Goal: Information Seeking & Learning: Check status

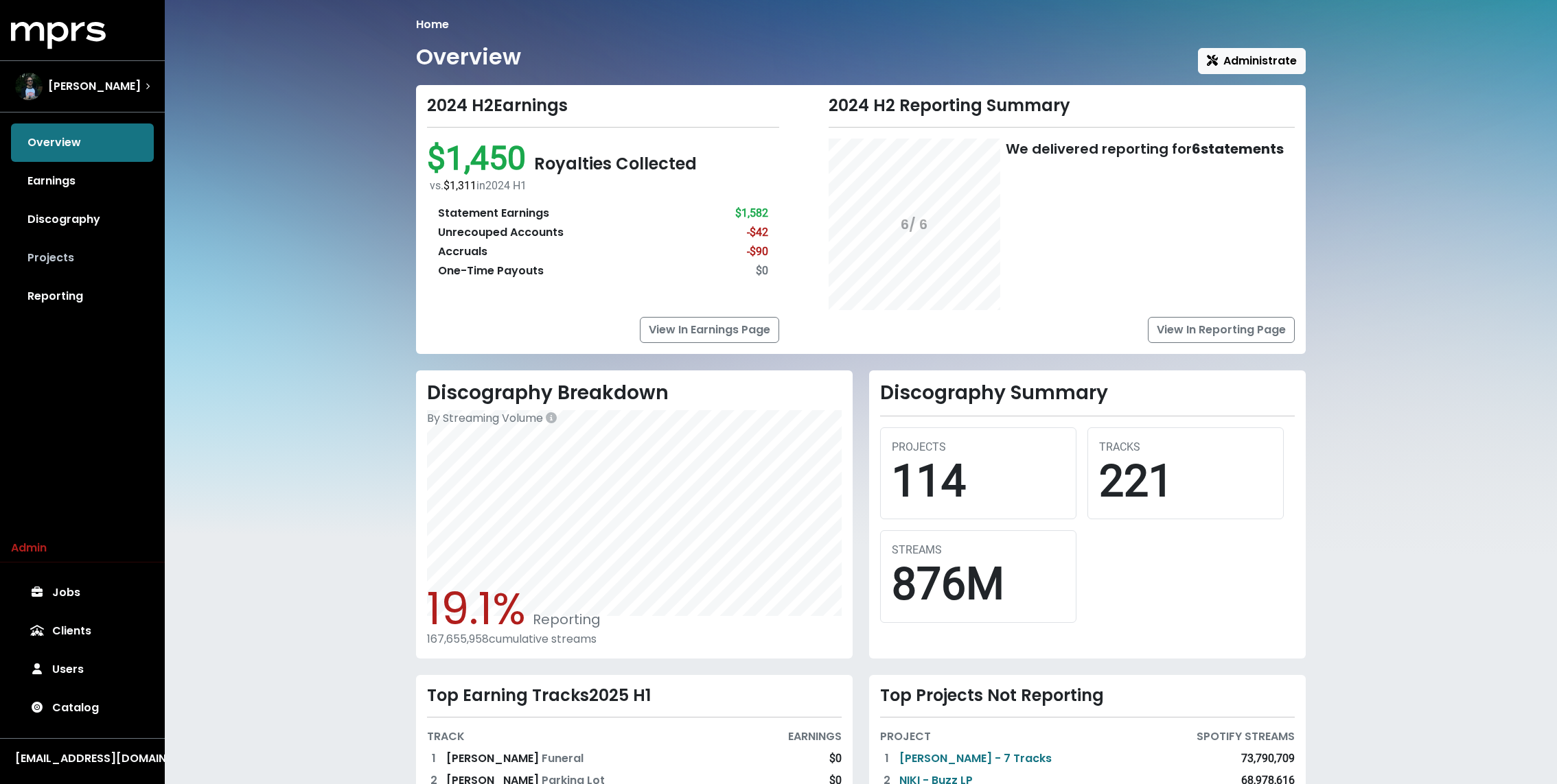
click at [58, 248] on link "Projects" at bounding box center [82, 257] width 143 height 39
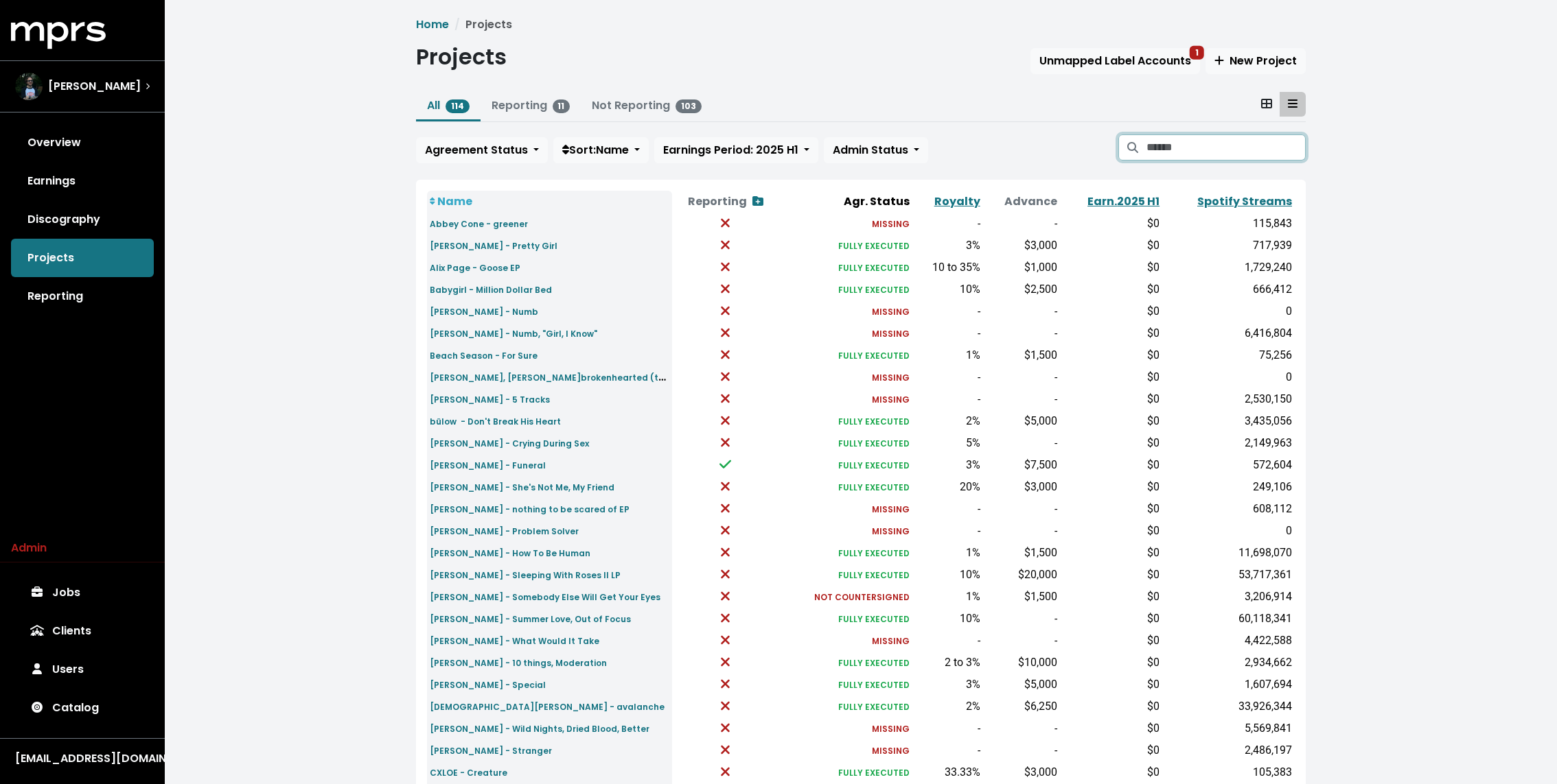
click at [1243, 137] on input "Search projects" at bounding box center [1227, 148] width 160 height 26
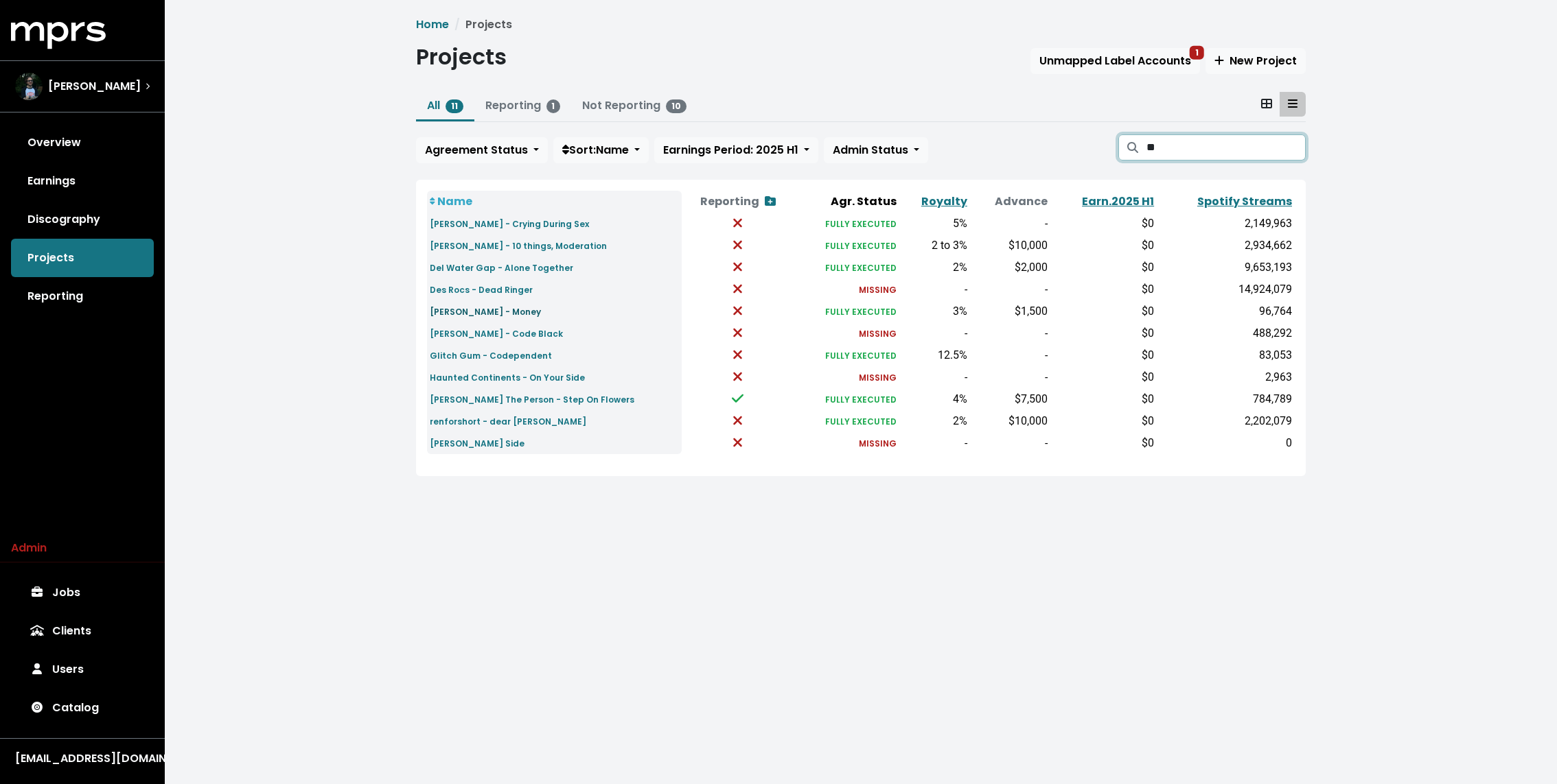
type input "**"
click at [469, 311] on small "DE’WAYNE - Money" at bounding box center [485, 312] width 111 height 12
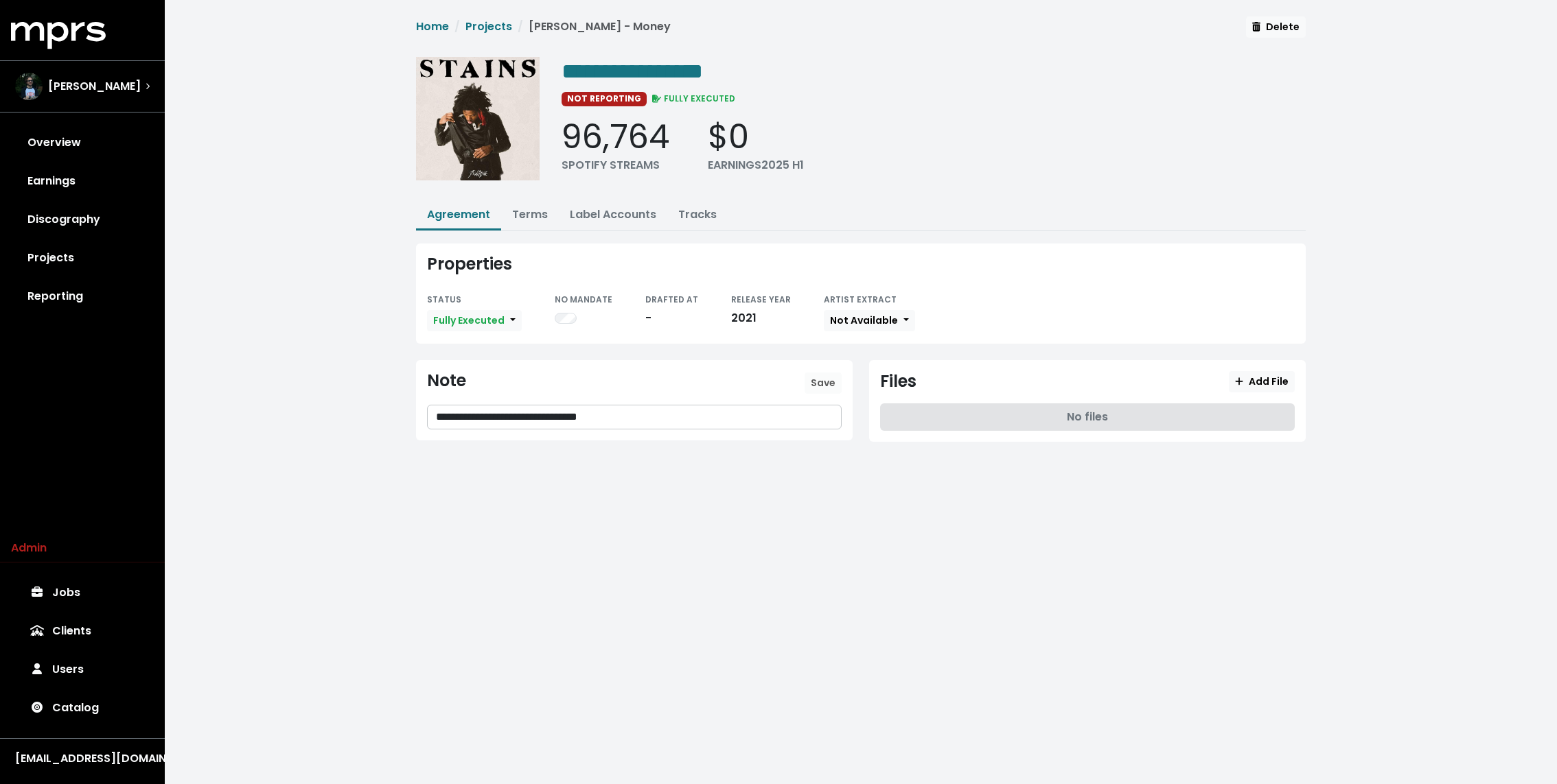
click at [355, 282] on div "**********" at bounding box center [860, 239] width 1392 height 480
click at [484, 29] on link "Projects" at bounding box center [488, 27] width 47 height 16
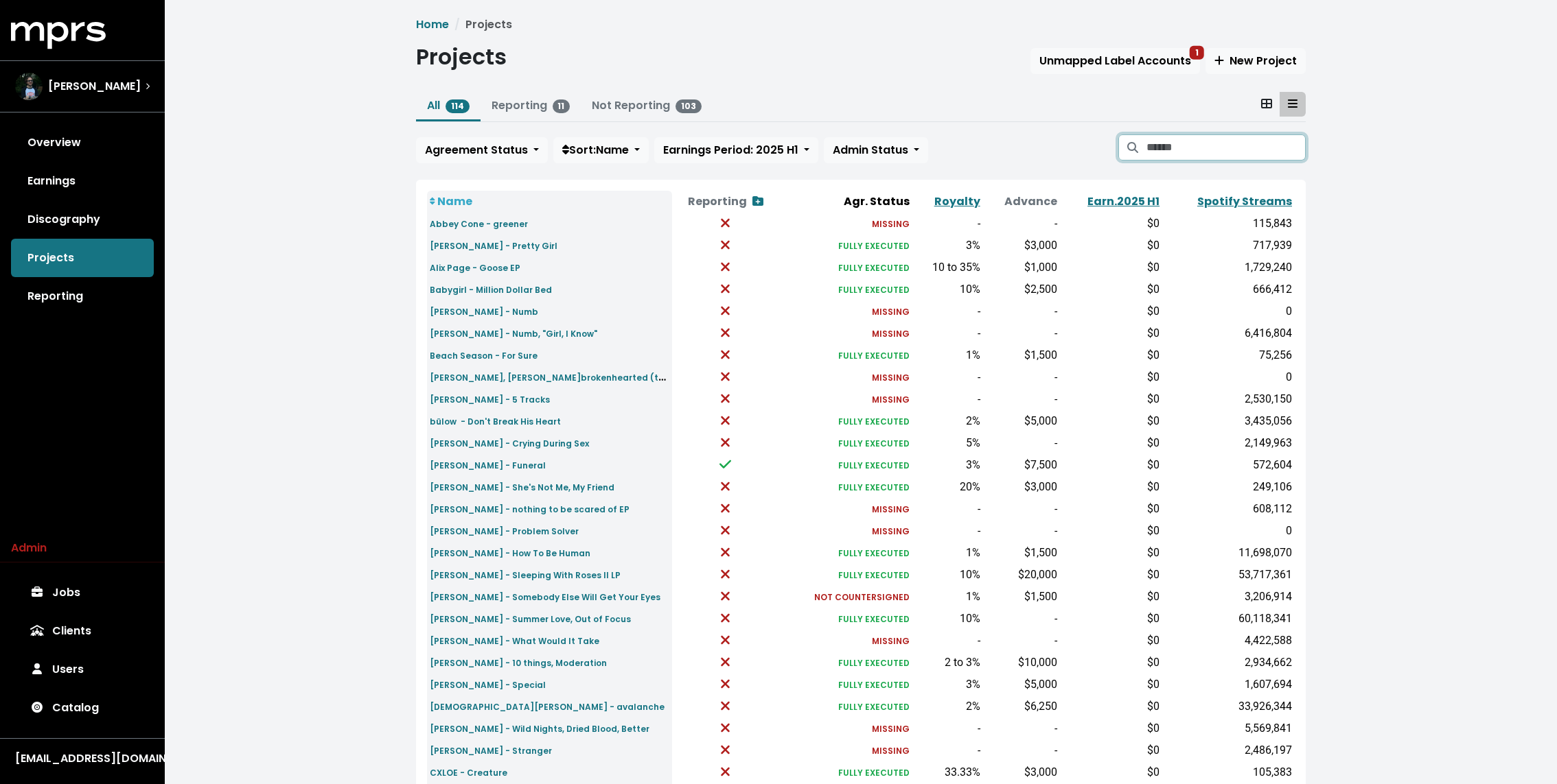
click at [1180, 146] on input "Search projects" at bounding box center [1227, 148] width 160 height 26
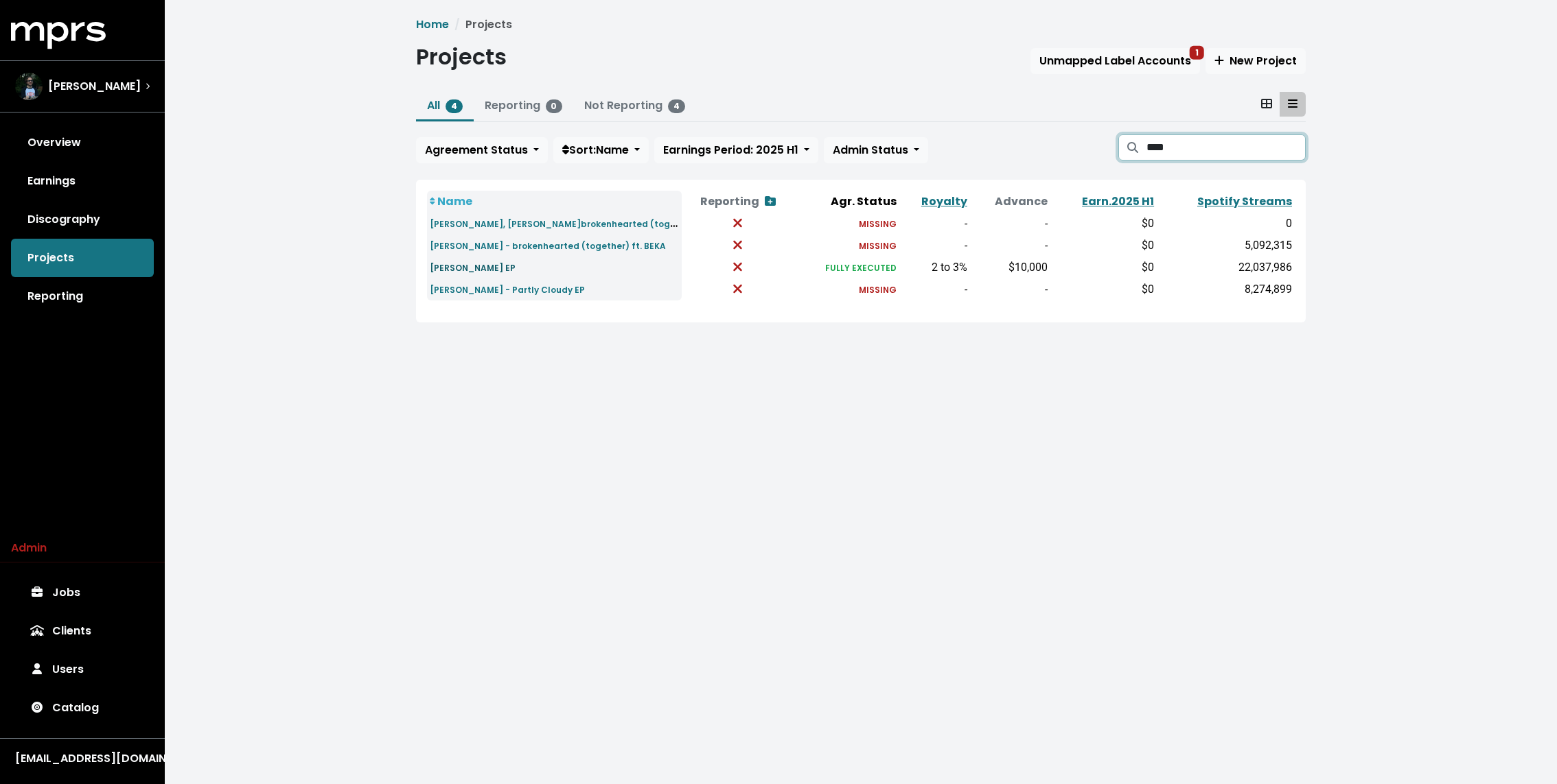
type input "****"
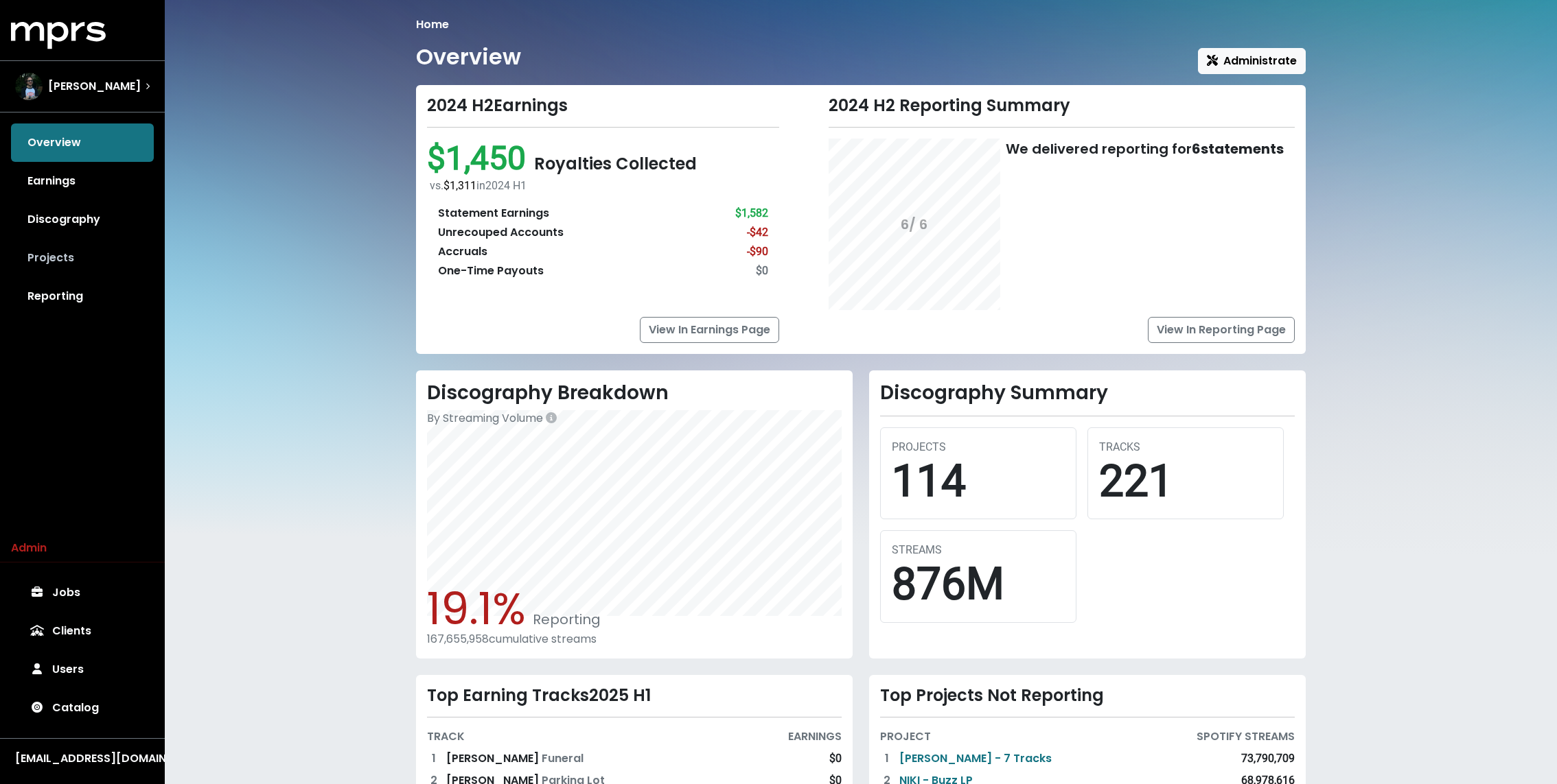
click at [91, 263] on link "Projects" at bounding box center [82, 257] width 143 height 39
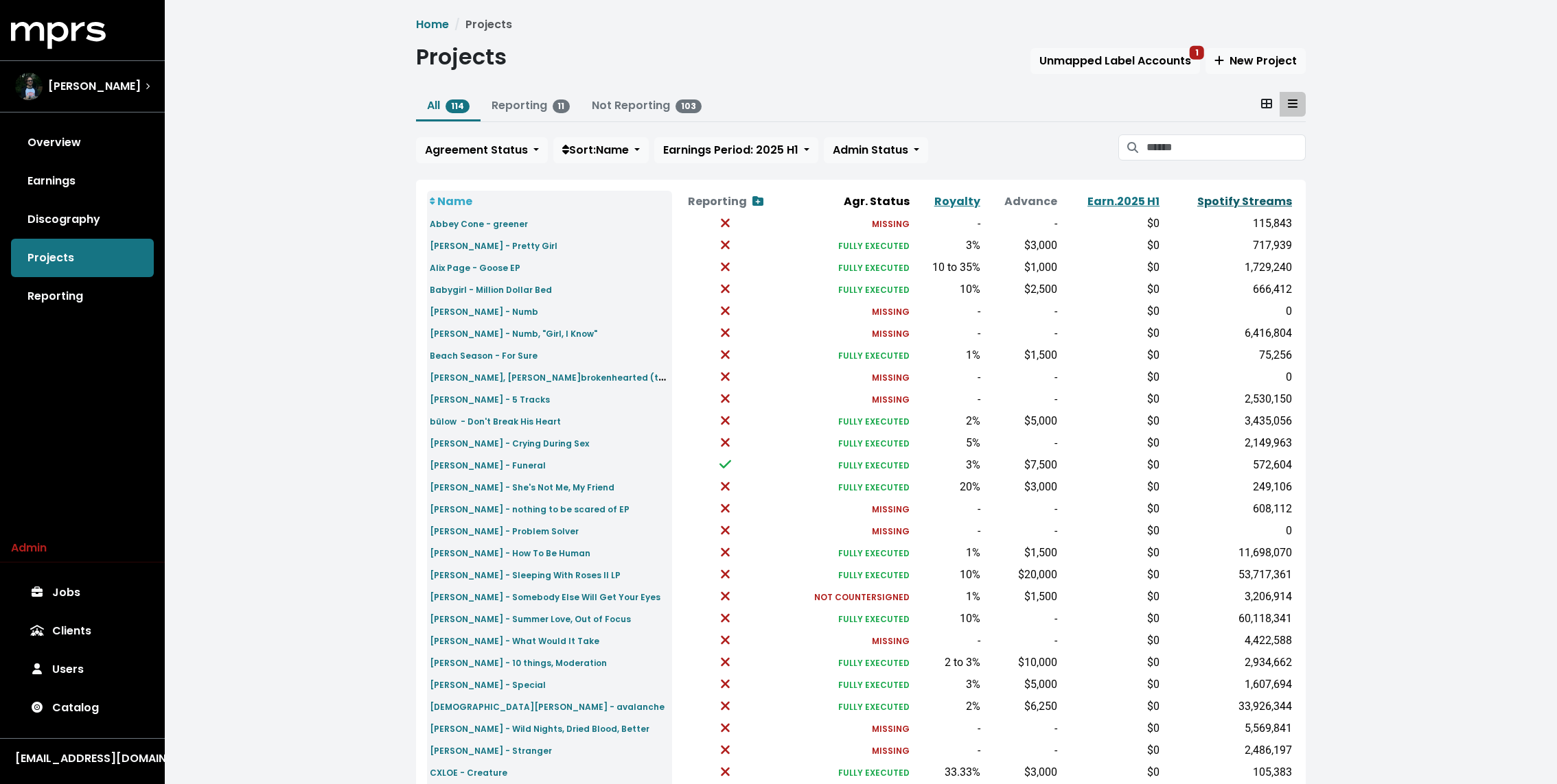
click at [1283, 198] on link "Spotify Streams" at bounding box center [1245, 201] width 95 height 16
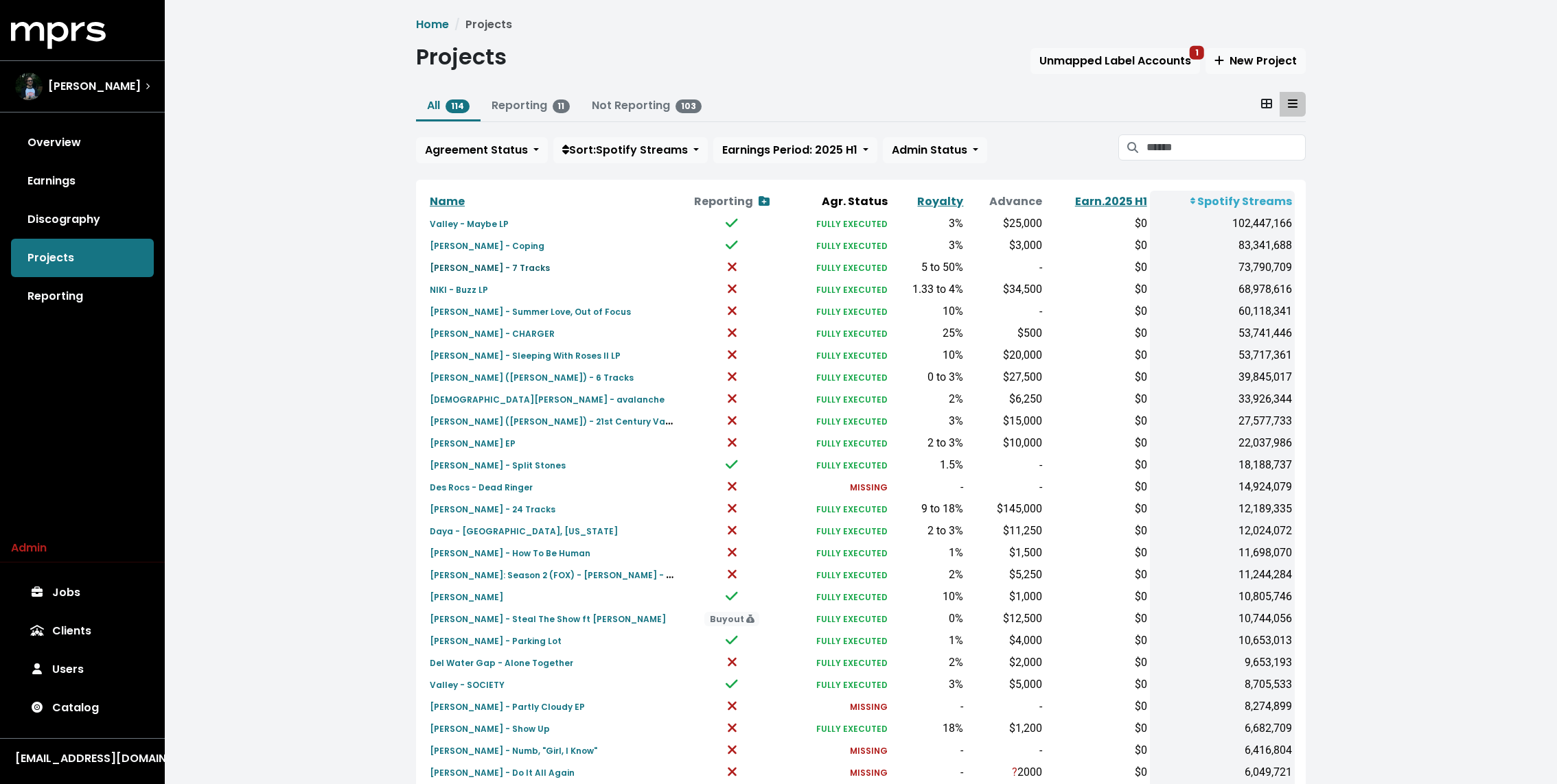
click at [514, 262] on small "Sam MacPherson - 7 Tracks" at bounding box center [490, 268] width 120 height 12
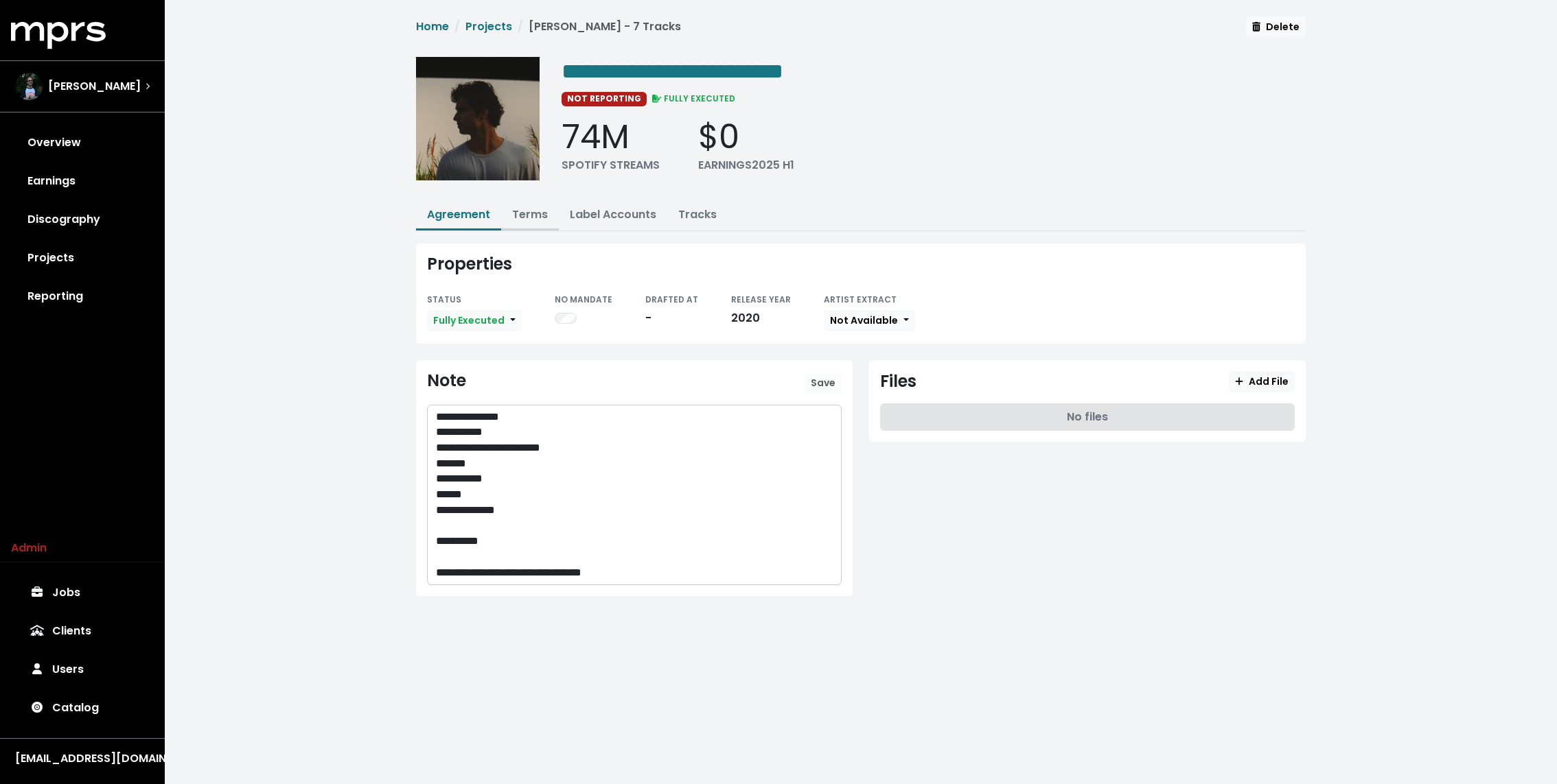
click at [528, 214] on link "Terms" at bounding box center [530, 214] width 36 height 16
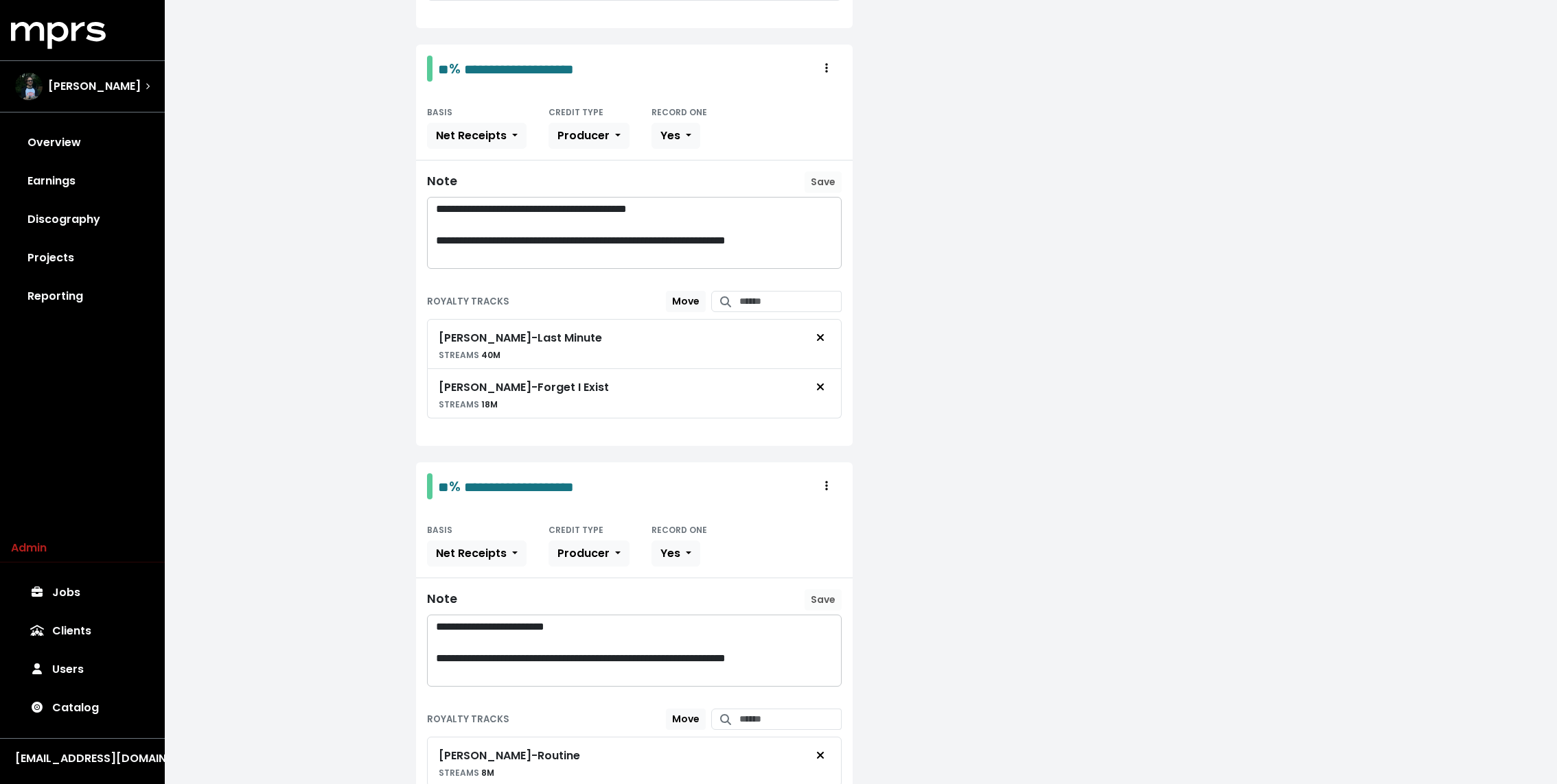
scroll to position [704, 0]
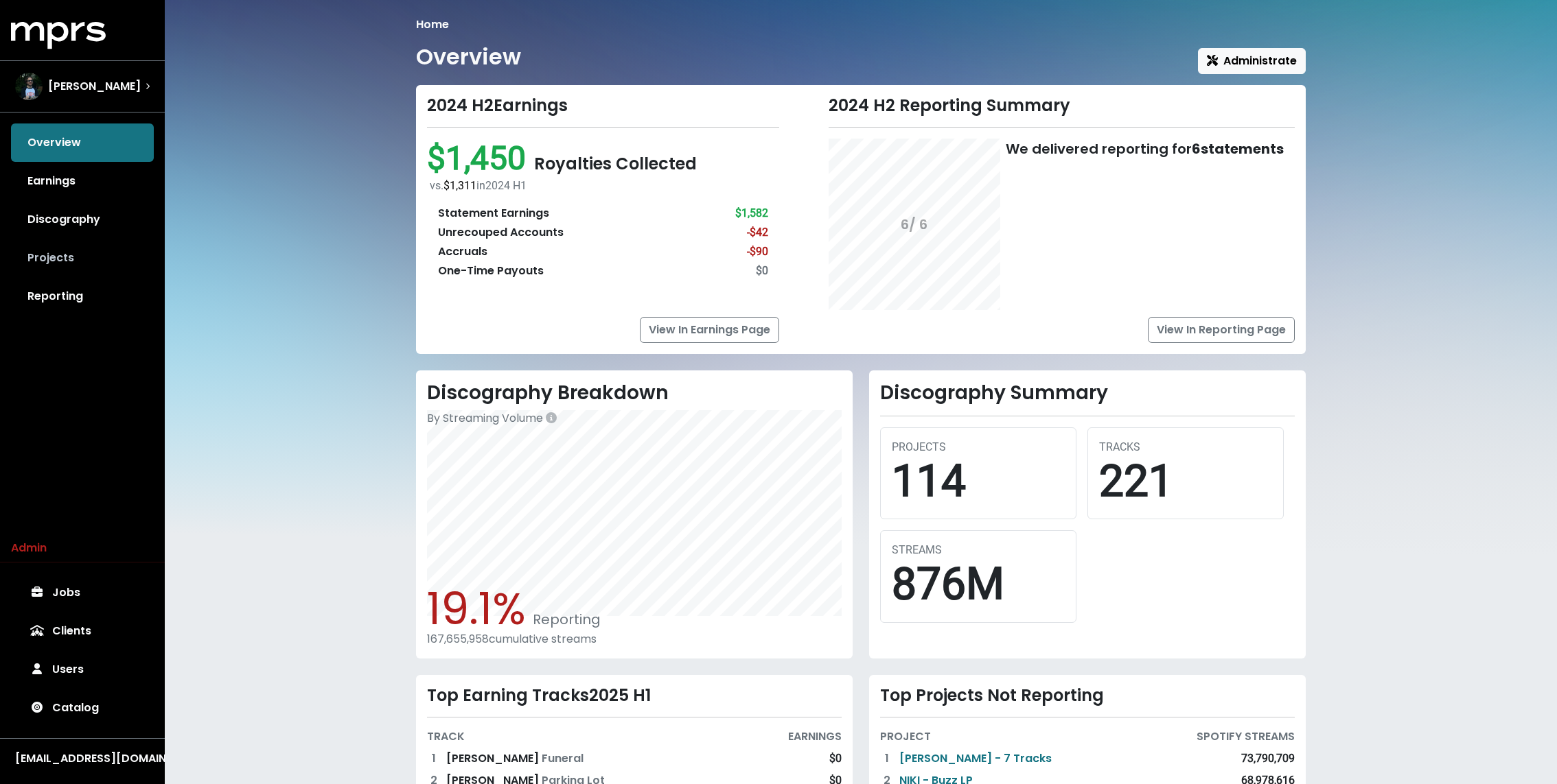
click at [56, 242] on link "Projects" at bounding box center [82, 257] width 143 height 39
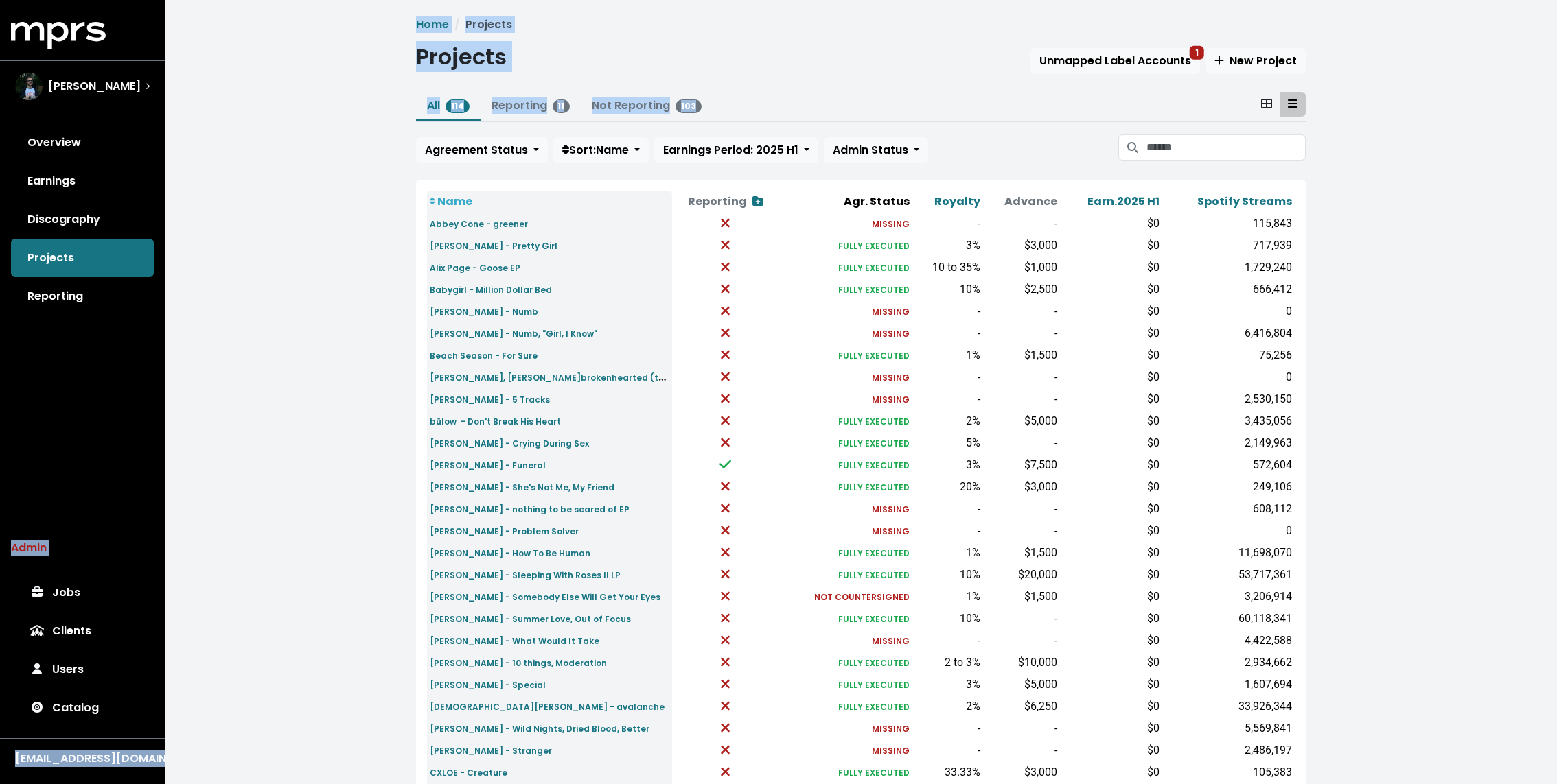
drag, startPoint x: 56, startPoint y: 242, endPoint x: 1158, endPoint y: 128, distance: 1107.9
click at [1158, 128] on div "MPRS Logo Andy Seltzer Overview Earnings Discography Projects Reporting Admin J…" at bounding box center [778, 513] width 1557 height 1025
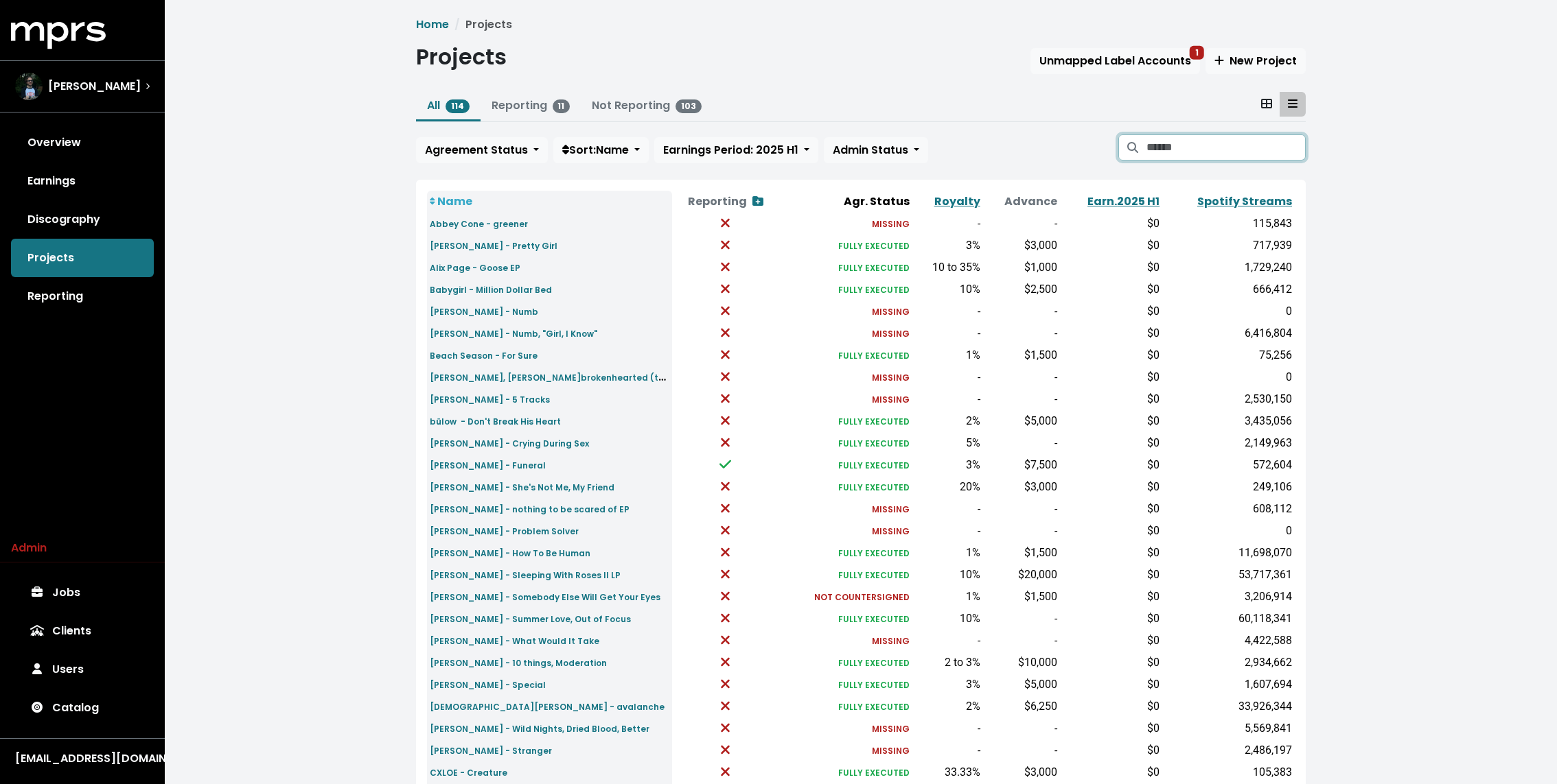
click at [1180, 149] on input "Search projects" at bounding box center [1227, 148] width 160 height 26
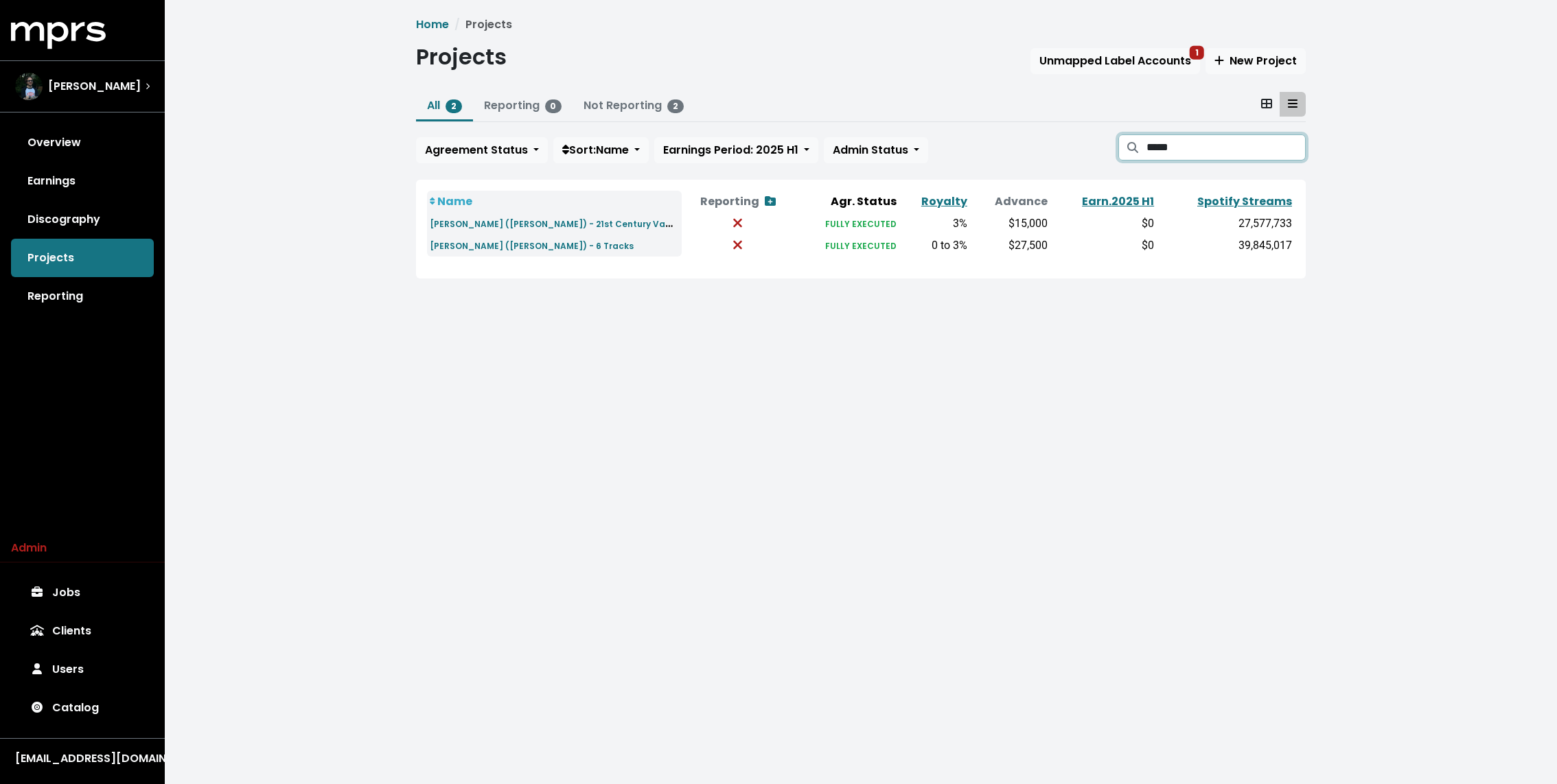
type input "*****"
click at [455, 256] on div "Name Reporting Show contracts view Agr. Status Royalty Advance Earn. 2025 H1 Sp…" at bounding box center [860, 228] width 867 height 77
click at [460, 247] on small "Huddy (lilhuddy) - 6 Tracks" at bounding box center [532, 246] width 204 height 12
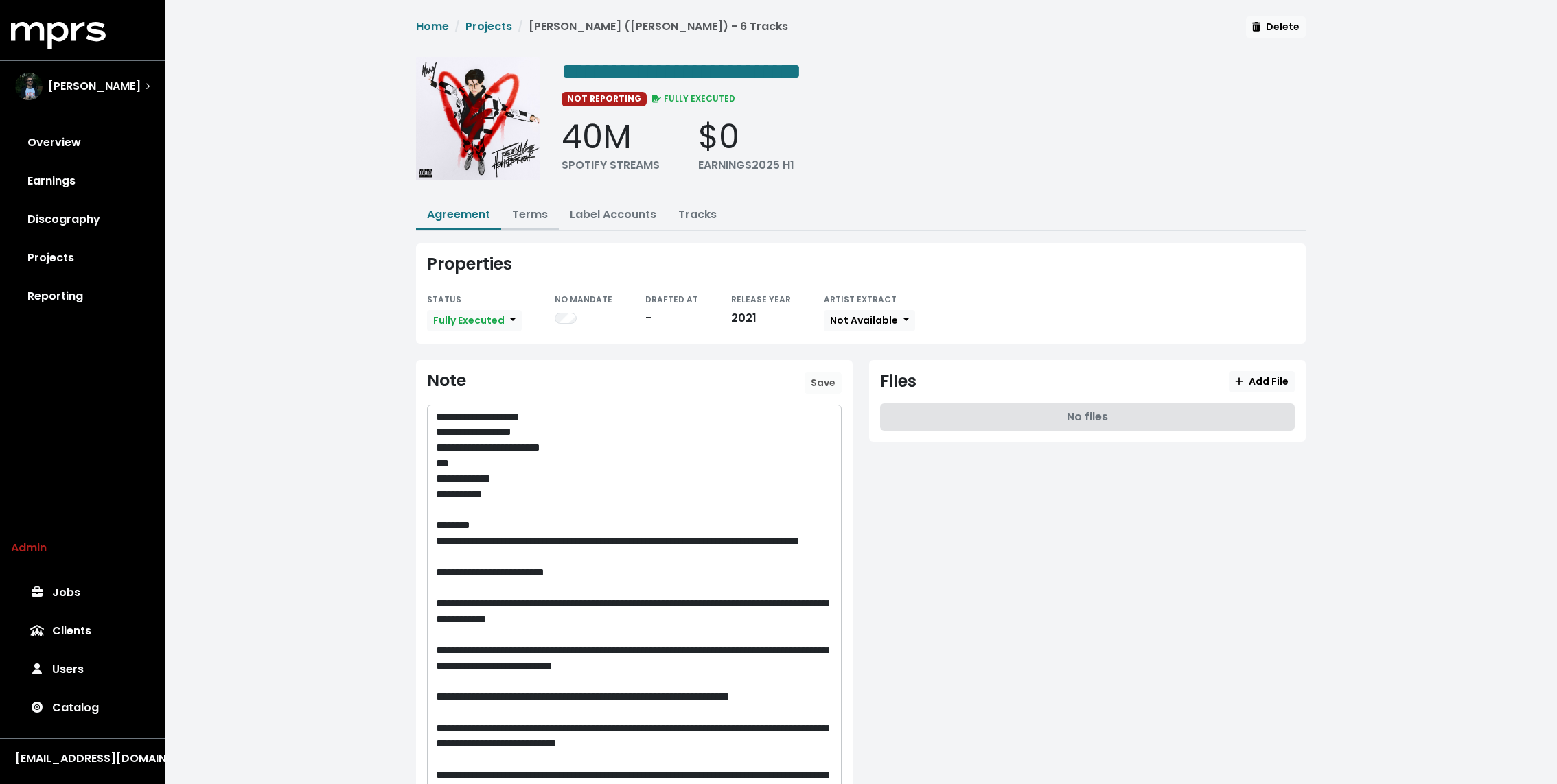
click at [522, 201] on button "Terms" at bounding box center [530, 216] width 58 height 30
click at [530, 201] on button "Terms" at bounding box center [530, 216] width 58 height 30
click at [536, 217] on link "Terms" at bounding box center [530, 214] width 36 height 16
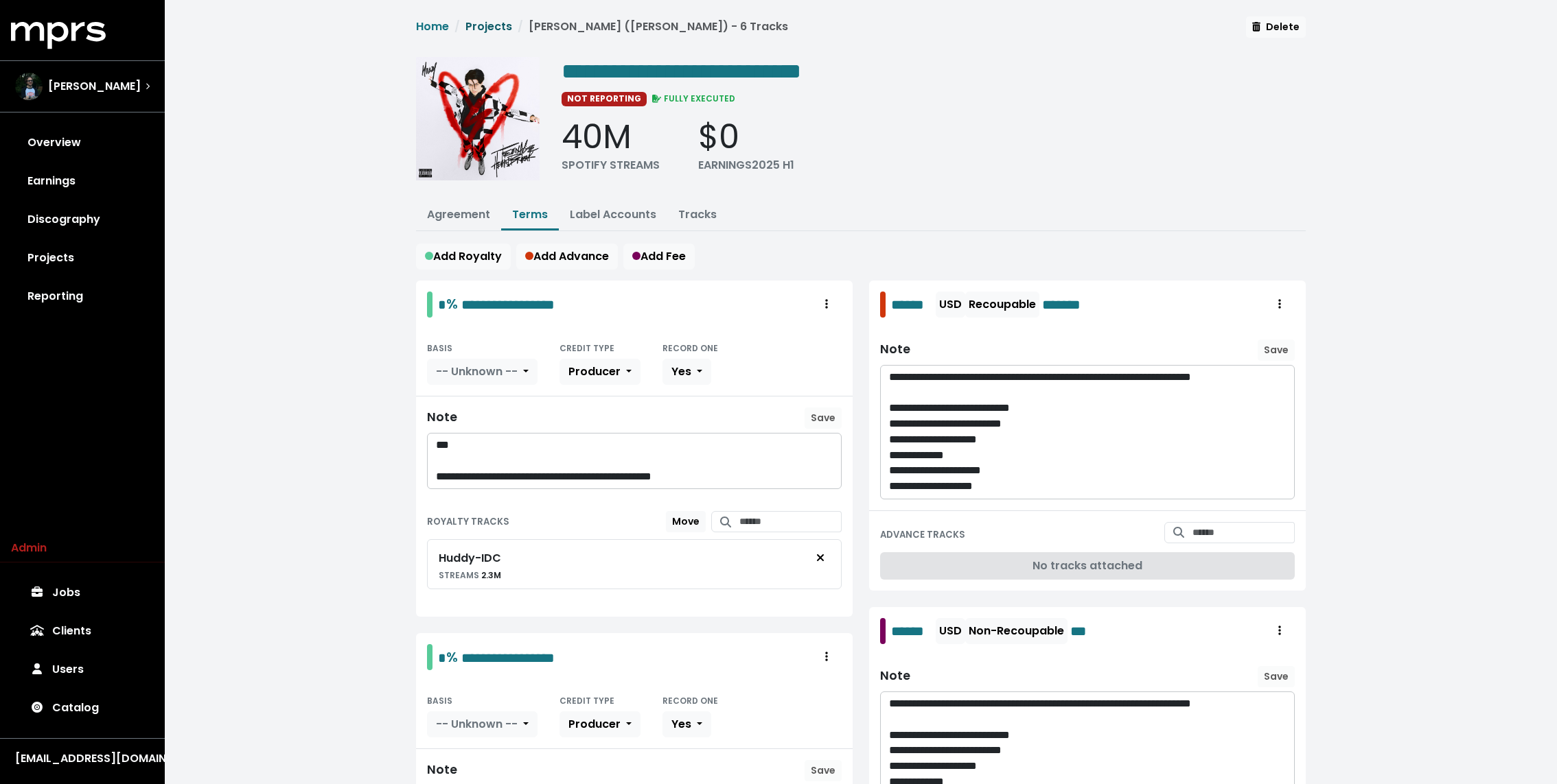
click at [487, 32] on link "Projects" at bounding box center [488, 27] width 47 height 16
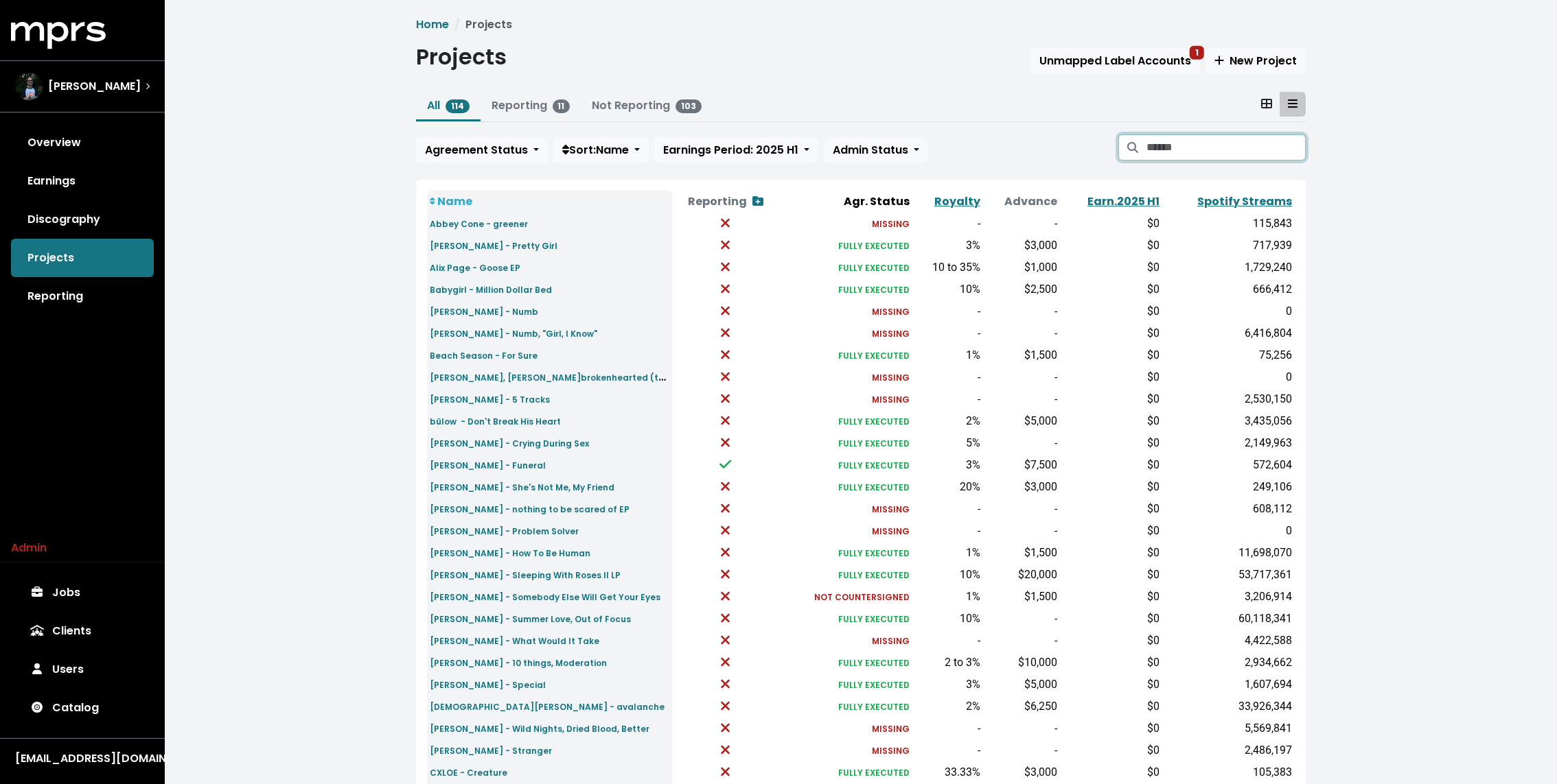
click at [1262, 153] on input "Search projects" at bounding box center [1227, 148] width 160 height 26
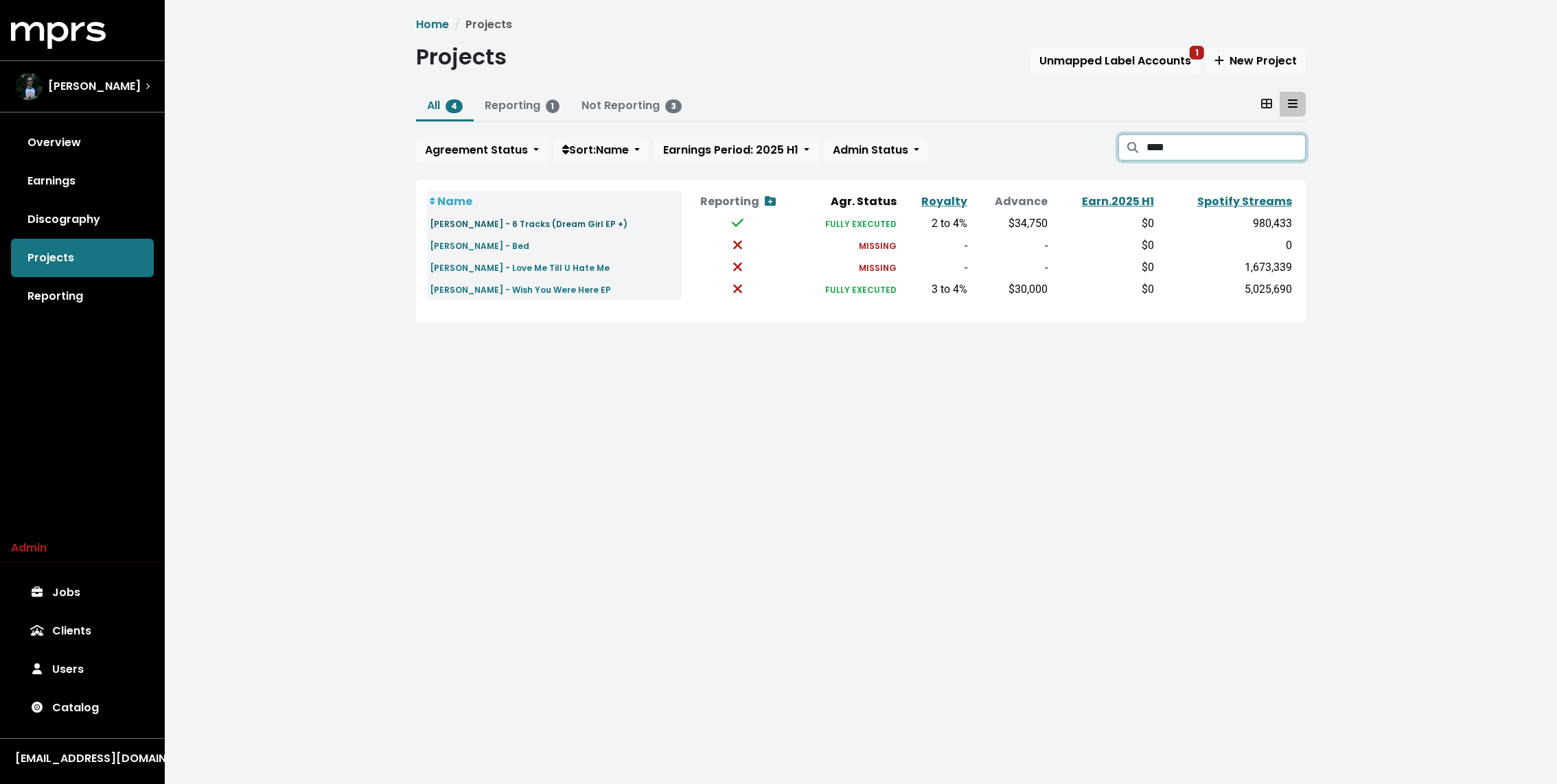
type input "****"
click at [553, 218] on small "Niko Rubio - 6 Tracks (Dream Girl EP +)" at bounding box center [529, 224] width 198 height 12
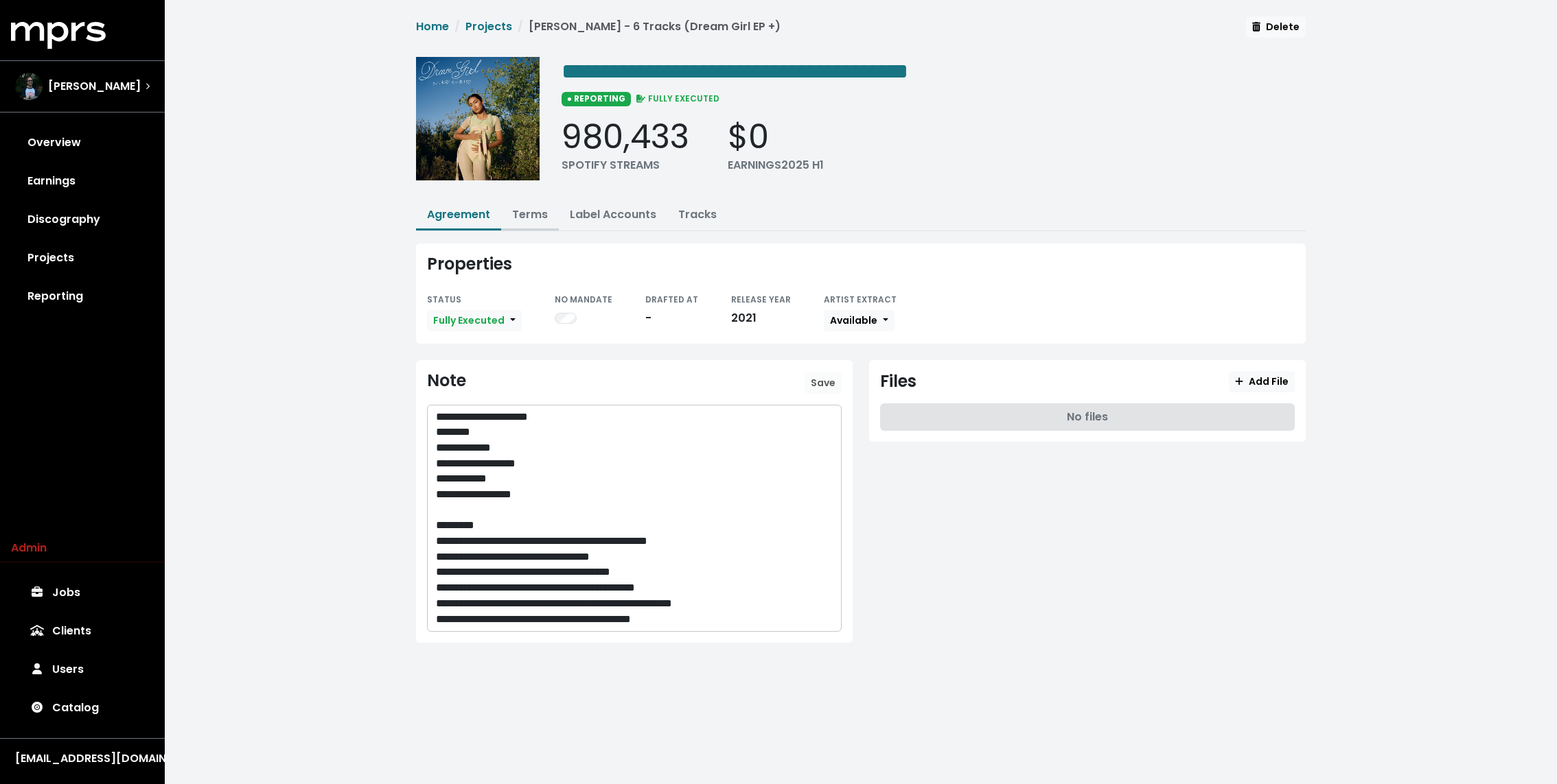
click at [547, 212] on link "Terms" at bounding box center [530, 214] width 36 height 16
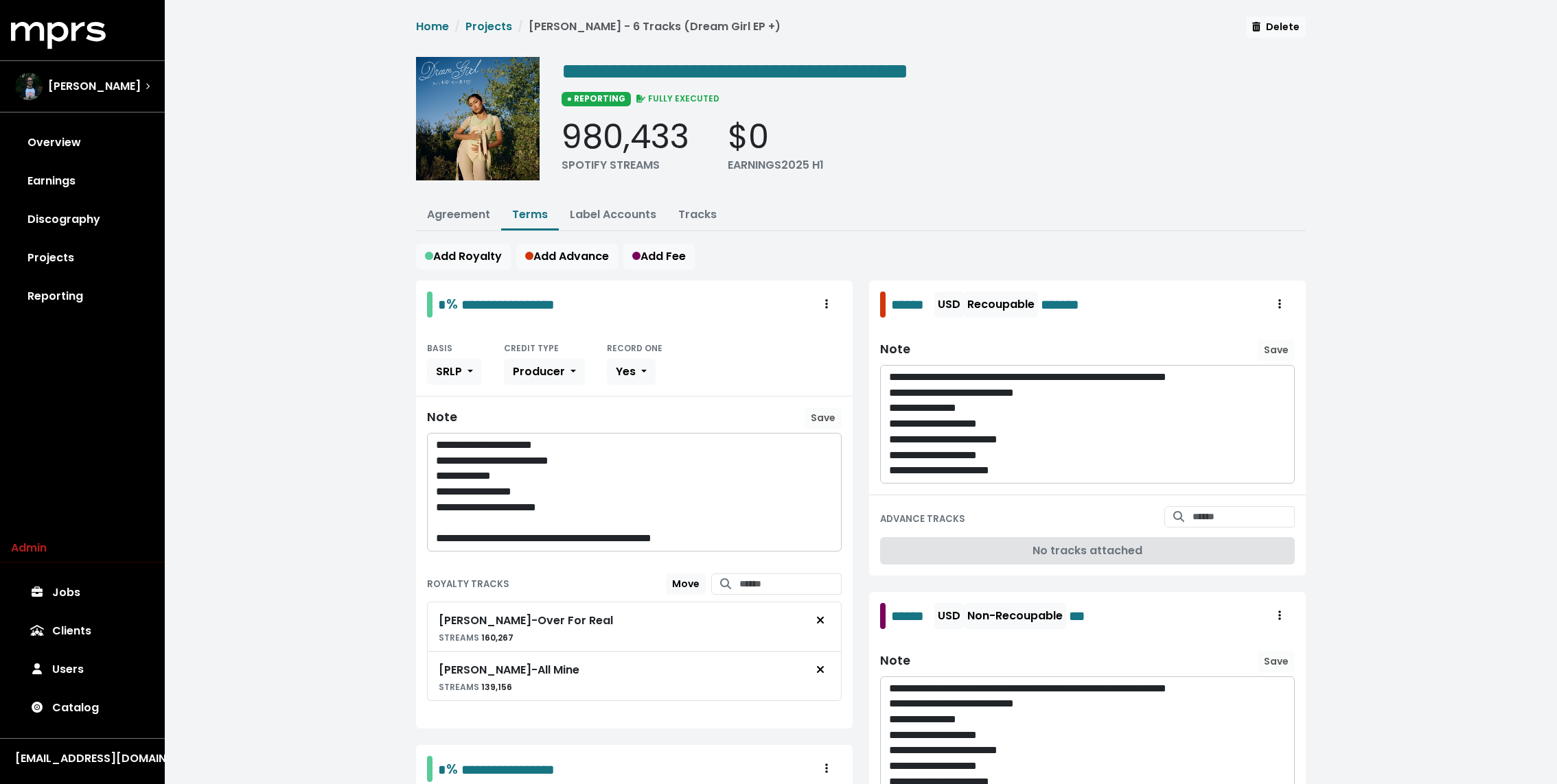
click at [347, 172] on div "**********" at bounding box center [860, 605] width 1392 height 1212
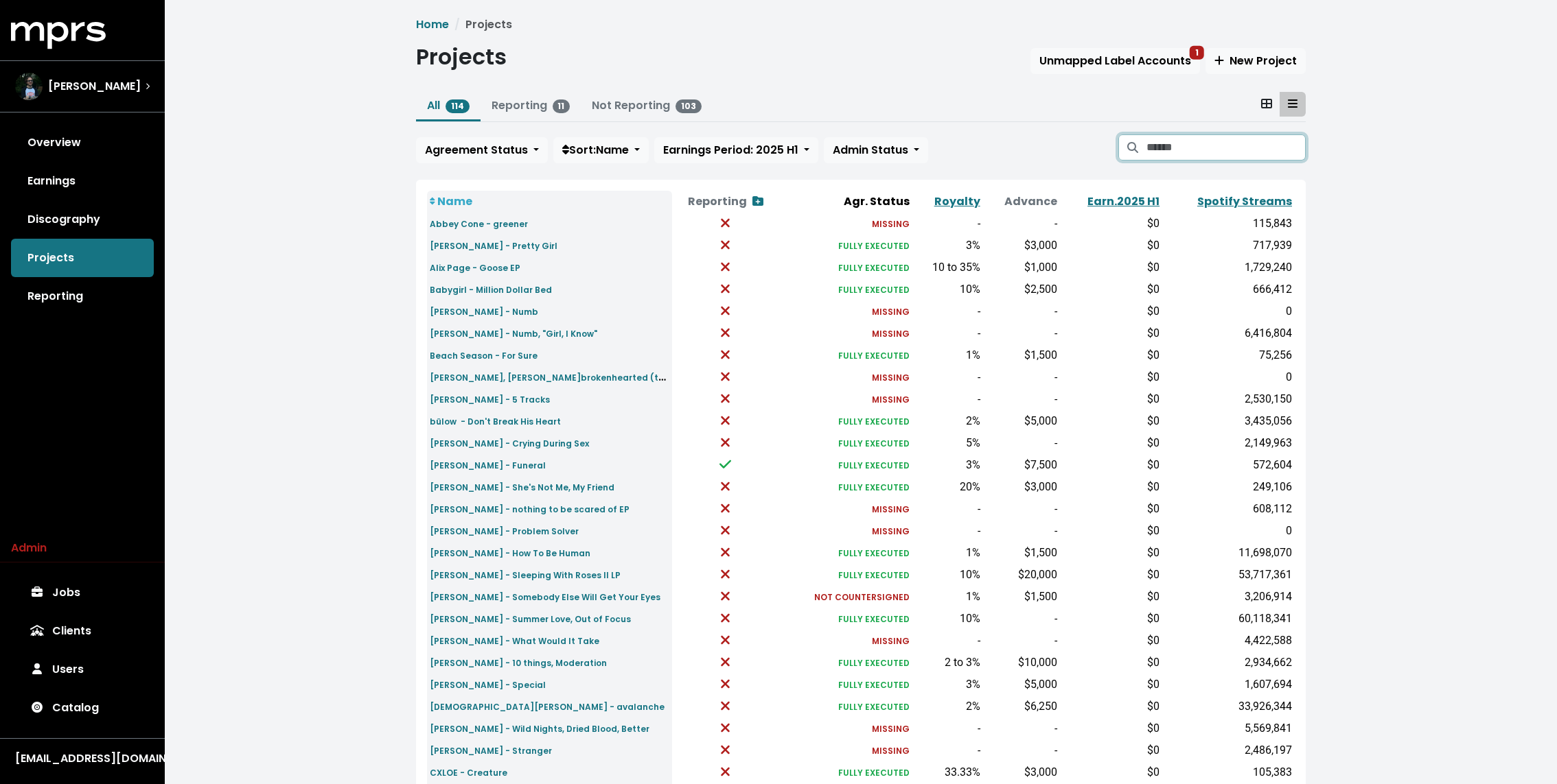
click at [1215, 143] on input "Search projects" at bounding box center [1227, 148] width 160 height 26
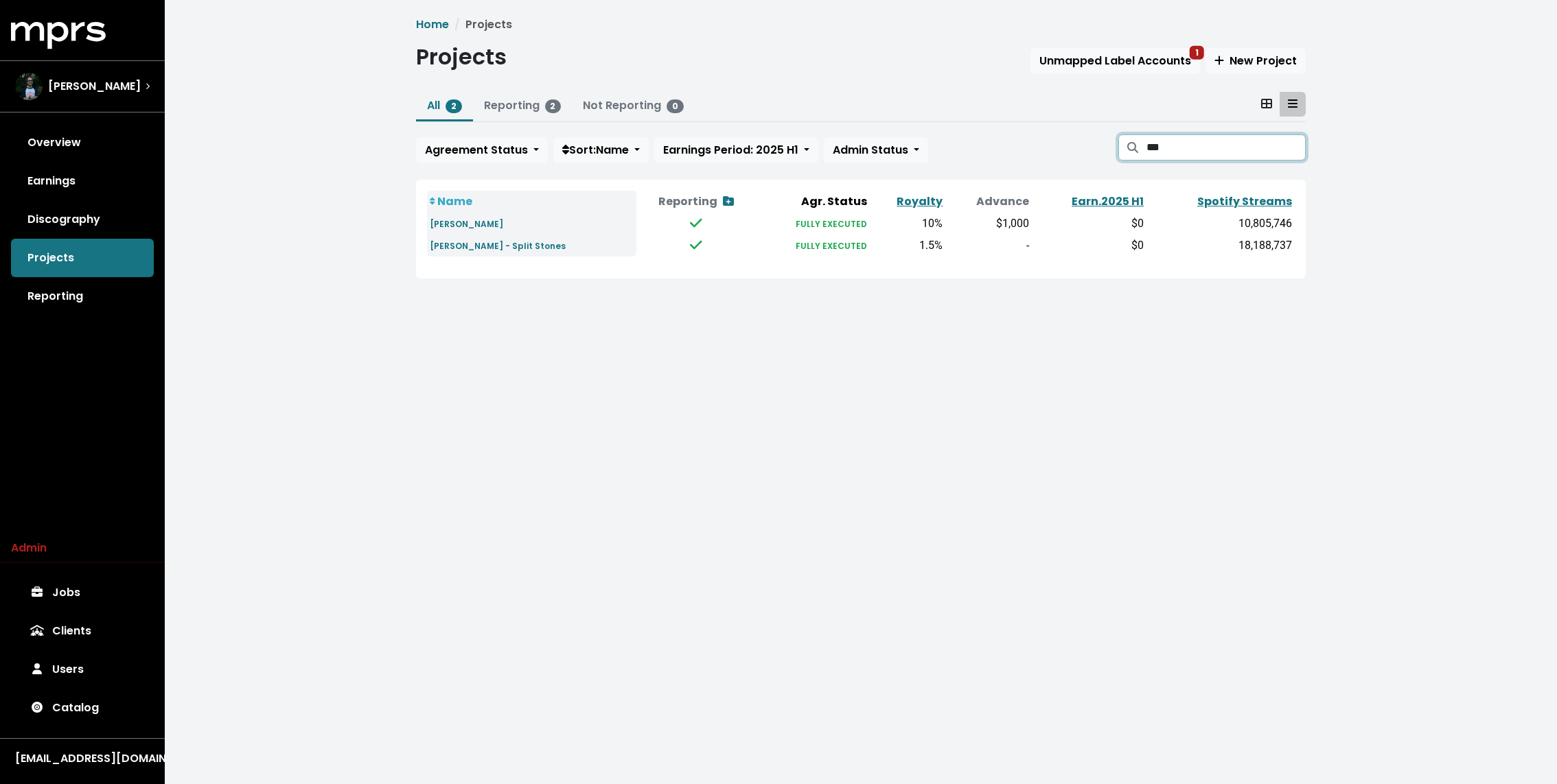
type input "****"
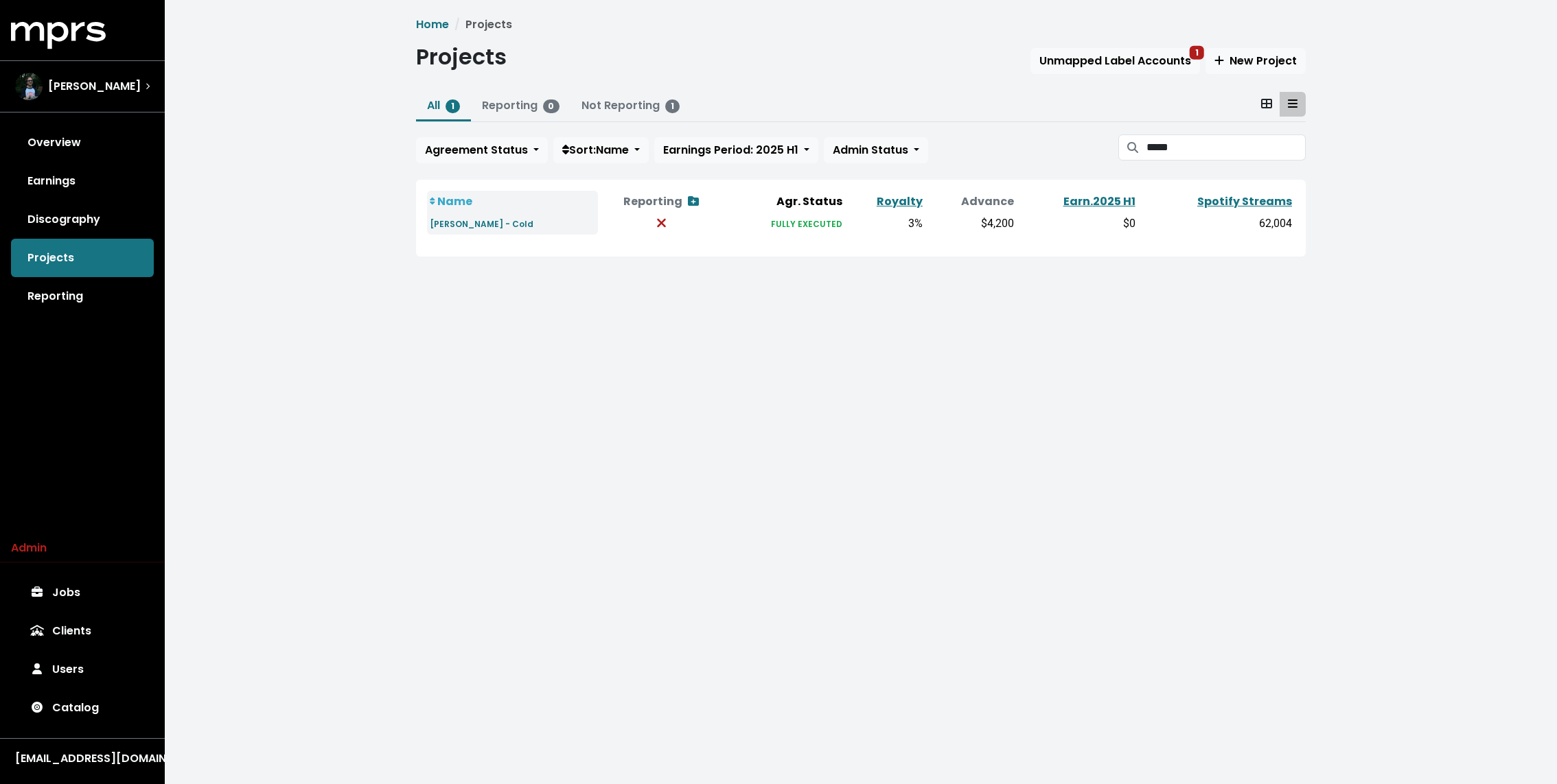
click at [500, 295] on html "MPRS Logo Andy Seltzer Overview Earnings Discography Projects Reporting Admin J…" at bounding box center [778, 148] width 1557 height 295
click at [1240, 132] on div "All 1 Reporting 0 Not Reporting 1 Agreement Status Sort: Name Earnings Period: …" at bounding box center [860, 130] width 889 height 77
click at [1223, 147] on input "*****" at bounding box center [1227, 148] width 160 height 26
type input "****"
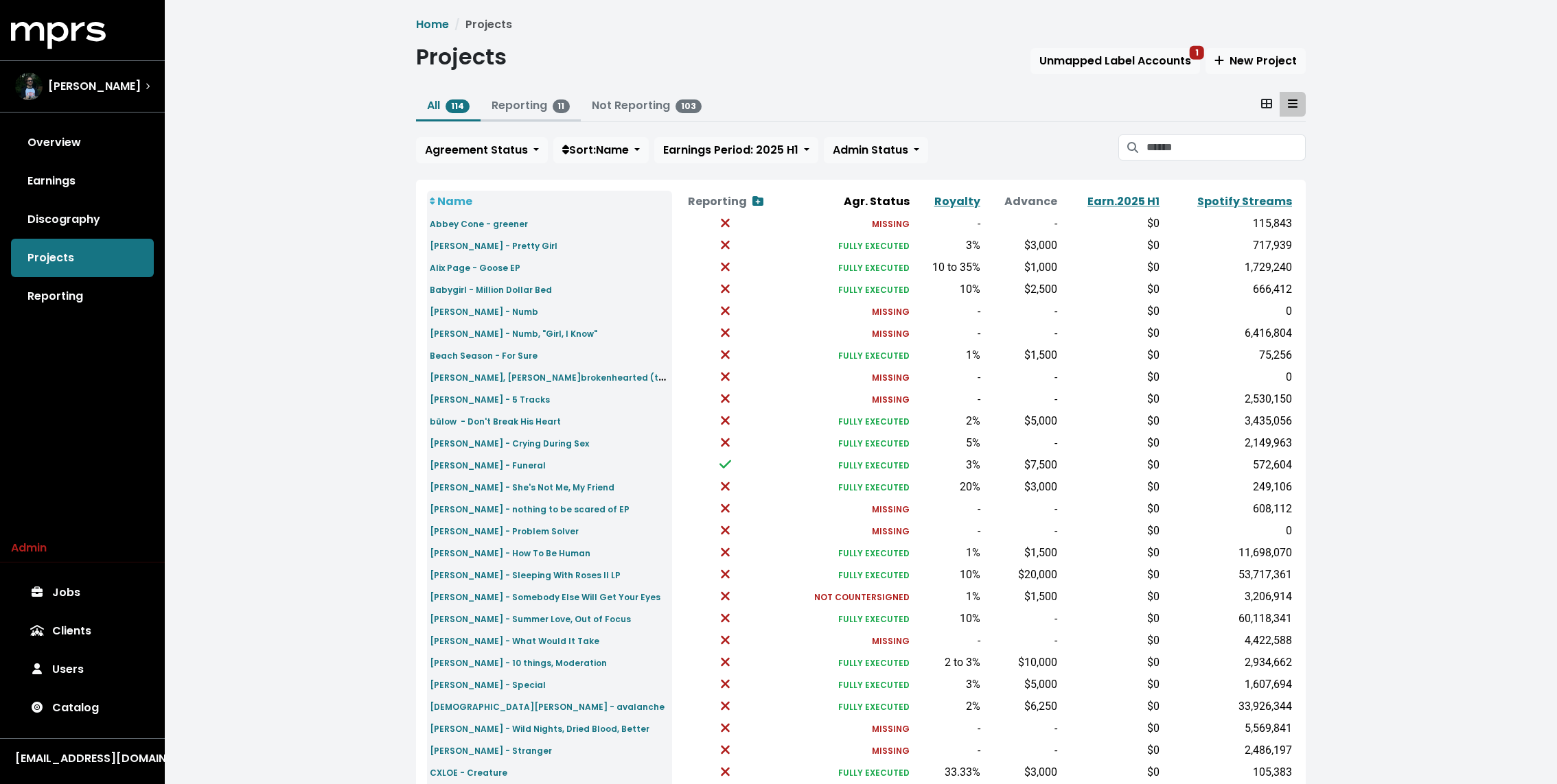
click at [527, 104] on link "Reporting 11" at bounding box center [530, 106] width 79 height 16
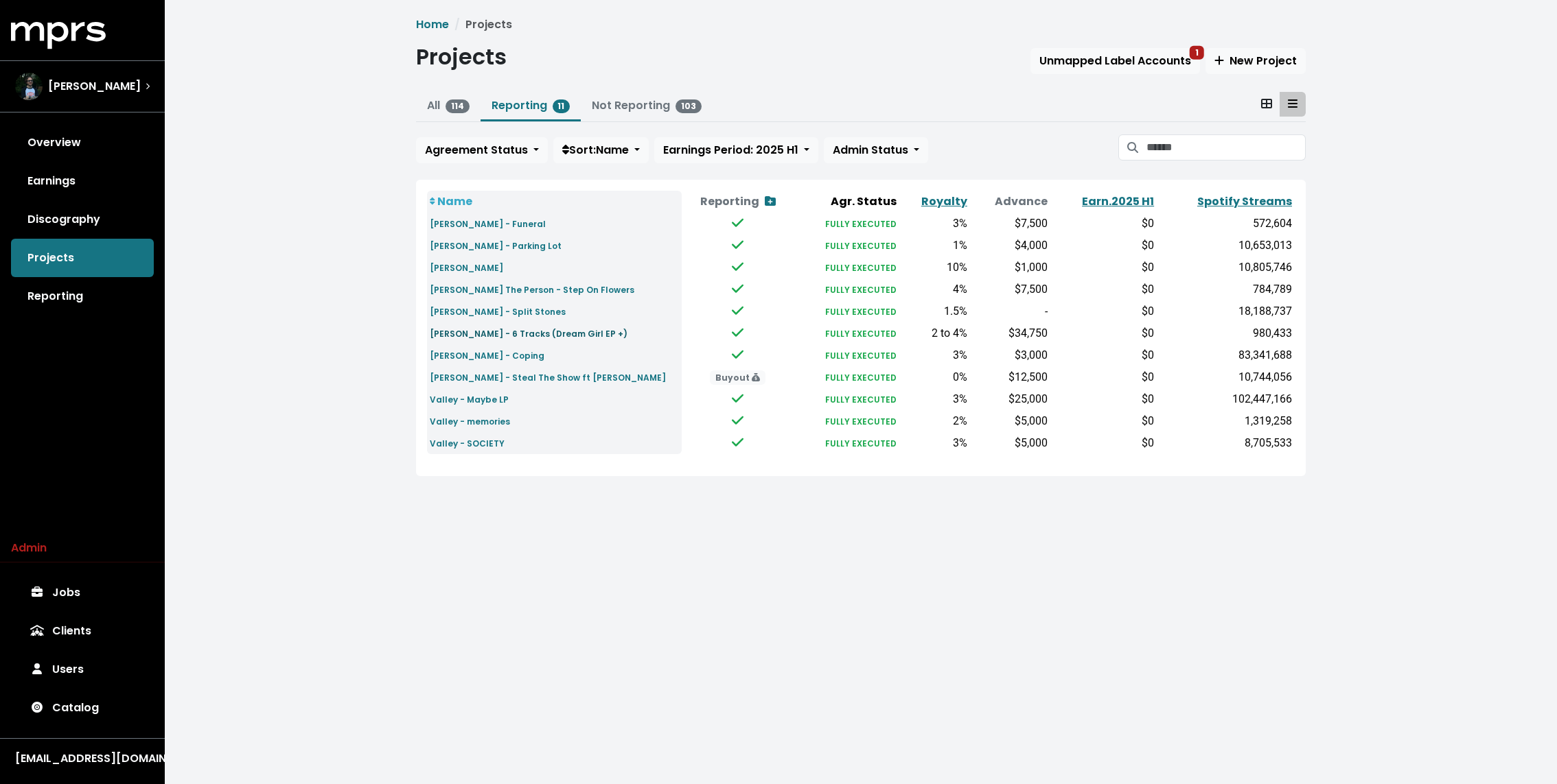
click at [487, 334] on small "Niko Rubio - 6 Tracks (Dream Girl EP +)" at bounding box center [529, 334] width 198 height 12
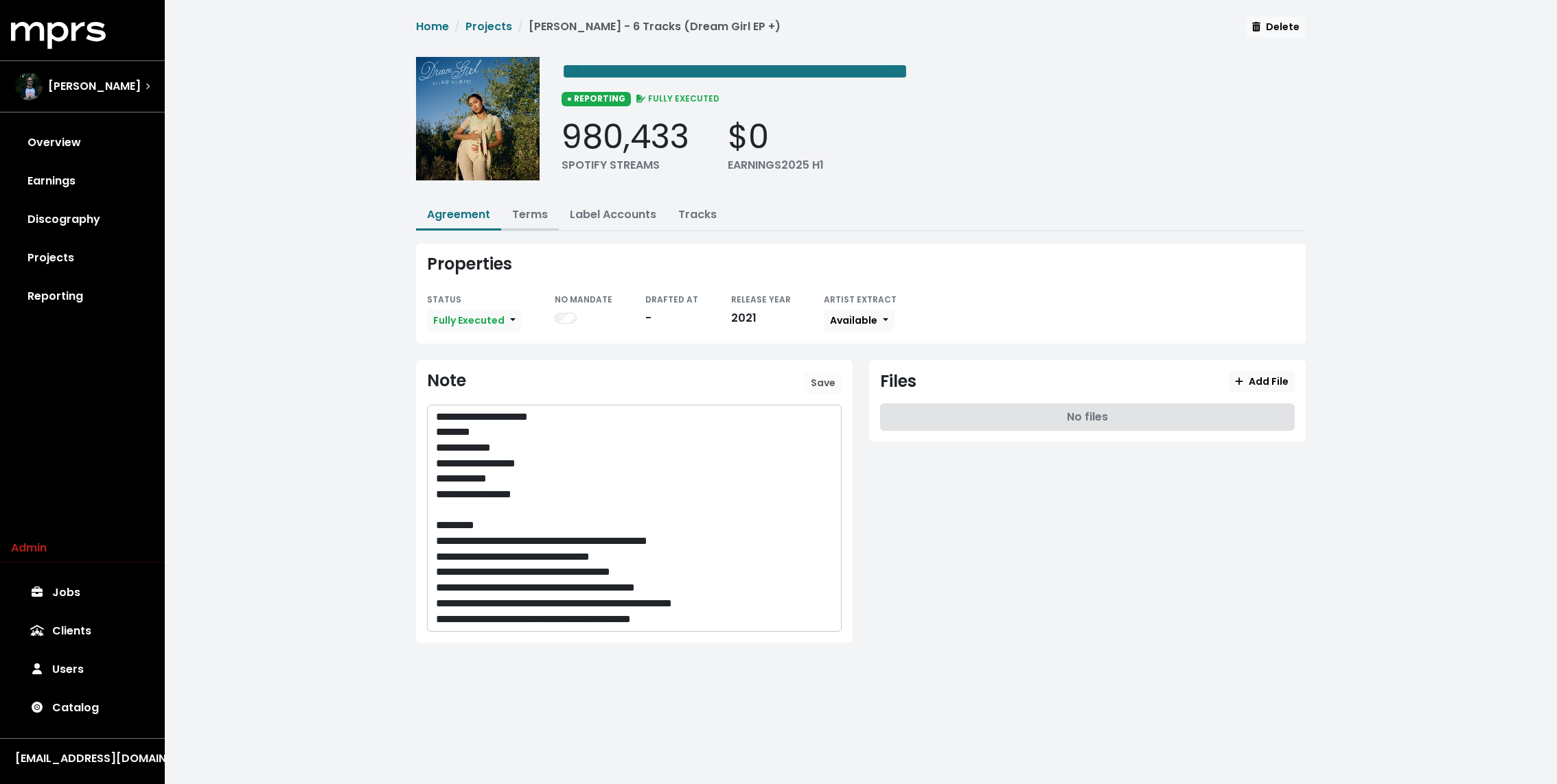
click at [532, 209] on link "Terms" at bounding box center [530, 214] width 36 height 16
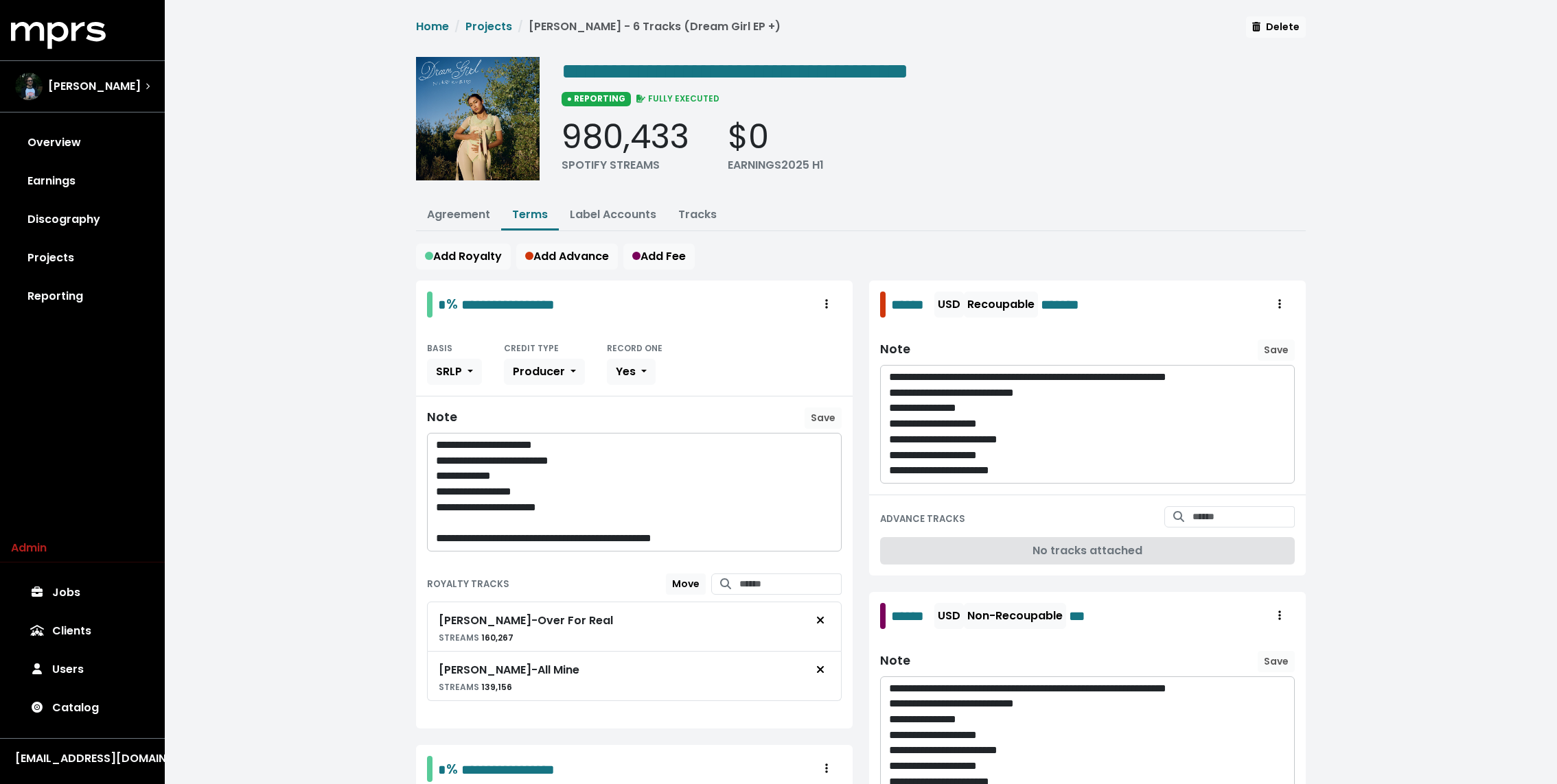
click at [349, 236] on div "**********" at bounding box center [860, 605] width 1392 height 1212
click at [492, 205] on button "Agreement" at bounding box center [458, 216] width 85 height 30
click at [642, 214] on link "Label Accounts" at bounding box center [613, 214] width 87 height 16
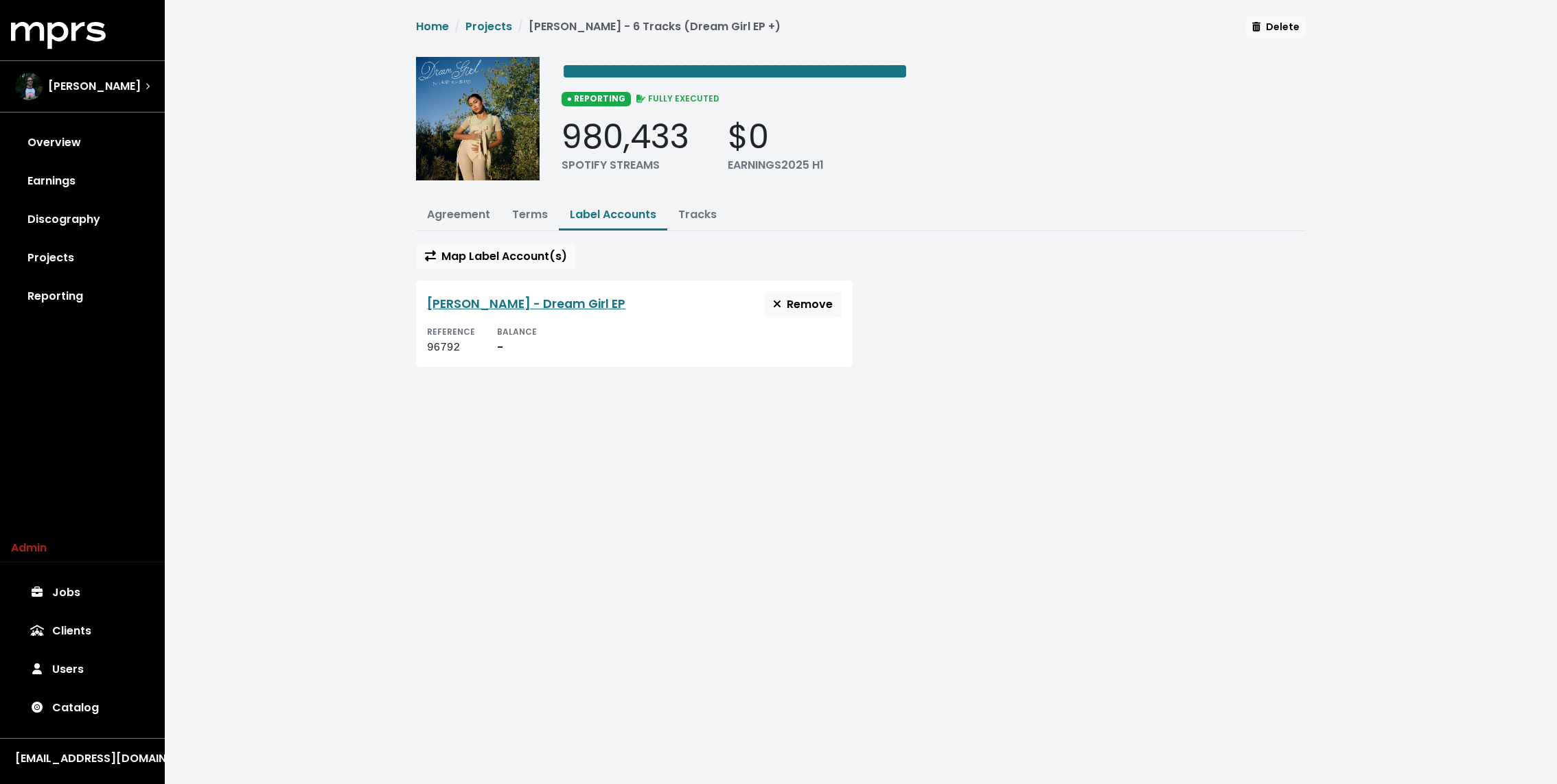
click at [342, 247] on div "**********" at bounding box center [860, 199] width 1392 height 400
click at [444, 351] on div "96792" at bounding box center [451, 347] width 48 height 17
copy div "96792"
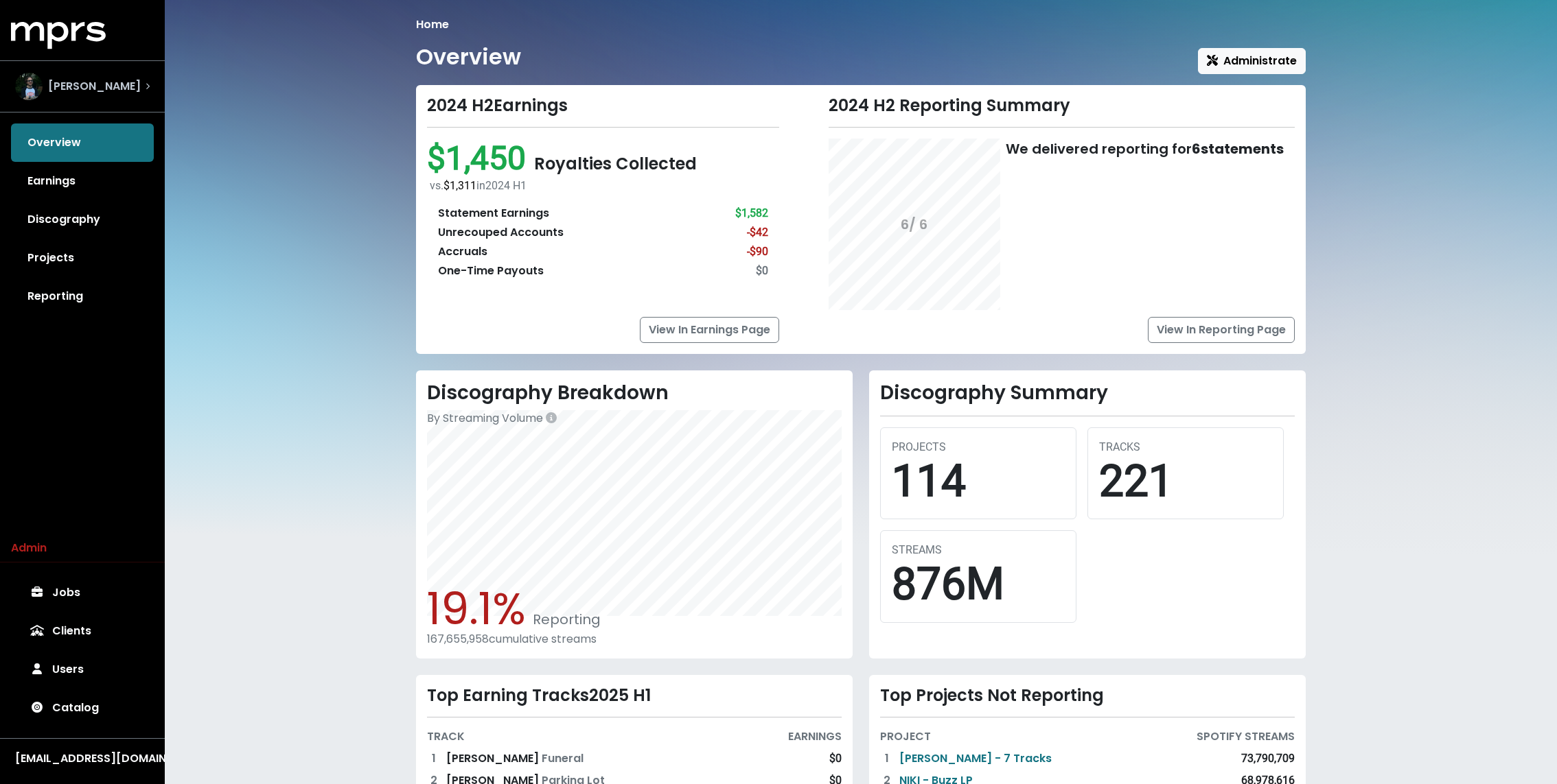
click at [65, 94] on span "Andy Seltzer" at bounding box center [94, 86] width 93 height 17
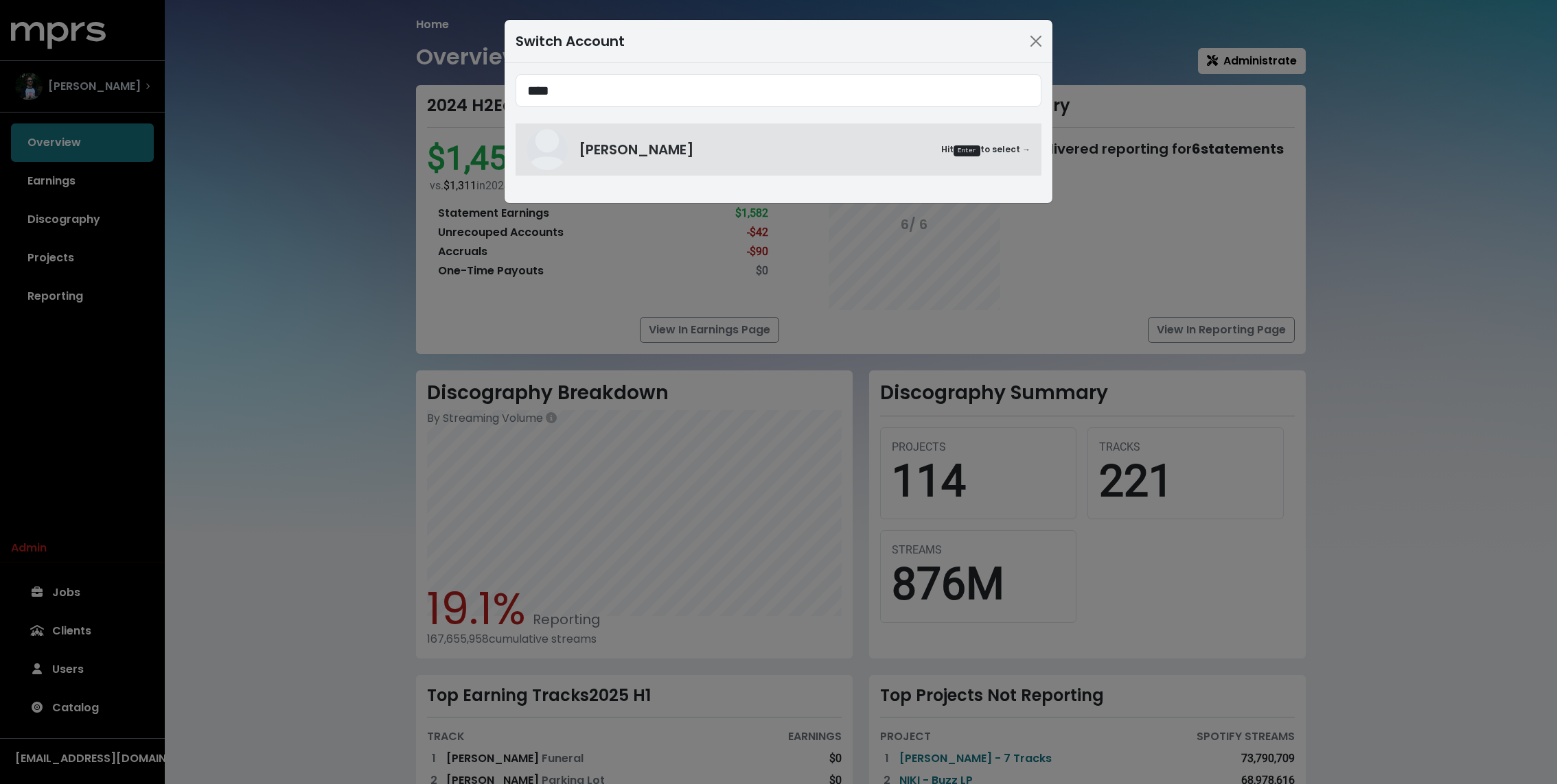
type input "****"
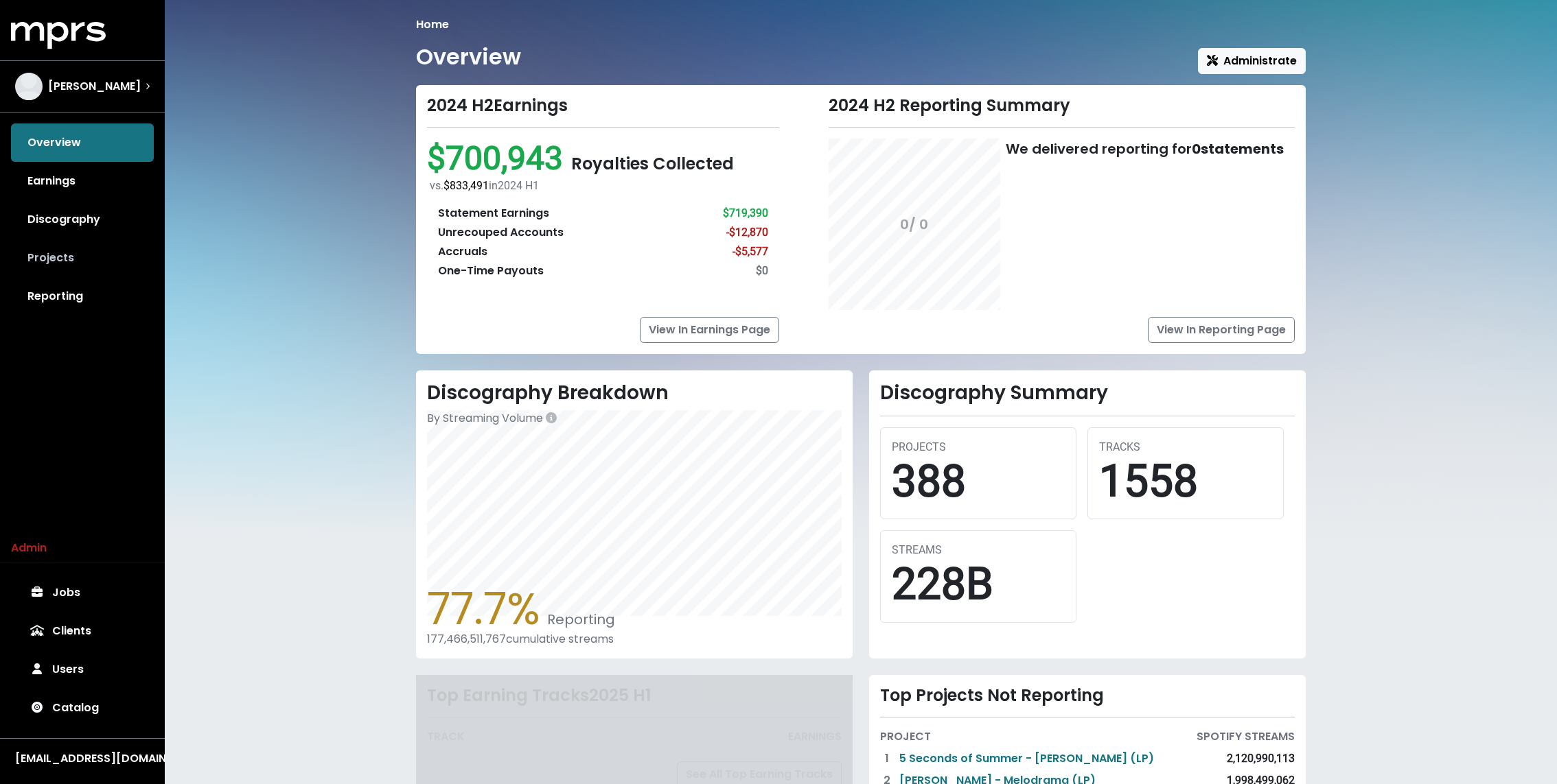
click at [54, 251] on link "Projects" at bounding box center [82, 257] width 143 height 39
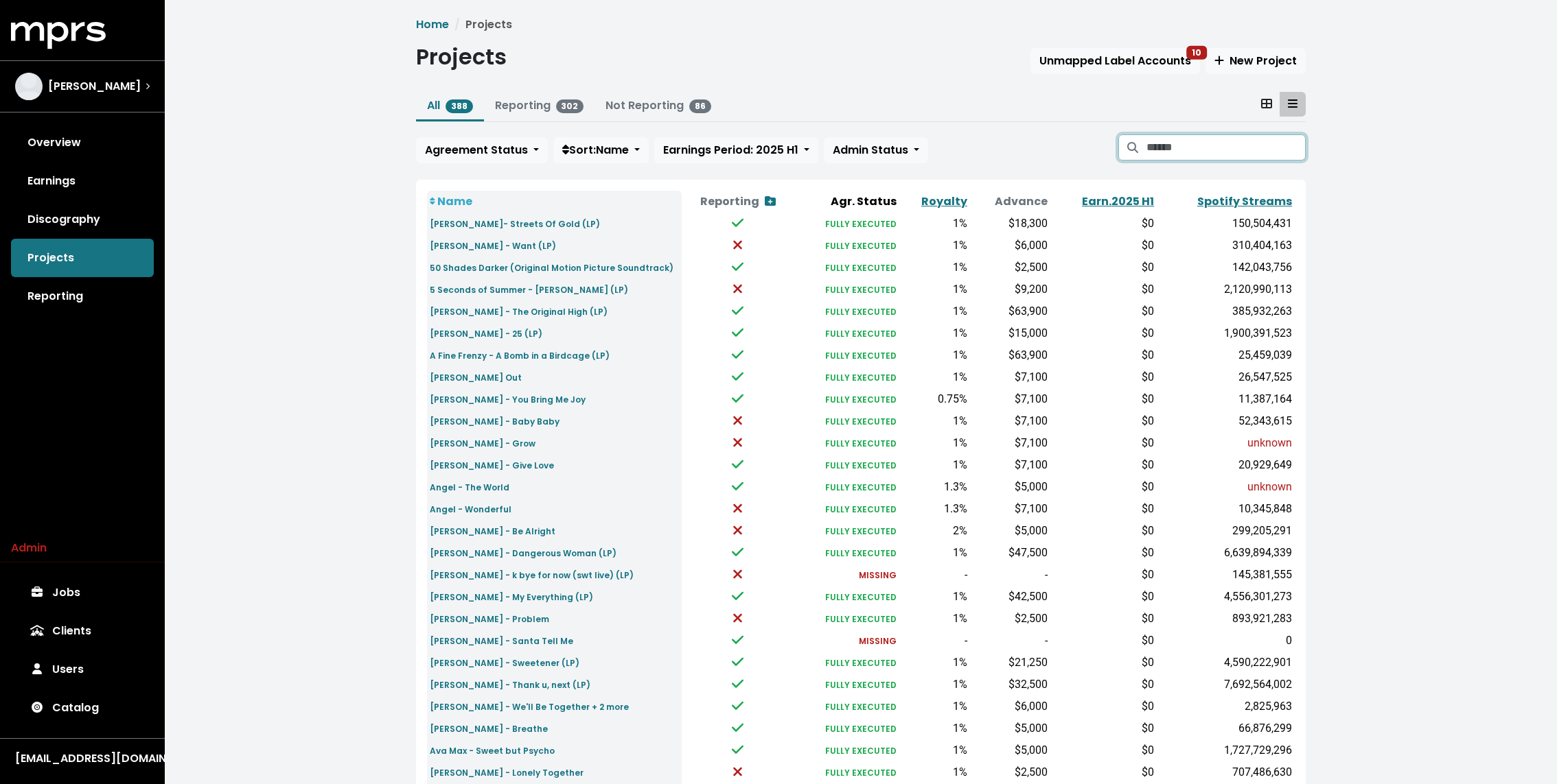
click at [1180, 156] on input "Search projects" at bounding box center [1227, 148] width 160 height 26
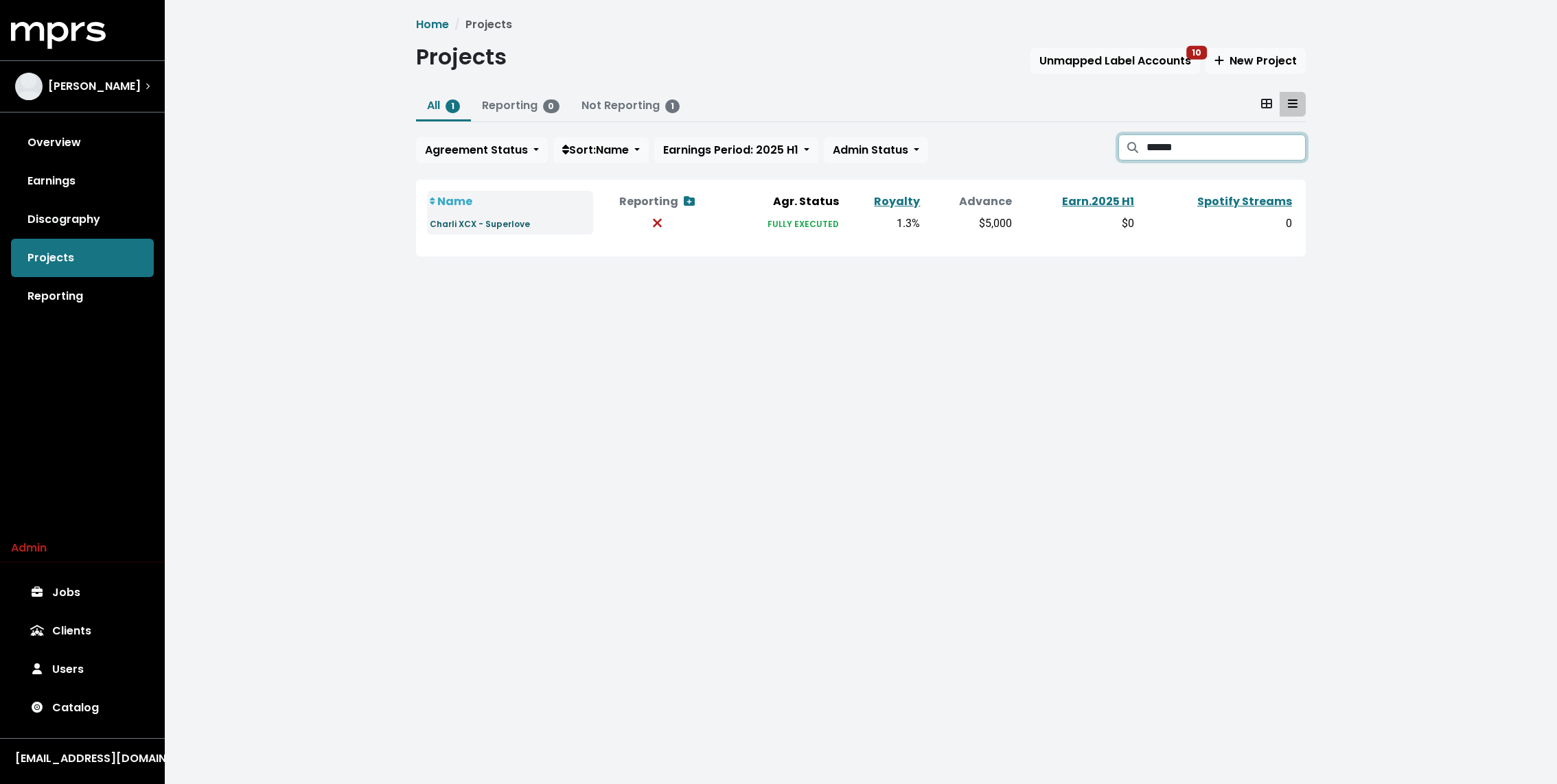
type input "******"
click at [464, 218] on small "Charli XCX - Superlove" at bounding box center [480, 224] width 100 height 12
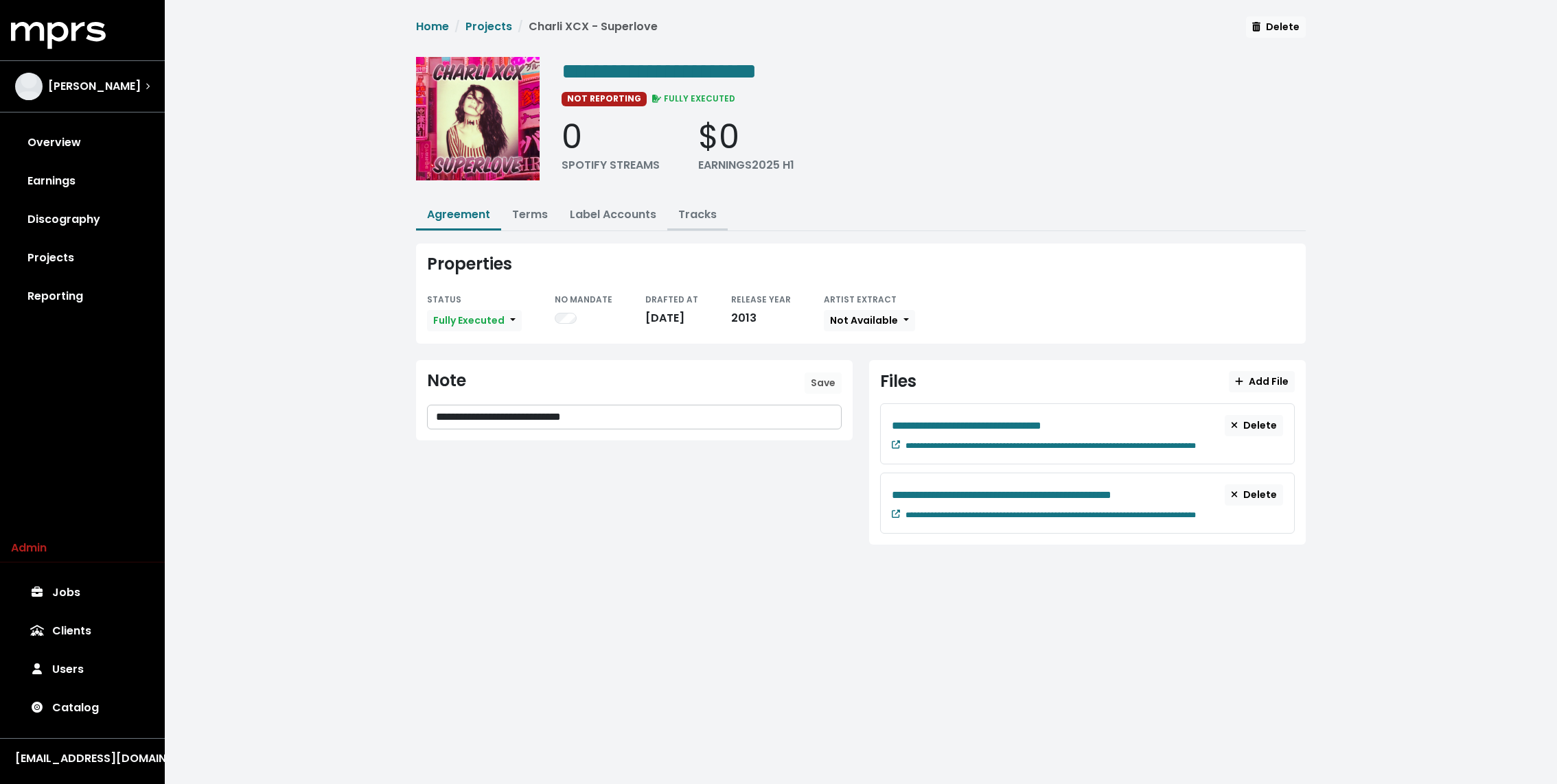
click at [696, 214] on link "Tracks" at bounding box center [698, 214] width 39 height 16
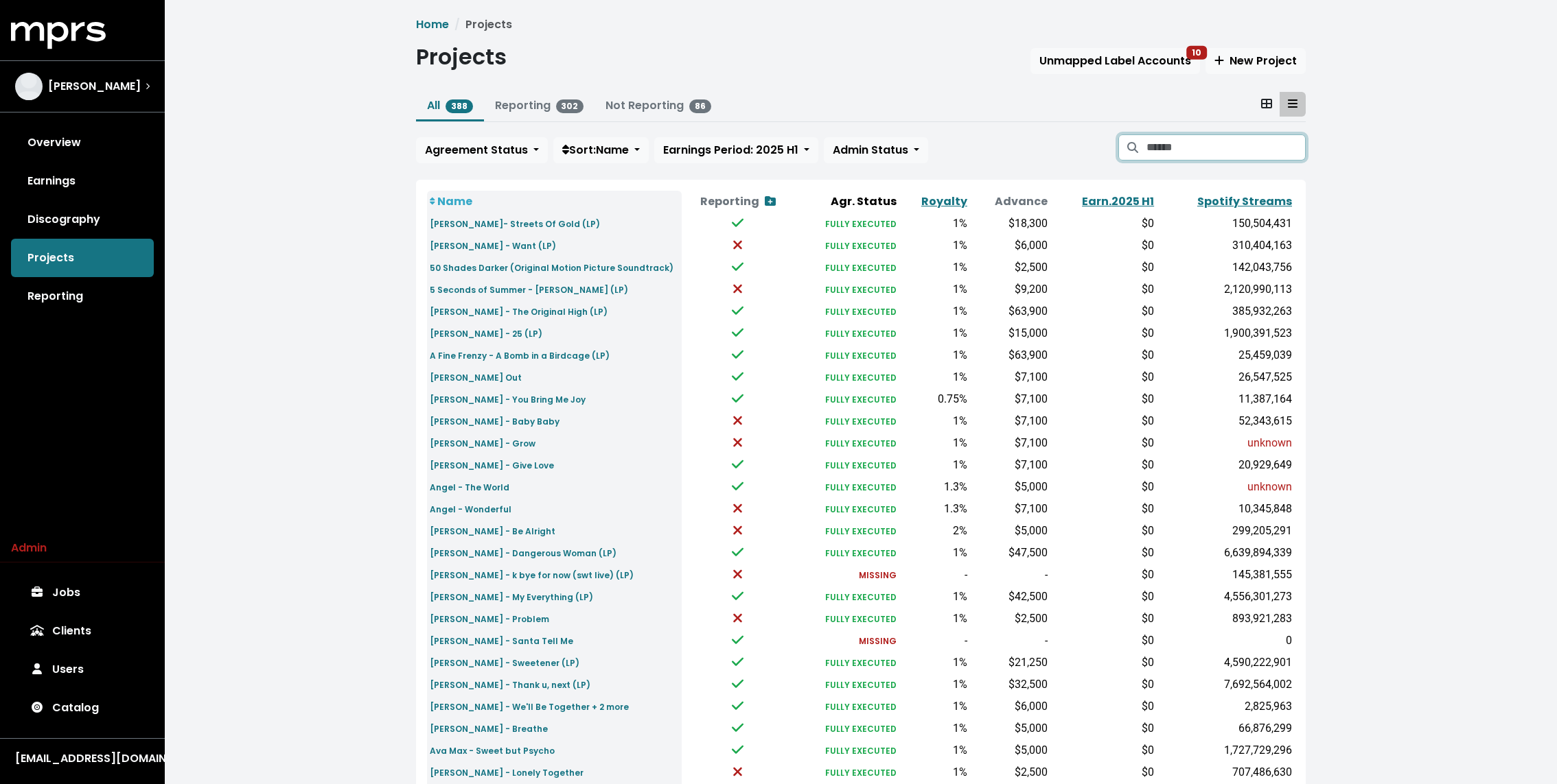
click at [1161, 155] on input "Search projects" at bounding box center [1227, 148] width 160 height 26
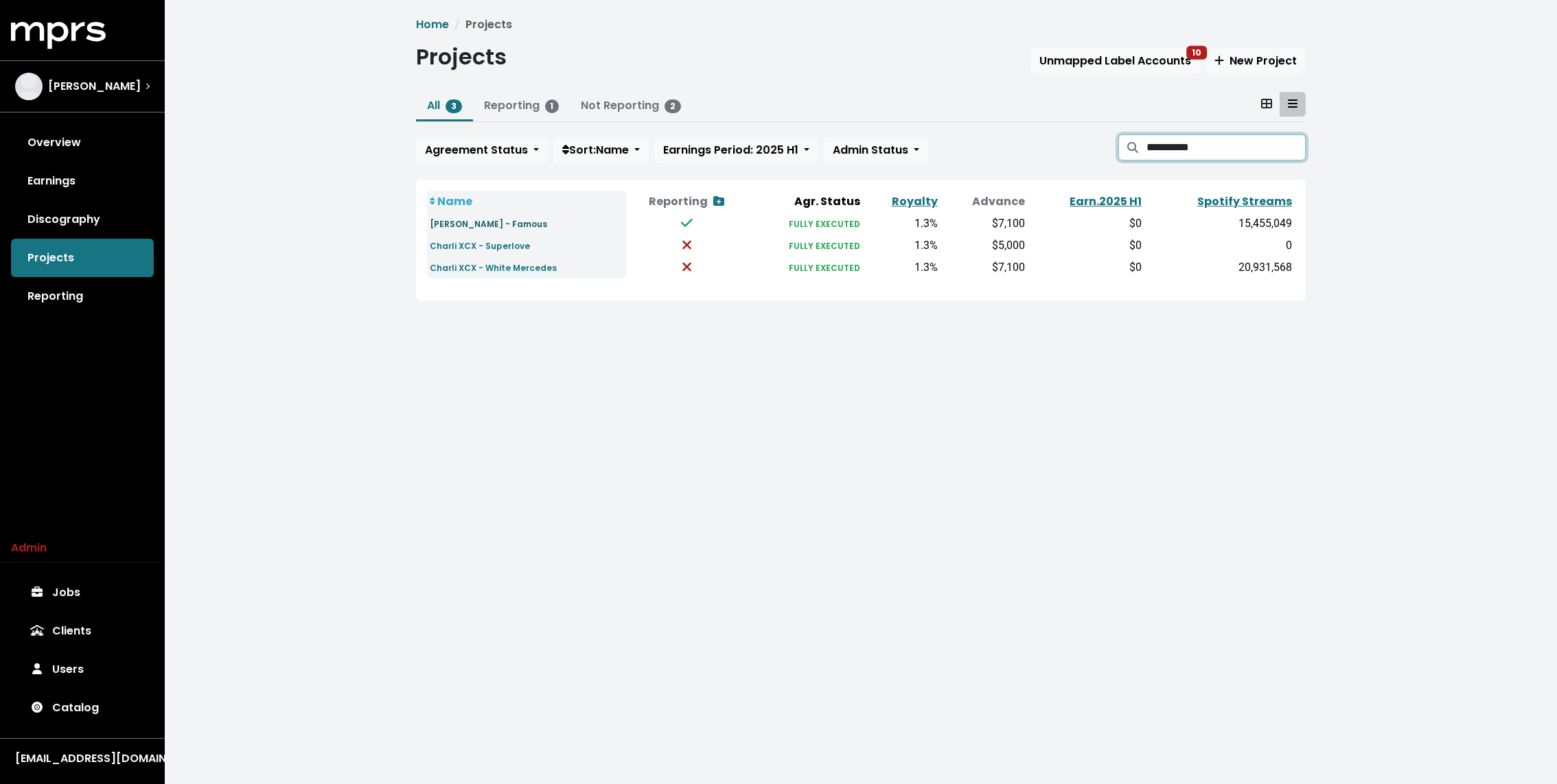
type input "**********"
click at [500, 227] on small "Charli XCX - Famous" at bounding box center [489, 224] width 118 height 12
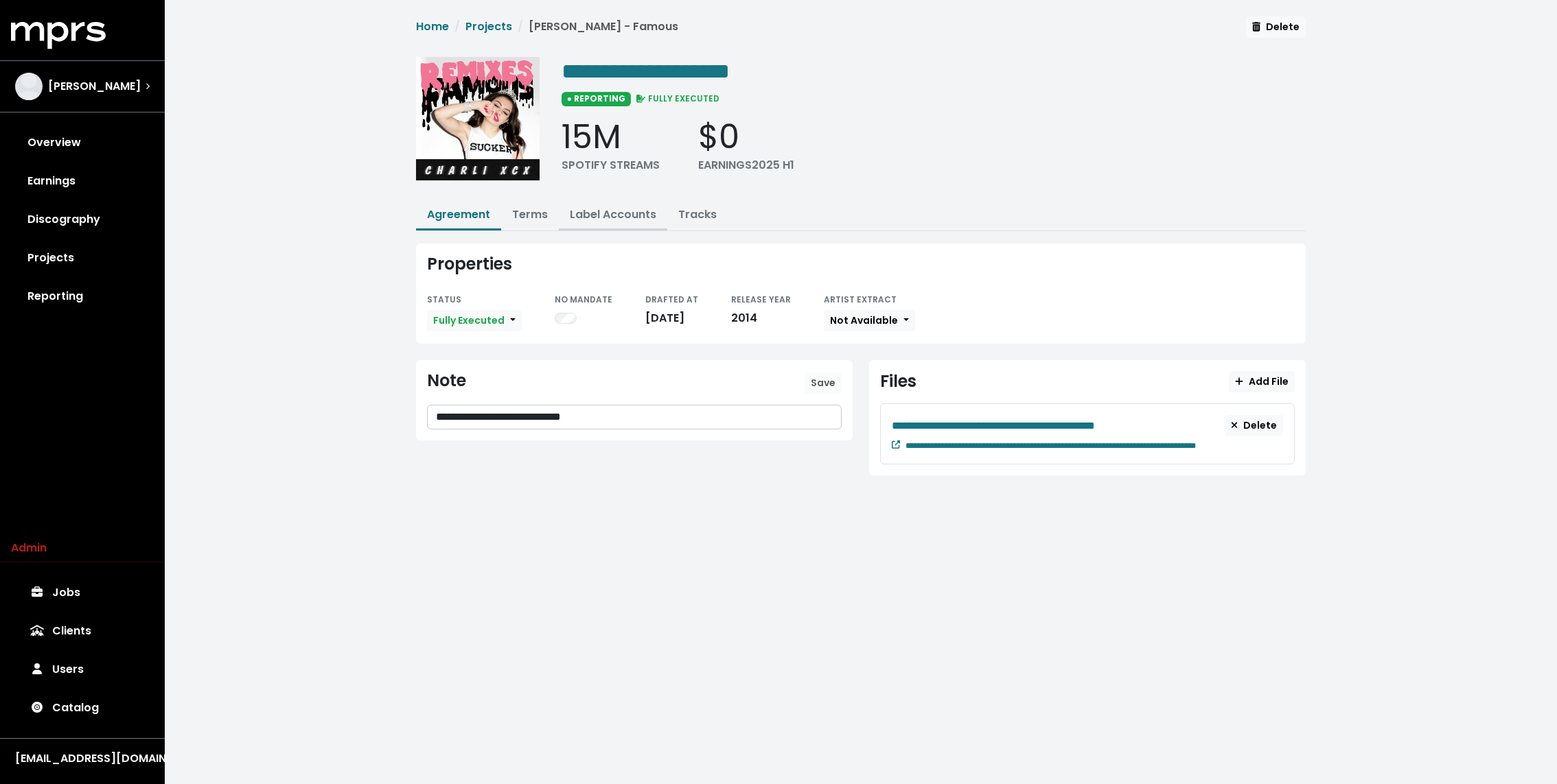
click at [630, 219] on link "Label Accounts" at bounding box center [613, 214] width 87 height 16
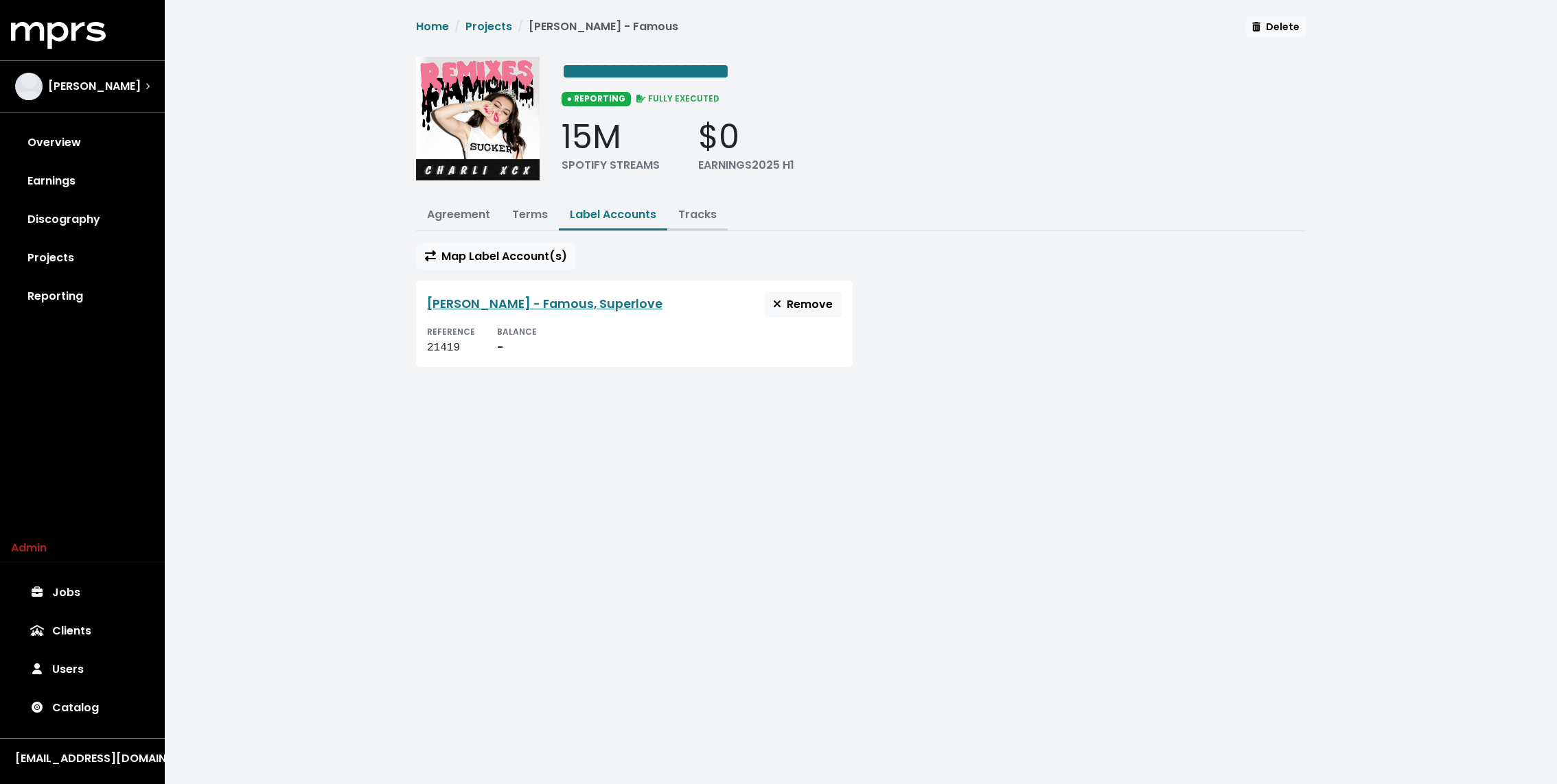
click at [688, 218] on link "Tracks" at bounding box center [698, 214] width 39 height 16
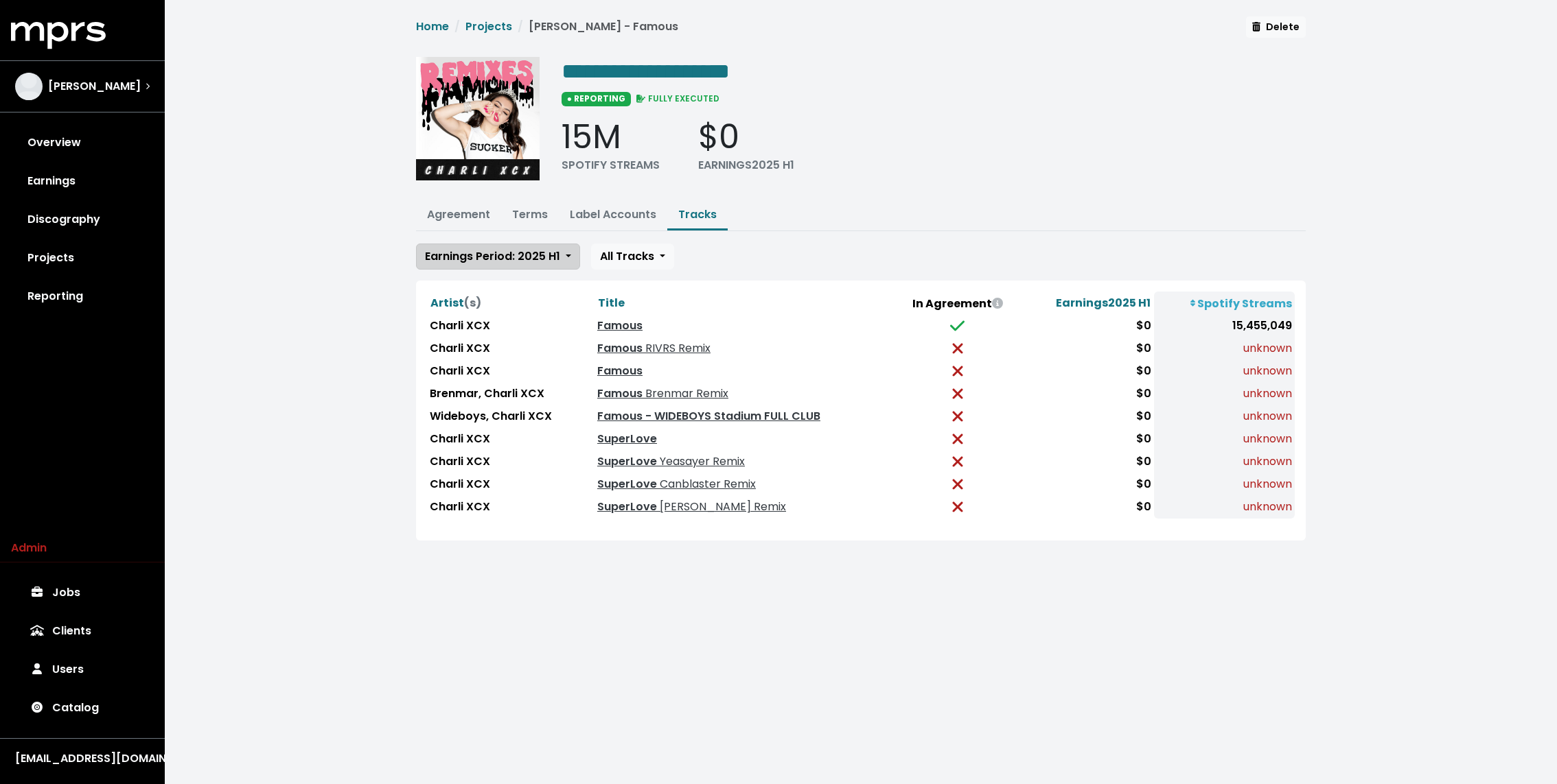
click at [518, 245] on button "Earnings Period: 2025 H1" at bounding box center [498, 256] width 164 height 26
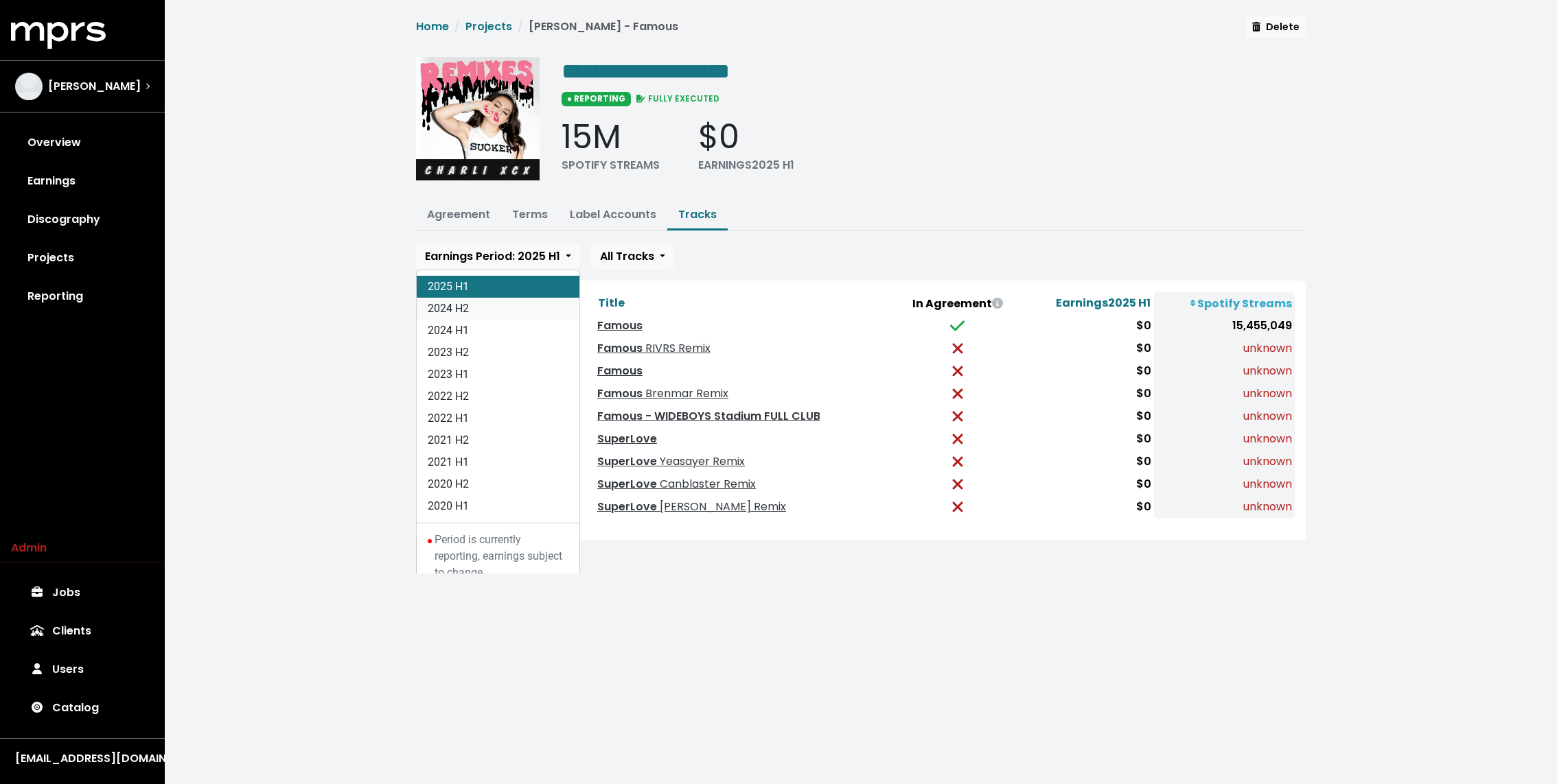
click at [500, 310] on link "2024 H2" at bounding box center [498, 309] width 163 height 22
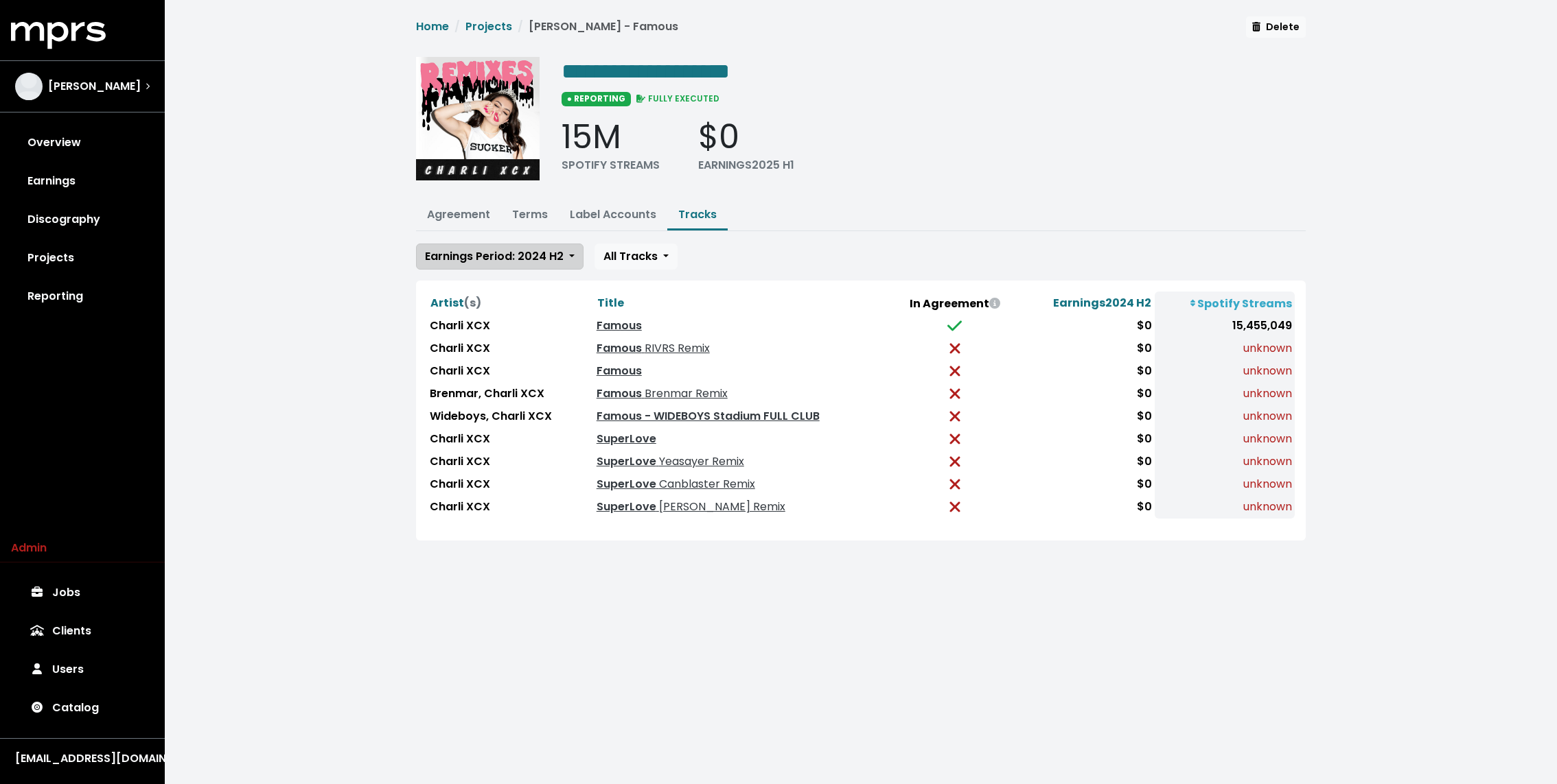
click at [494, 249] on span "Earnings Period: 2024 H2" at bounding box center [494, 256] width 139 height 16
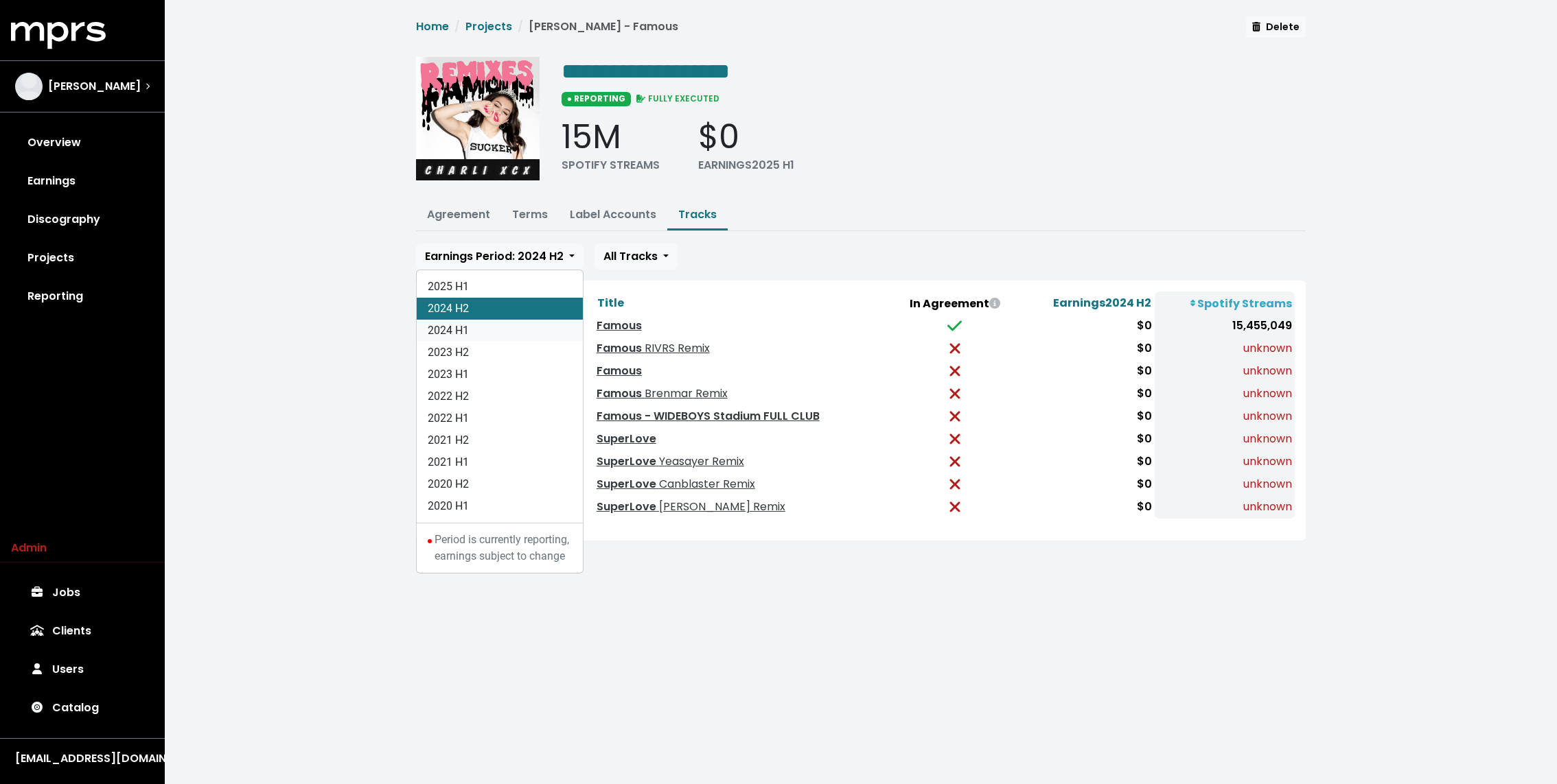
click at [476, 320] on link "2024 H1" at bounding box center [500, 331] width 166 height 22
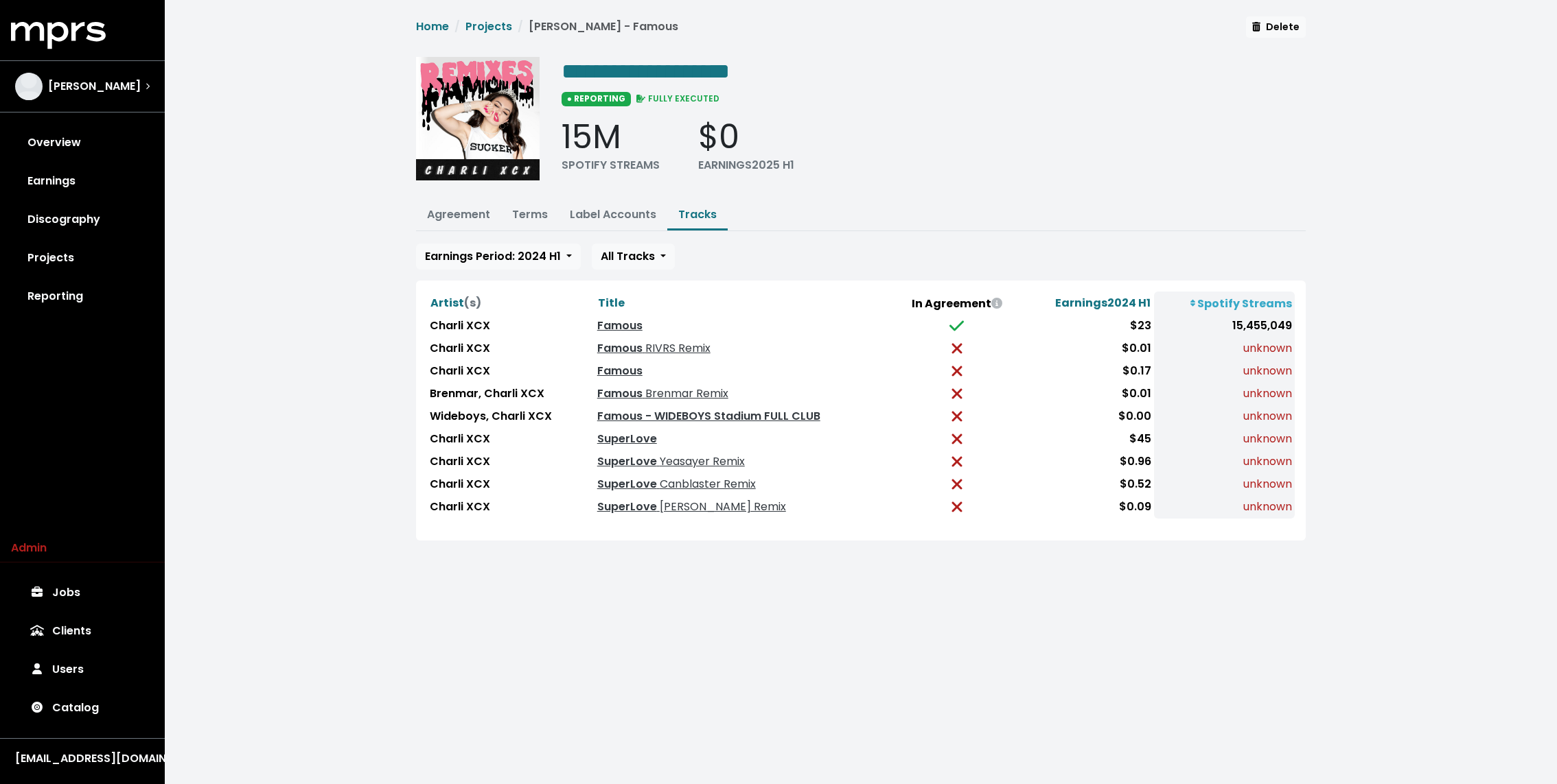
click at [374, 109] on div "**********" at bounding box center [860, 286] width 1392 height 574
click at [503, 24] on link "Projects" at bounding box center [488, 27] width 47 height 16
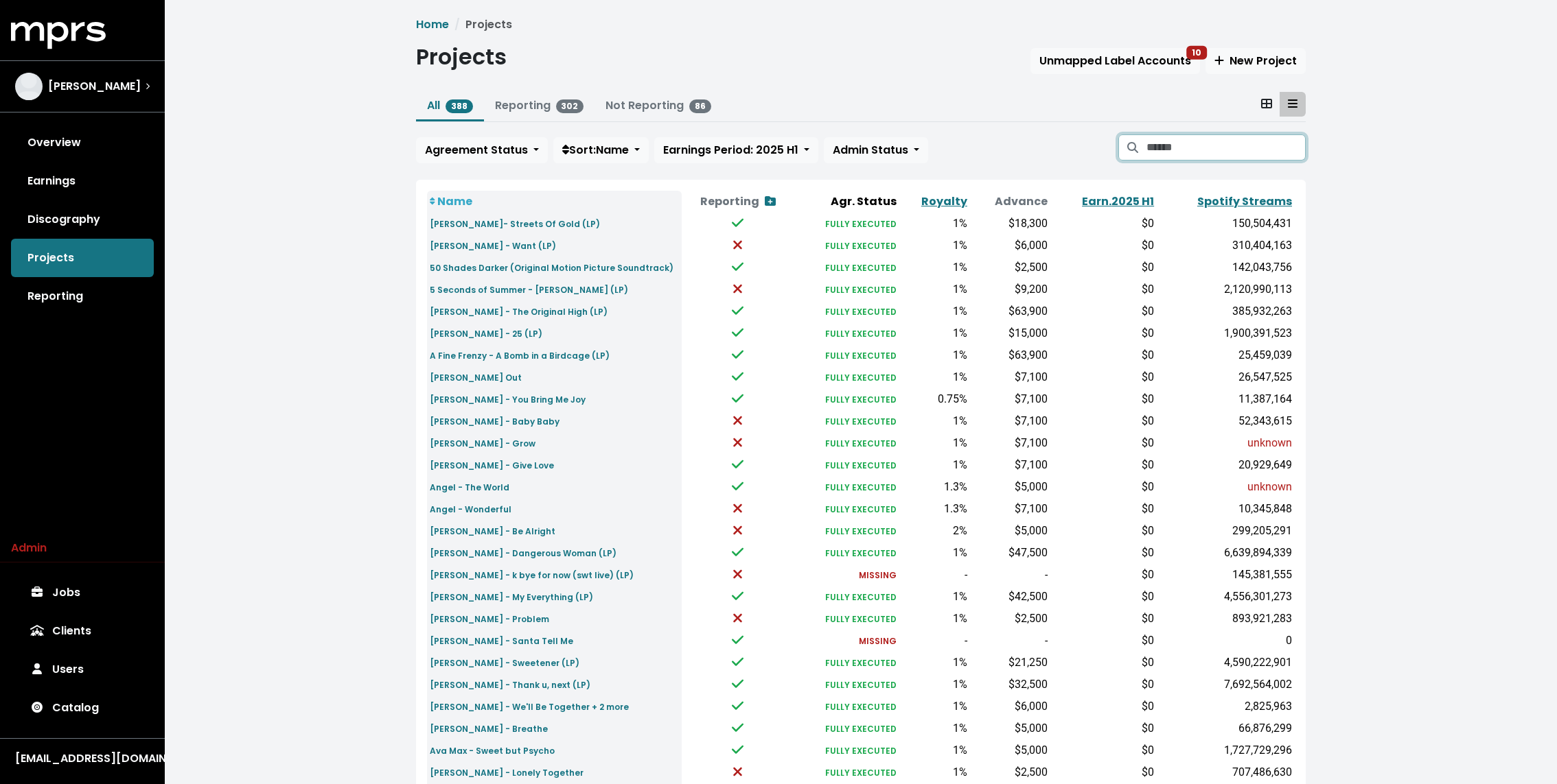
click at [1178, 156] on input "Search projects" at bounding box center [1227, 148] width 160 height 26
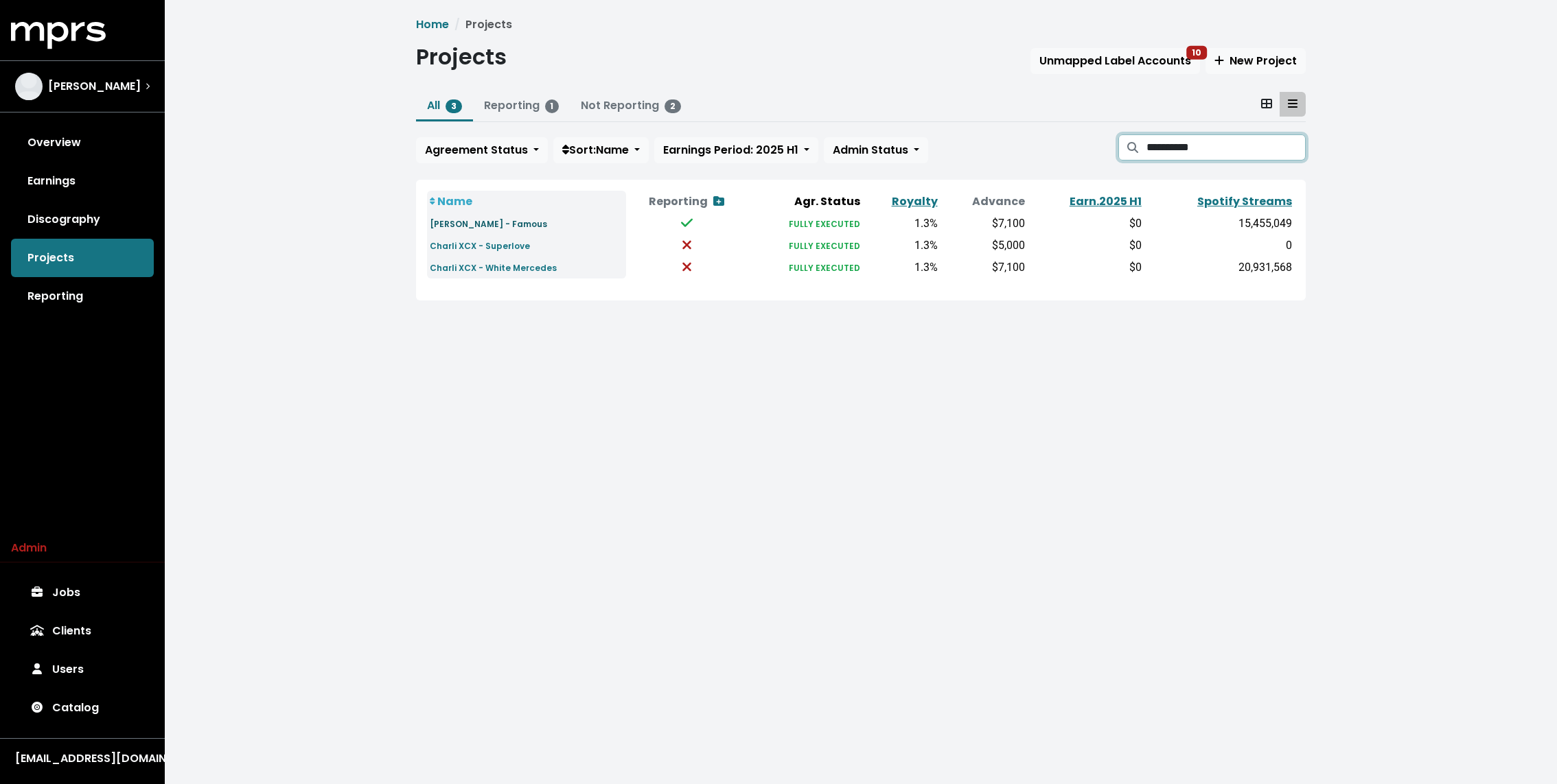
type input "**********"
click at [476, 224] on small "[PERSON_NAME] - Famous" at bounding box center [489, 224] width 118 height 12
click at [471, 247] on small "Charli XCX - Superlove" at bounding box center [480, 246] width 100 height 12
click at [313, 258] on div "**********" at bounding box center [860, 170] width 1392 height 339
click at [484, 223] on small "[PERSON_NAME] - Famous" at bounding box center [489, 224] width 118 height 12
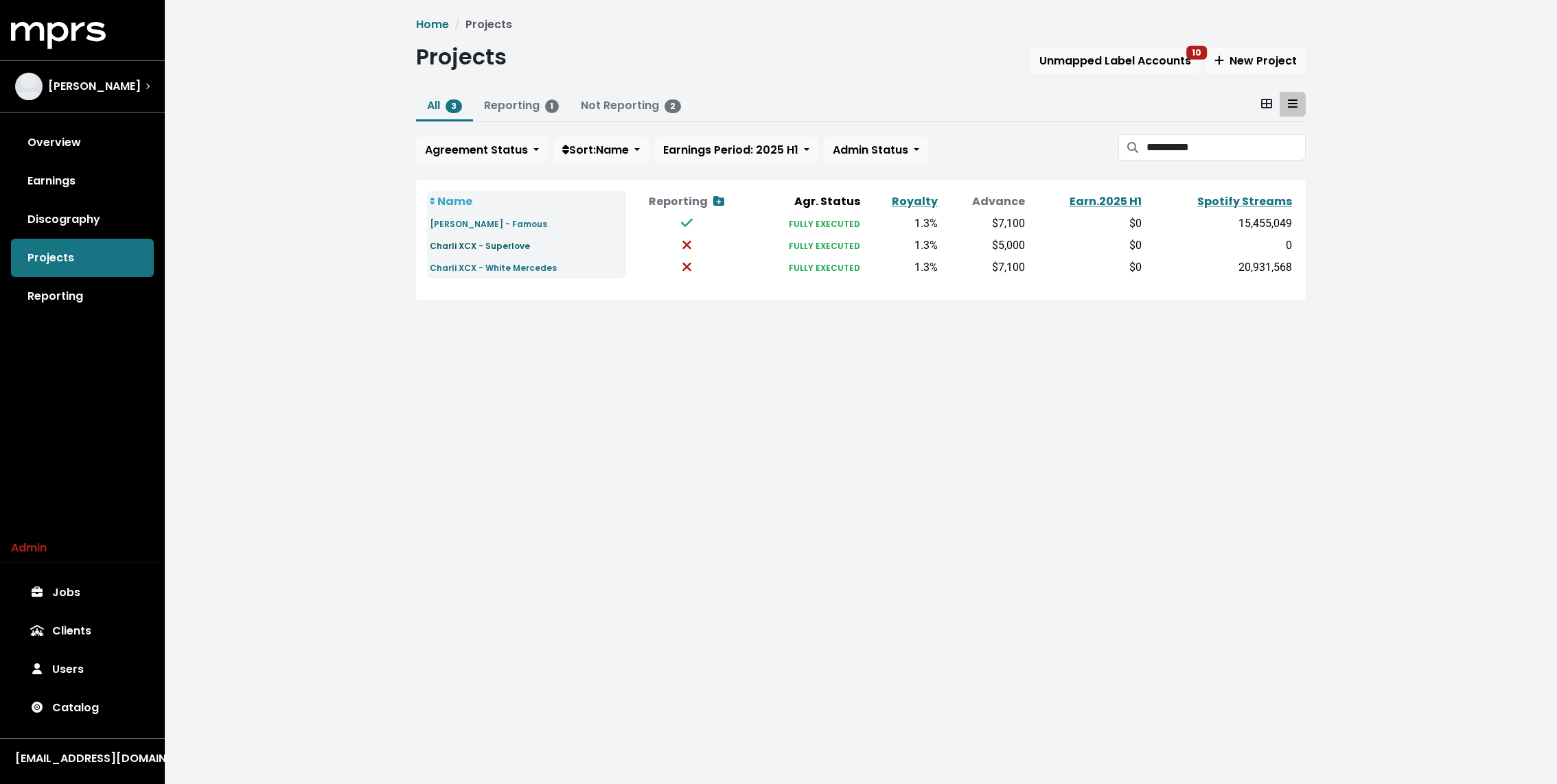
click at [481, 242] on small "Charli XCX - Superlove" at bounding box center [480, 246] width 100 height 12
click at [481, 234] on td "Charli XCX - Superlove" at bounding box center [526, 245] width 199 height 22
click at [475, 228] on small "[PERSON_NAME] - Famous" at bounding box center [489, 224] width 118 height 12
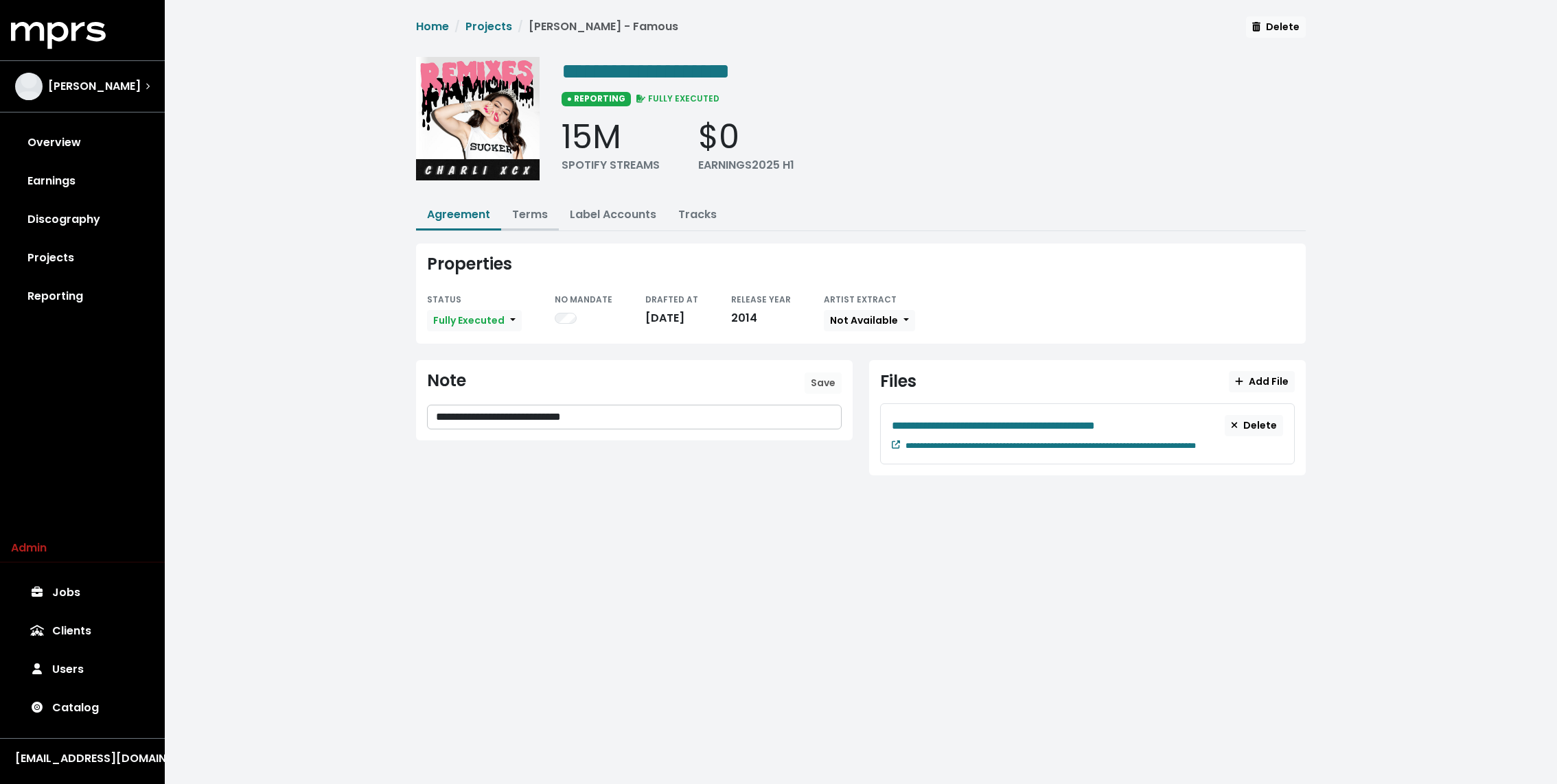
click at [507, 214] on button "Terms" at bounding box center [530, 216] width 58 height 30
click at [518, 214] on link "Terms" at bounding box center [530, 214] width 36 height 16
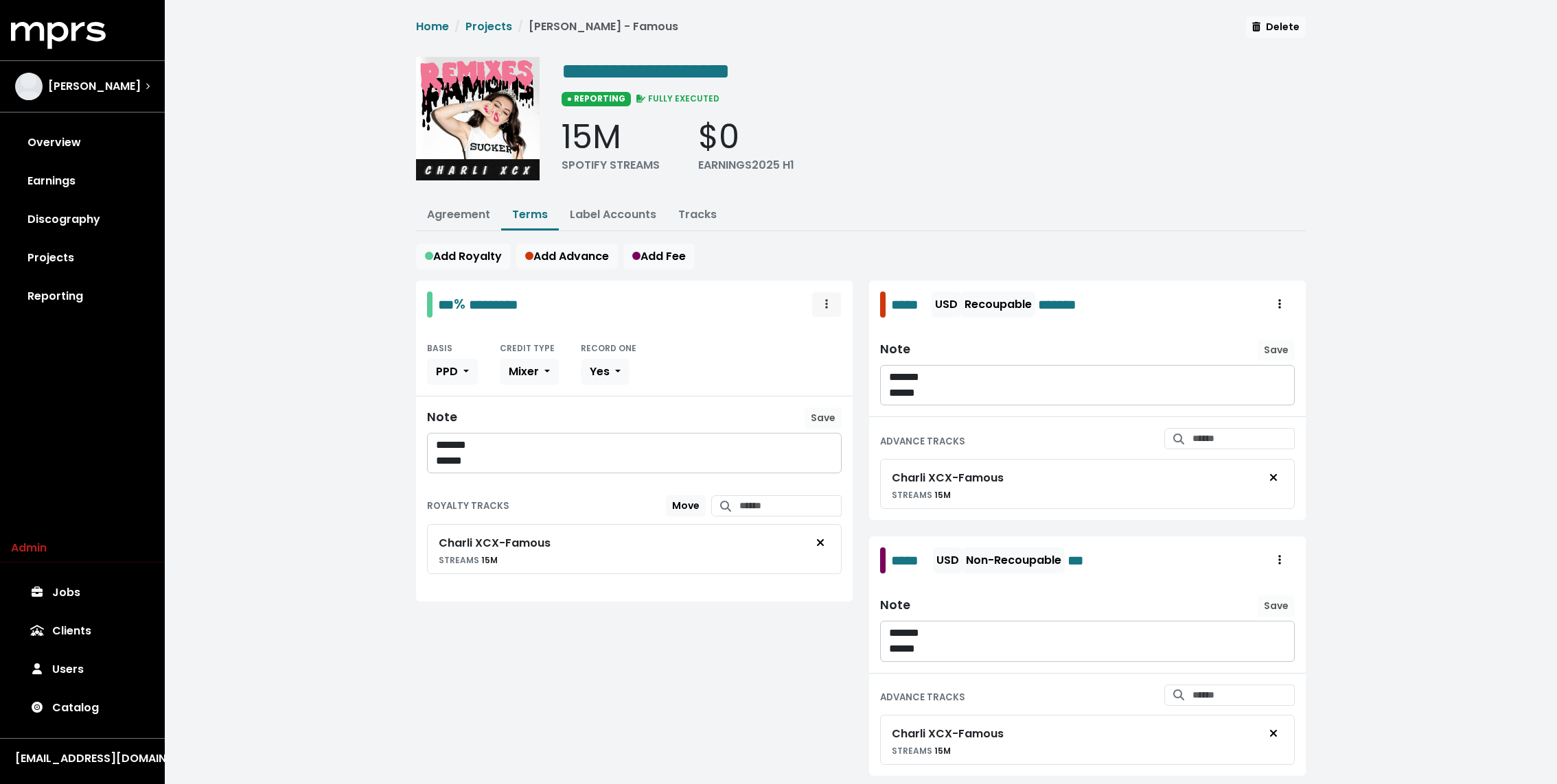
click at [836, 303] on button "Royalty administration options" at bounding box center [826, 304] width 30 height 26
click at [913, 188] on div "**********" at bounding box center [934, 123] width 745 height 133
click at [1286, 306] on span "Royalty administration options" at bounding box center [1280, 304] width 12 height 17
click at [1248, 333] on link "Move" at bounding box center [1240, 335] width 109 height 22
click at [424, 210] on button "Agreement" at bounding box center [458, 216] width 85 height 30
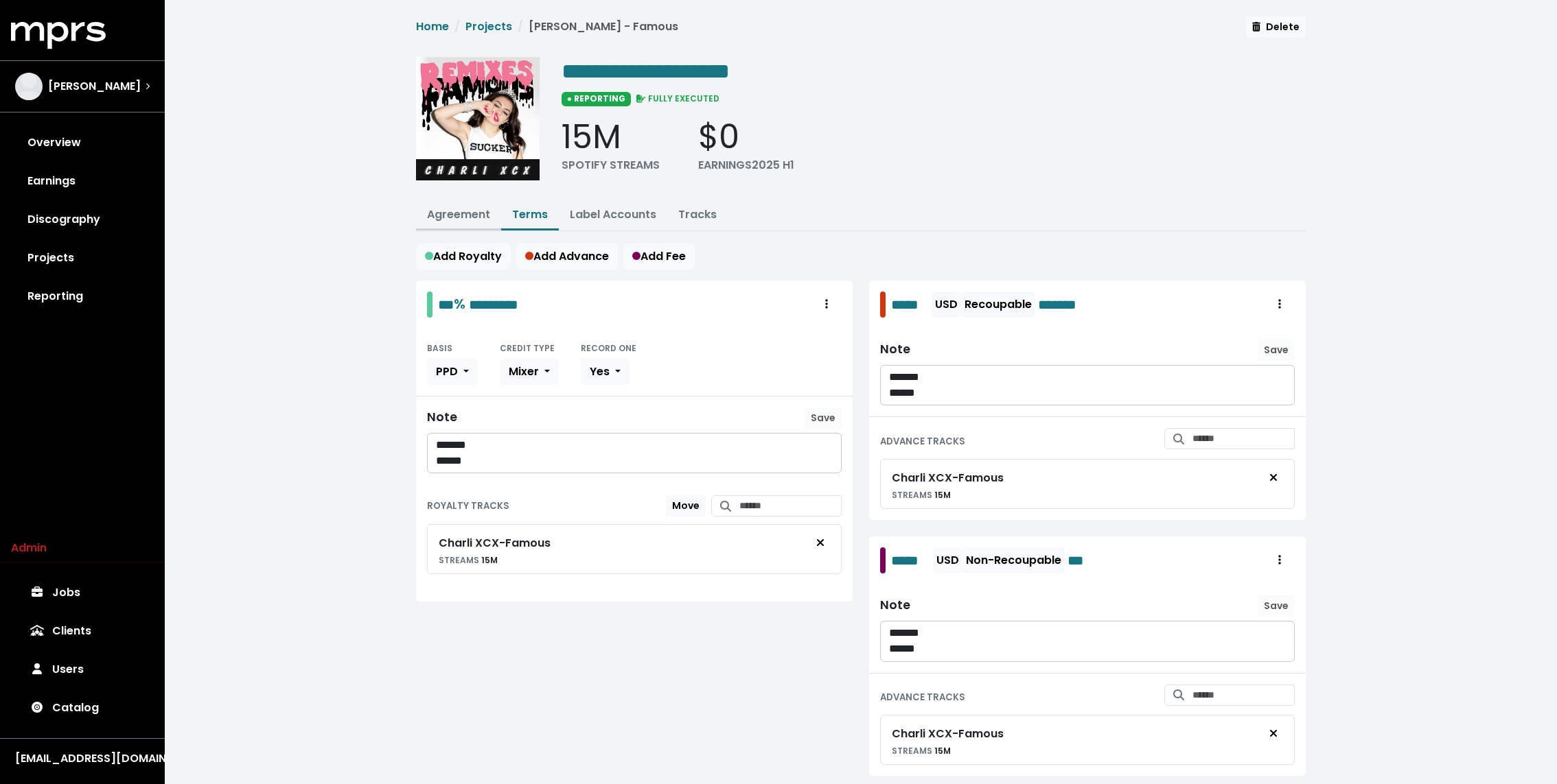
click at [424, 210] on button "Agreement" at bounding box center [458, 216] width 85 height 30
click at [454, 214] on link "Agreement" at bounding box center [458, 214] width 63 height 16
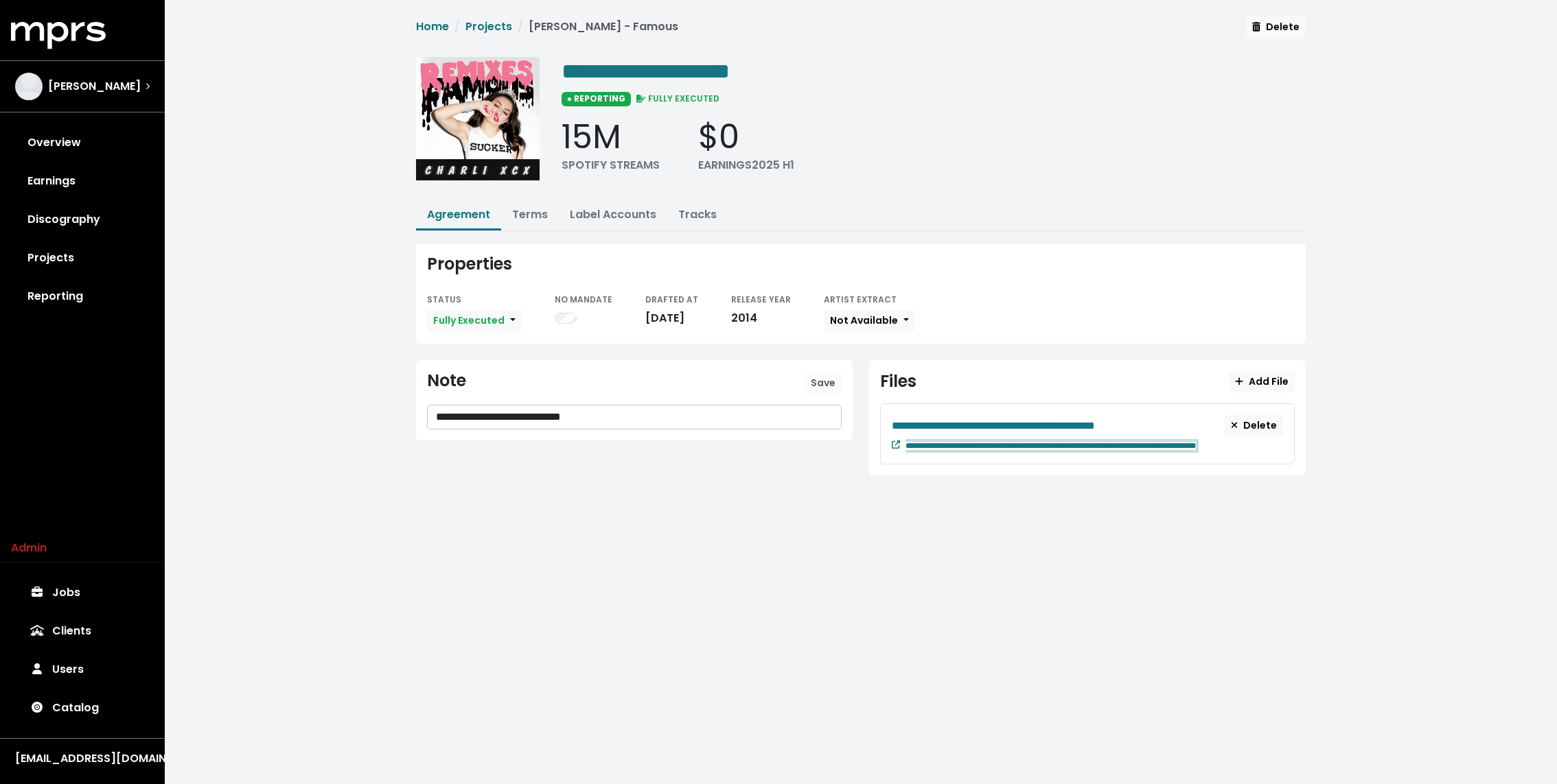
click at [959, 447] on span "**********" at bounding box center [1050, 446] width 290 height 8
click at [958, 421] on span "**********" at bounding box center [994, 426] width 204 height 10
click at [610, 207] on link "Label Accounts" at bounding box center [613, 214] width 87 height 16
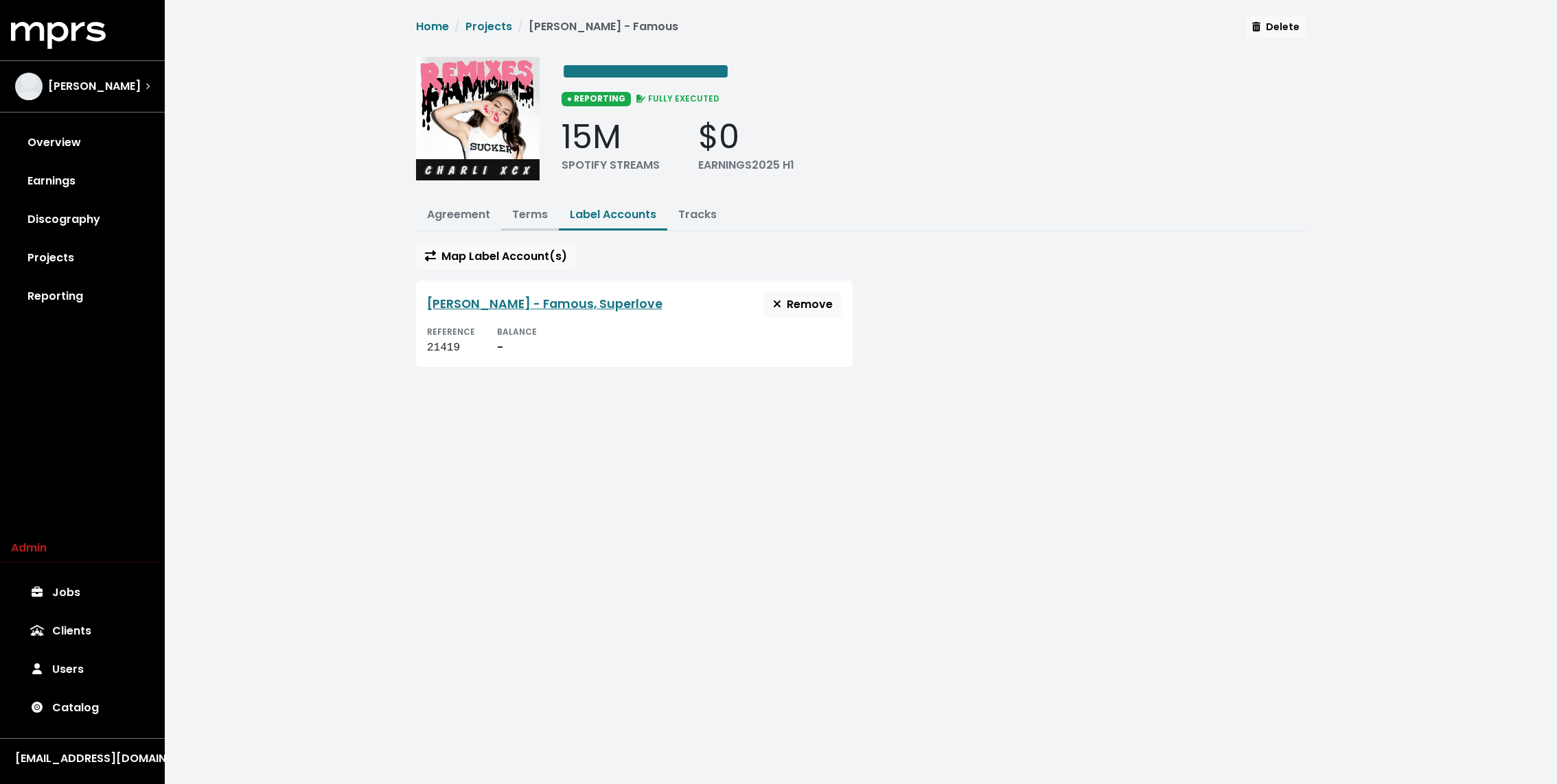
click at [538, 220] on button "Terms" at bounding box center [530, 216] width 58 height 30
click at [514, 214] on link "Terms" at bounding box center [530, 214] width 36 height 16
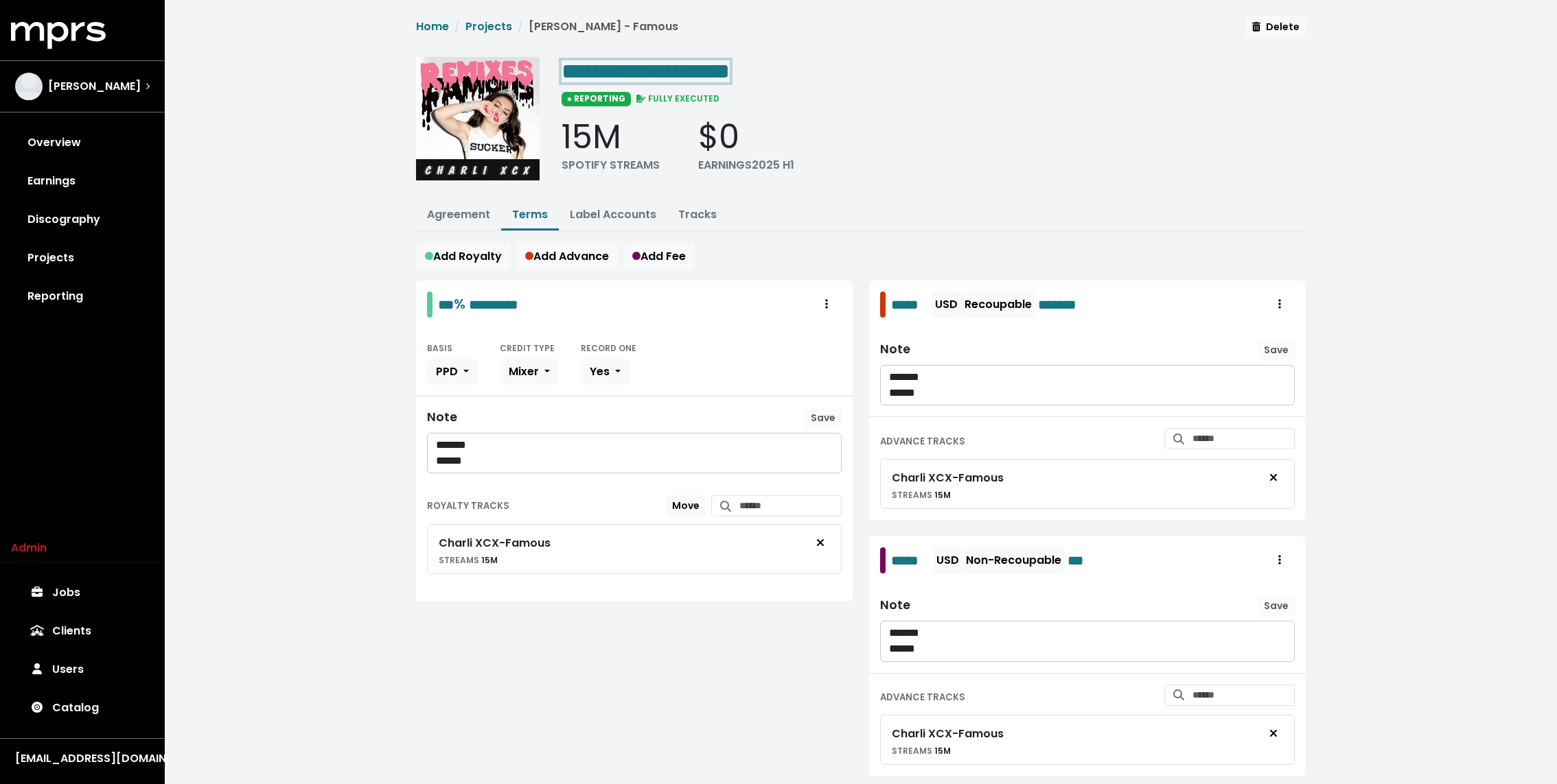
click at [709, 81] on span "**********" at bounding box center [646, 72] width 169 height 22
click at [1008, 175] on div "**********" at bounding box center [934, 123] width 745 height 133
click at [63, 255] on link "Projects" at bounding box center [82, 257] width 143 height 39
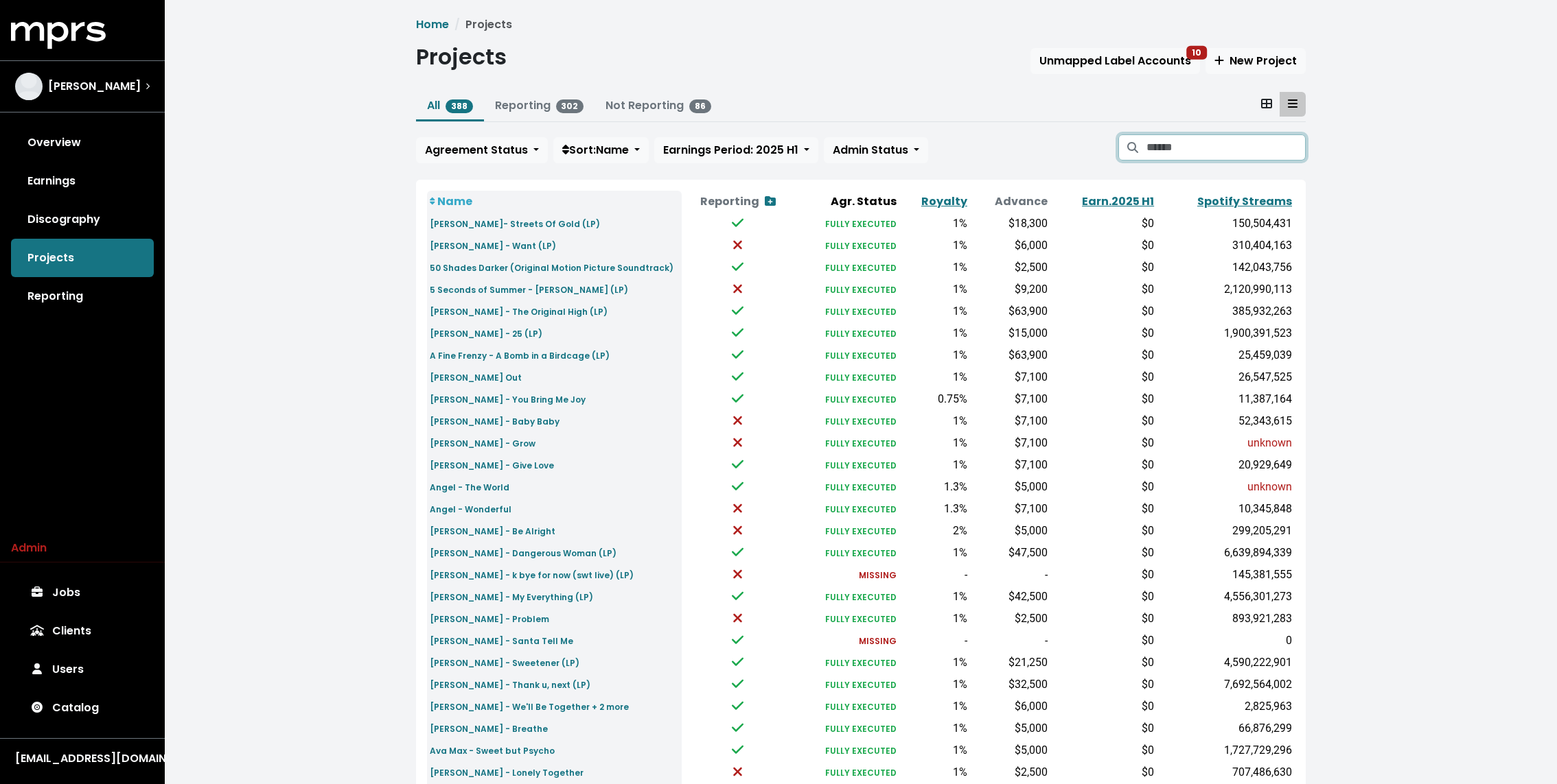
click at [1211, 147] on input "Search projects" at bounding box center [1227, 148] width 160 height 26
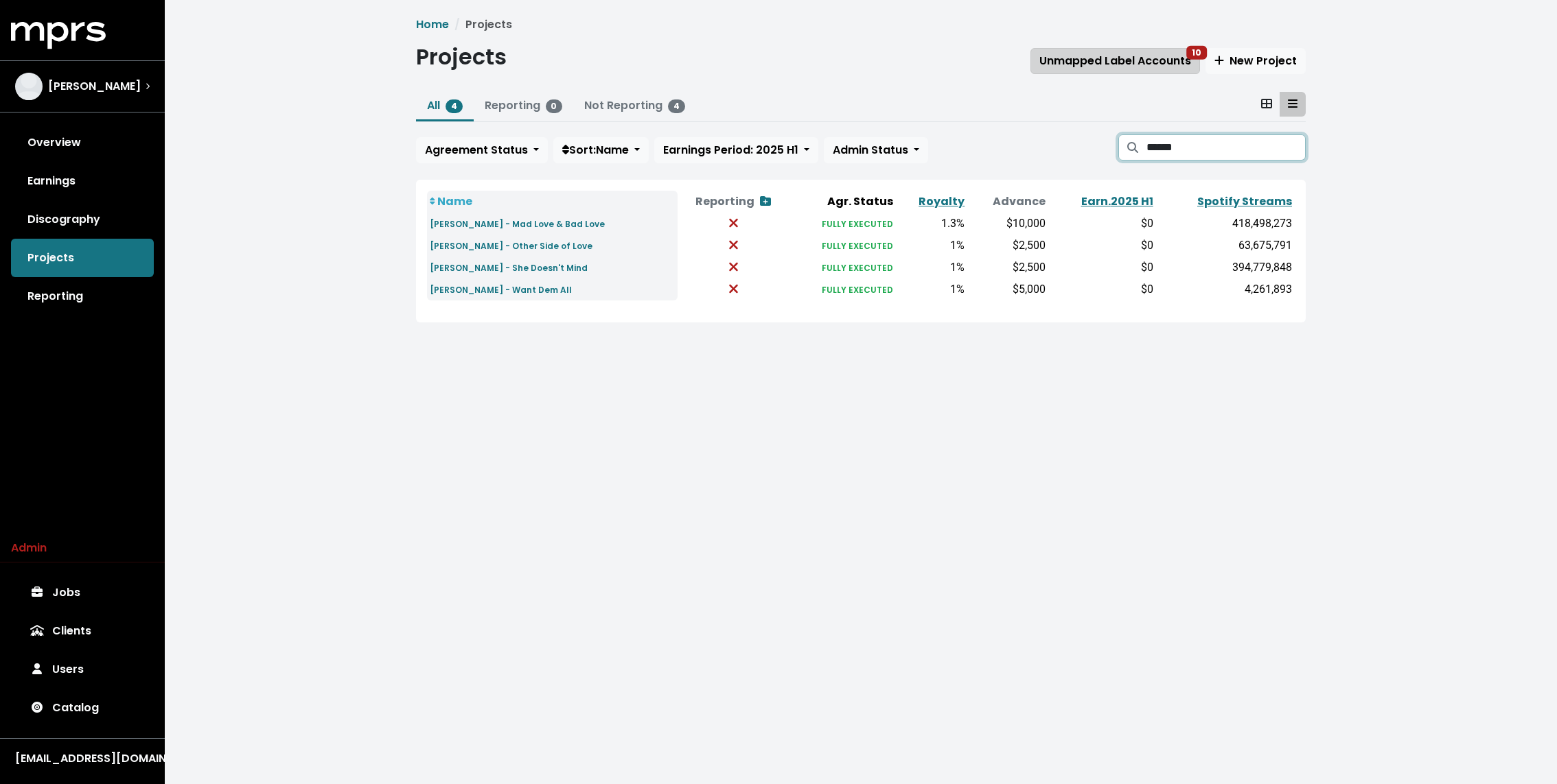
type input "******"
click at [1143, 54] on span "Unmapped Label Accounts 10" at bounding box center [1115, 61] width 152 height 16
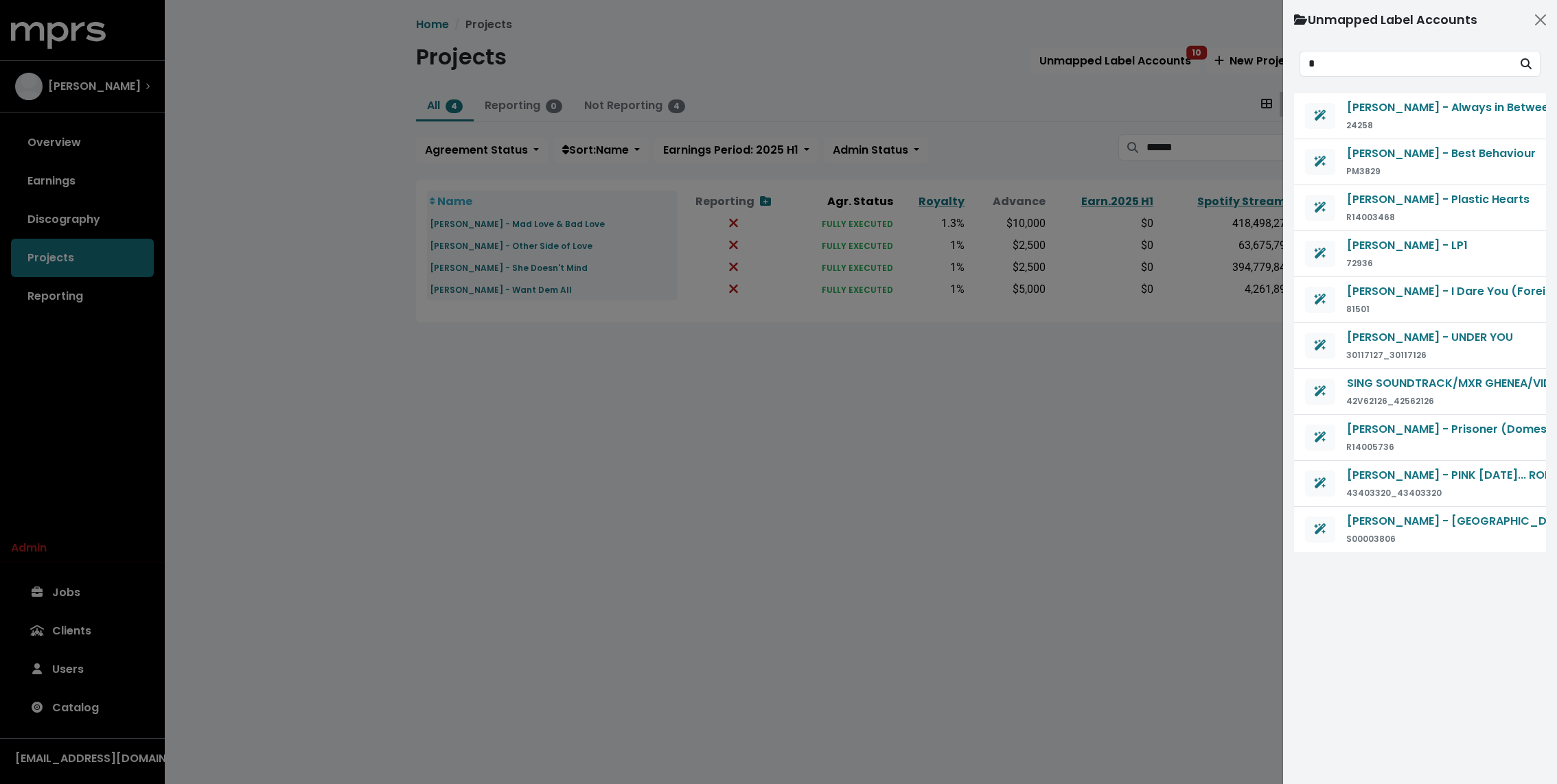
click at [1372, 67] on input "*" at bounding box center [1405, 64] width 213 height 26
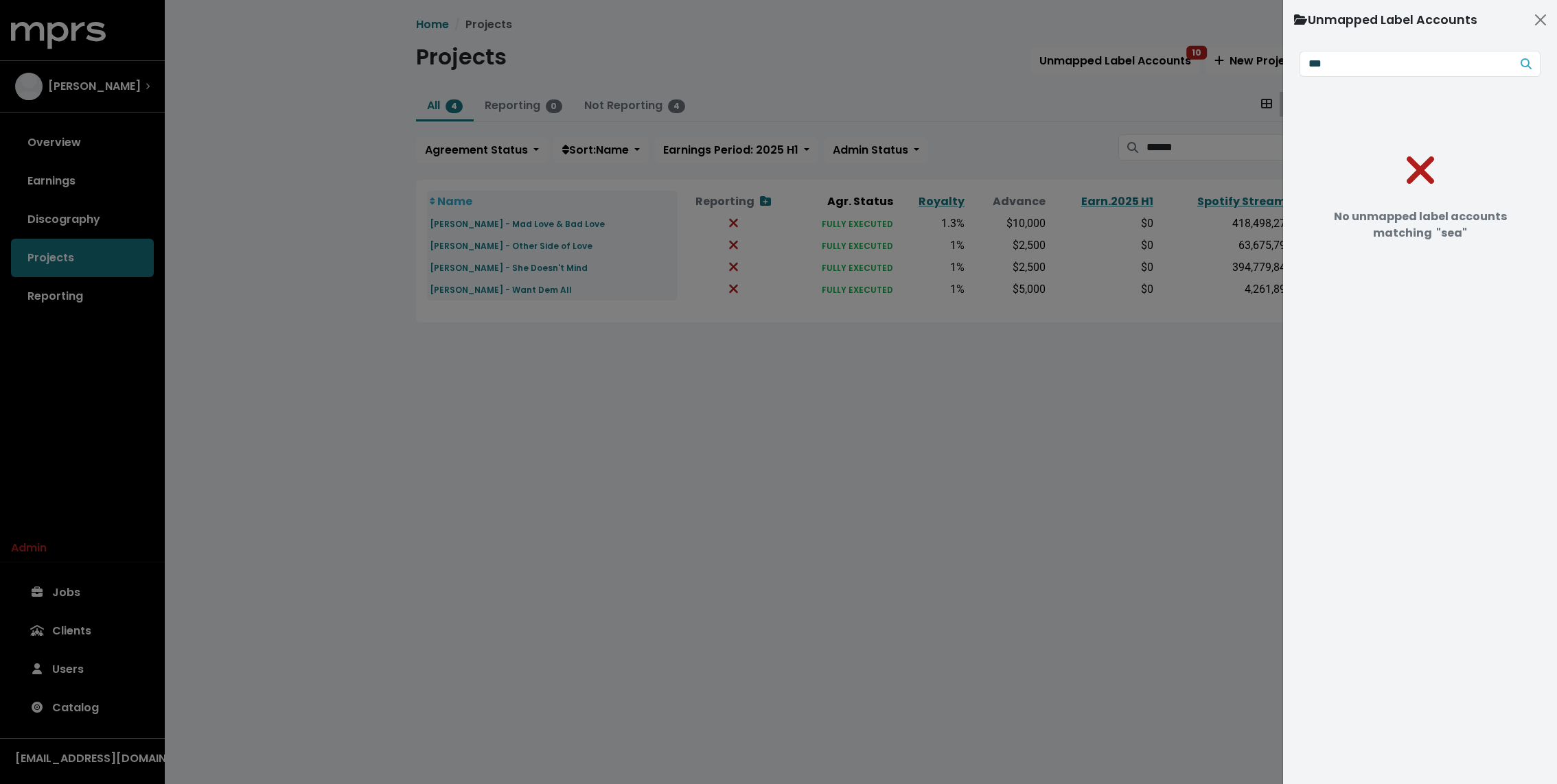
type input "****"
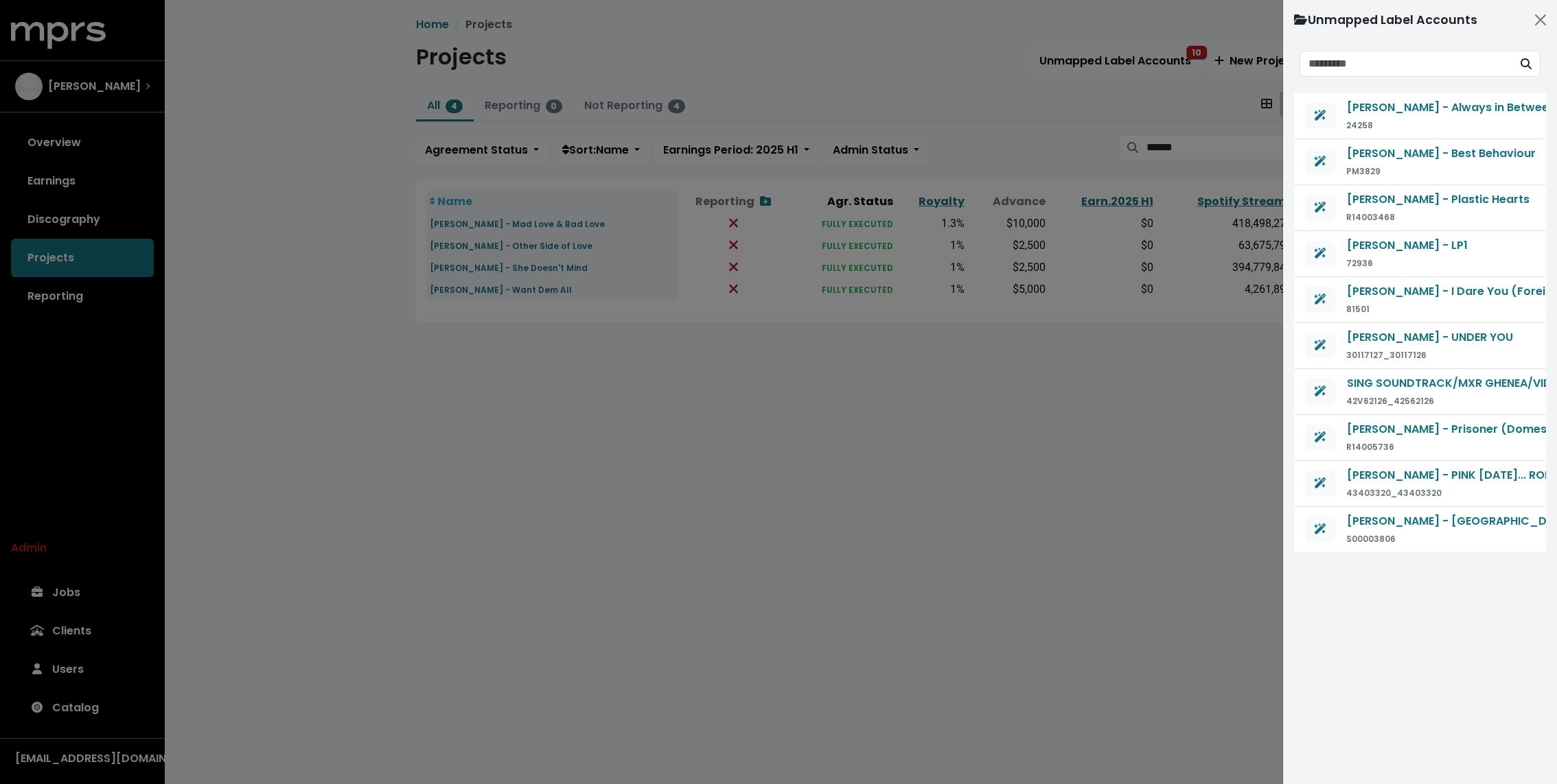
click at [832, 441] on div at bounding box center [778, 392] width 1557 height 784
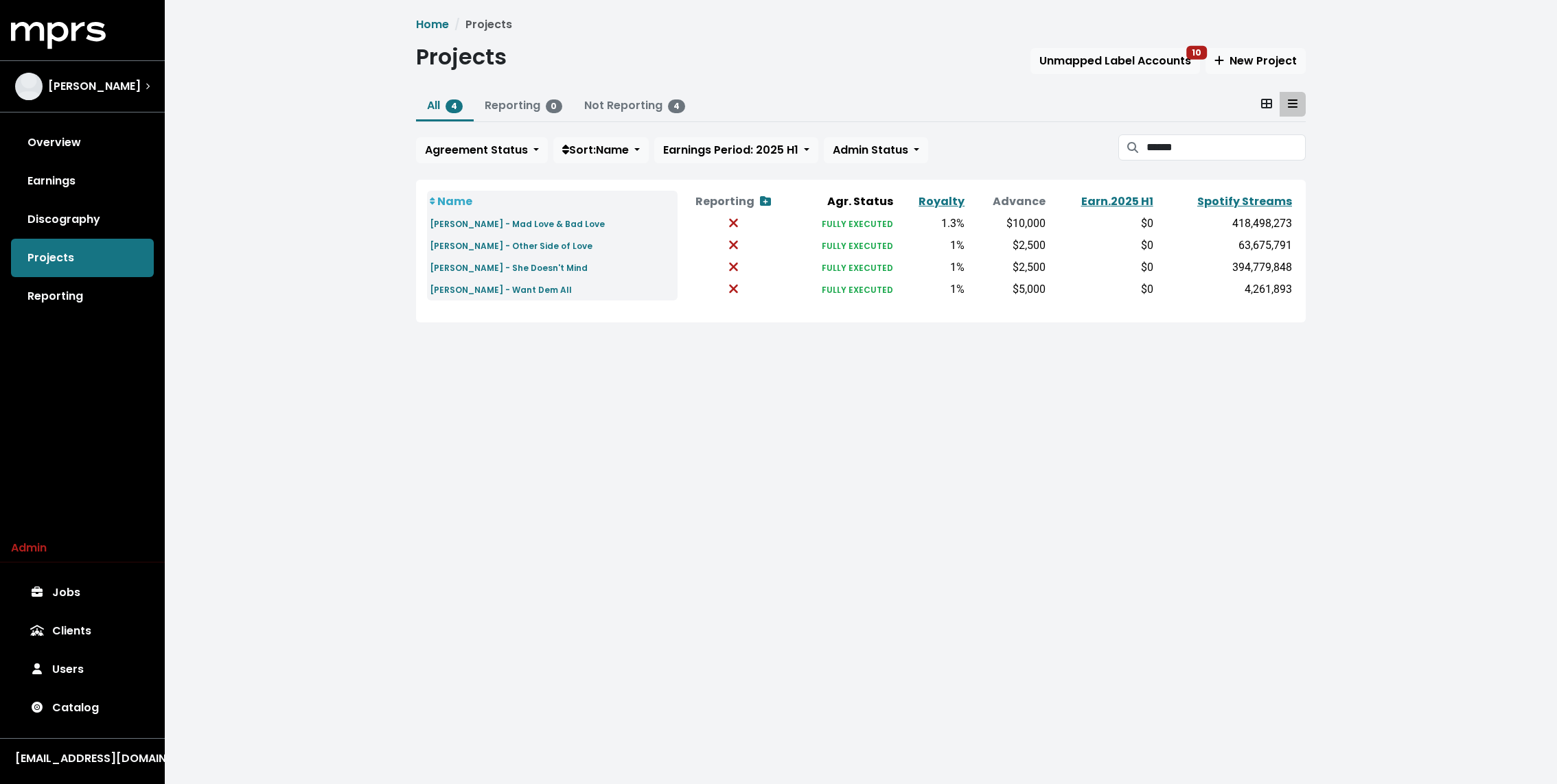
click at [227, 190] on div "Home Projects Projects Unmapped Label Accounts 10 New Project All 4 Reporting 0…" at bounding box center [860, 181] width 1392 height 361
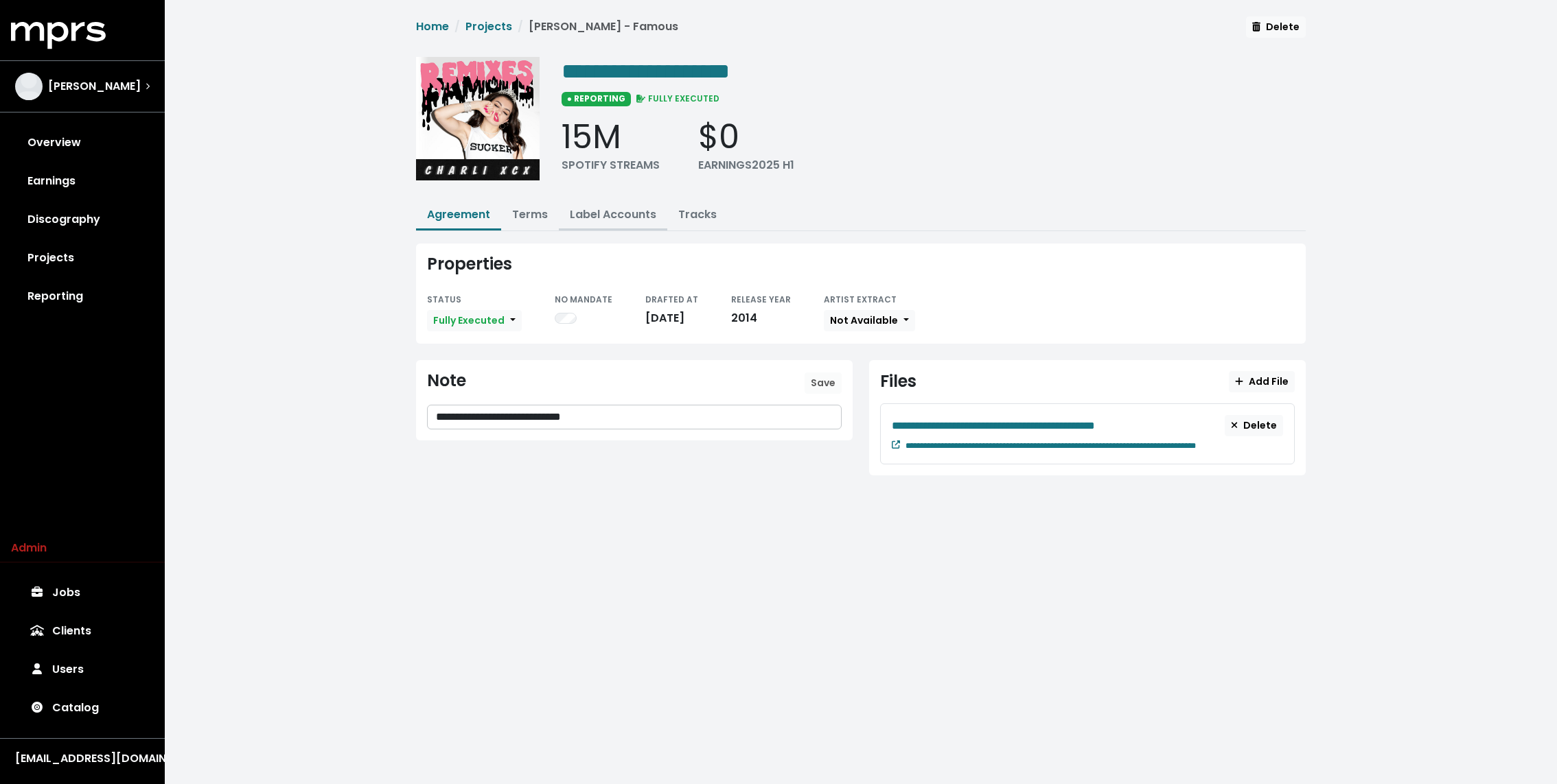
click at [624, 212] on link "Label Accounts" at bounding box center [613, 214] width 87 height 16
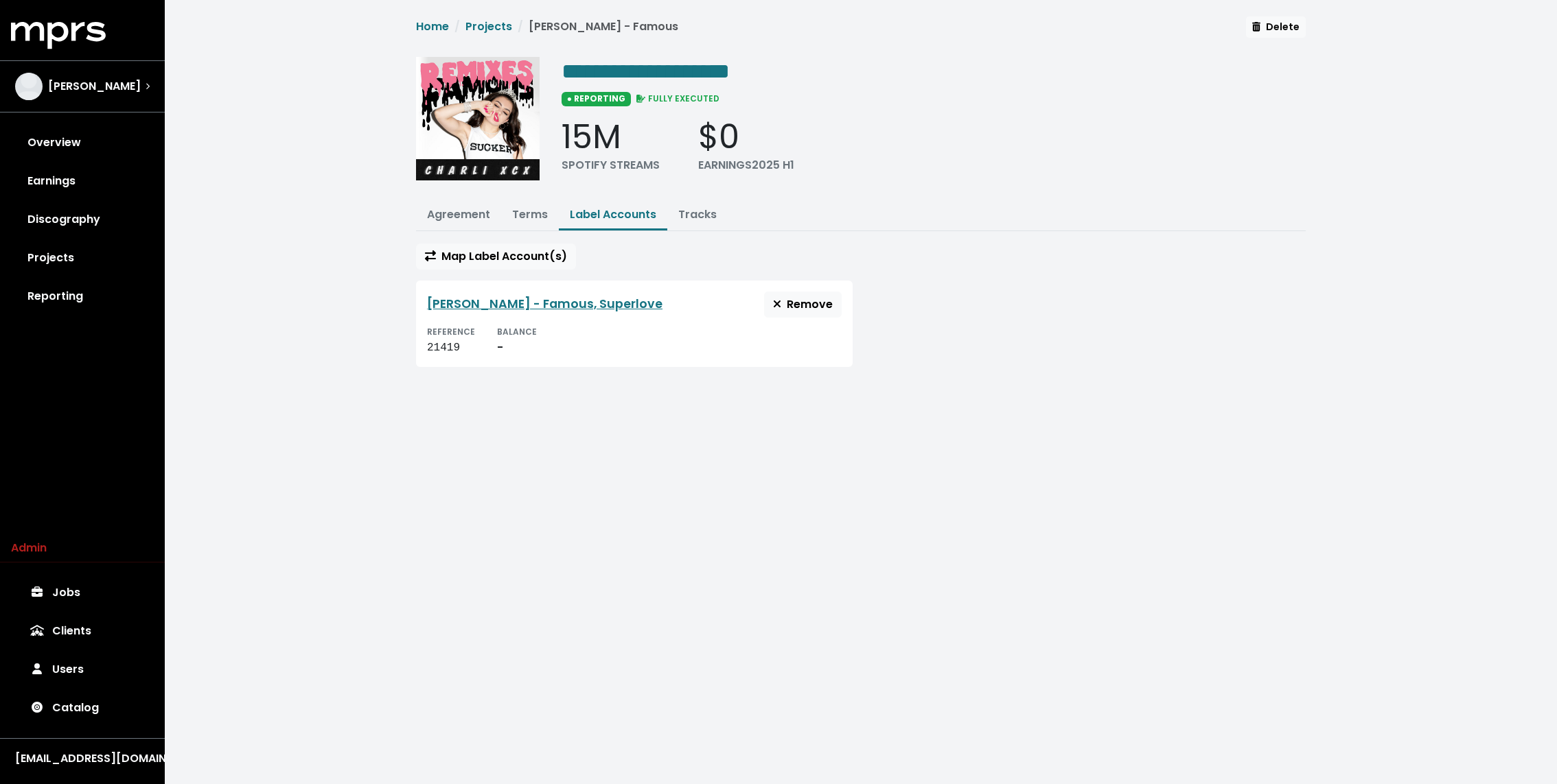
click at [429, 350] on div "21419" at bounding box center [451, 347] width 48 height 17
copy div "21419"
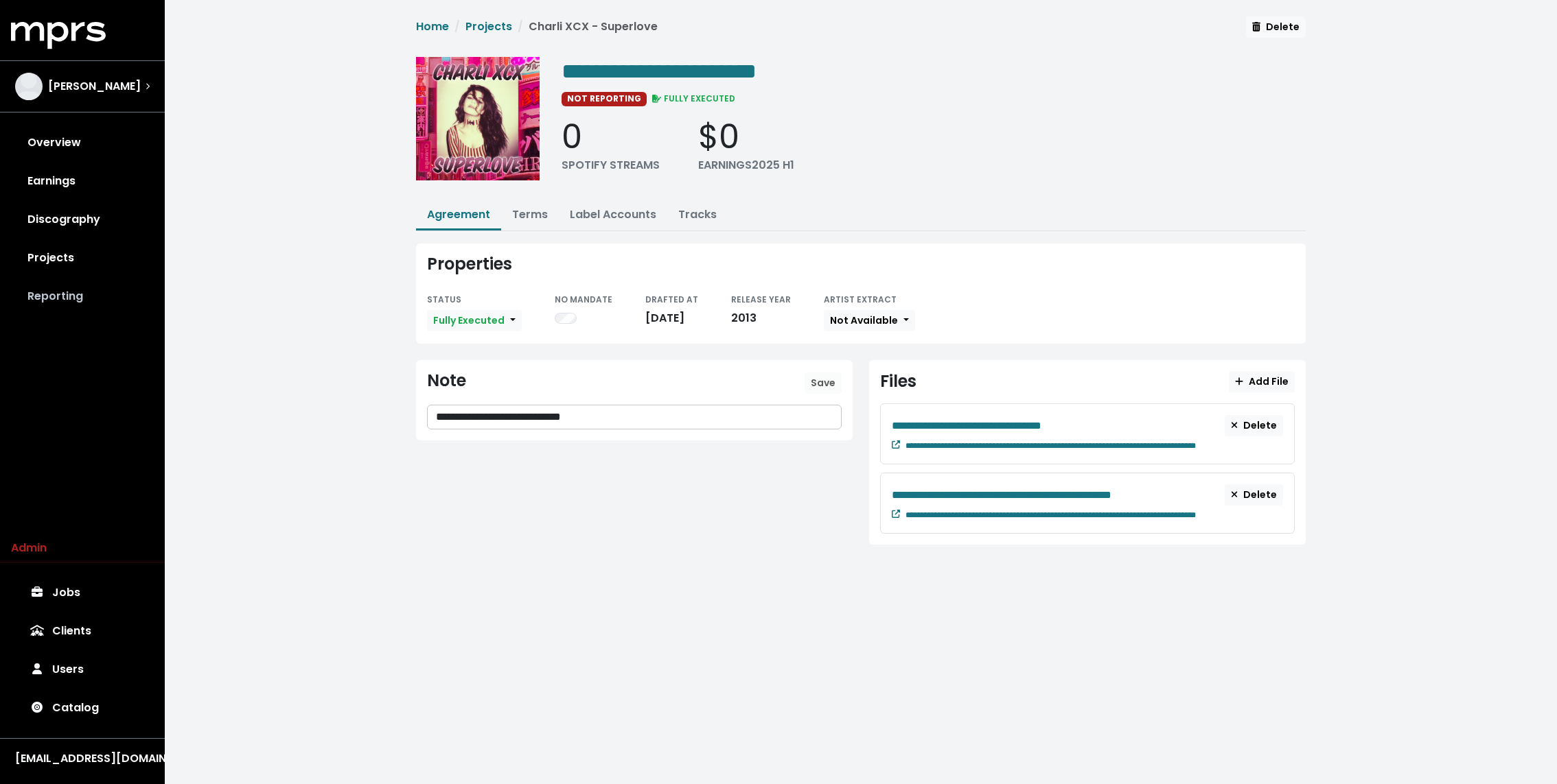
click at [87, 284] on link "Reporting" at bounding box center [82, 296] width 143 height 39
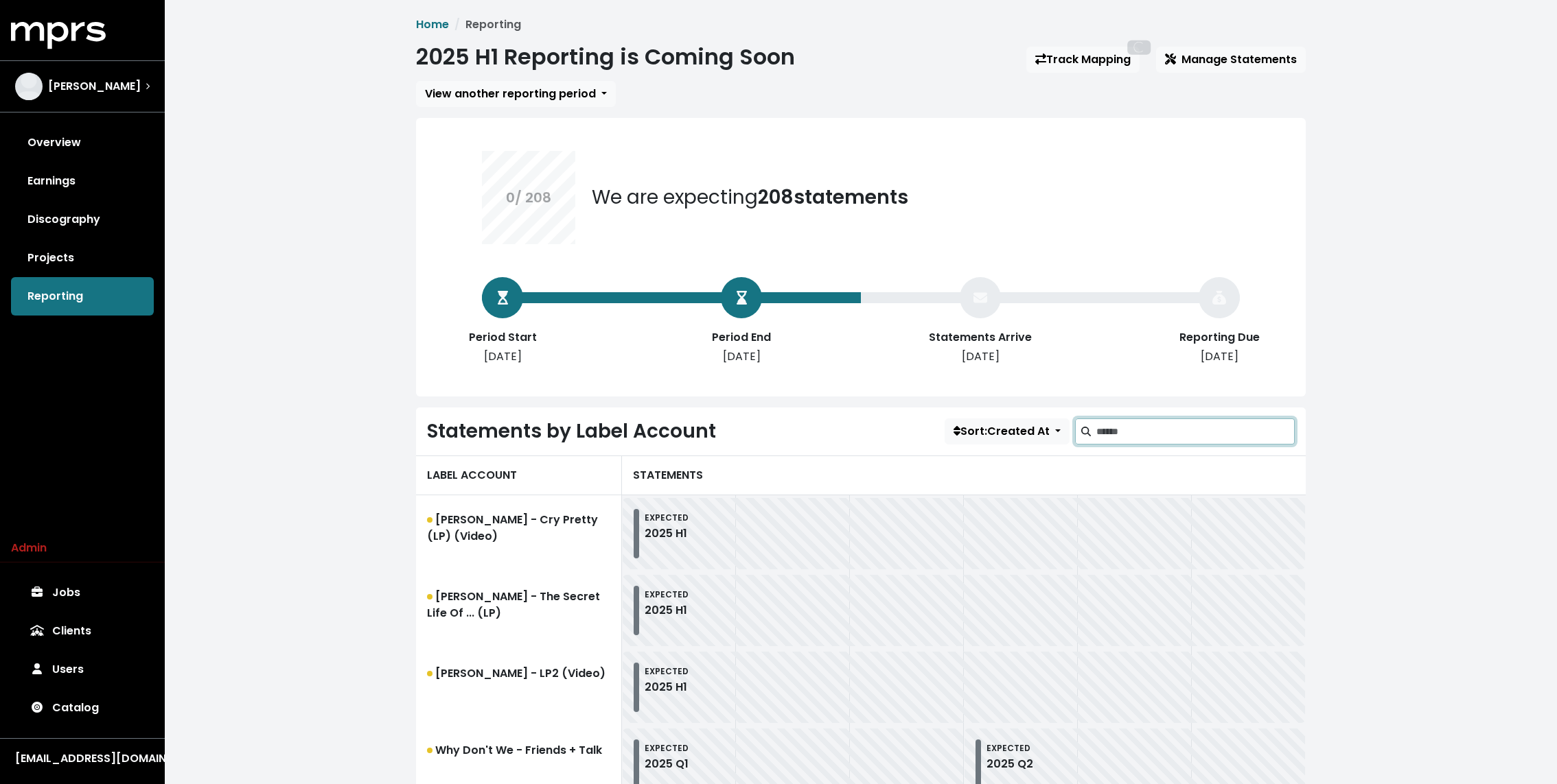
click at [1118, 425] on input "Search label accounts" at bounding box center [1195, 432] width 199 height 26
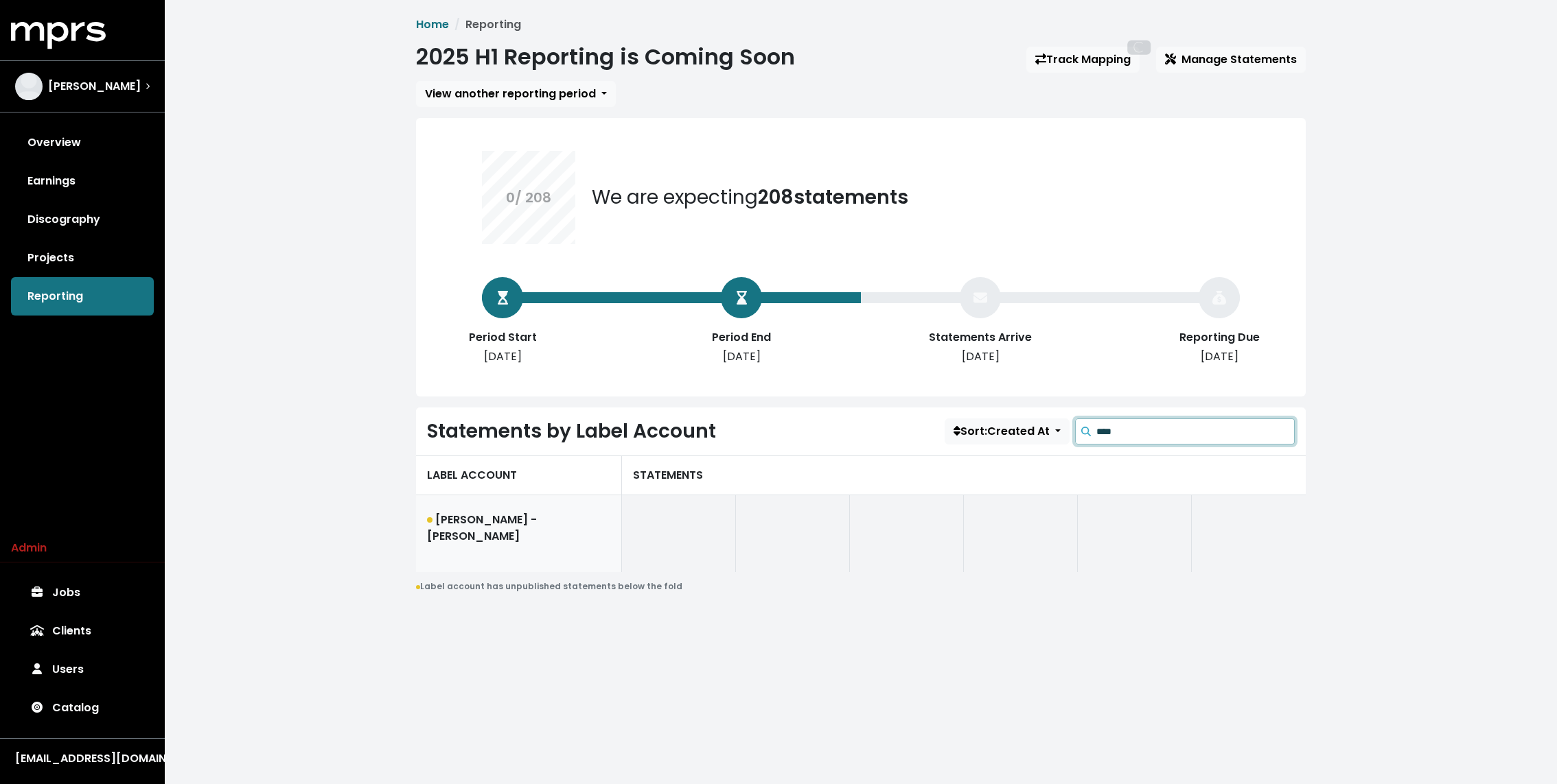
type input "****"
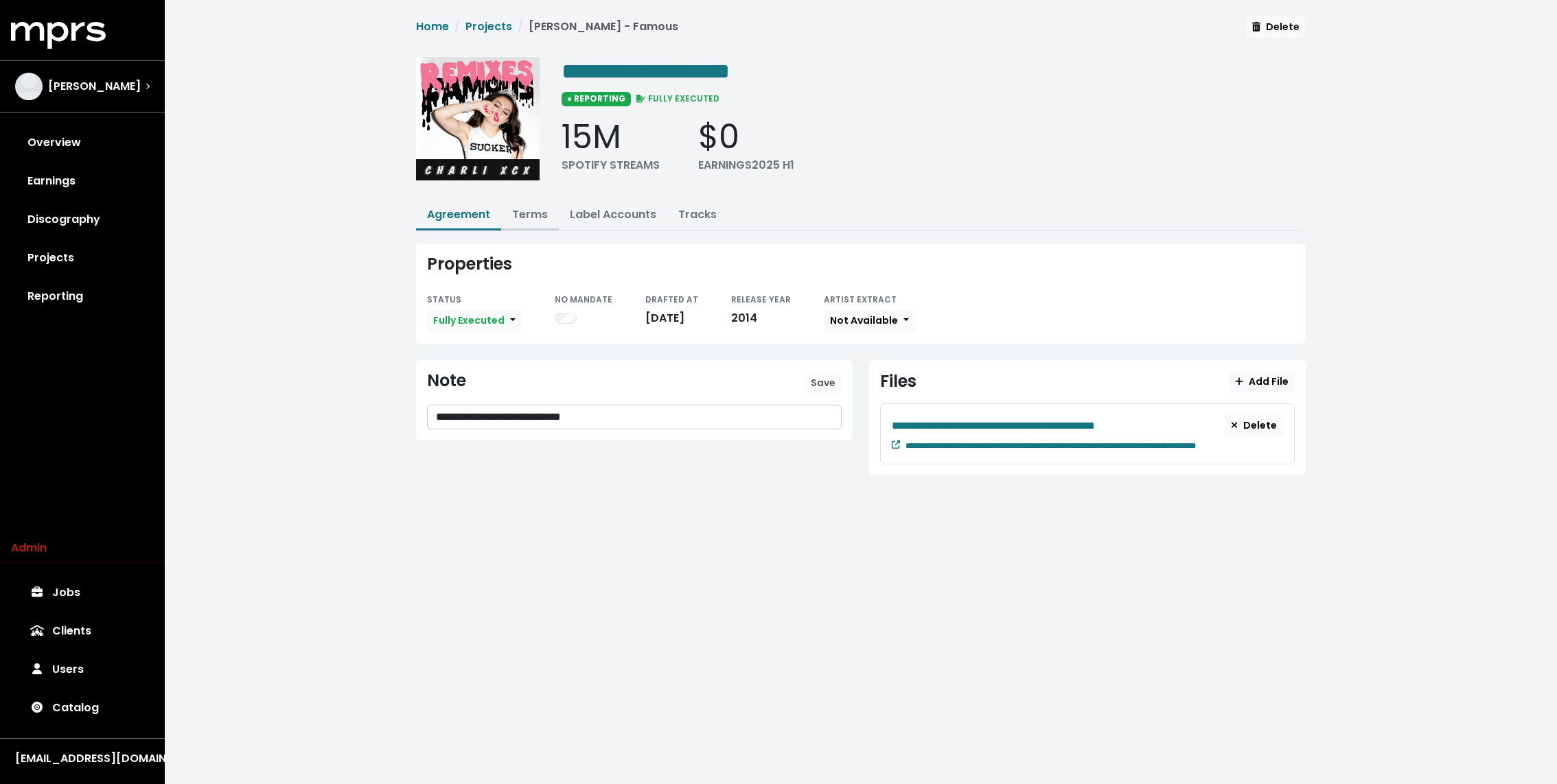
click at [533, 218] on link "Terms" at bounding box center [530, 214] width 36 height 16
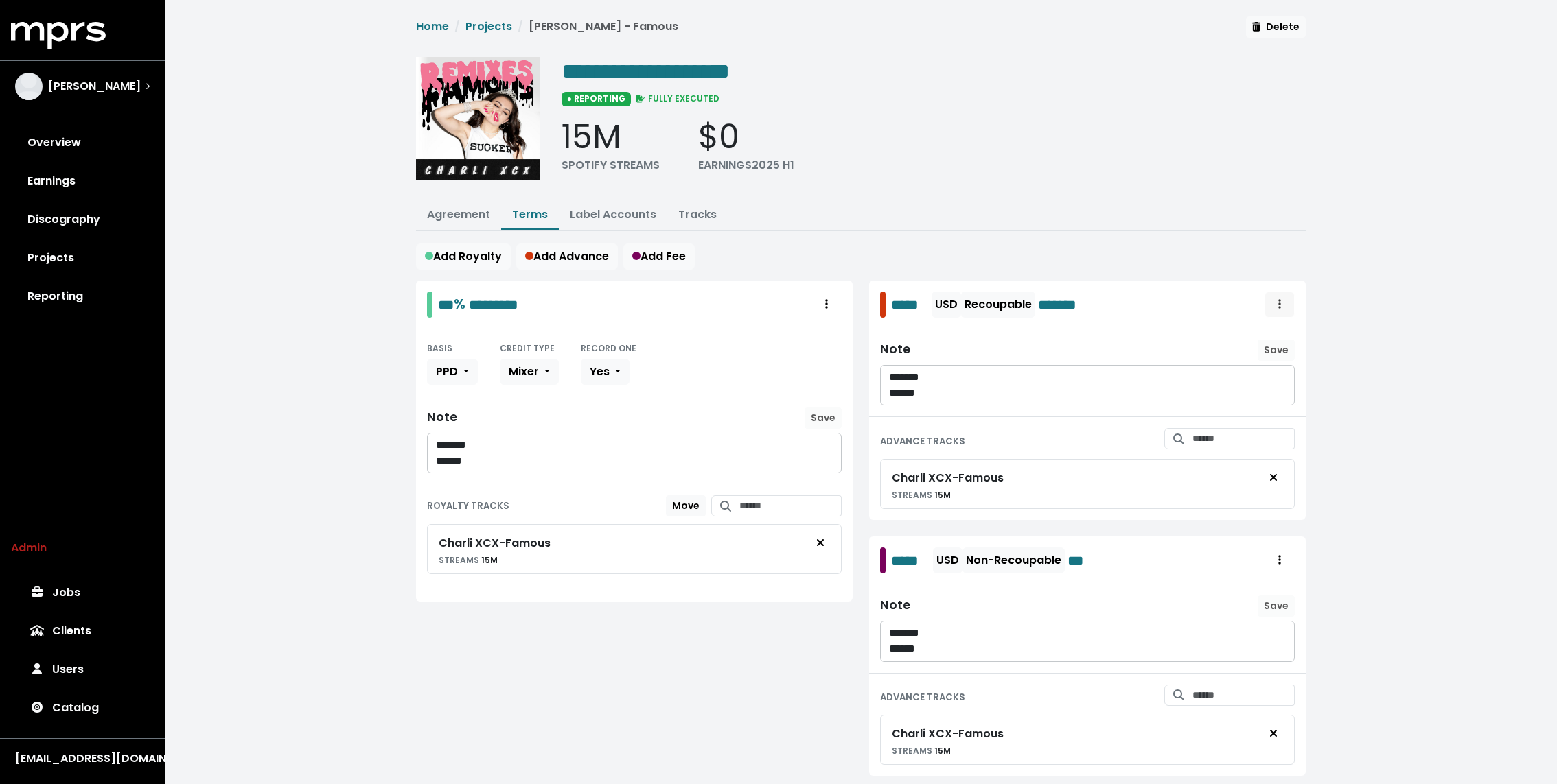
click at [1277, 306] on span "Royalty administration options" at bounding box center [1280, 304] width 12 height 17
click at [958, 172] on div "15M SPOTIFY STREAMS $0 EARNINGS 2025 H1" at bounding box center [934, 146] width 745 height 56
click at [828, 305] on icon "Royalty administration options" at bounding box center [826, 303] width 3 height 11
click at [609, 220] on button "Label Accounts" at bounding box center [613, 216] width 109 height 30
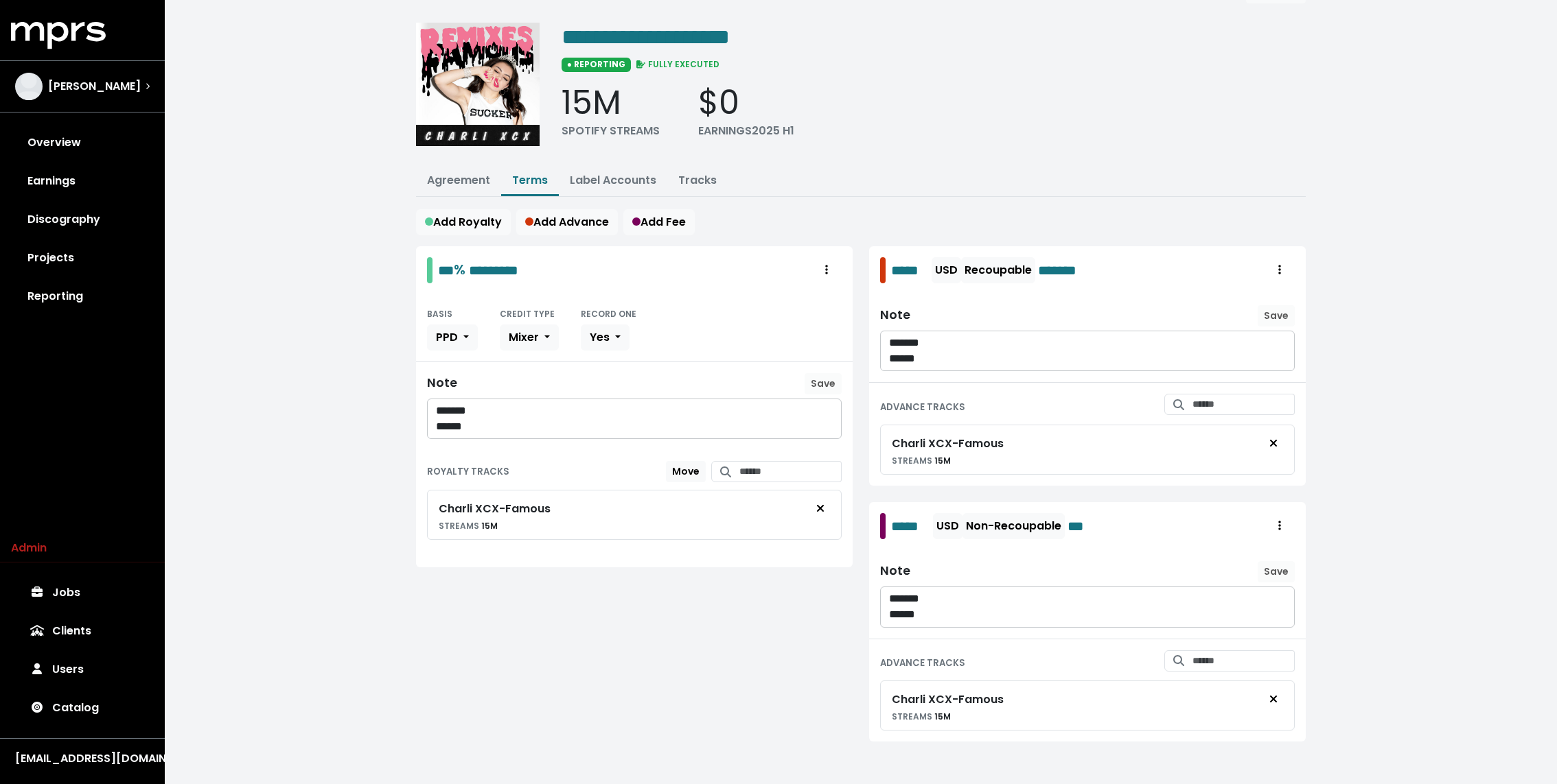
click at [321, 107] on div "**********" at bounding box center [860, 378] width 1392 height 825
click at [87, 231] on link "Discography" at bounding box center [82, 219] width 143 height 39
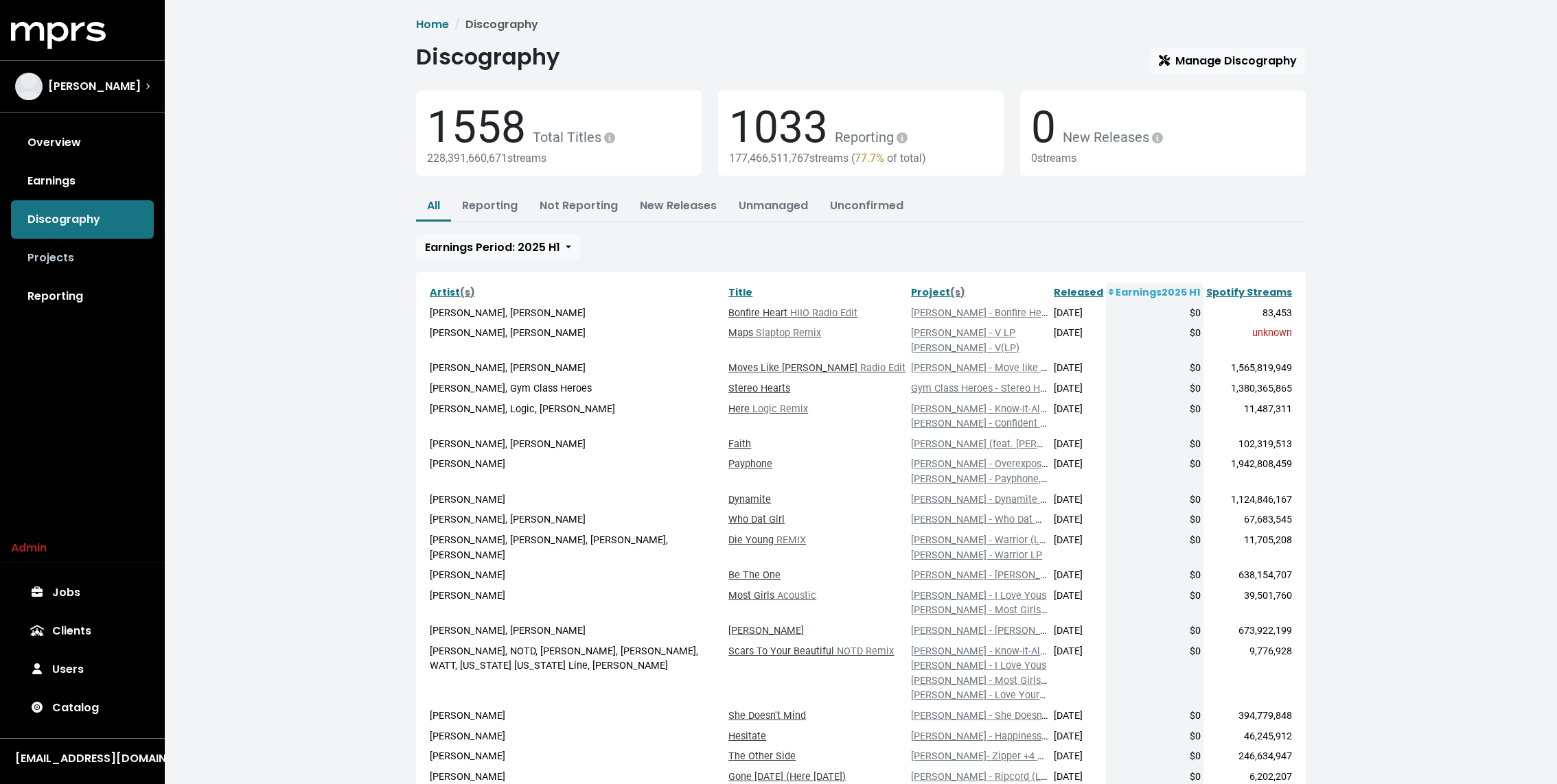
click at [66, 247] on link "Projects" at bounding box center [82, 257] width 143 height 39
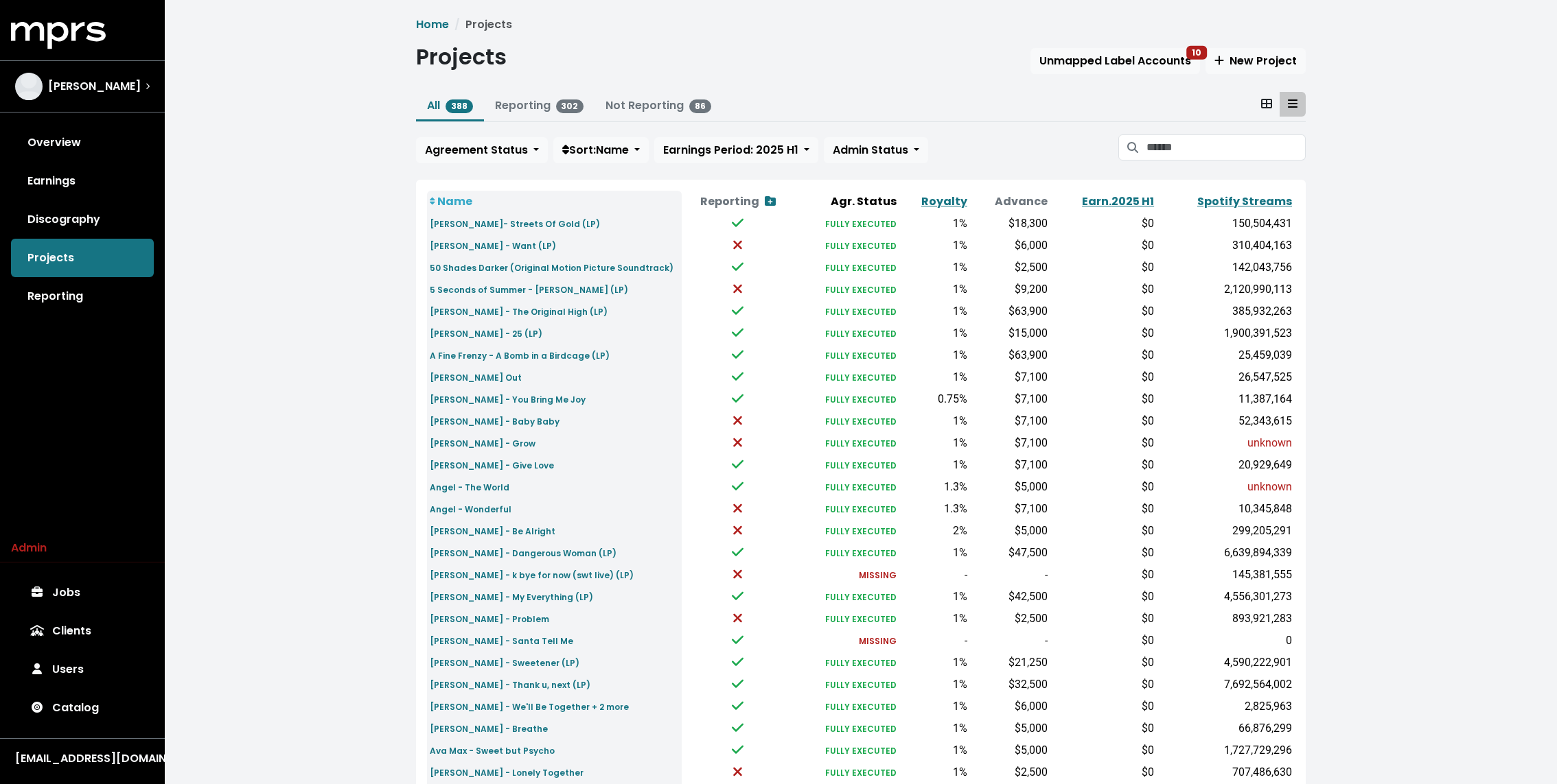
click at [1059, 28] on ol "Home Projects" at bounding box center [860, 25] width 889 height 17
click at [1059, 58] on span "Unmapped Label Accounts 10" at bounding box center [1115, 61] width 152 height 16
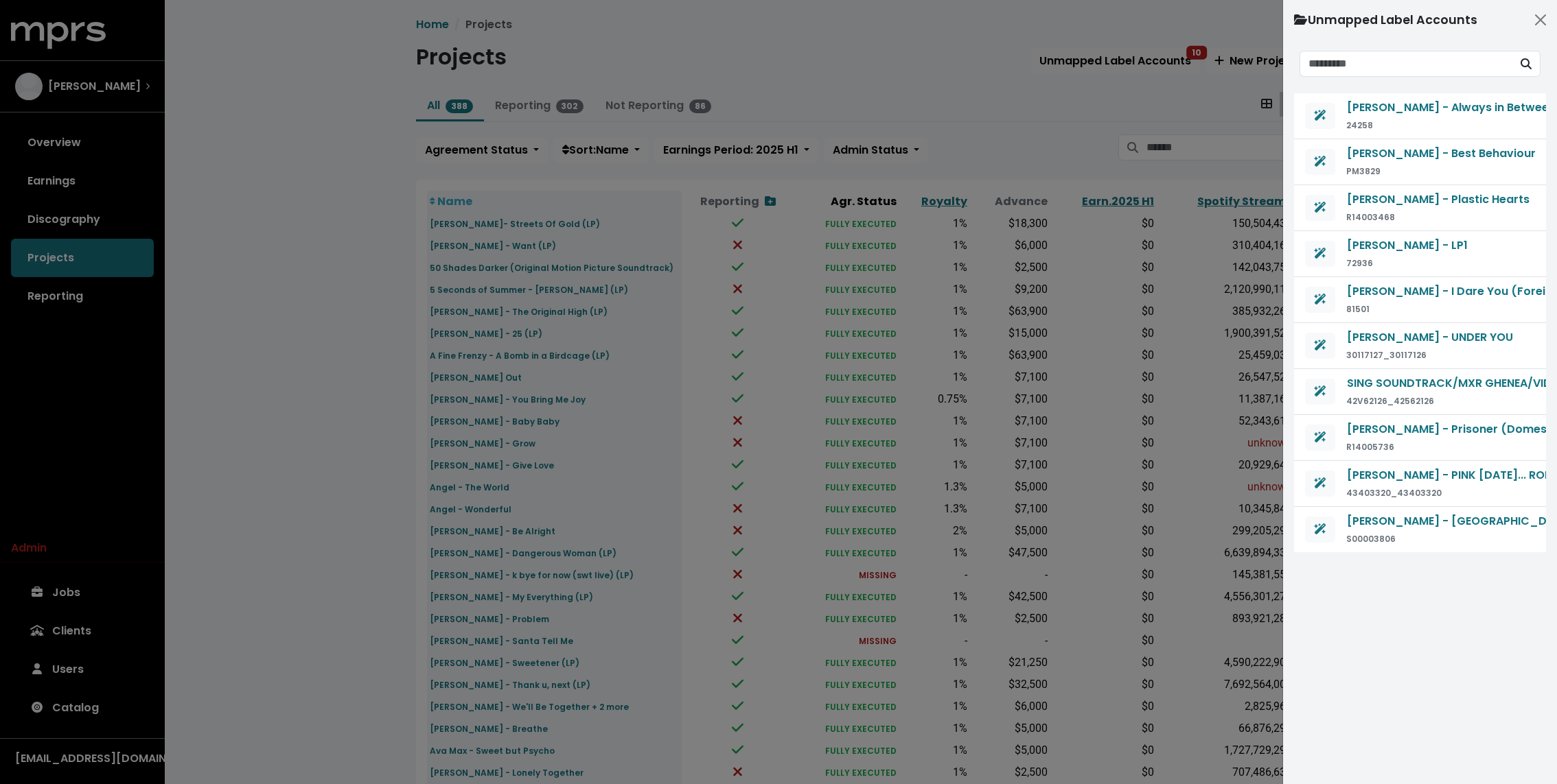
click at [204, 291] on div at bounding box center [778, 392] width 1557 height 784
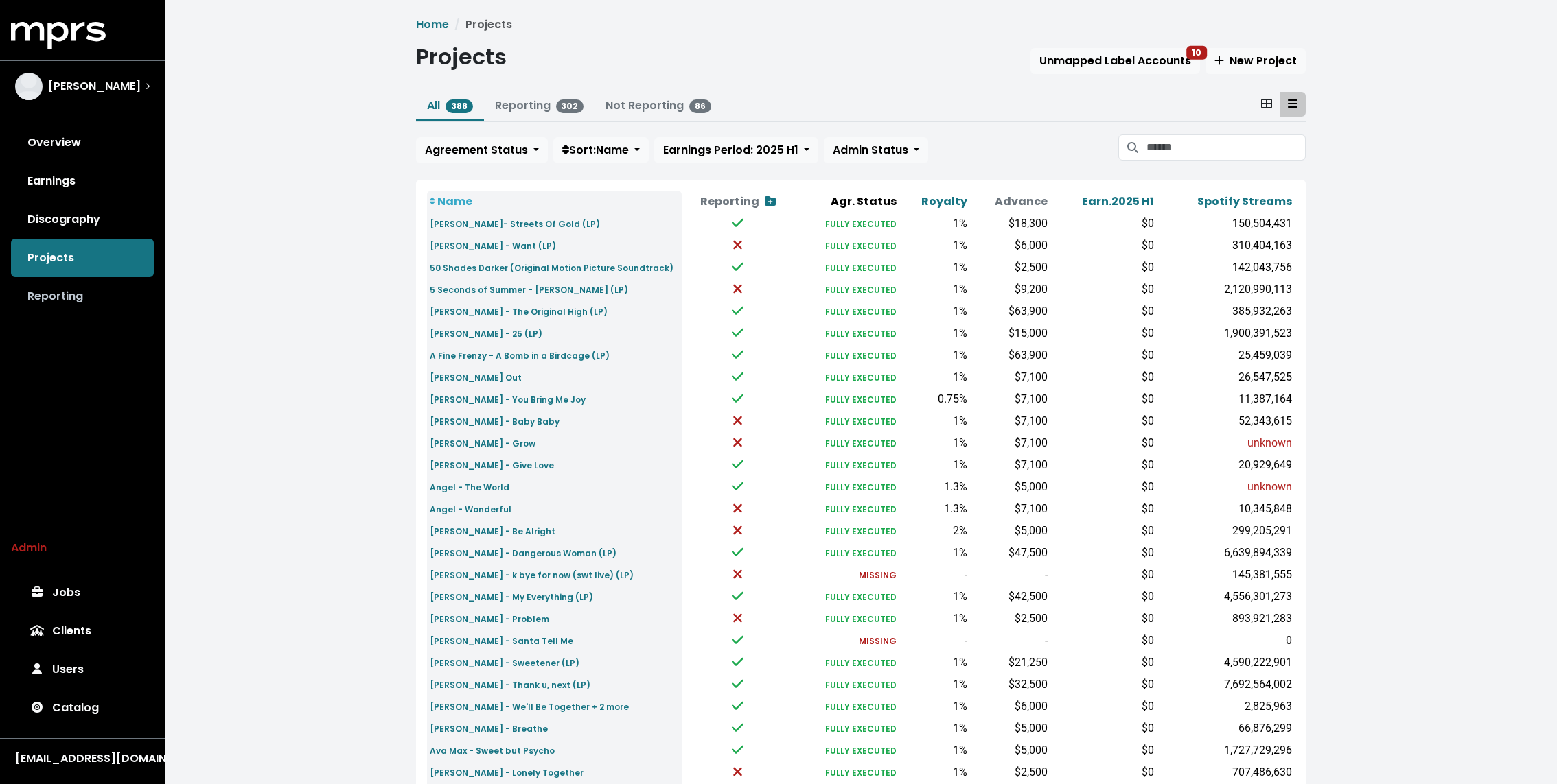
click at [67, 292] on link "Reporting" at bounding box center [82, 296] width 143 height 39
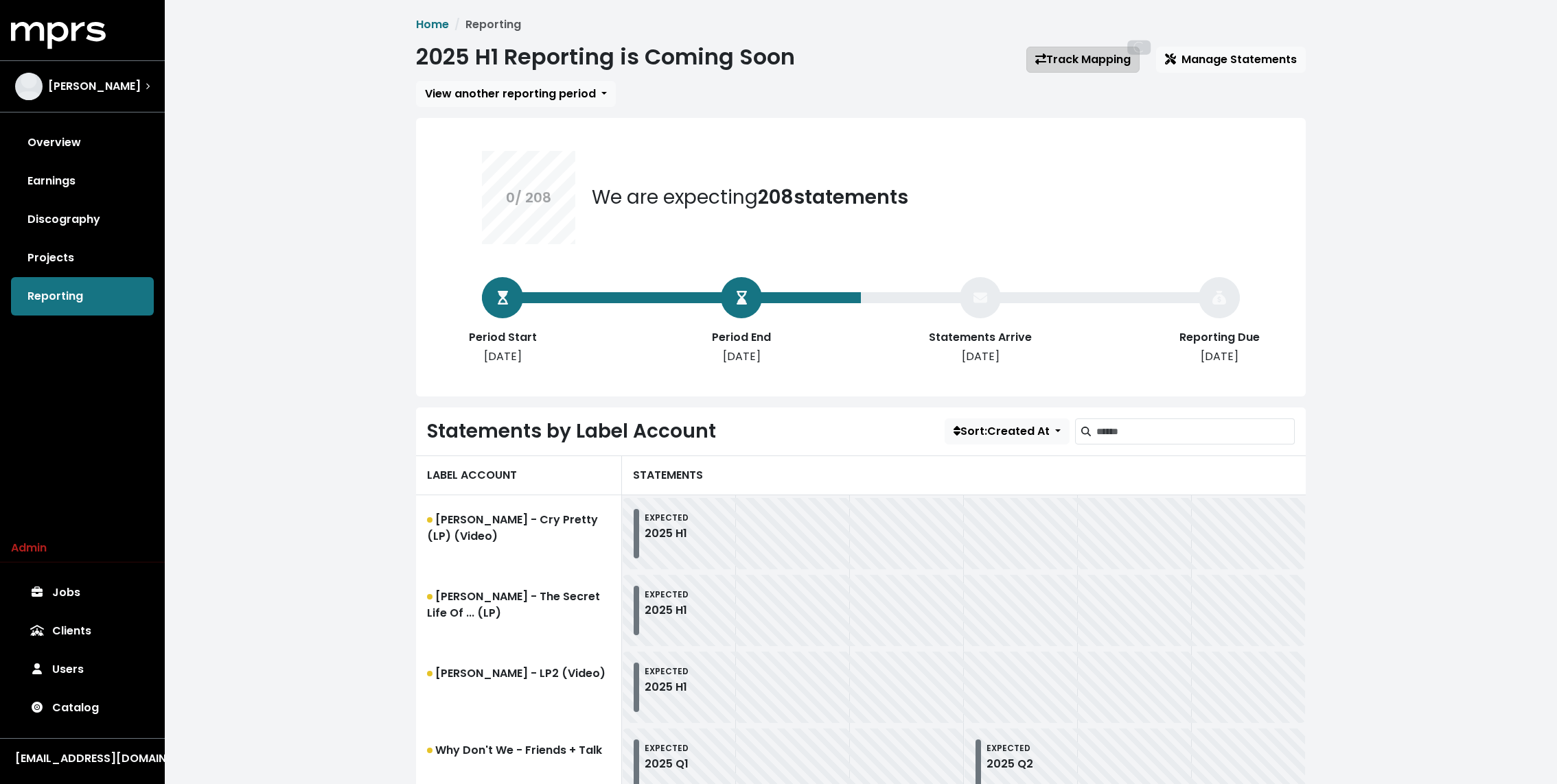
click at [1078, 51] on link "Track Mapping" at bounding box center [1082, 60] width 113 height 26
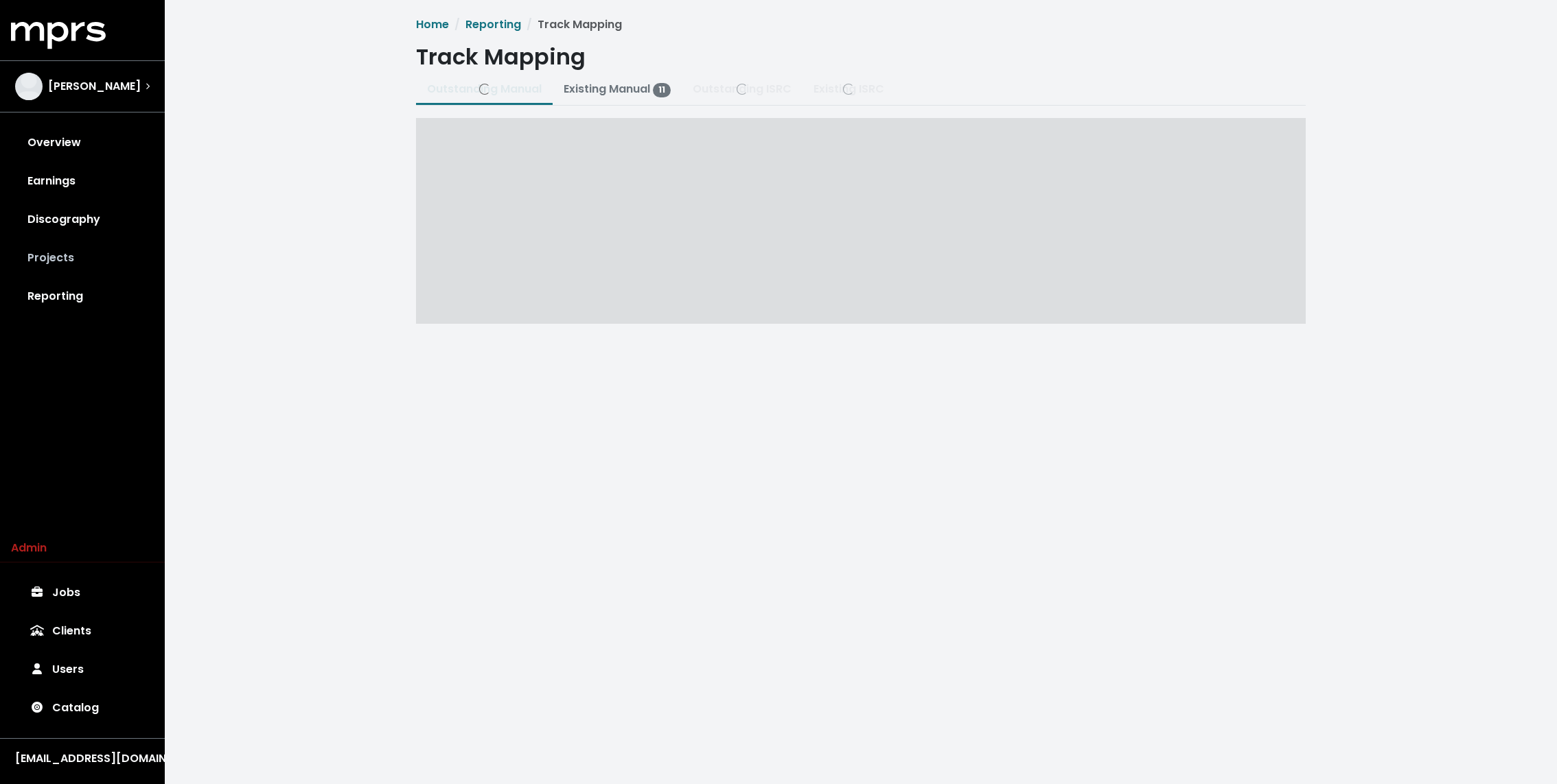
click at [58, 257] on link "Projects" at bounding box center [82, 257] width 143 height 39
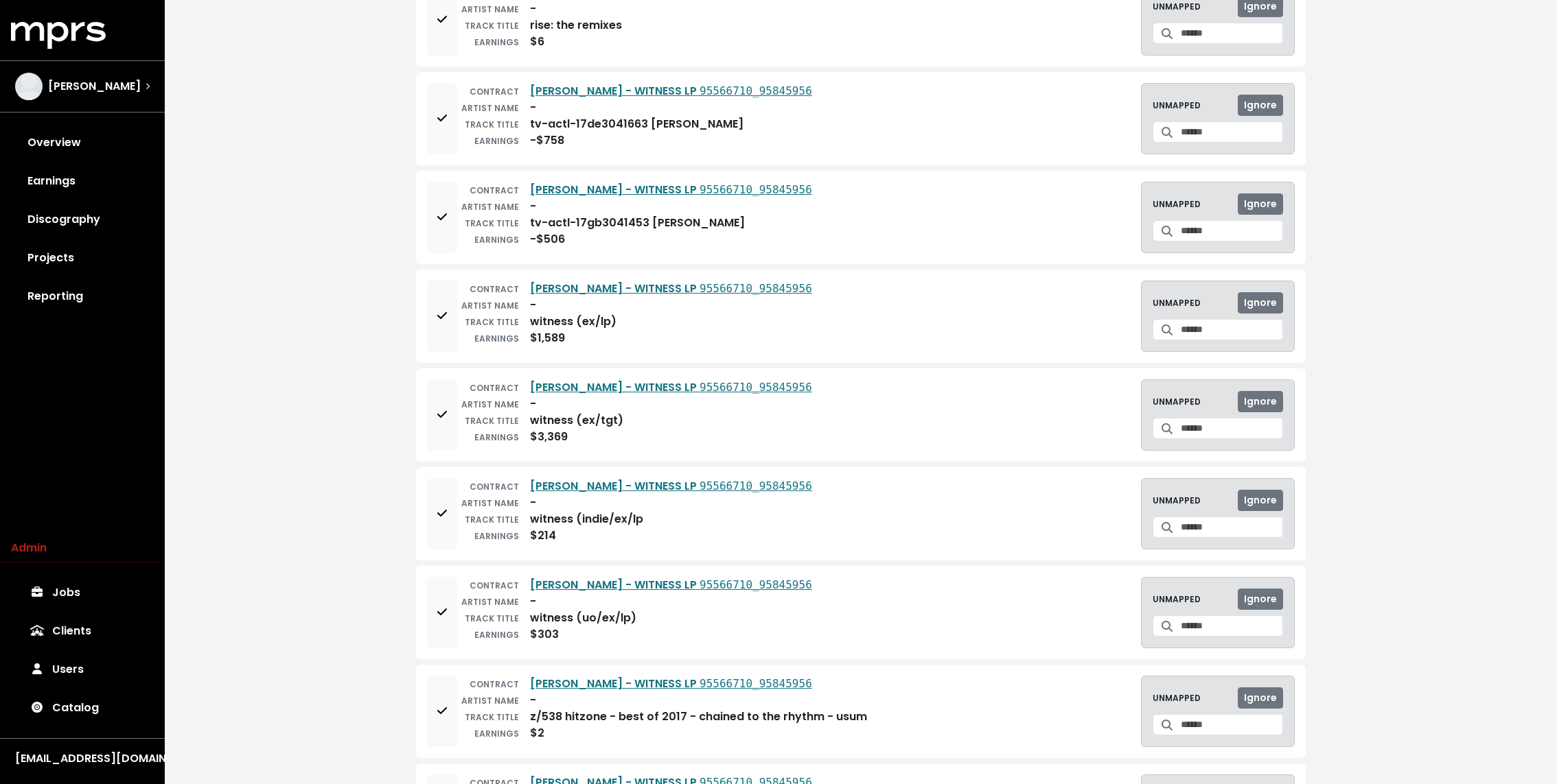
scroll to position [3329, 0]
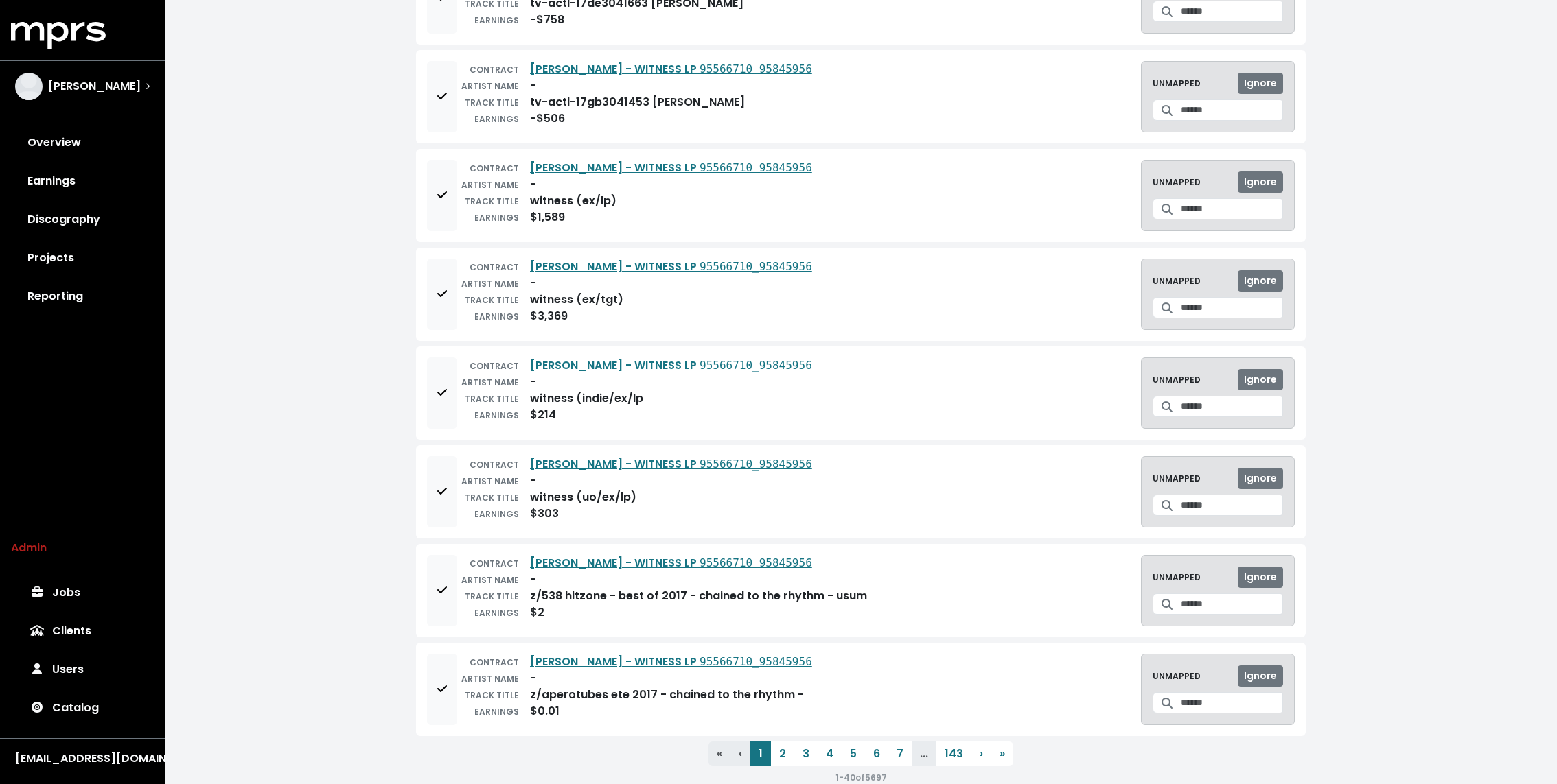
click at [852, 742] on button "5" at bounding box center [852, 754] width 23 height 25
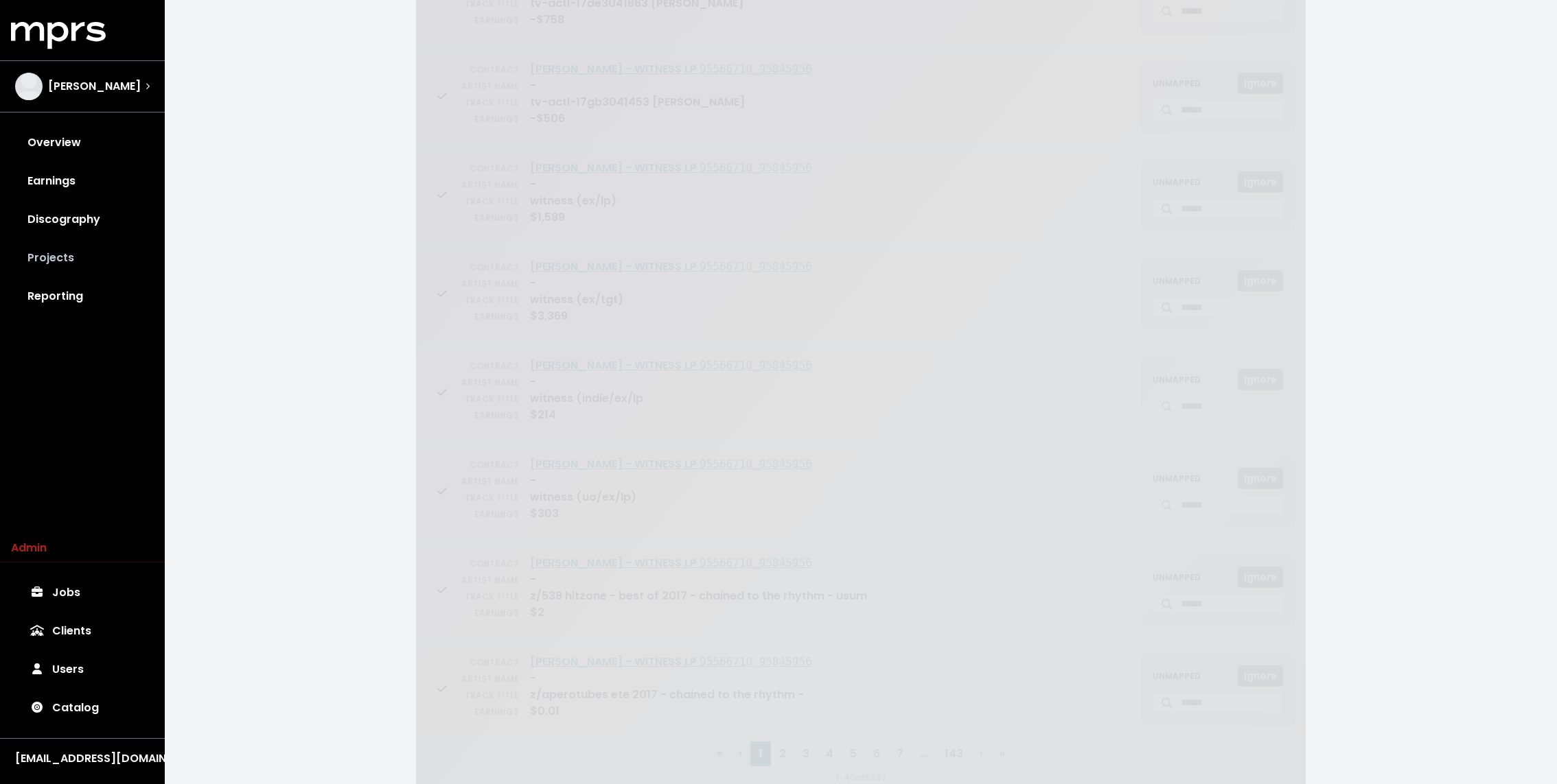
click at [51, 263] on link "Projects" at bounding box center [82, 257] width 143 height 39
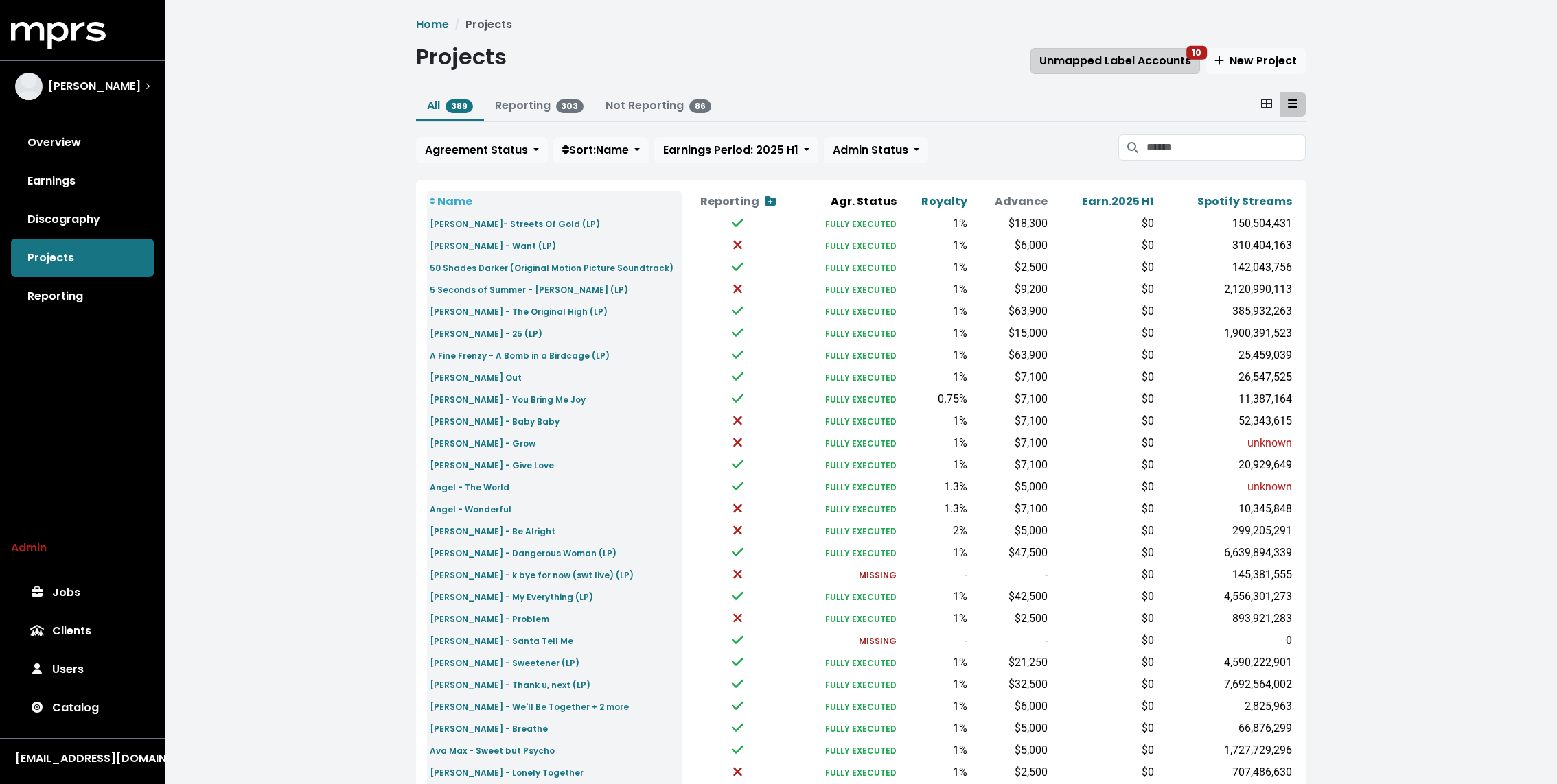
click at [1085, 51] on button "Unmapped Label Accounts 10" at bounding box center [1115, 61] width 170 height 26
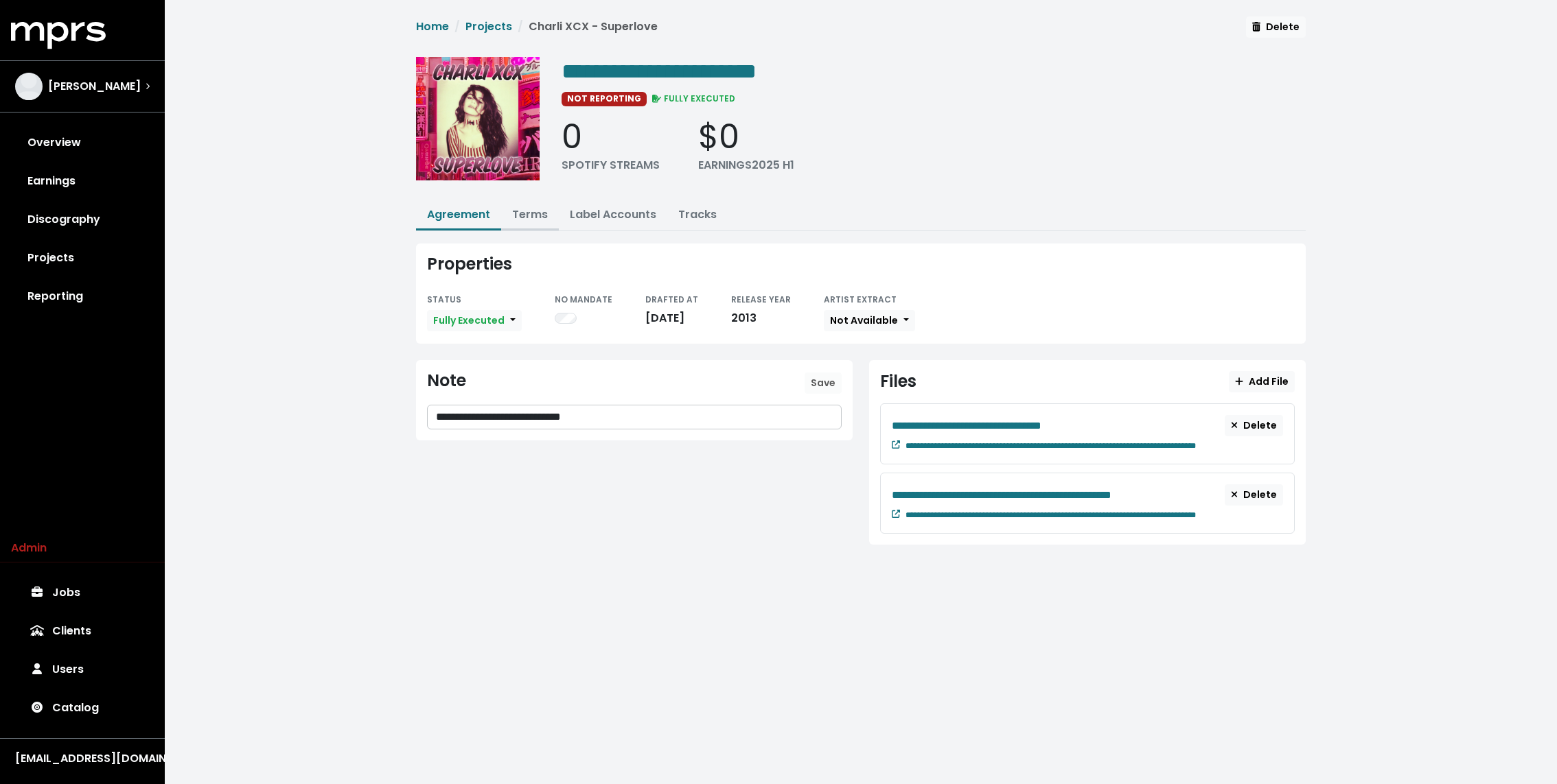
click at [518, 217] on link "Terms" at bounding box center [530, 214] width 36 height 16
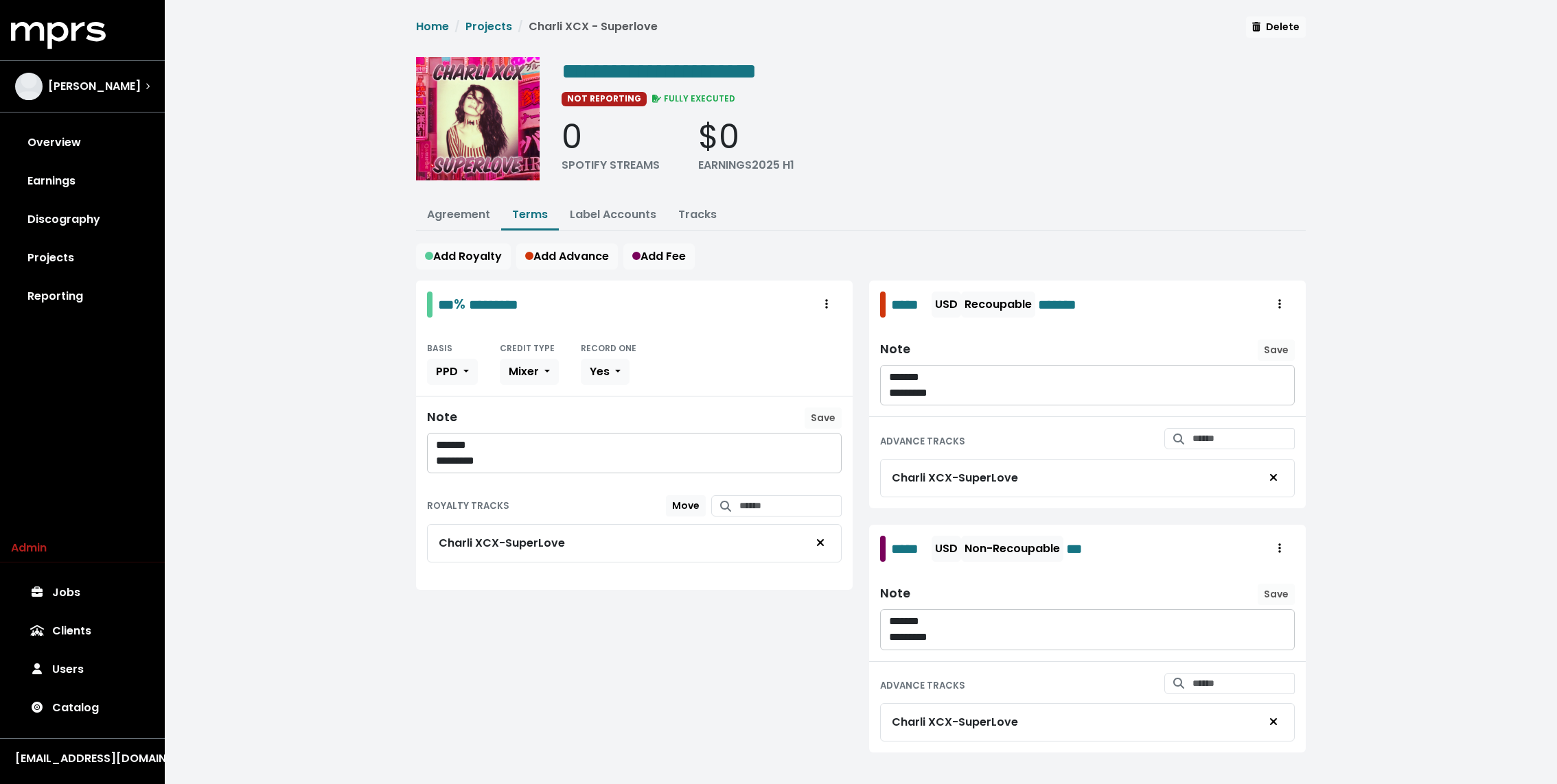
scroll to position [10, 0]
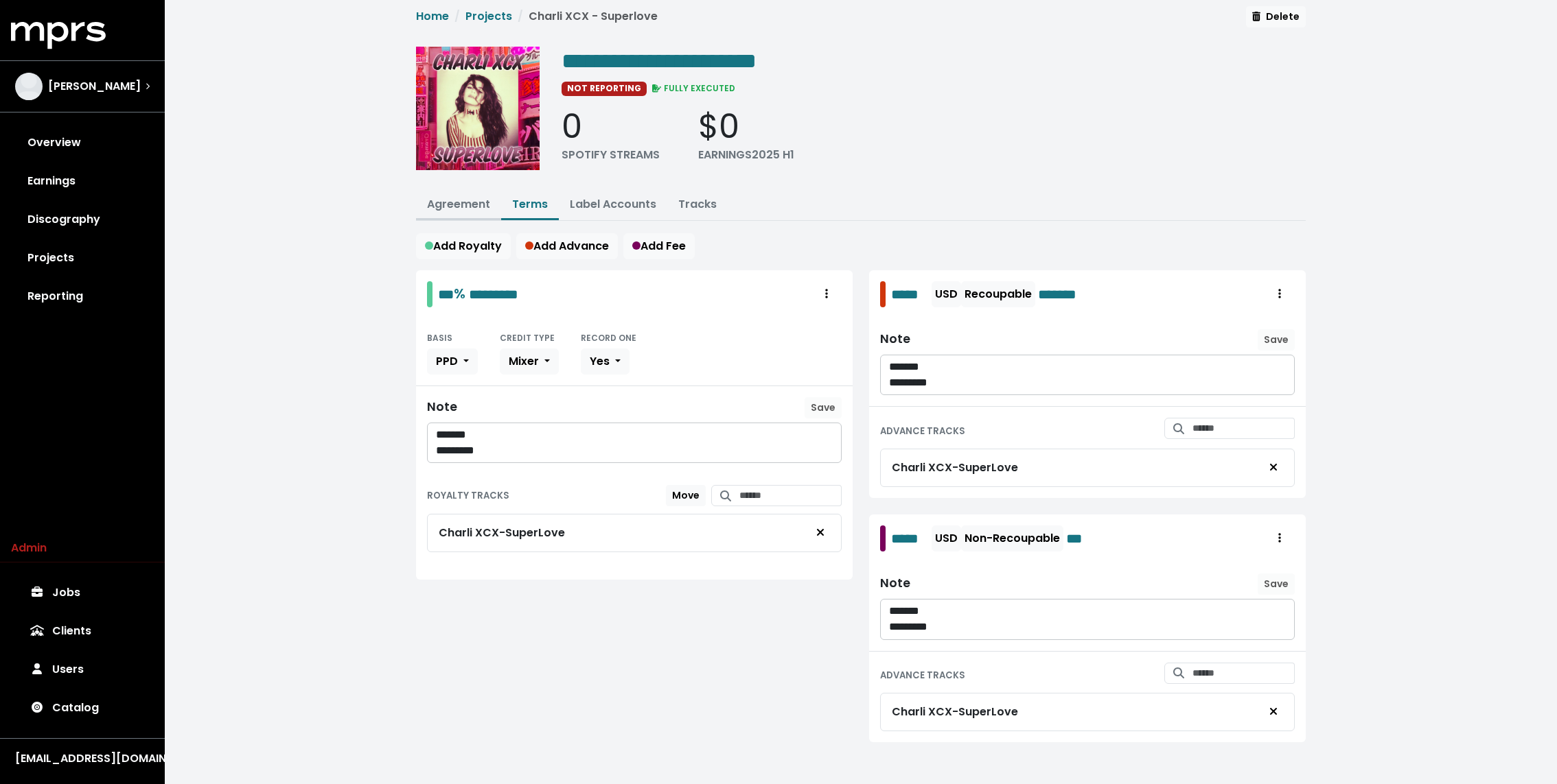
click at [463, 202] on link "Agreement" at bounding box center [458, 204] width 63 height 16
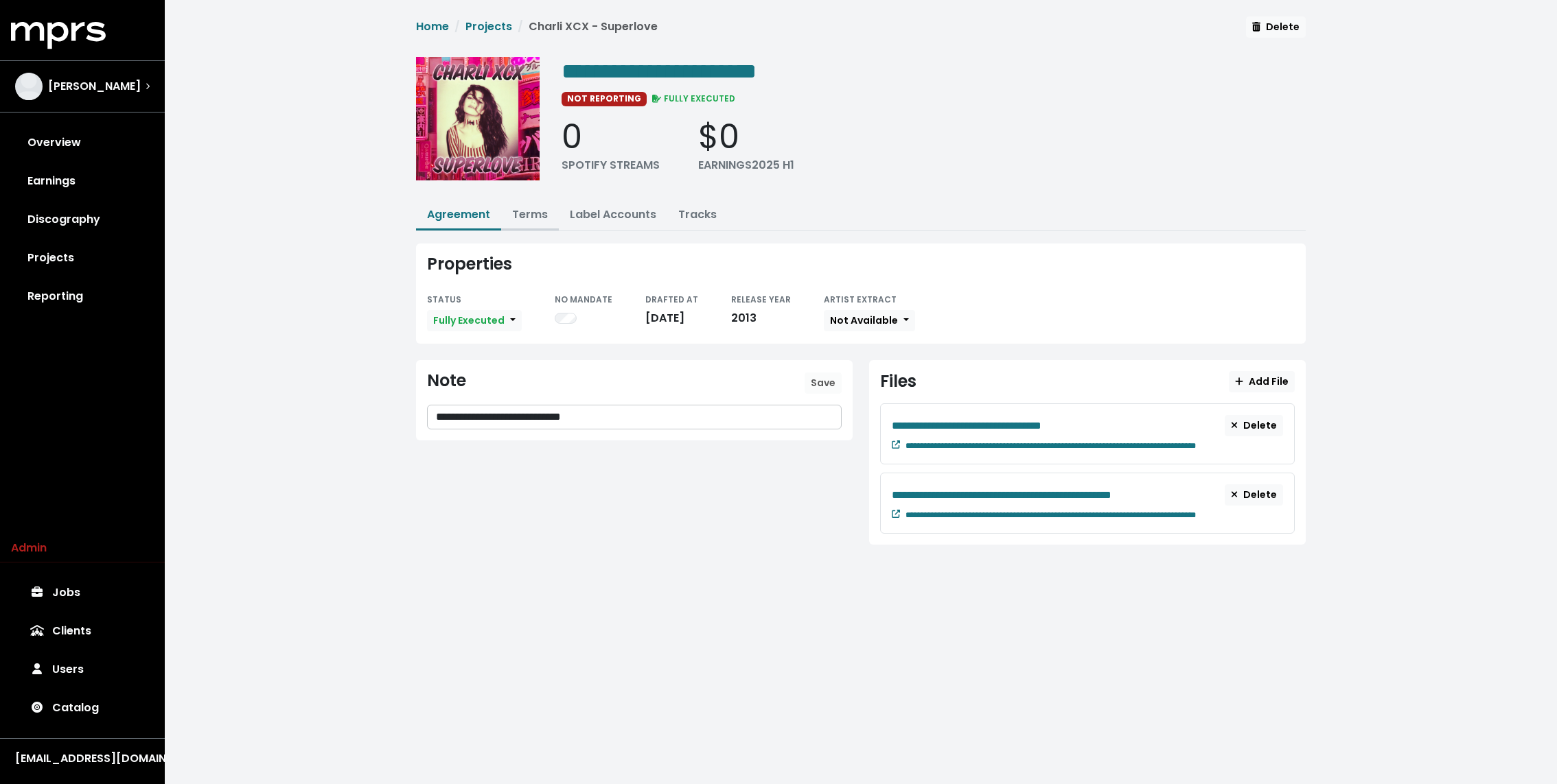
click at [536, 214] on link "Terms" at bounding box center [530, 214] width 36 height 16
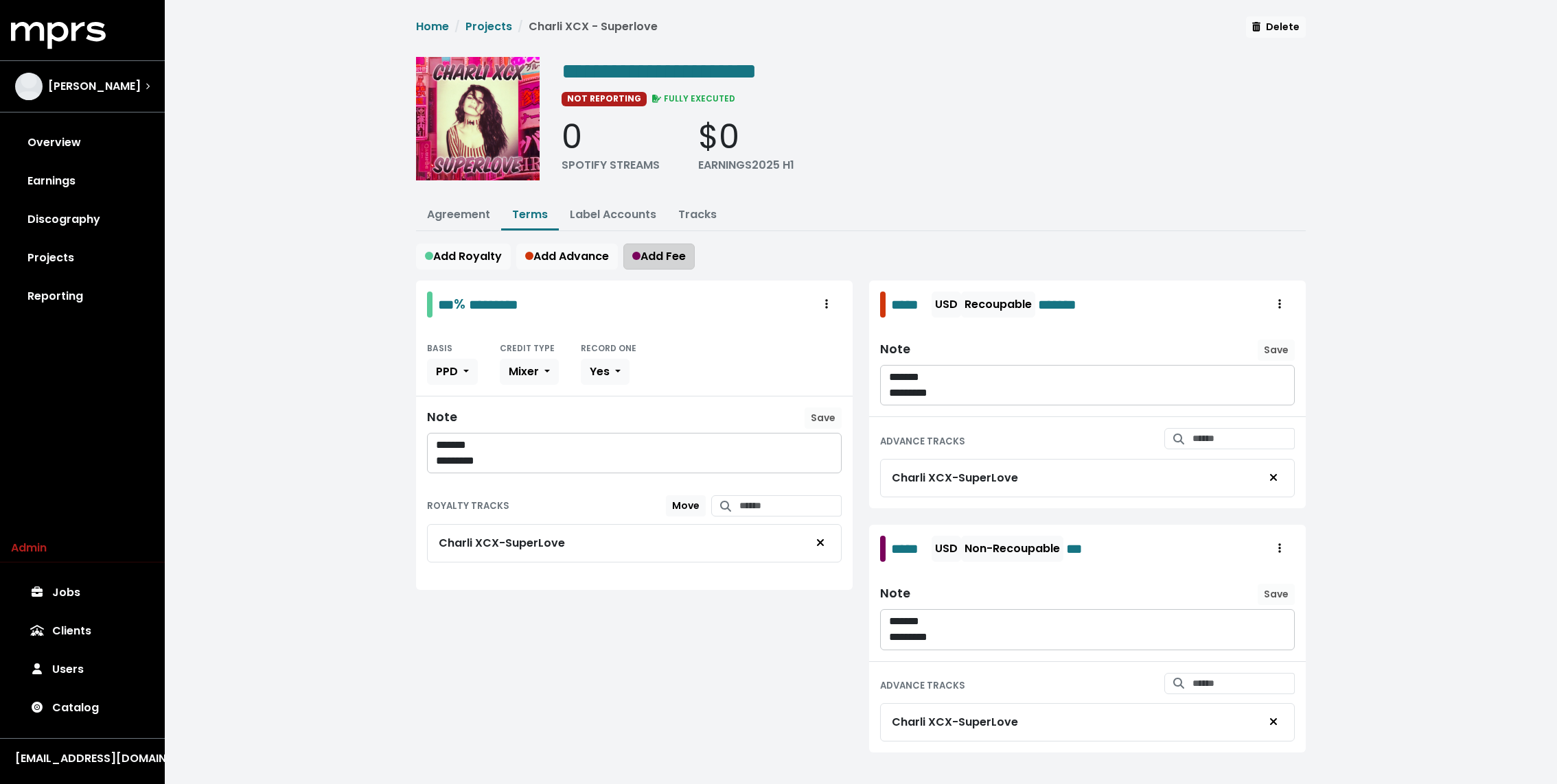
scroll to position [10, 0]
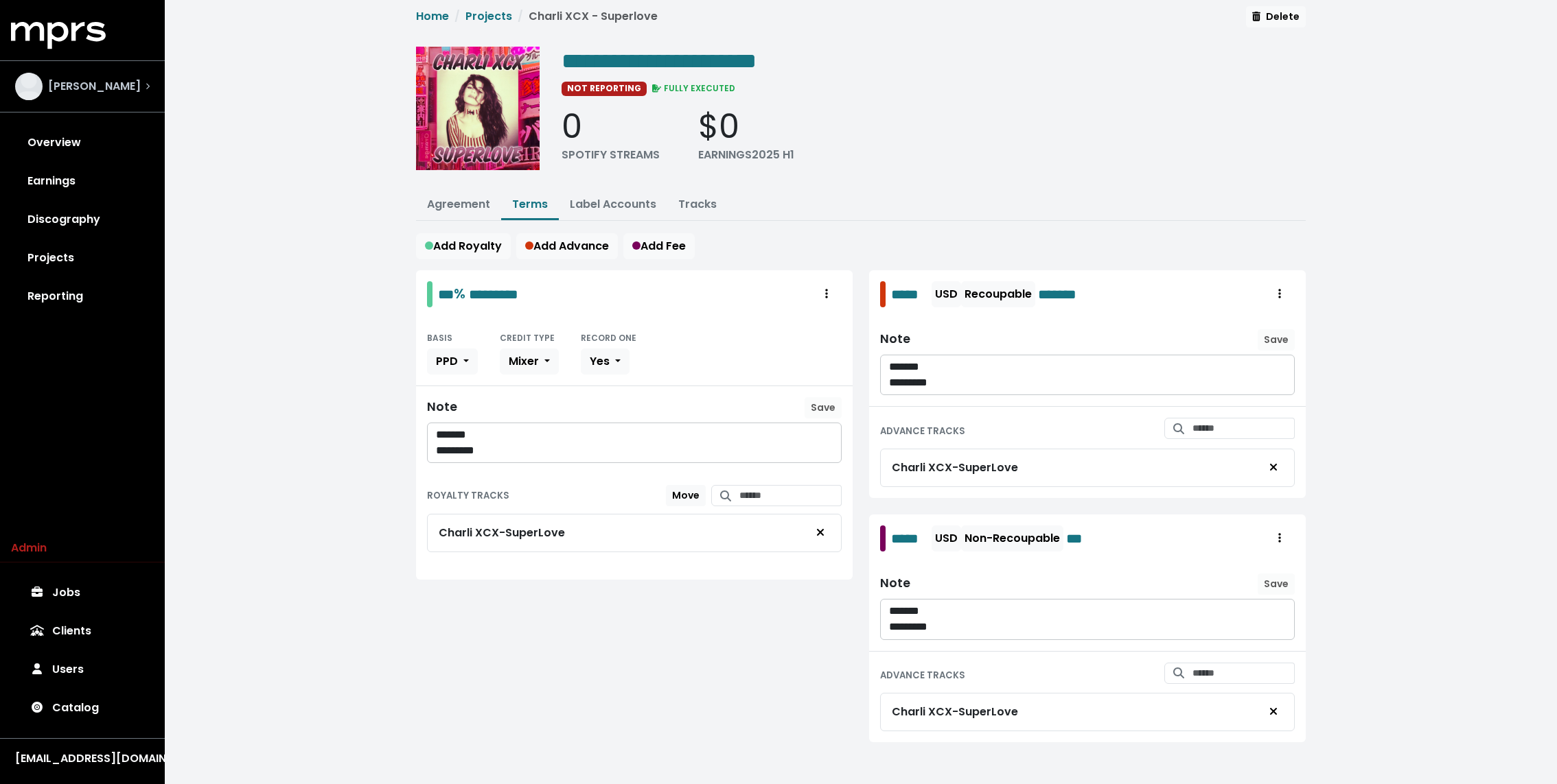
click at [124, 83] on span "[PERSON_NAME]" at bounding box center [94, 86] width 93 height 17
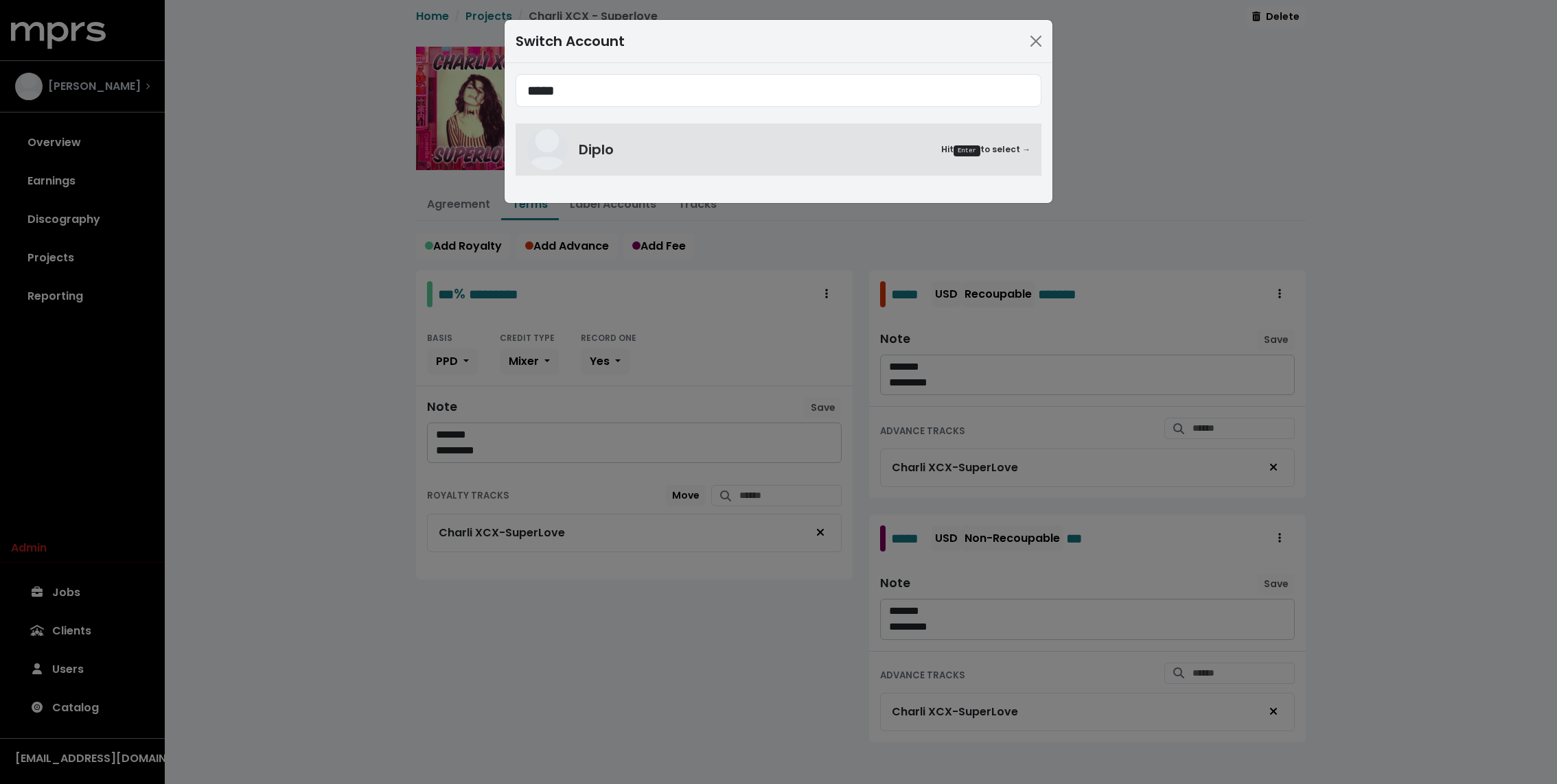
type input "*****"
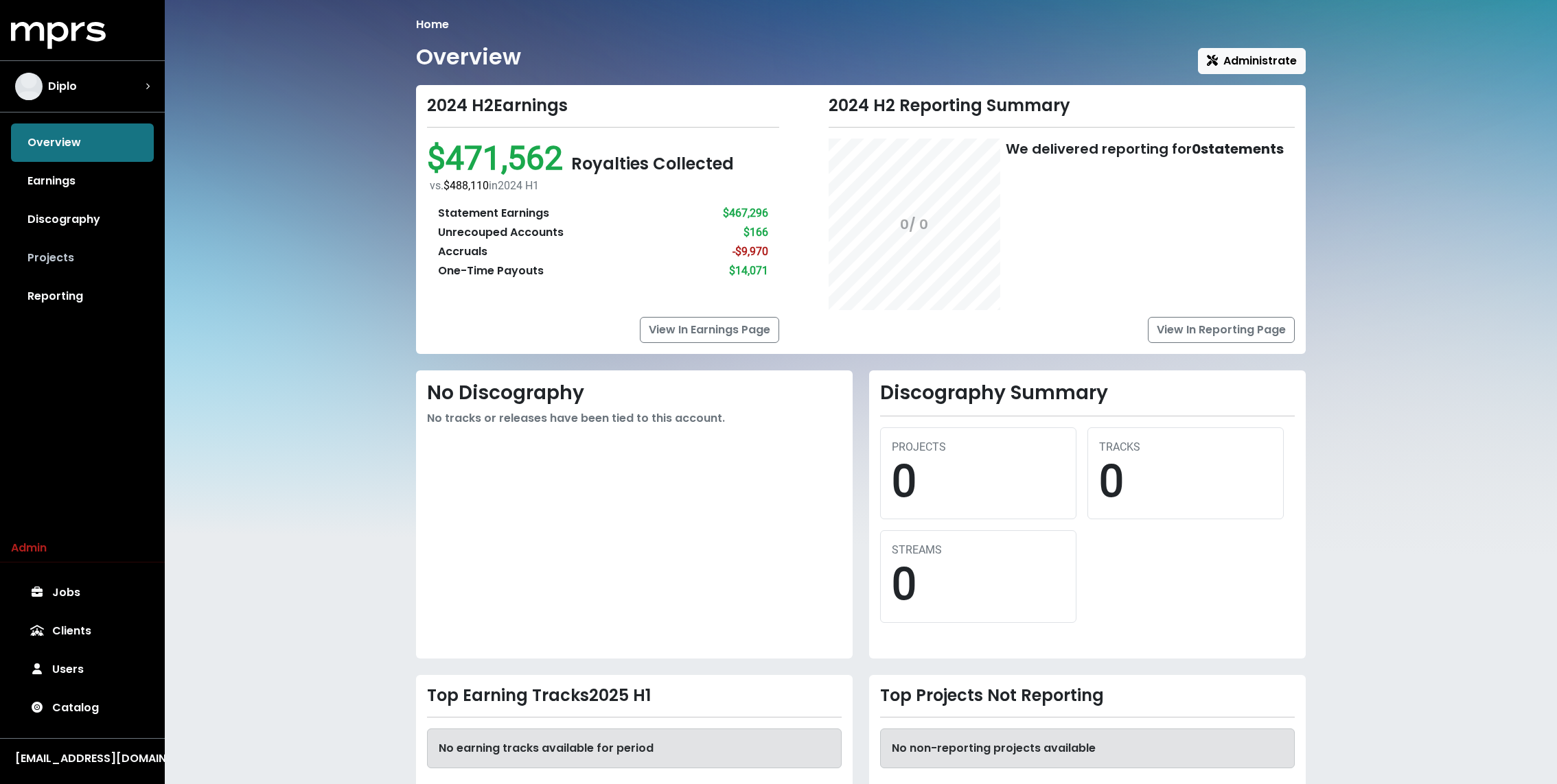
click at [48, 254] on link "Projects" at bounding box center [82, 257] width 143 height 39
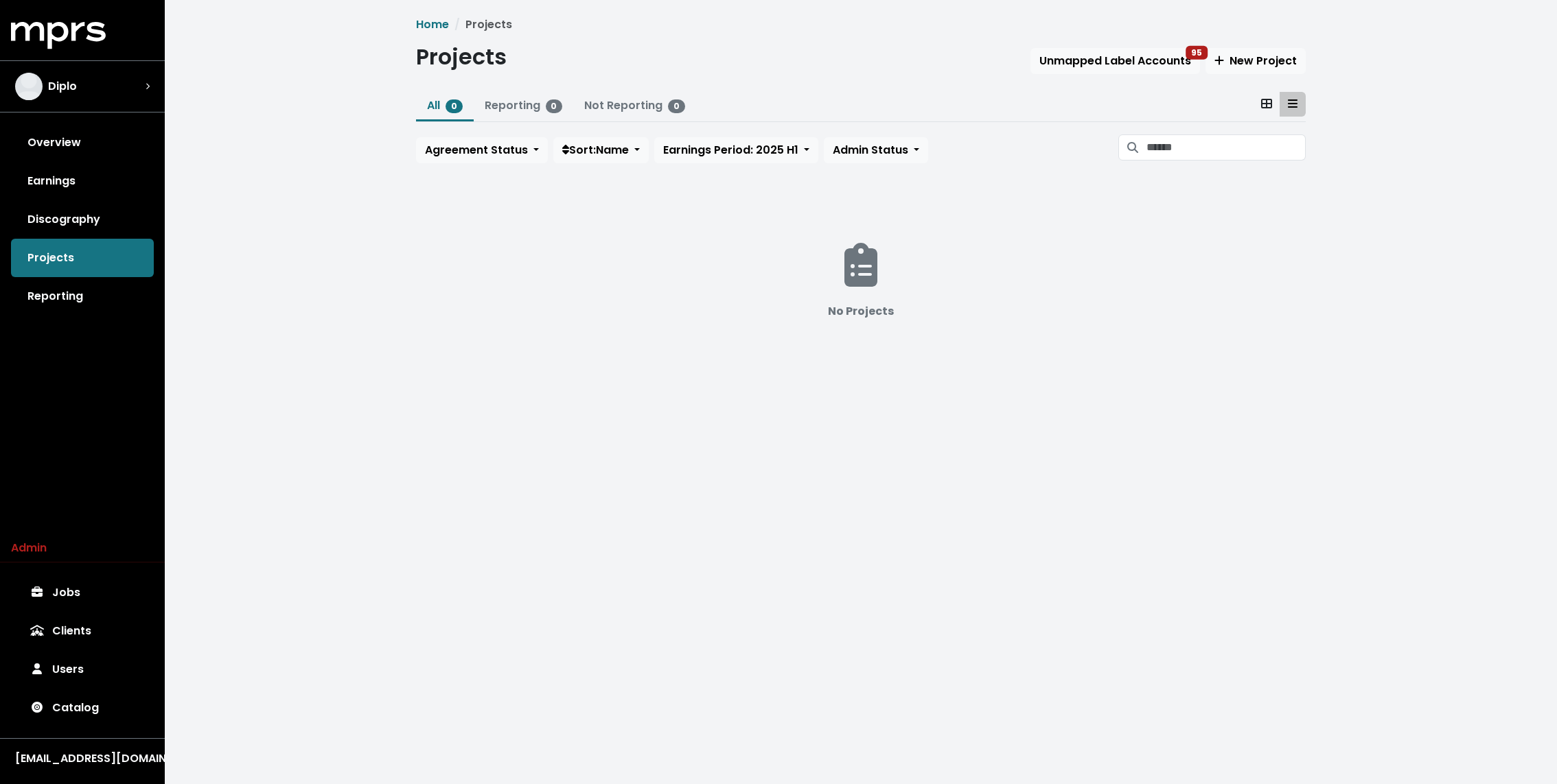
click at [1101, 47] on div "Projects Unmapped Label Accounts 95 New Project" at bounding box center [860, 60] width 889 height 32
click at [77, 298] on link "Reporting" at bounding box center [82, 296] width 143 height 39
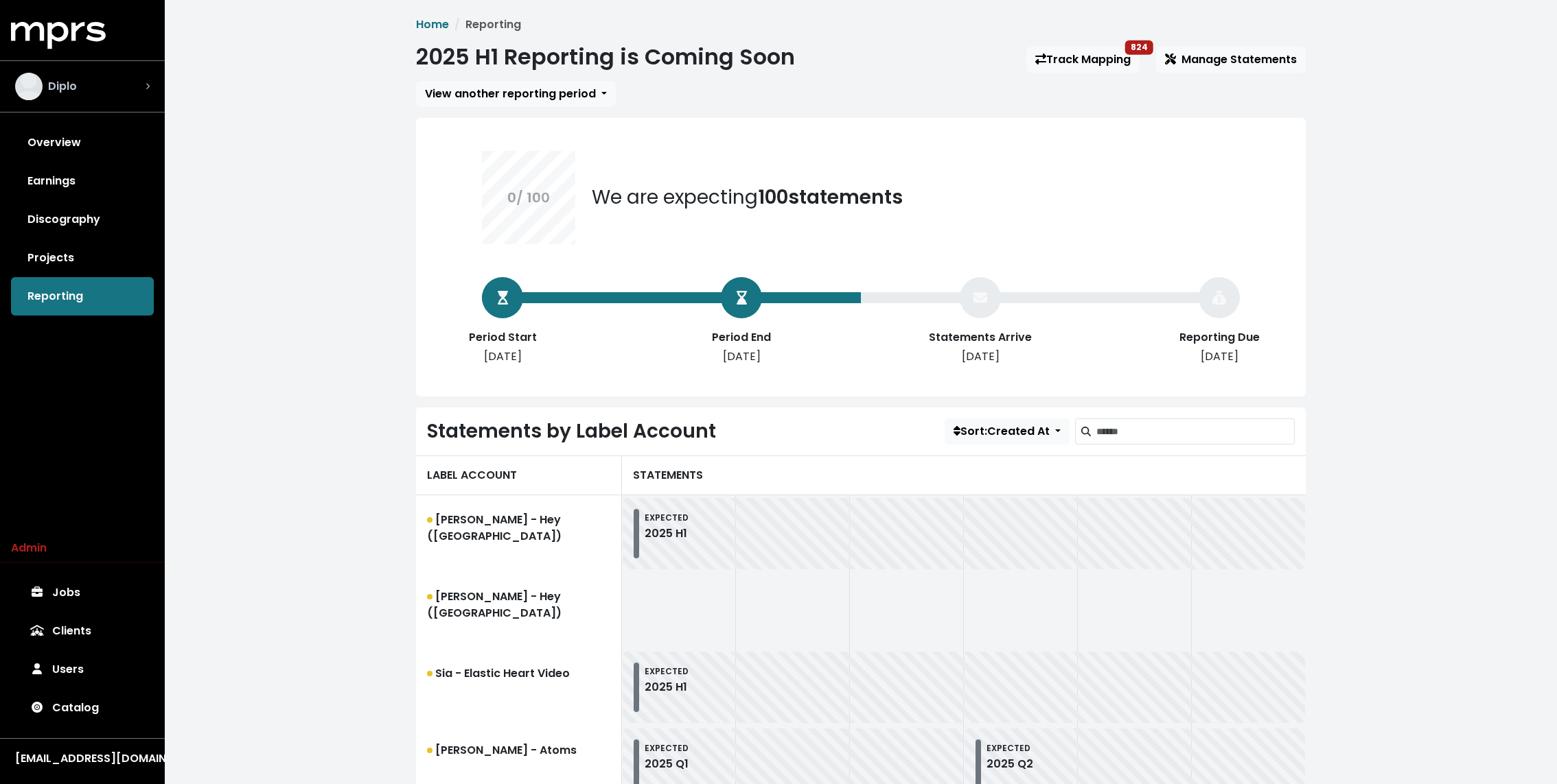
click at [87, 85] on div "Diplo" at bounding box center [82, 87] width 135 height 28
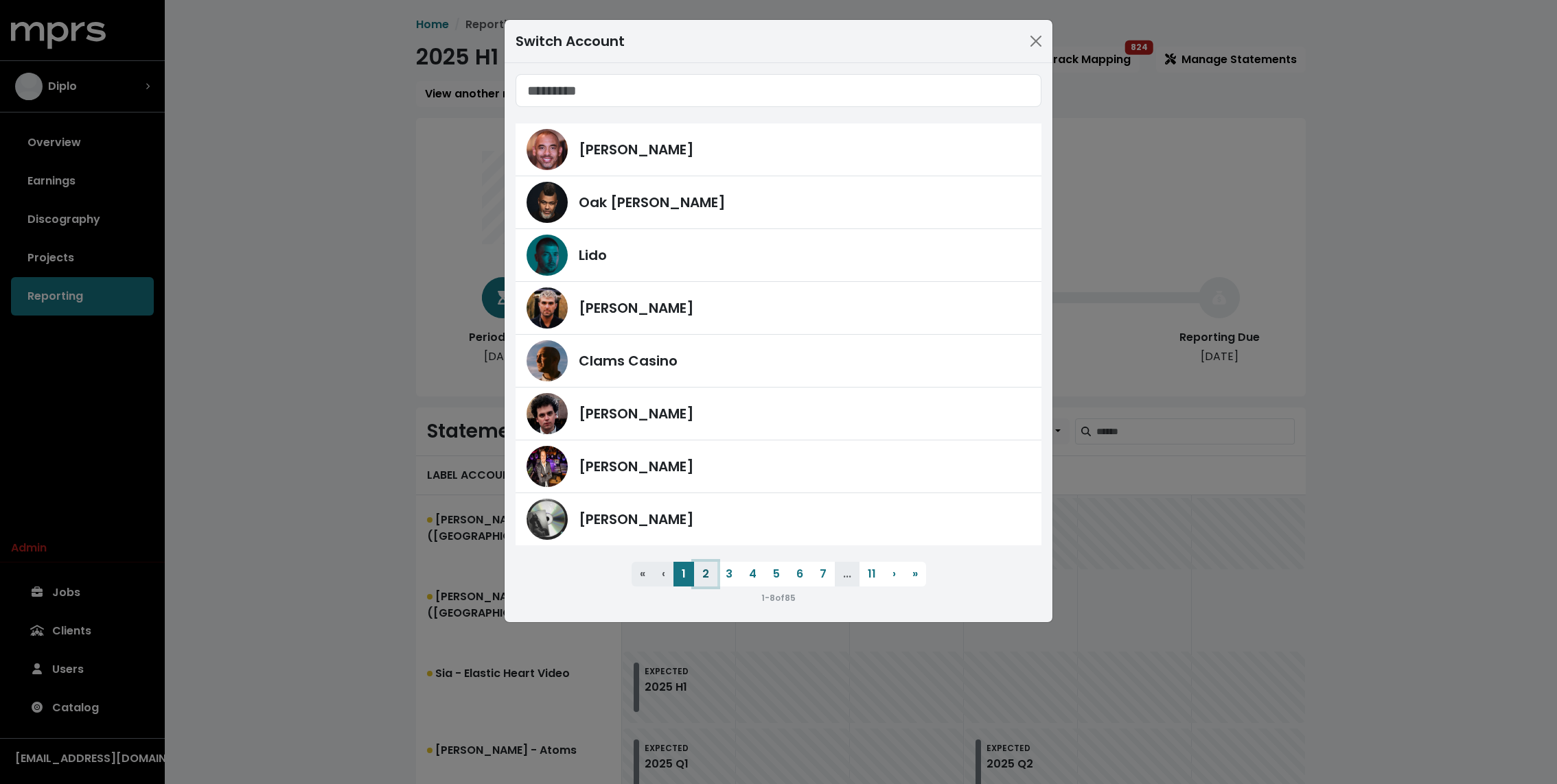
click at [705, 569] on button "2" at bounding box center [705, 574] width 23 height 25
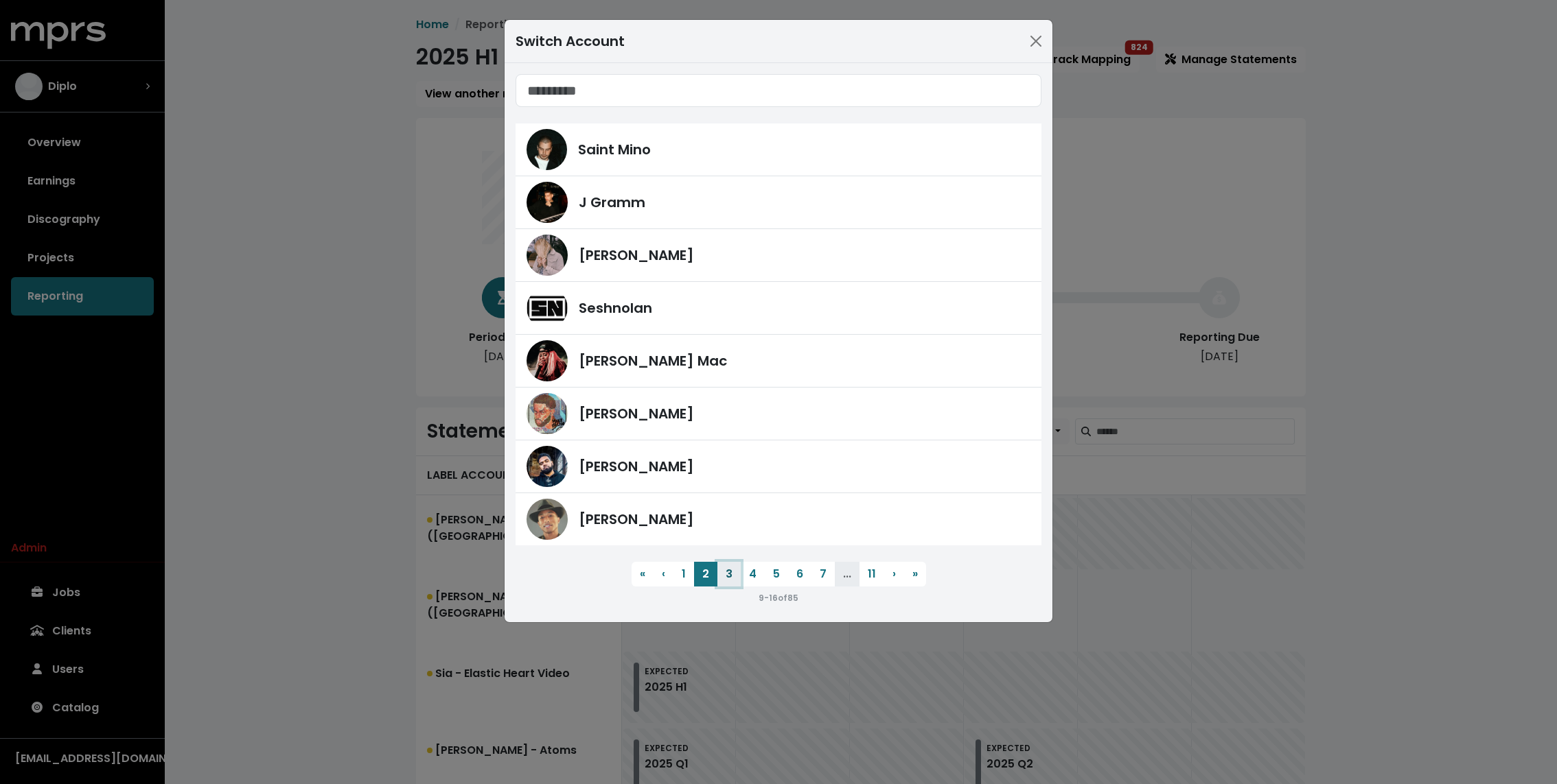
click at [734, 570] on button "3" at bounding box center [729, 574] width 23 height 25
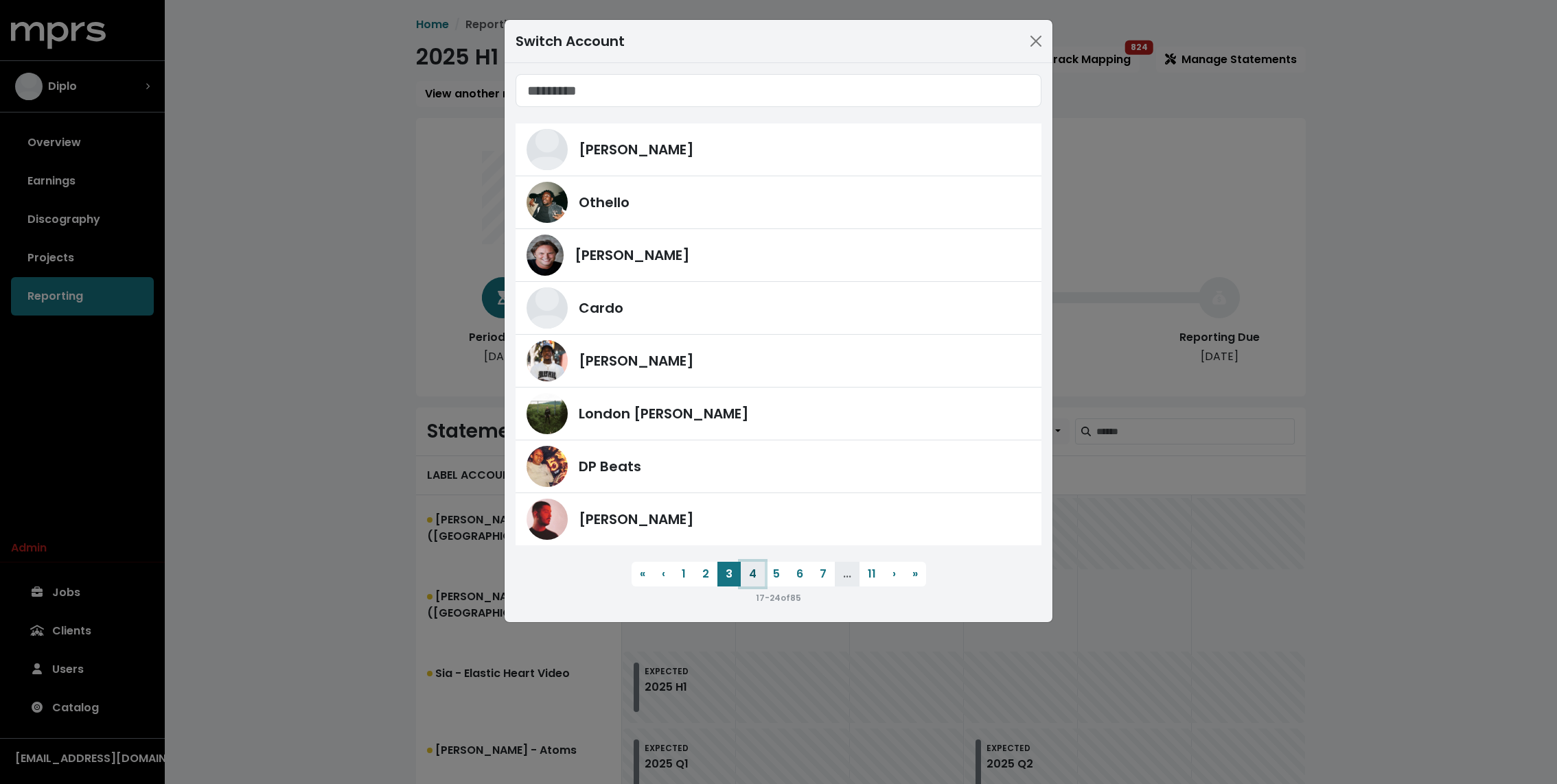
click at [754, 571] on button "4" at bounding box center [753, 574] width 24 height 25
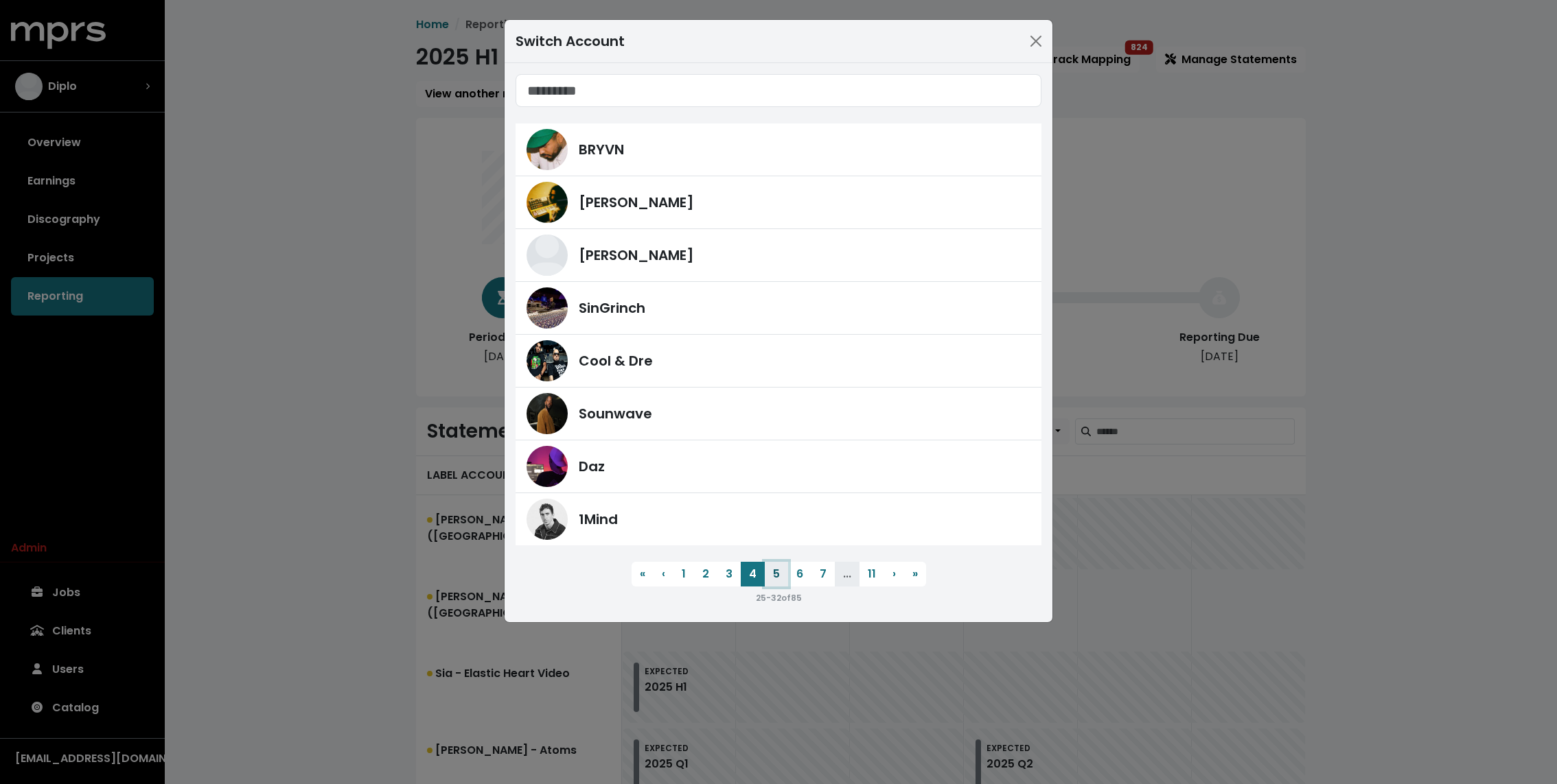
click at [773, 571] on button "5" at bounding box center [776, 574] width 23 height 25
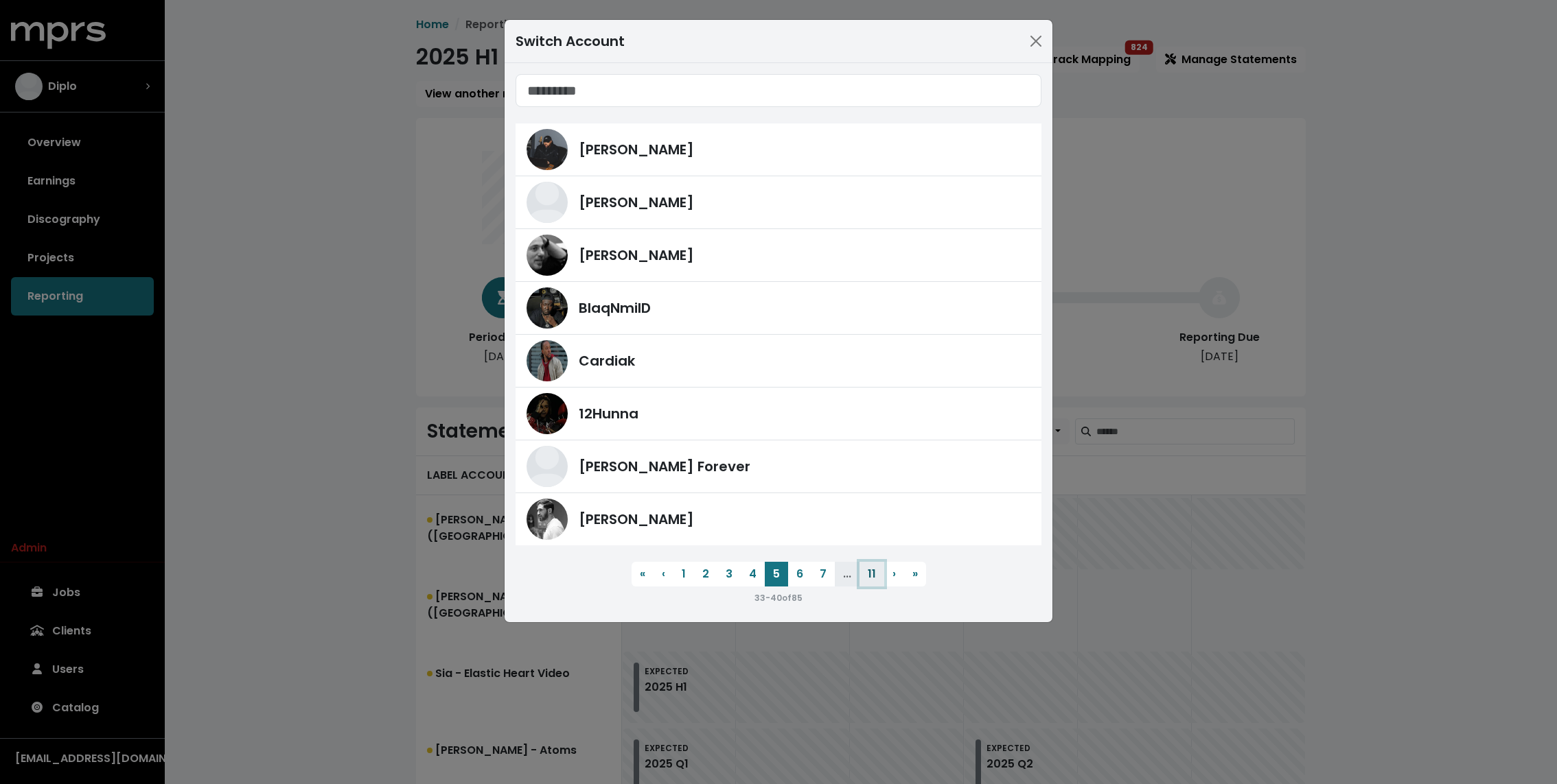
click at [864, 573] on button "11" at bounding box center [871, 574] width 25 height 25
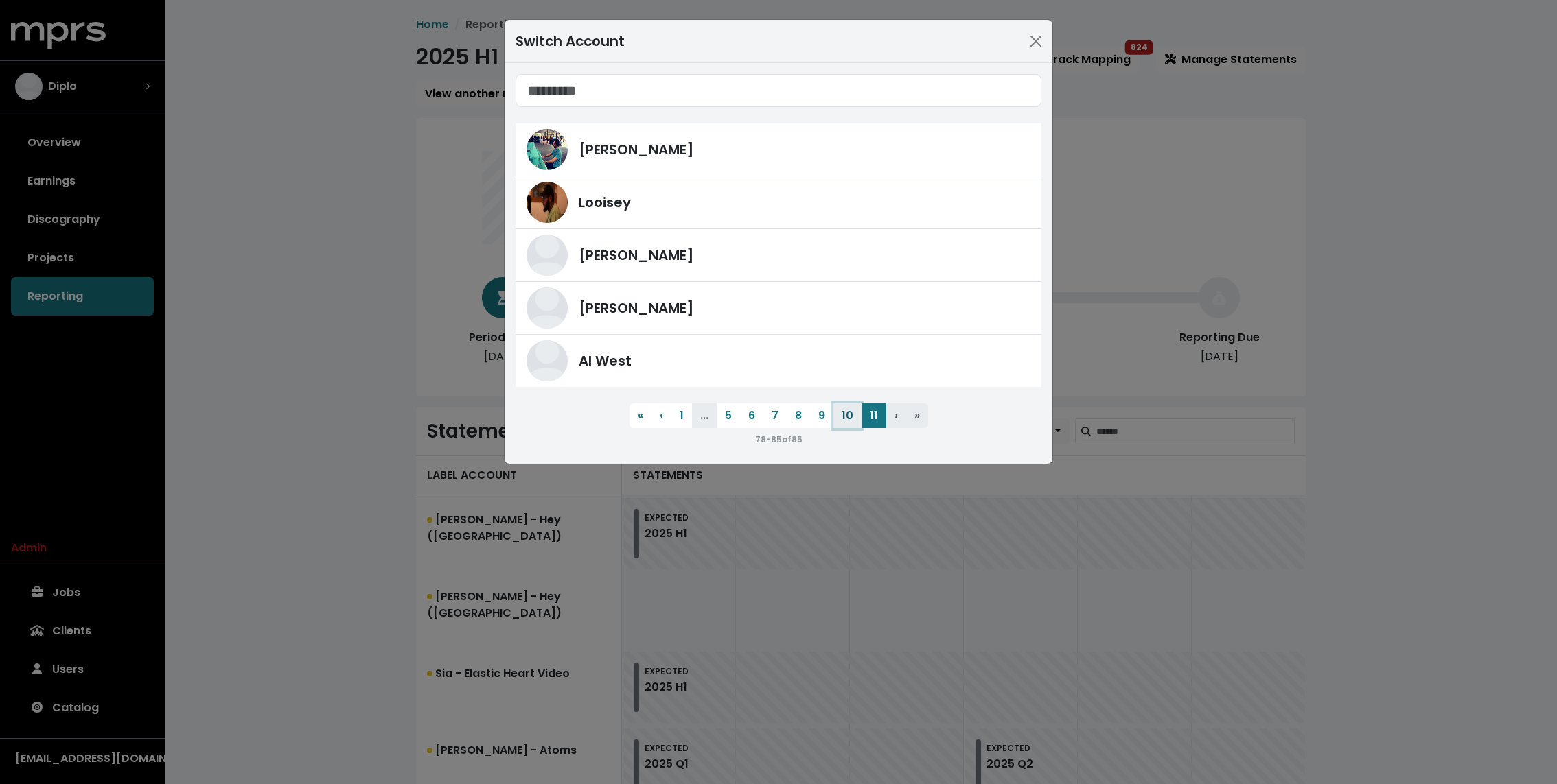
click at [850, 422] on button "10" at bounding box center [847, 415] width 28 height 25
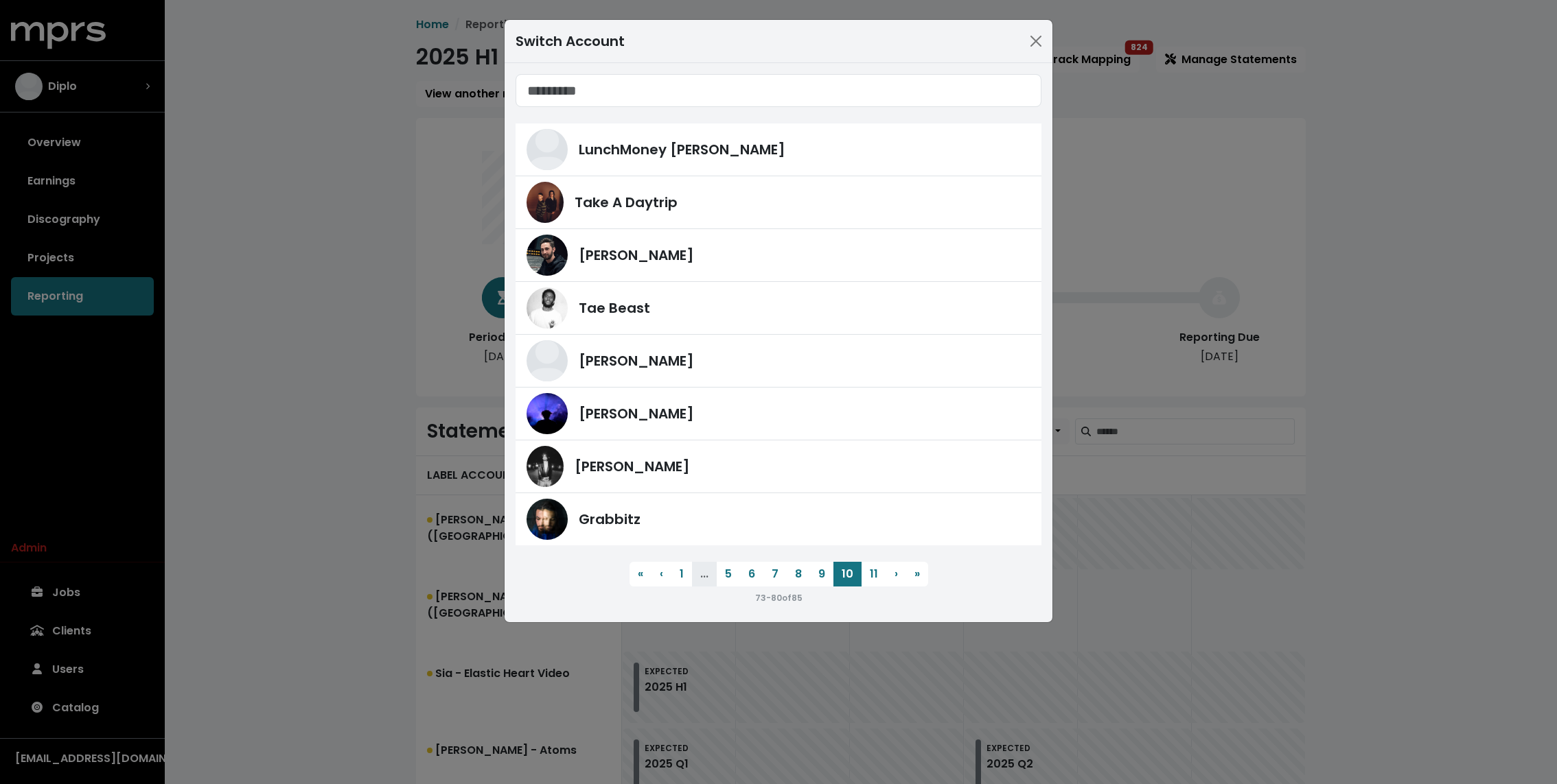
click at [265, 188] on div "Switch Account LunchMoney Lewis Take A Daytrip Jason Strong Tae Beast David Bro…" at bounding box center [778, 392] width 1557 height 784
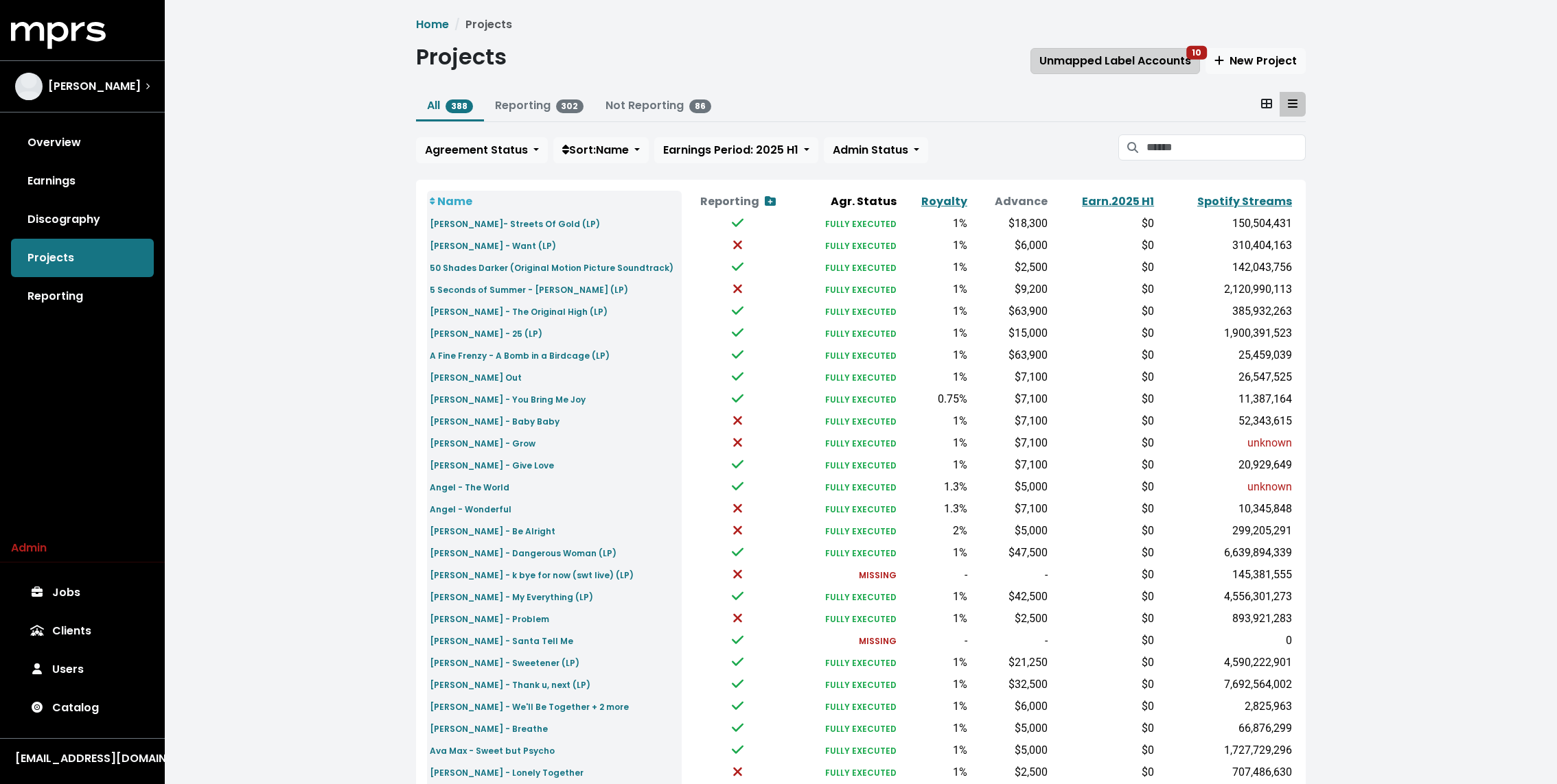
click at [1121, 50] on button "Unmapped Label Accounts 10" at bounding box center [1115, 61] width 170 height 26
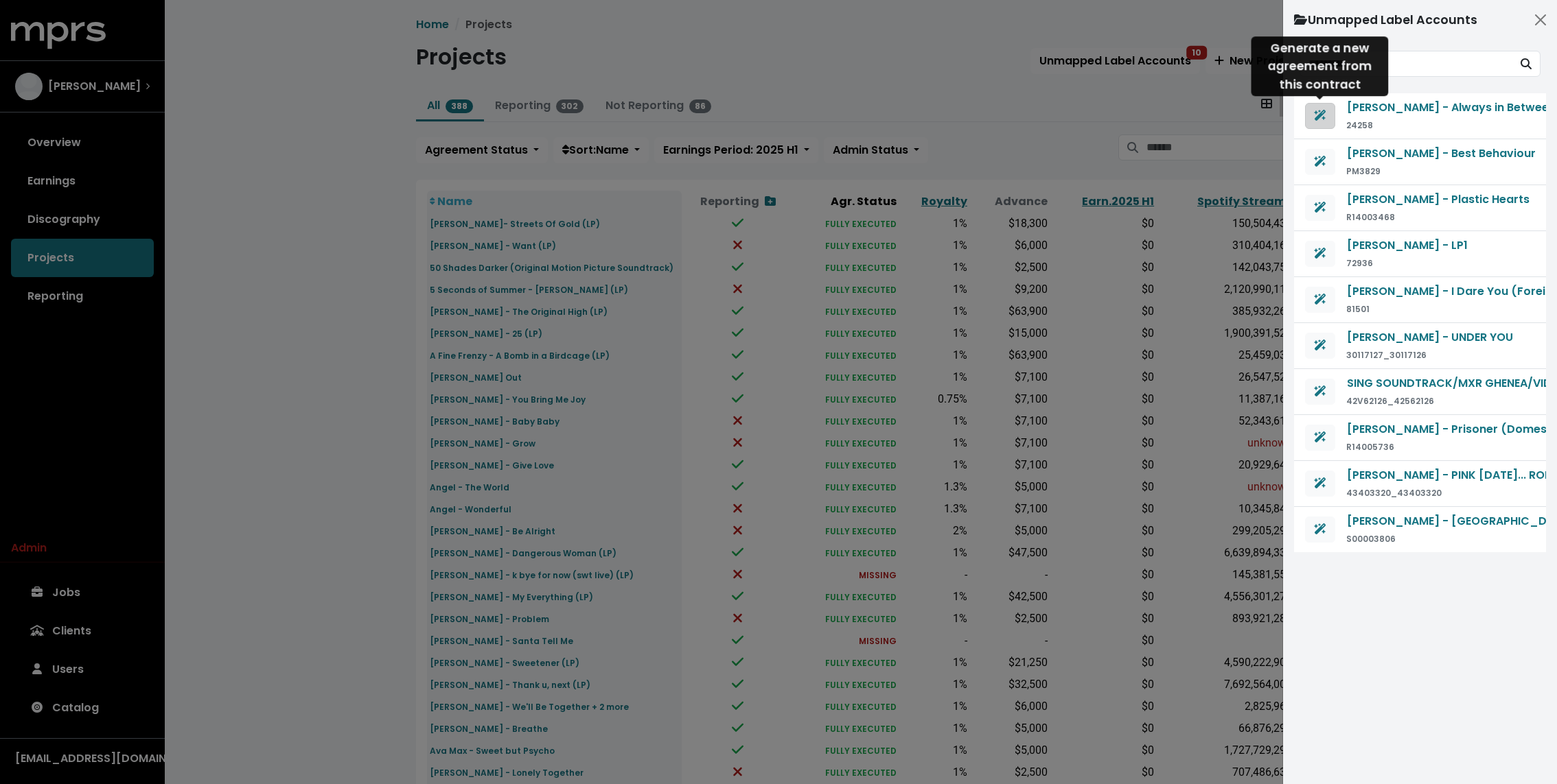
click at [1320, 117] on icon "Generate agreement from this contract" at bounding box center [1320, 115] width 12 height 11
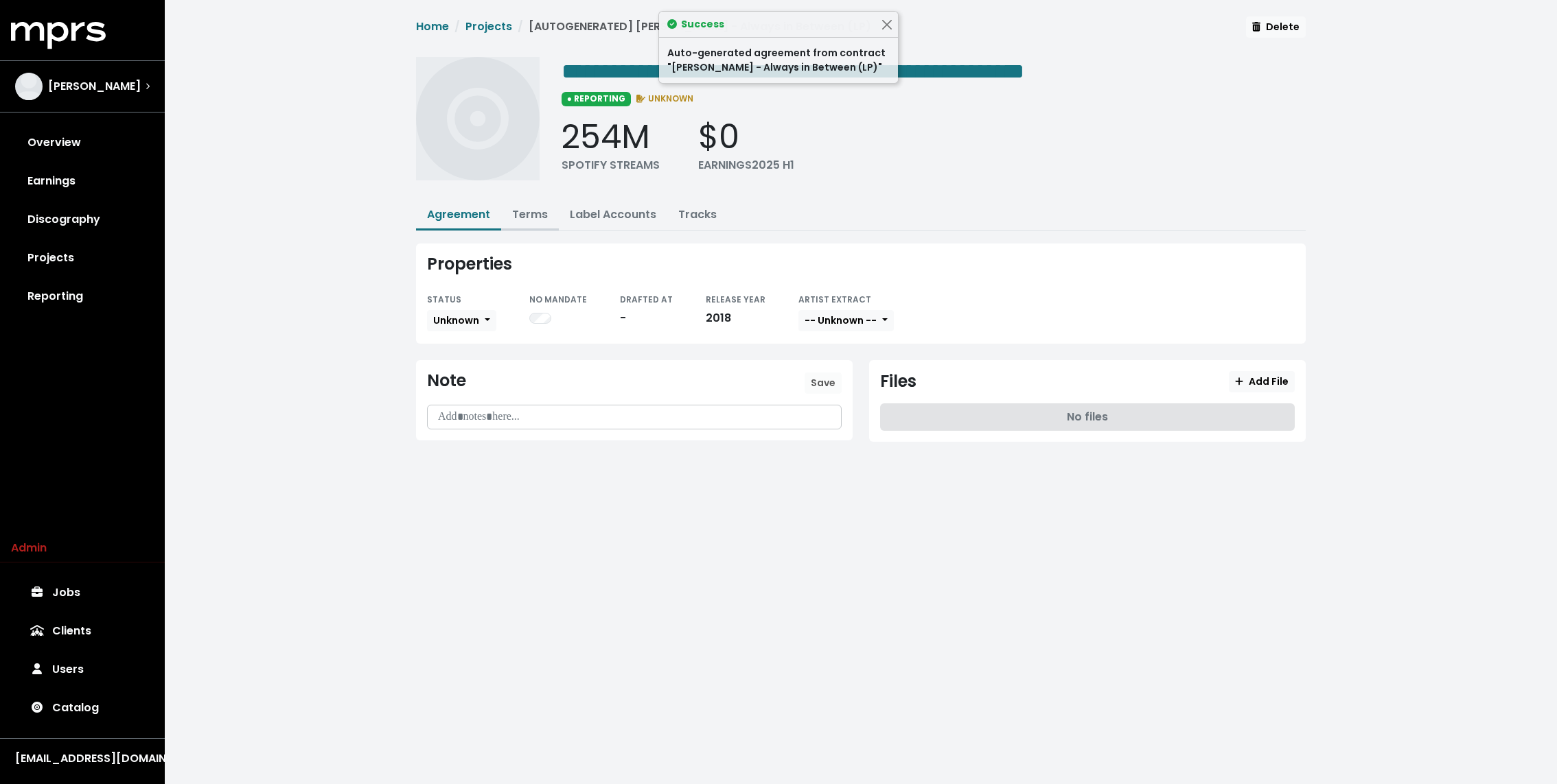
click at [529, 224] on button "Terms" at bounding box center [530, 216] width 58 height 30
click at [516, 201] on button "Terms" at bounding box center [530, 216] width 58 height 30
click at [531, 208] on link "Terms" at bounding box center [530, 214] width 36 height 16
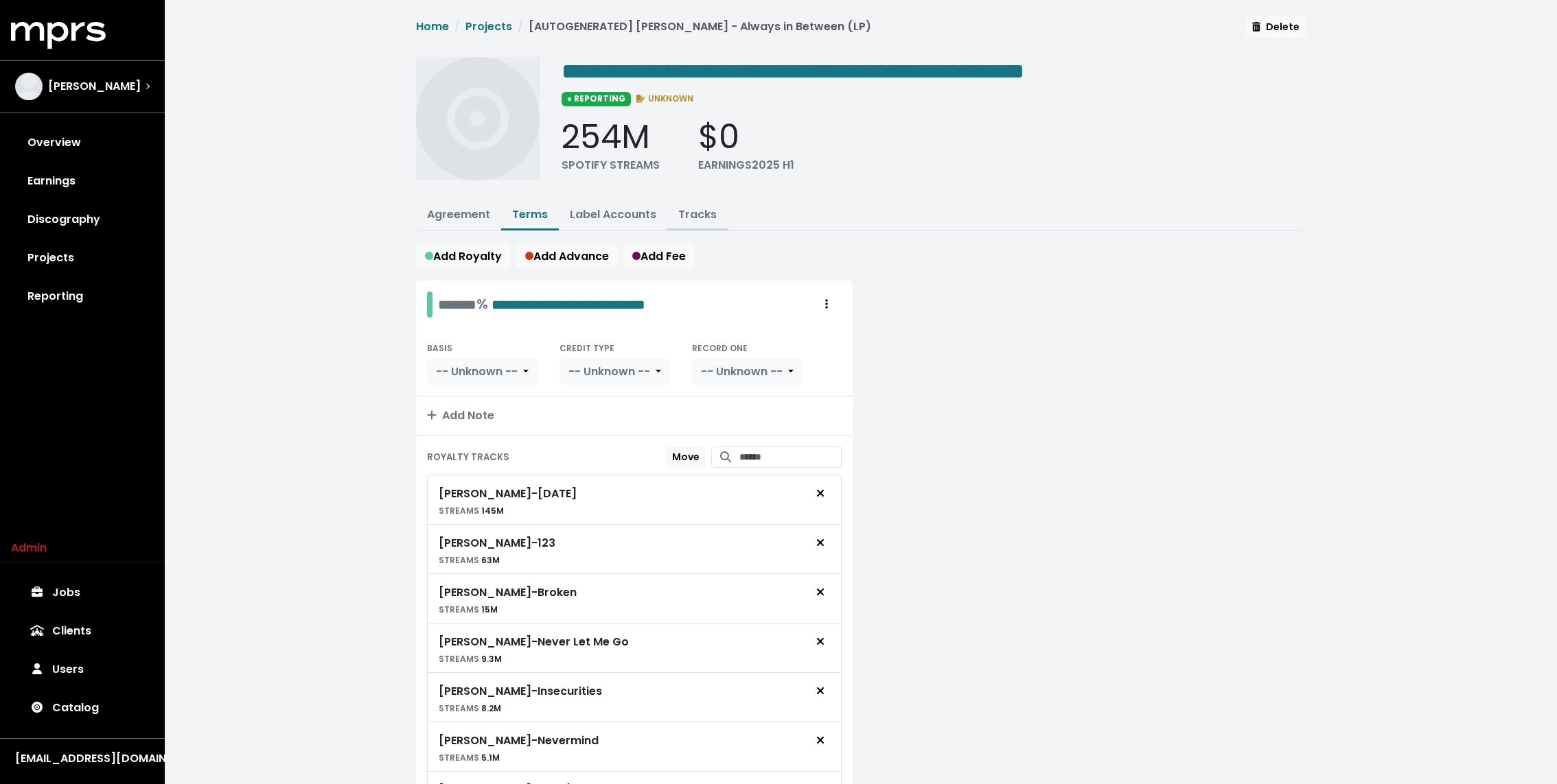
click at [711, 213] on link "Tracks" at bounding box center [698, 214] width 39 height 16
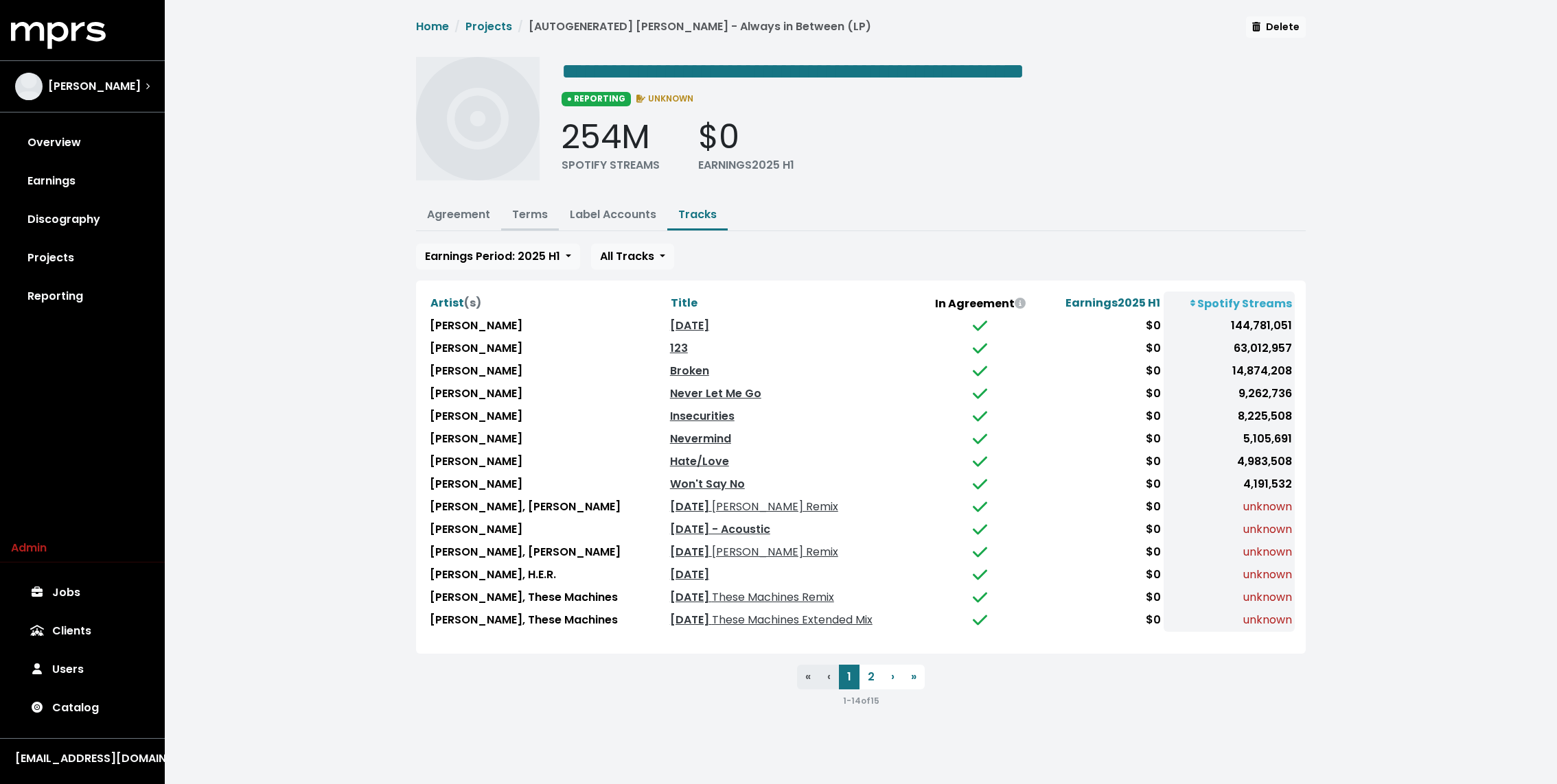
click at [525, 206] on link "Terms" at bounding box center [530, 214] width 36 height 16
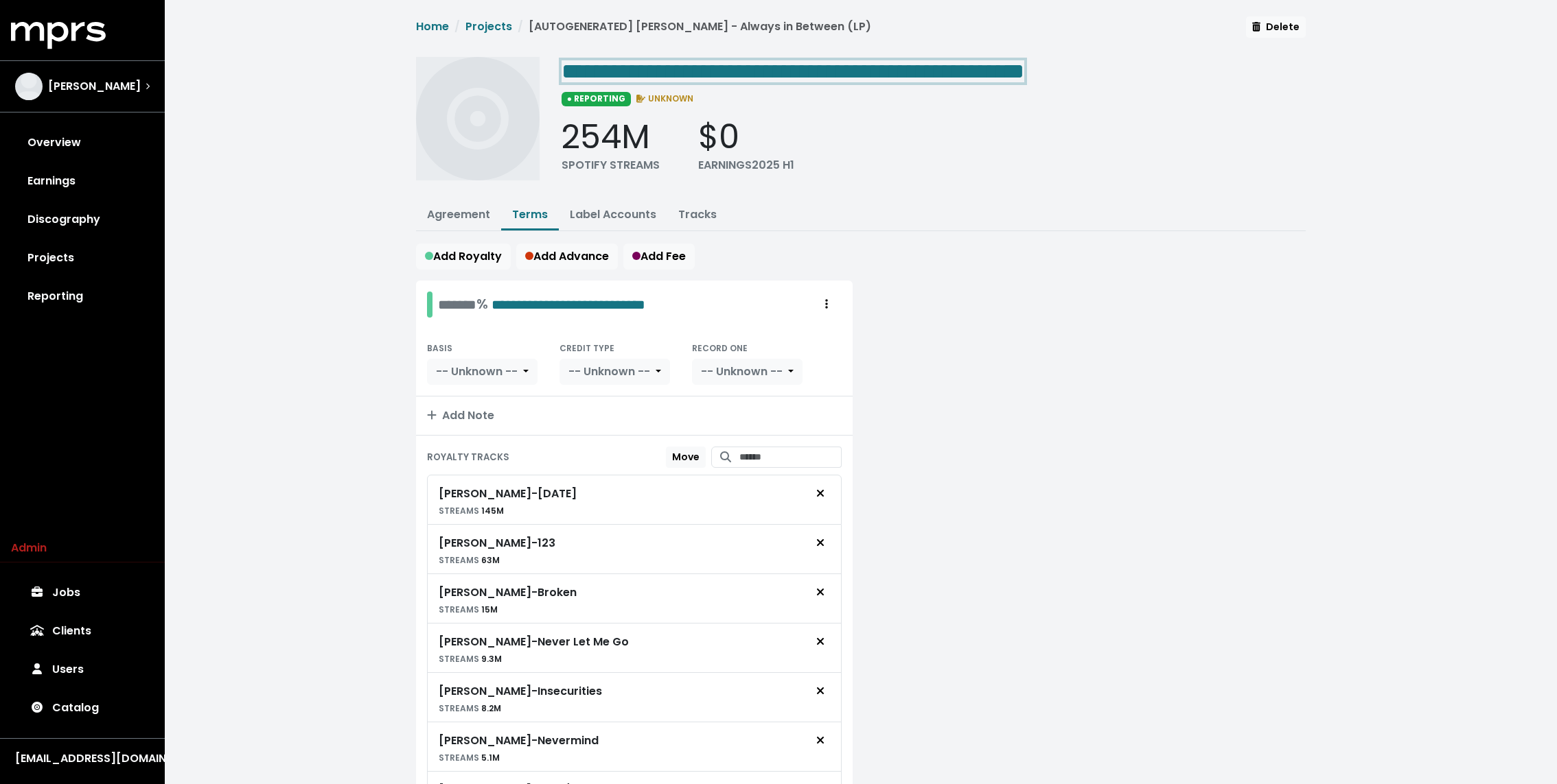
click at [1024, 65] on span "**********" at bounding box center [793, 72] width 463 height 22
click at [766, 61] on span "**********" at bounding box center [793, 72] width 463 height 22
click at [1059, 280] on div at bounding box center [1088, 746] width 453 height 933
click at [480, 224] on button "Agreement" at bounding box center [458, 216] width 85 height 30
click at [464, 206] on link "Agreement" at bounding box center [458, 214] width 63 height 16
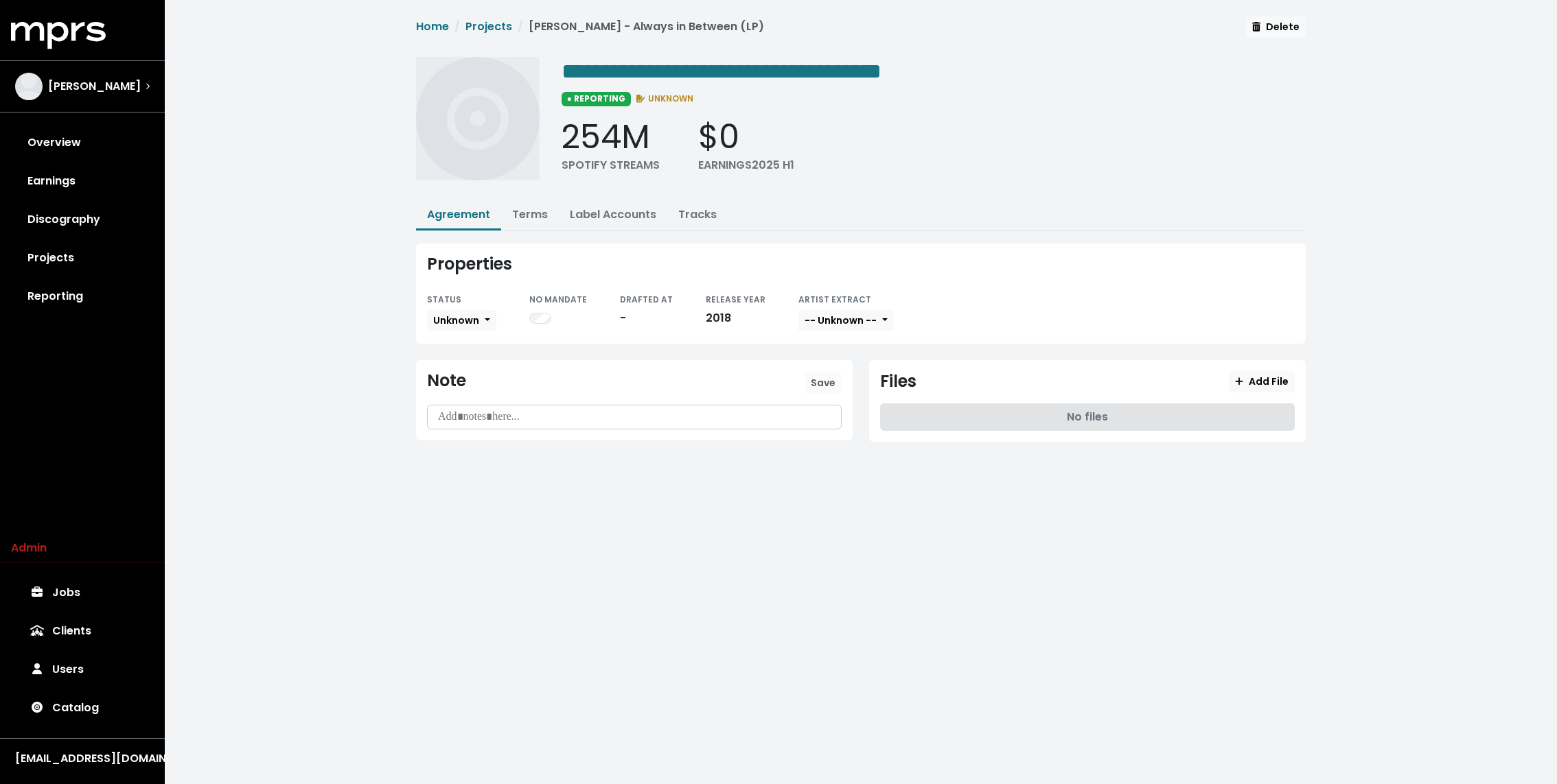
click at [462, 302] on div "STATUS" at bounding box center [461, 299] width 69 height 17
click at [462, 320] on span "Unknown" at bounding box center [456, 320] width 46 height 14
click at [456, 369] on link "Missing" at bounding box center [492, 370] width 129 height 22
click at [357, 278] on div "**********" at bounding box center [860, 239] width 1392 height 480
click at [525, 231] on div "**********" at bounding box center [861, 237] width 906 height 442
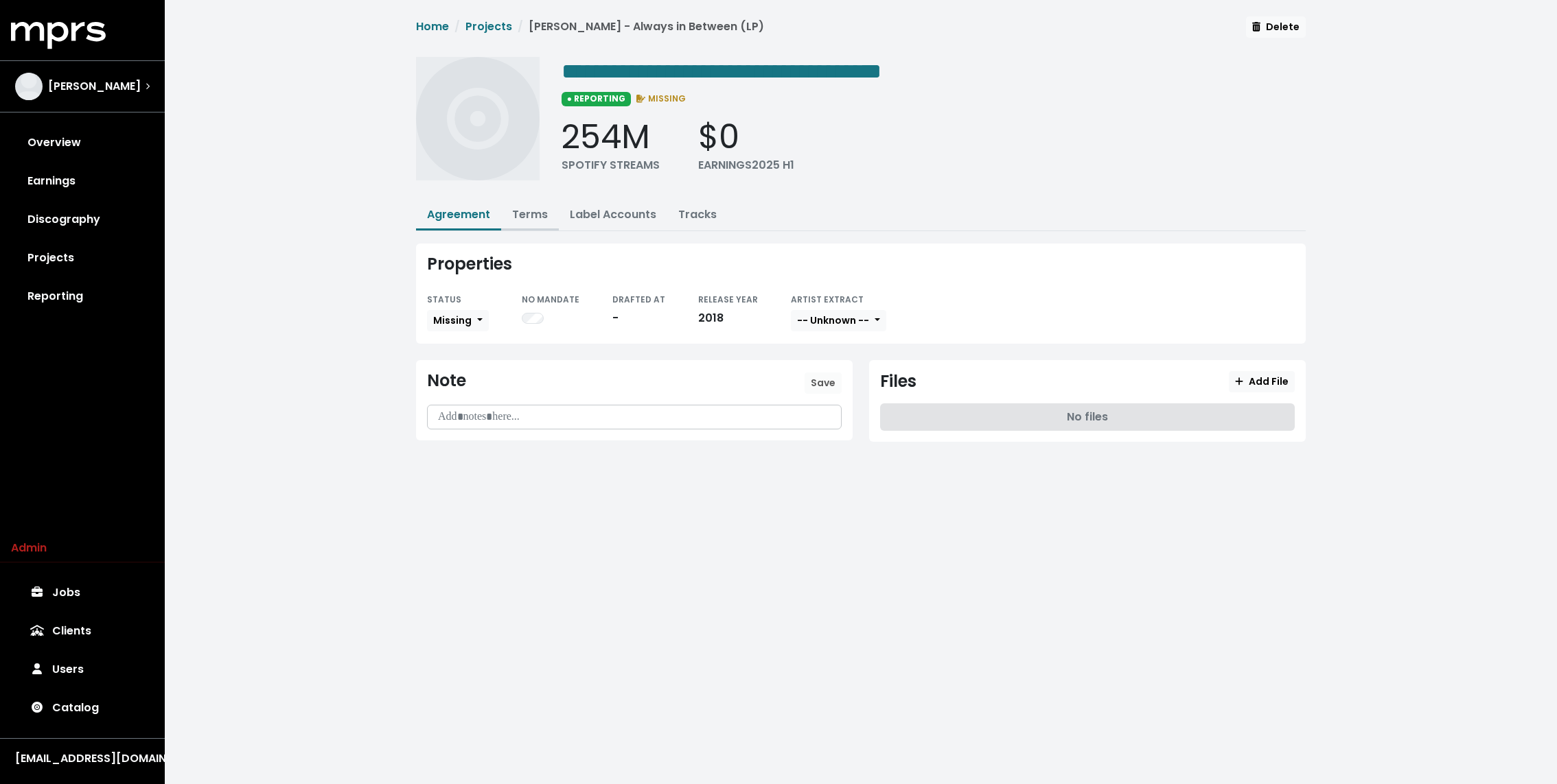
click at [519, 212] on link "Terms" at bounding box center [530, 214] width 36 height 16
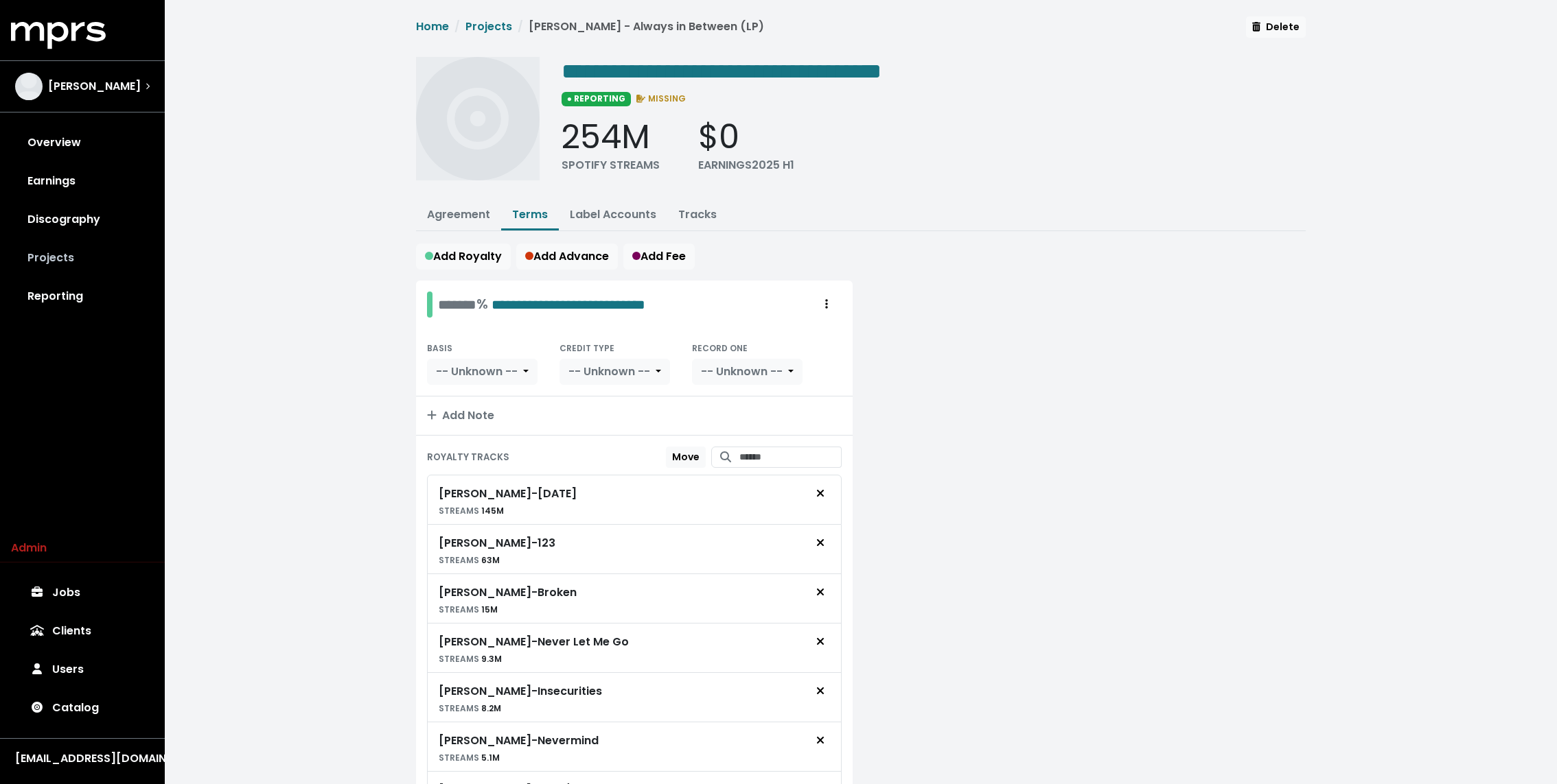
click at [98, 247] on link "Projects" at bounding box center [82, 257] width 143 height 39
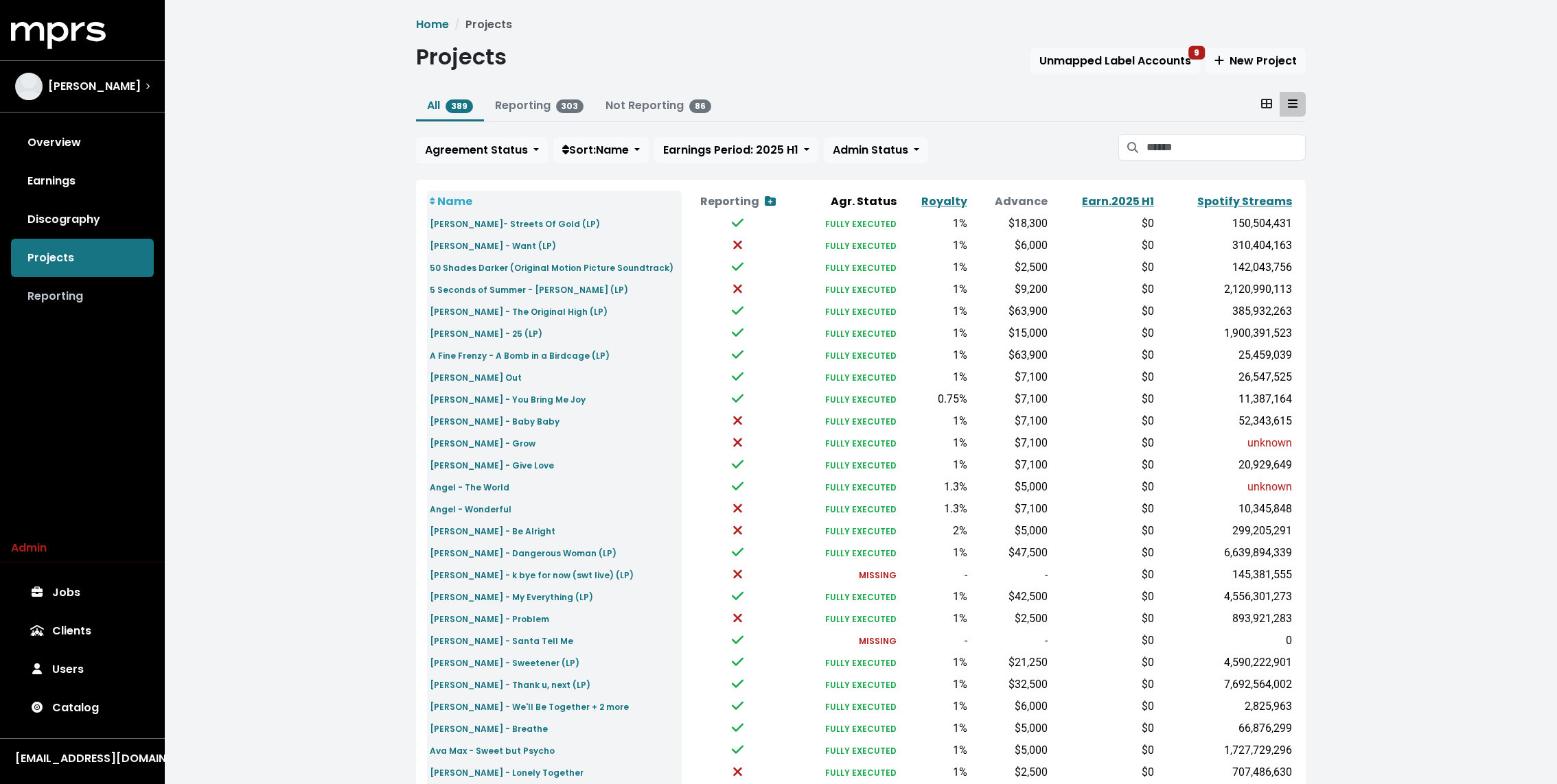
click at [62, 297] on link "Reporting" at bounding box center [82, 296] width 143 height 39
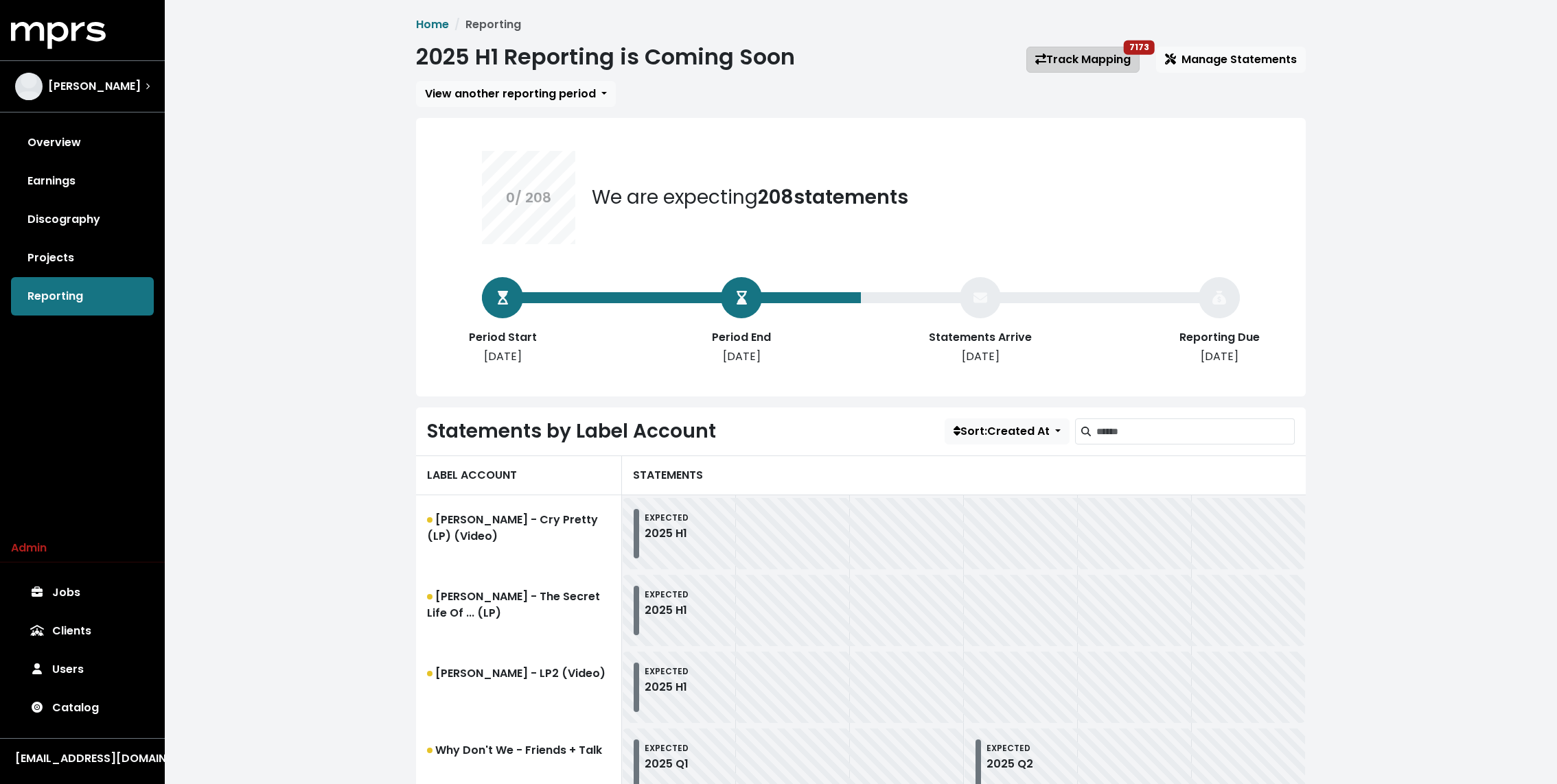
click at [1085, 60] on link "Track Mapping 7173" at bounding box center [1082, 60] width 113 height 26
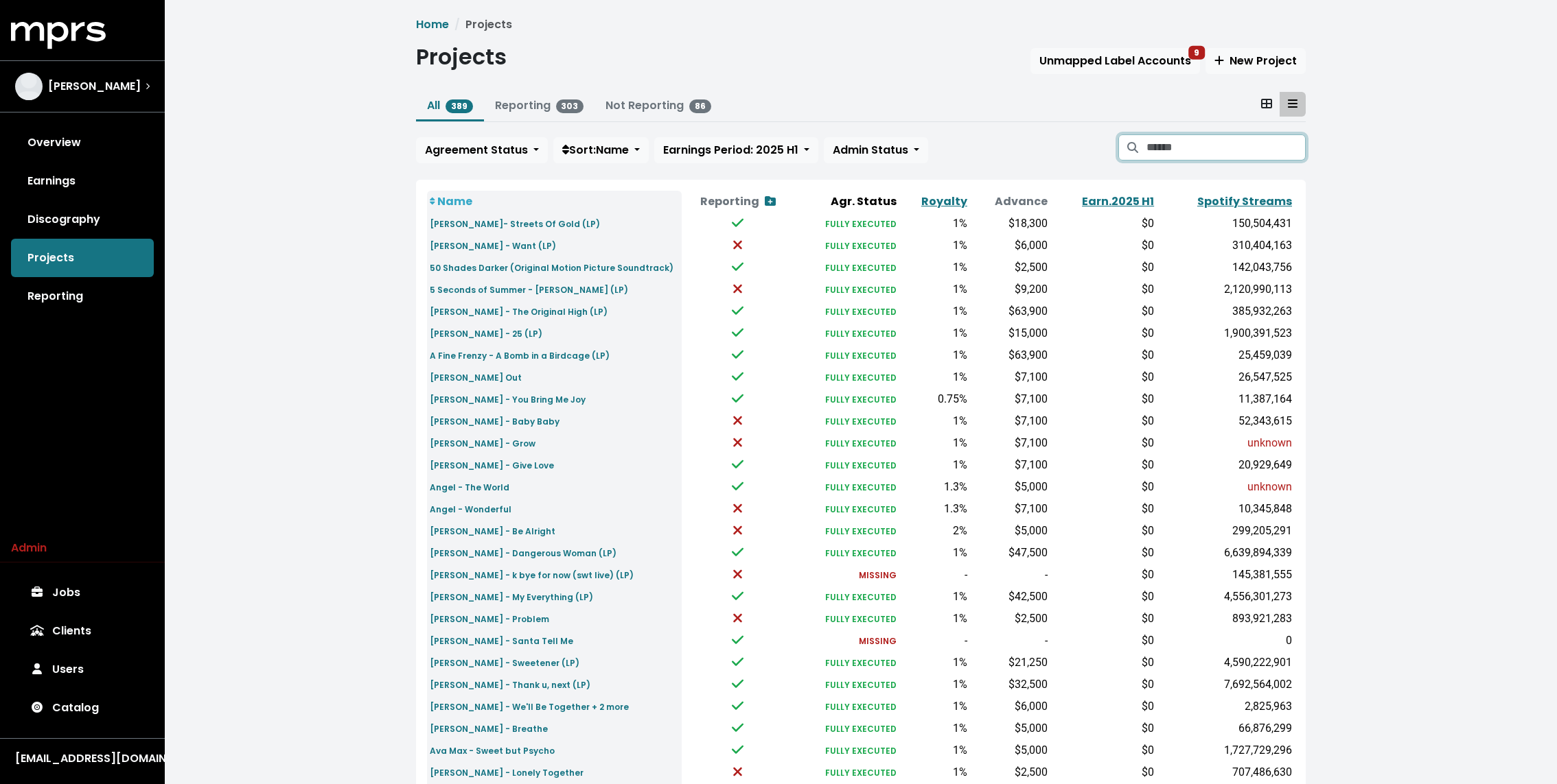
click at [1173, 146] on input "Search projects" at bounding box center [1227, 148] width 160 height 26
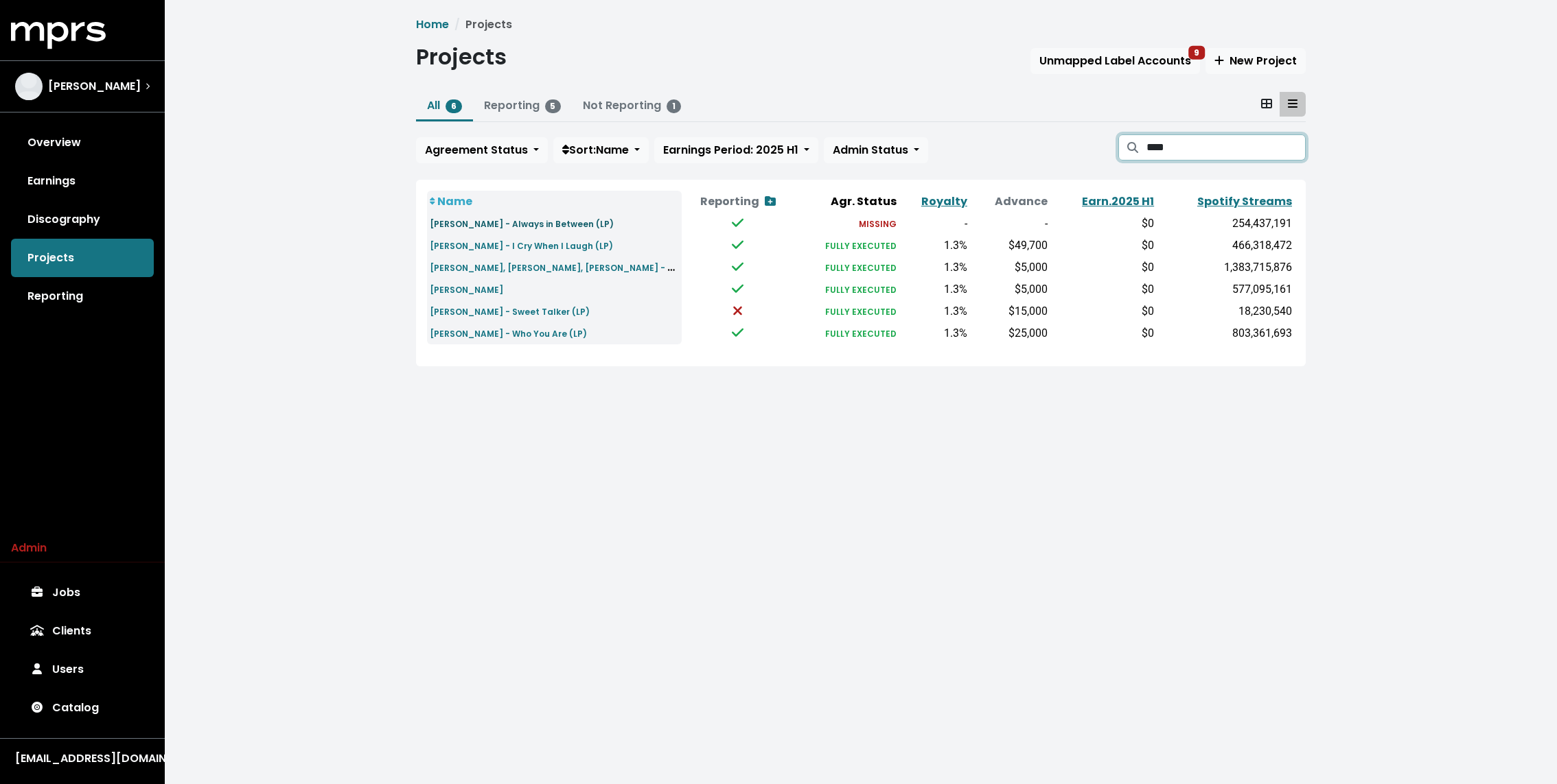
type input "****"
click at [553, 220] on small "Jess Glynne - Always in Between (LP)" at bounding box center [522, 224] width 184 height 12
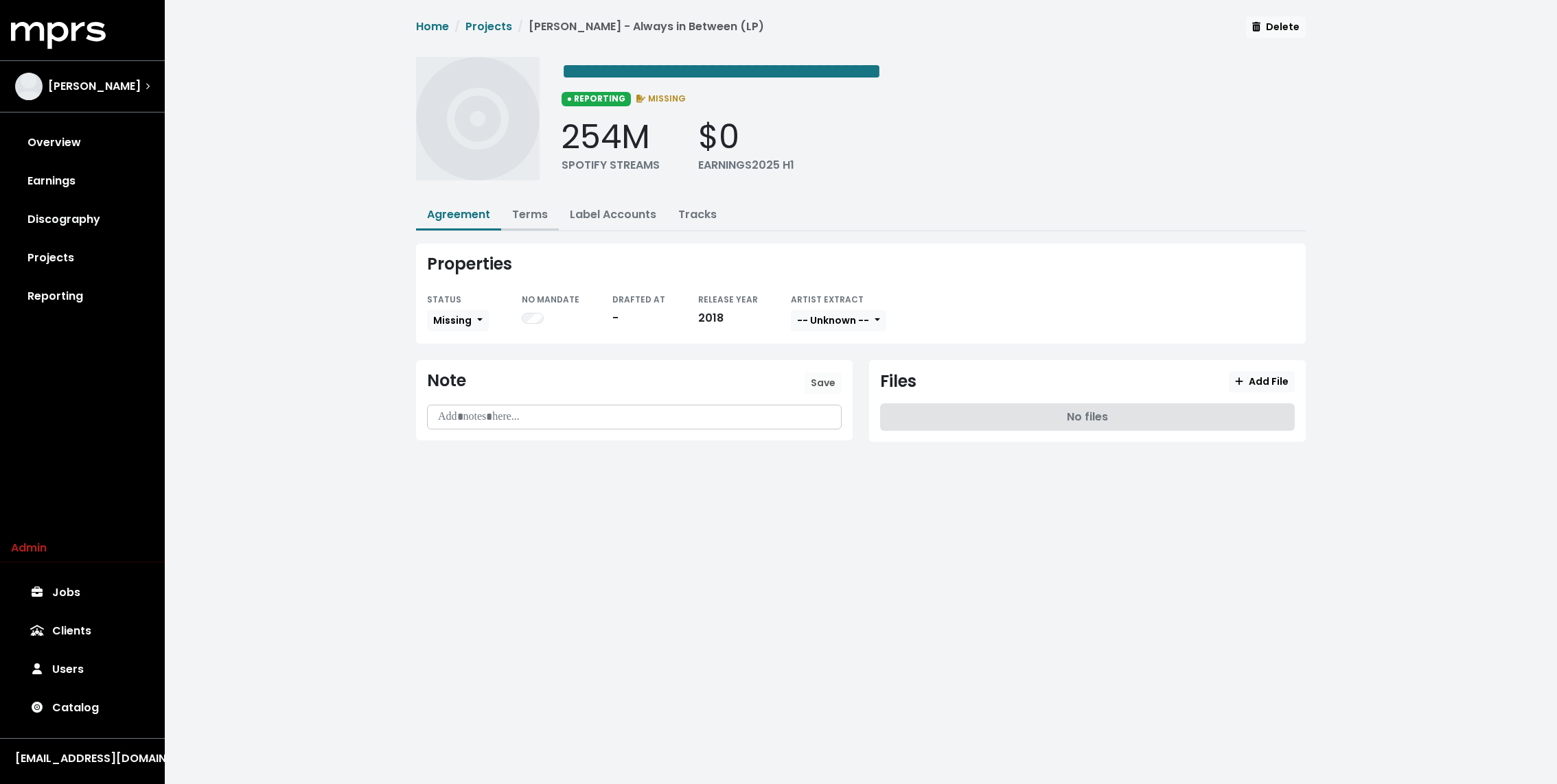
click at [528, 206] on link "Terms" at bounding box center [530, 214] width 36 height 16
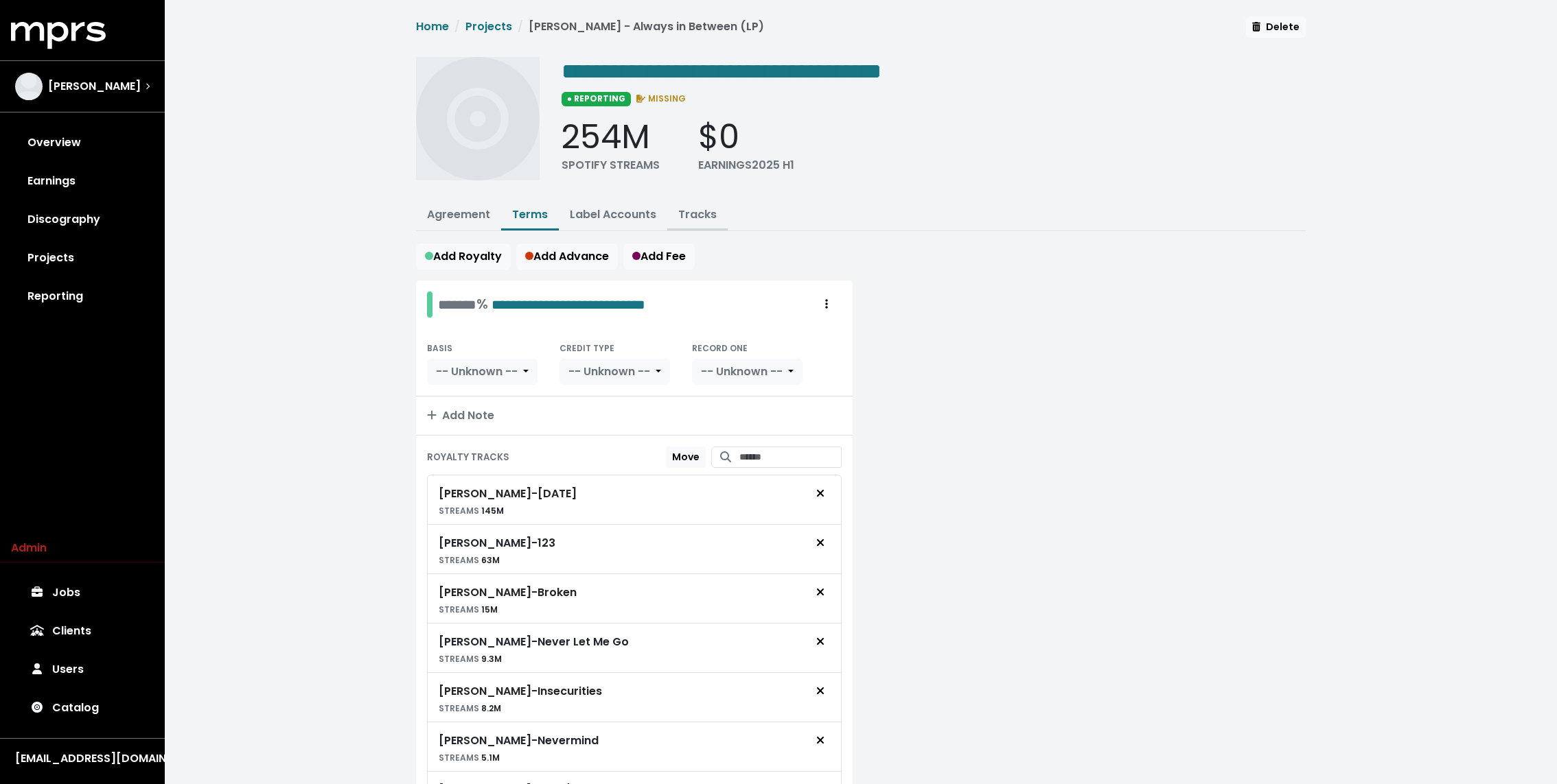
click at [685, 201] on button "Tracks" at bounding box center [698, 216] width 61 height 30
click at [689, 208] on link "Tracks" at bounding box center [698, 214] width 39 height 16
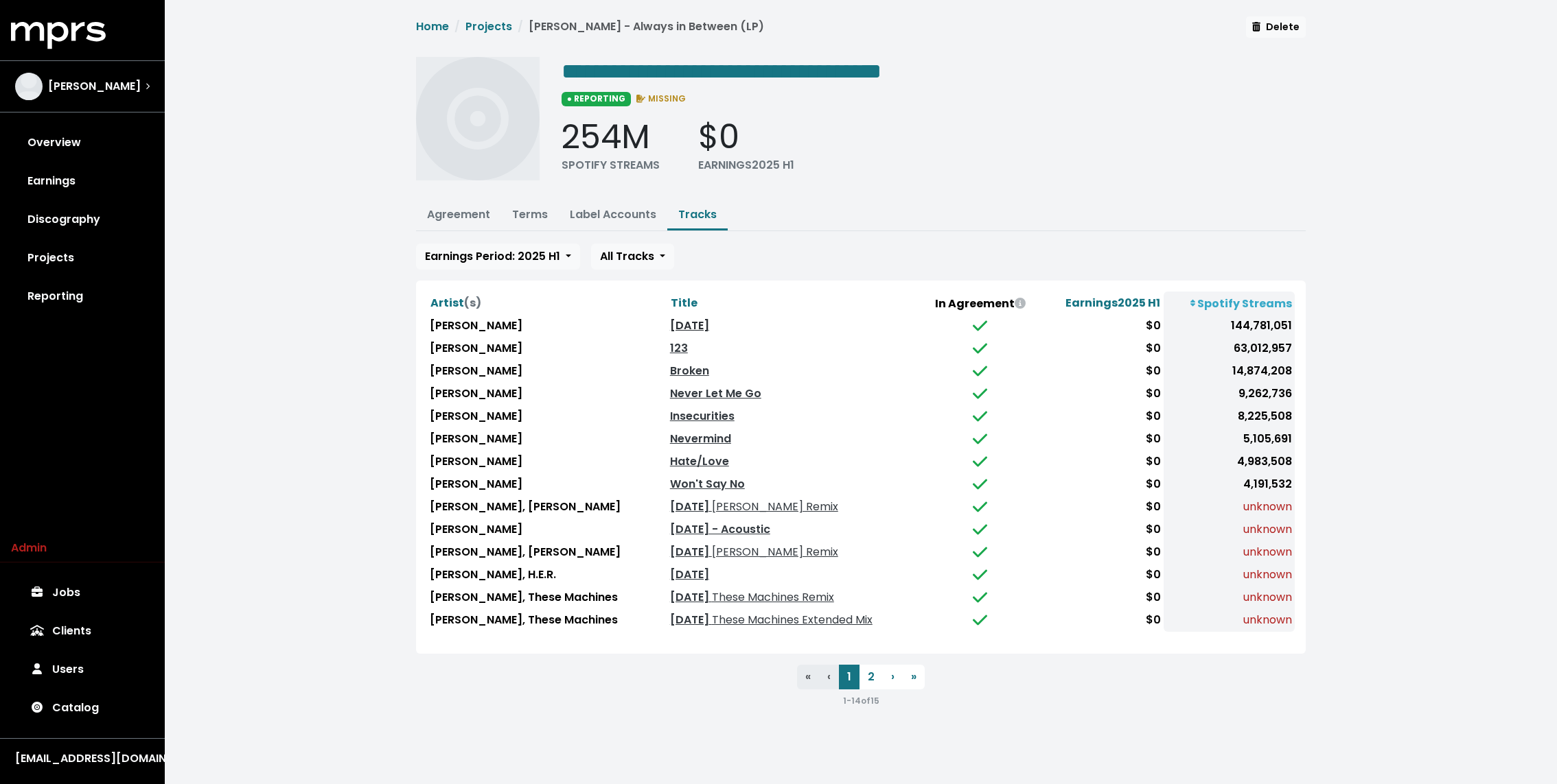
click at [670, 321] on link "Thursday" at bounding box center [689, 325] width 39 height 16
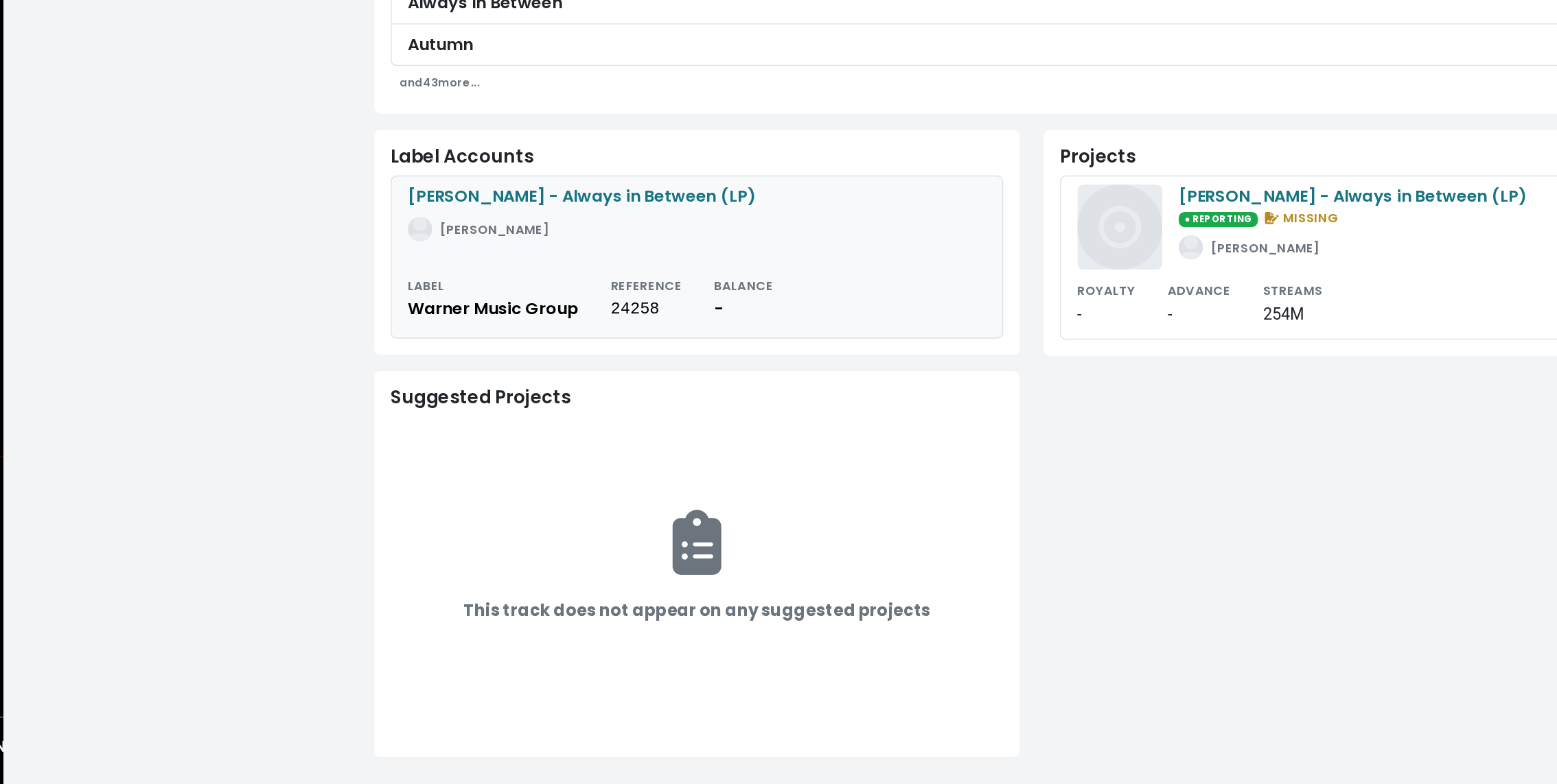
scroll to position [319, 0]
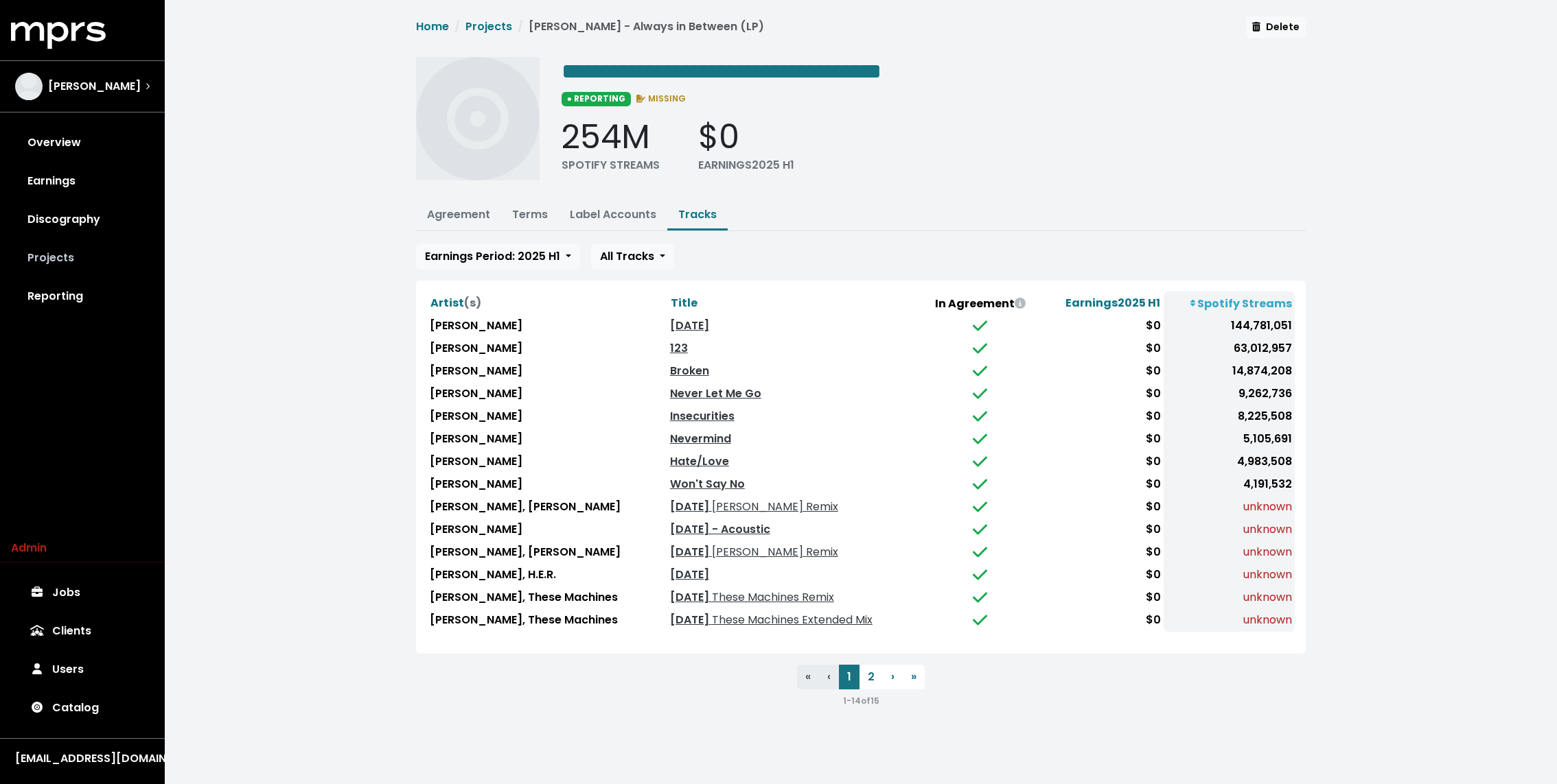
click at [68, 247] on link "Projects" at bounding box center [82, 257] width 143 height 39
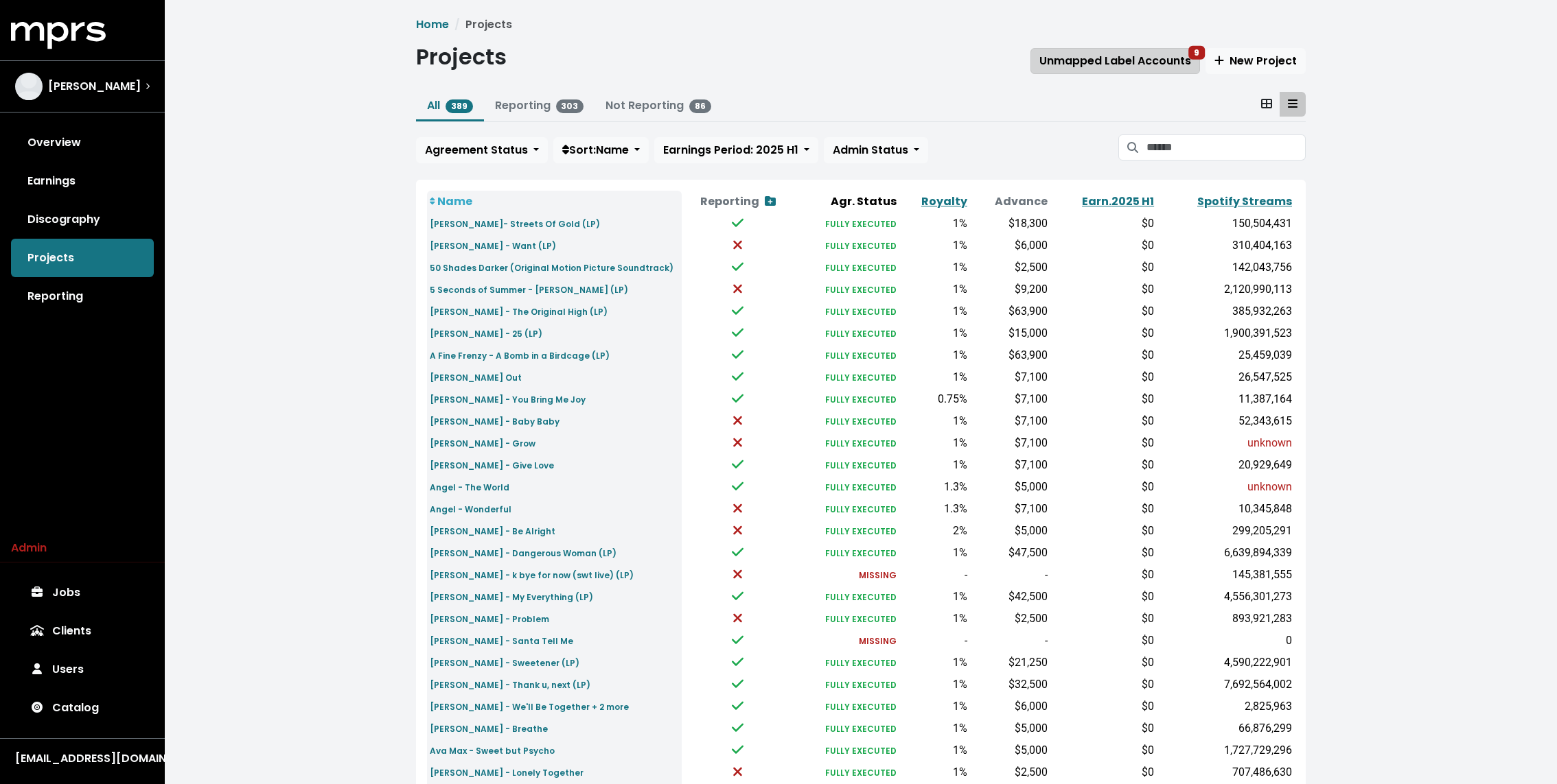
click at [1149, 59] on span "Unmapped Label Accounts 9" at bounding box center [1115, 61] width 152 height 16
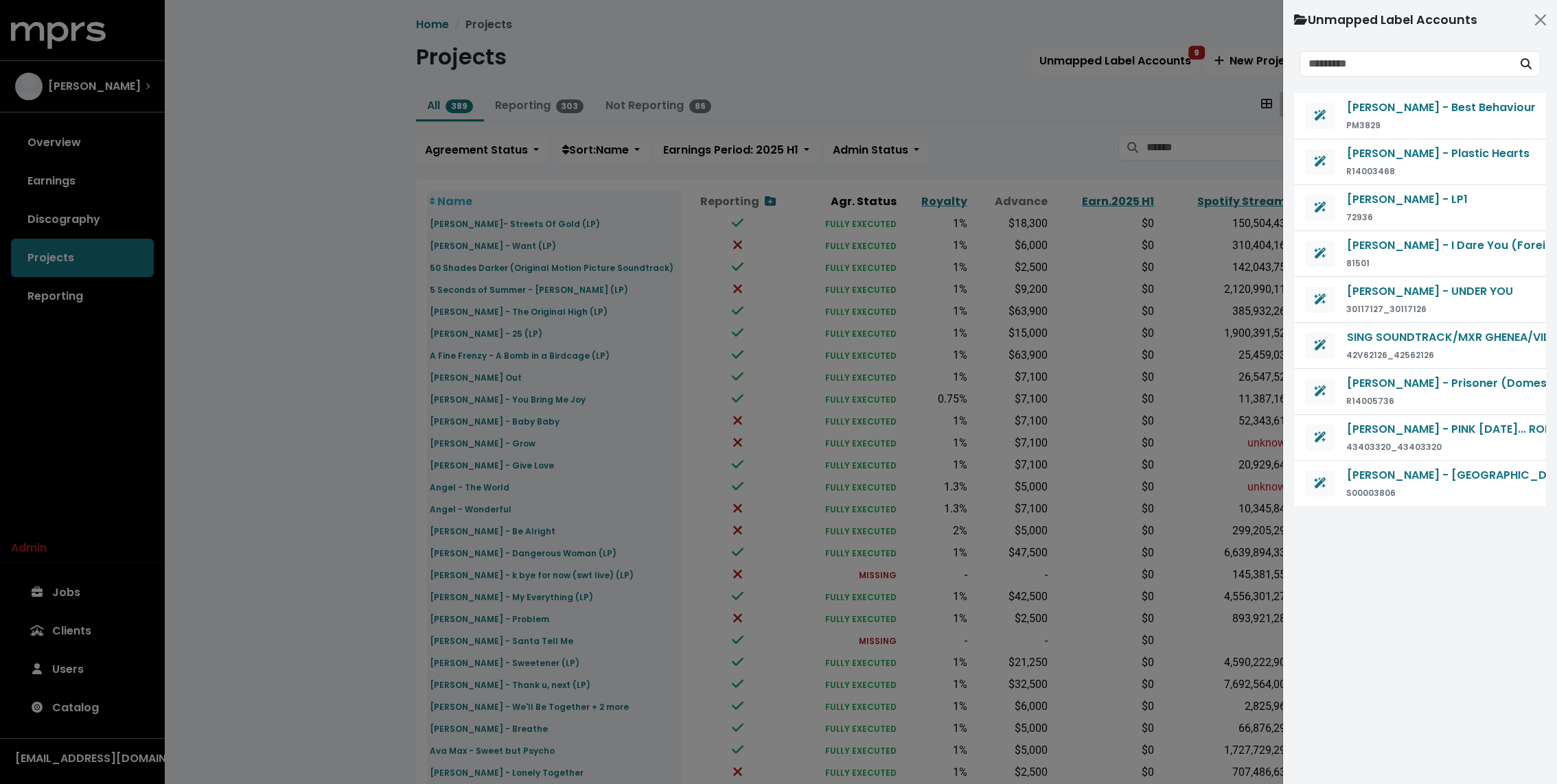
click at [120, 129] on div at bounding box center [778, 392] width 1557 height 784
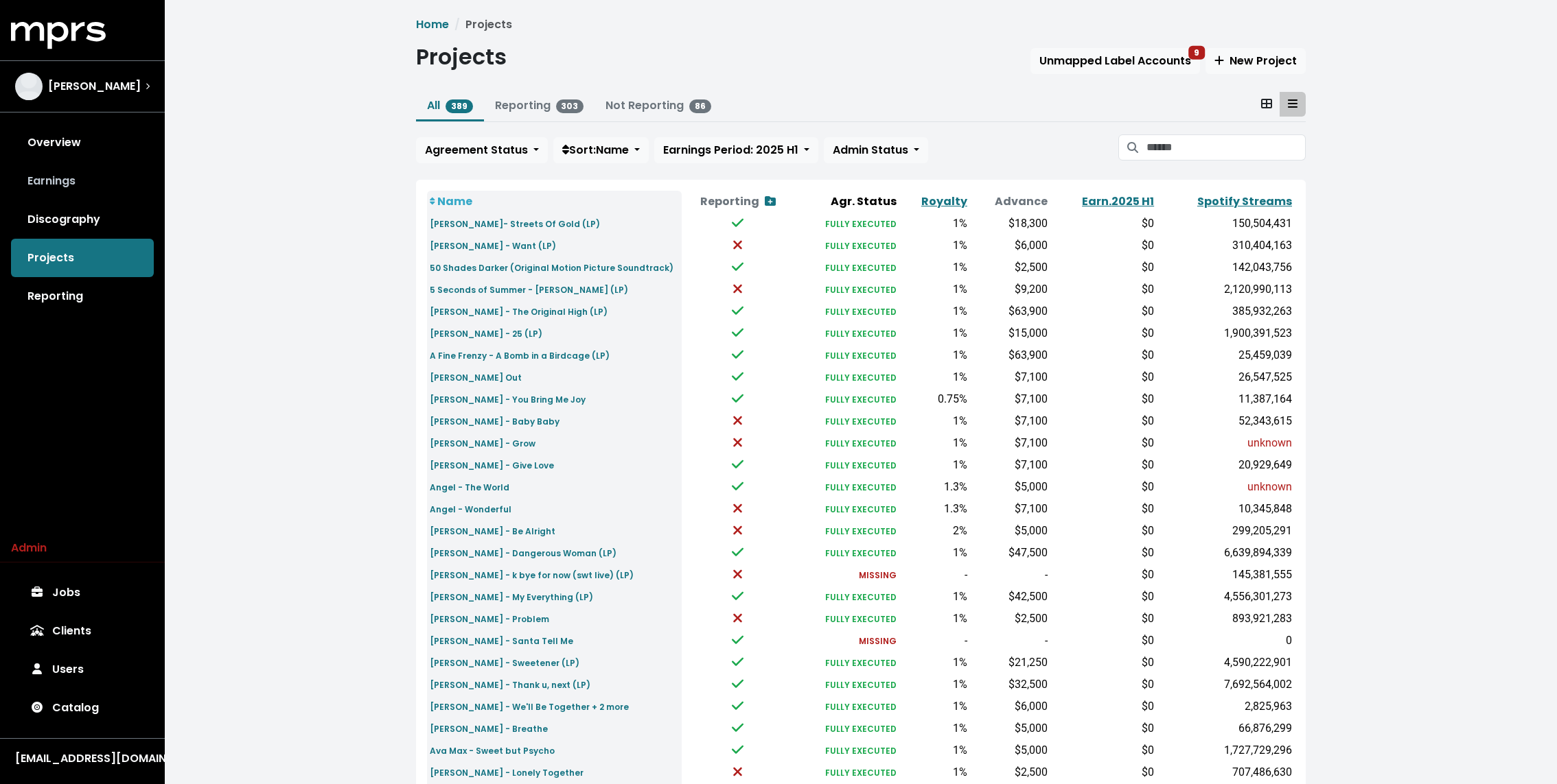
click at [56, 181] on link "Earnings" at bounding box center [82, 181] width 143 height 39
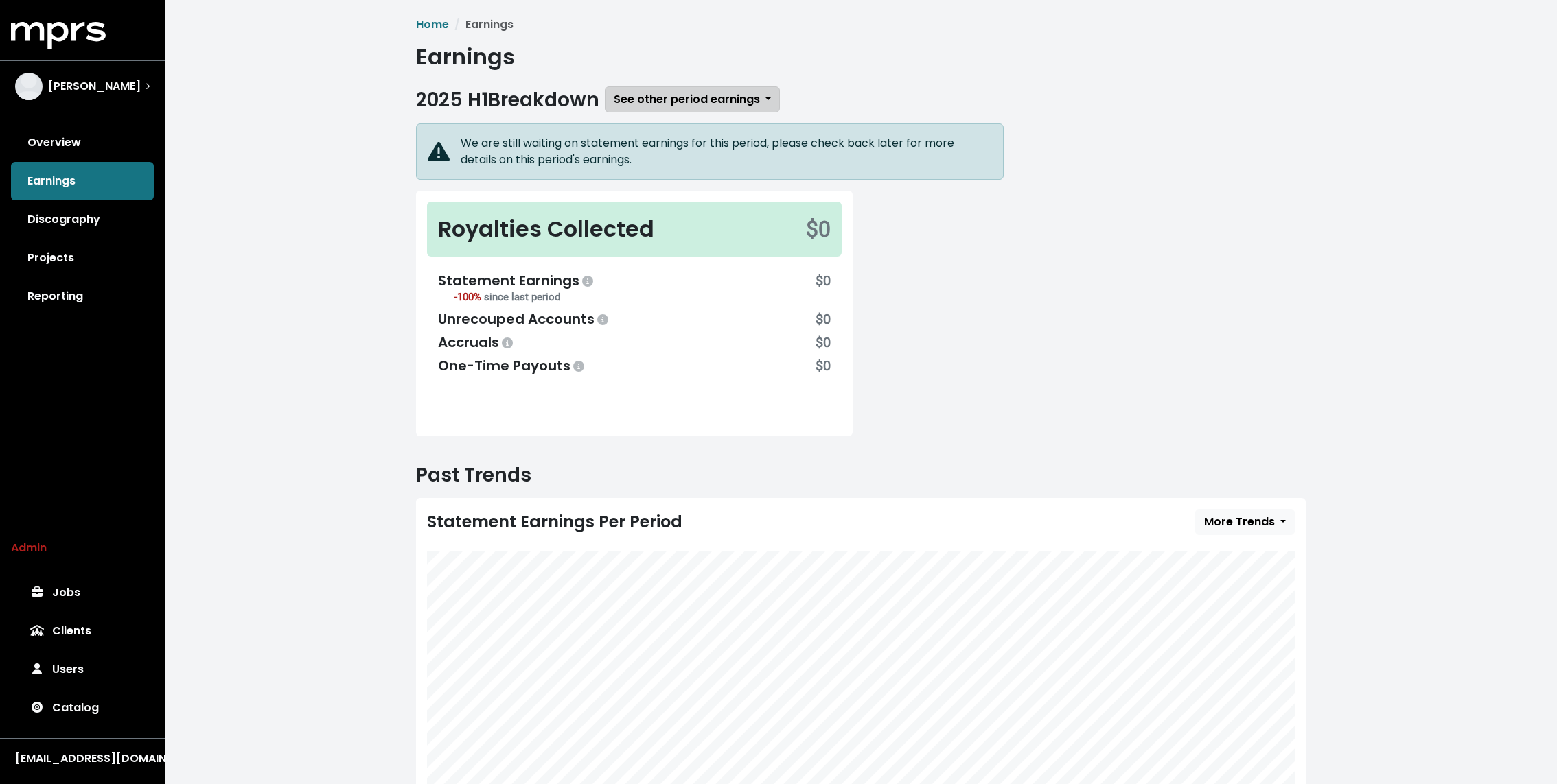
click at [692, 92] on span "See other period earnings" at bounding box center [687, 99] width 147 height 16
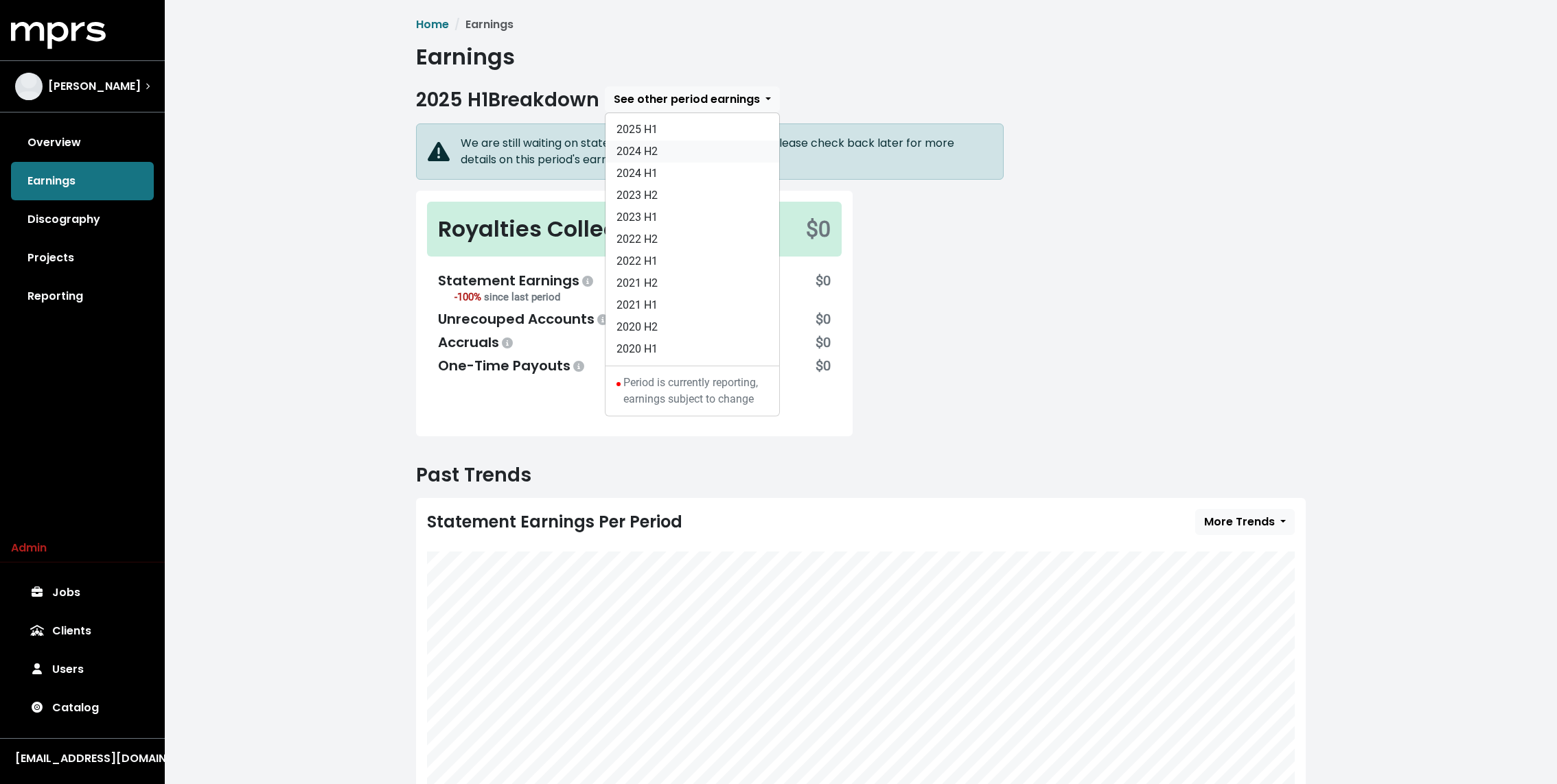
click at [666, 143] on link "2024 H2" at bounding box center [693, 152] width 174 height 22
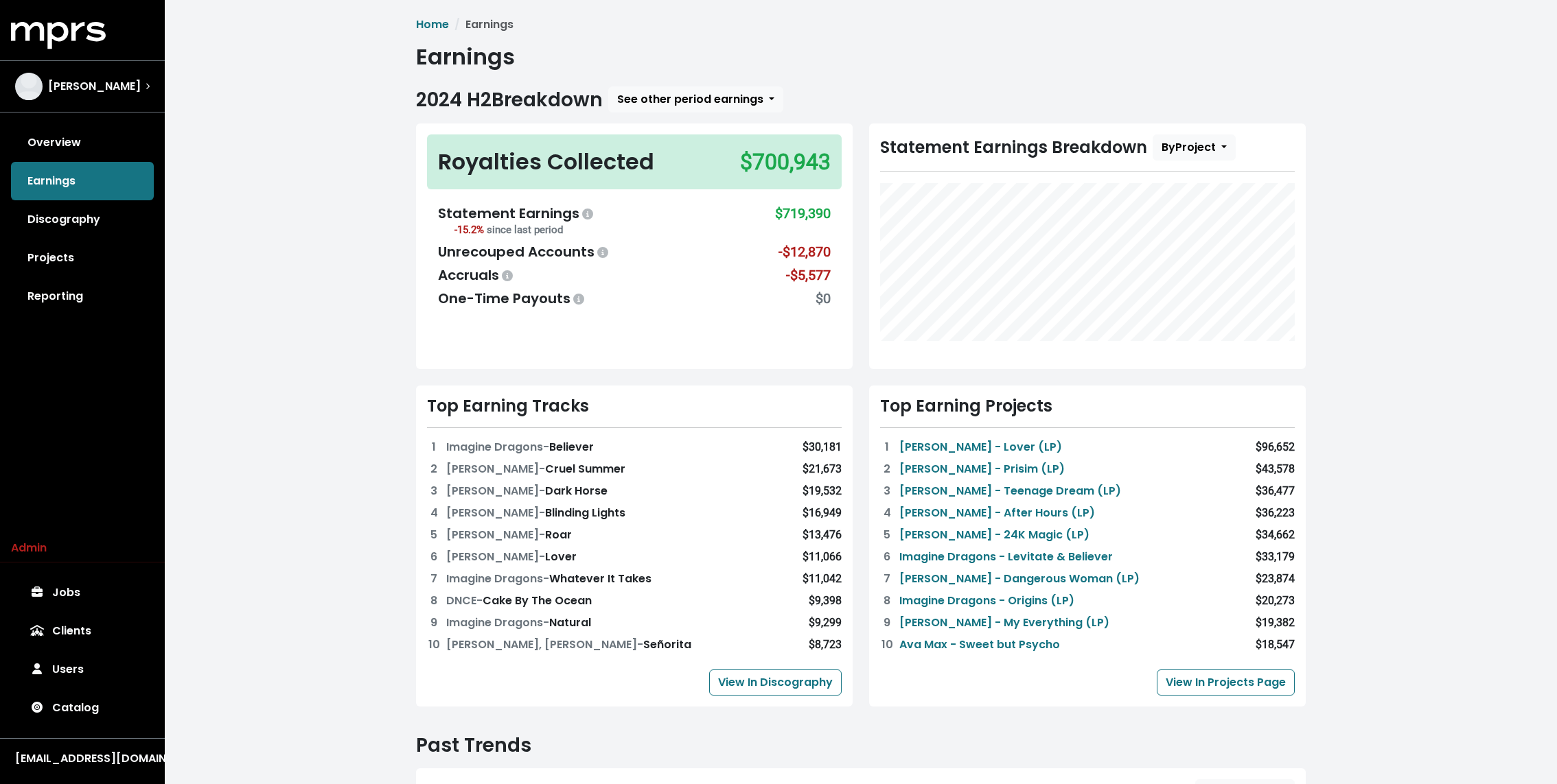
click at [309, 110] on div "Home Earnings Earnings 2024 H2 Breakdown See other period earnings 2025 H1 2024…" at bounding box center [860, 573] width 1392 height 1146
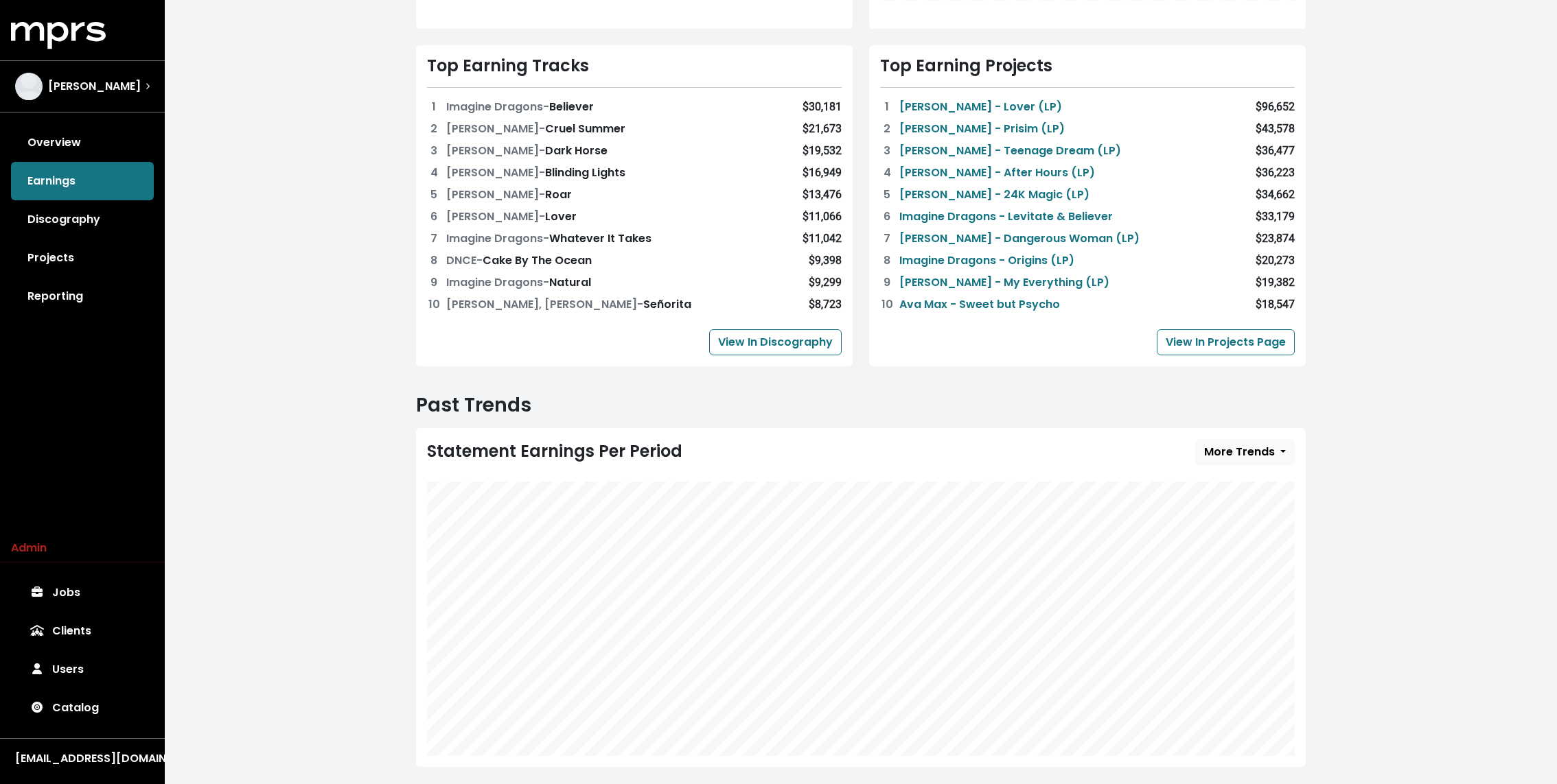
scroll to position [360, 0]
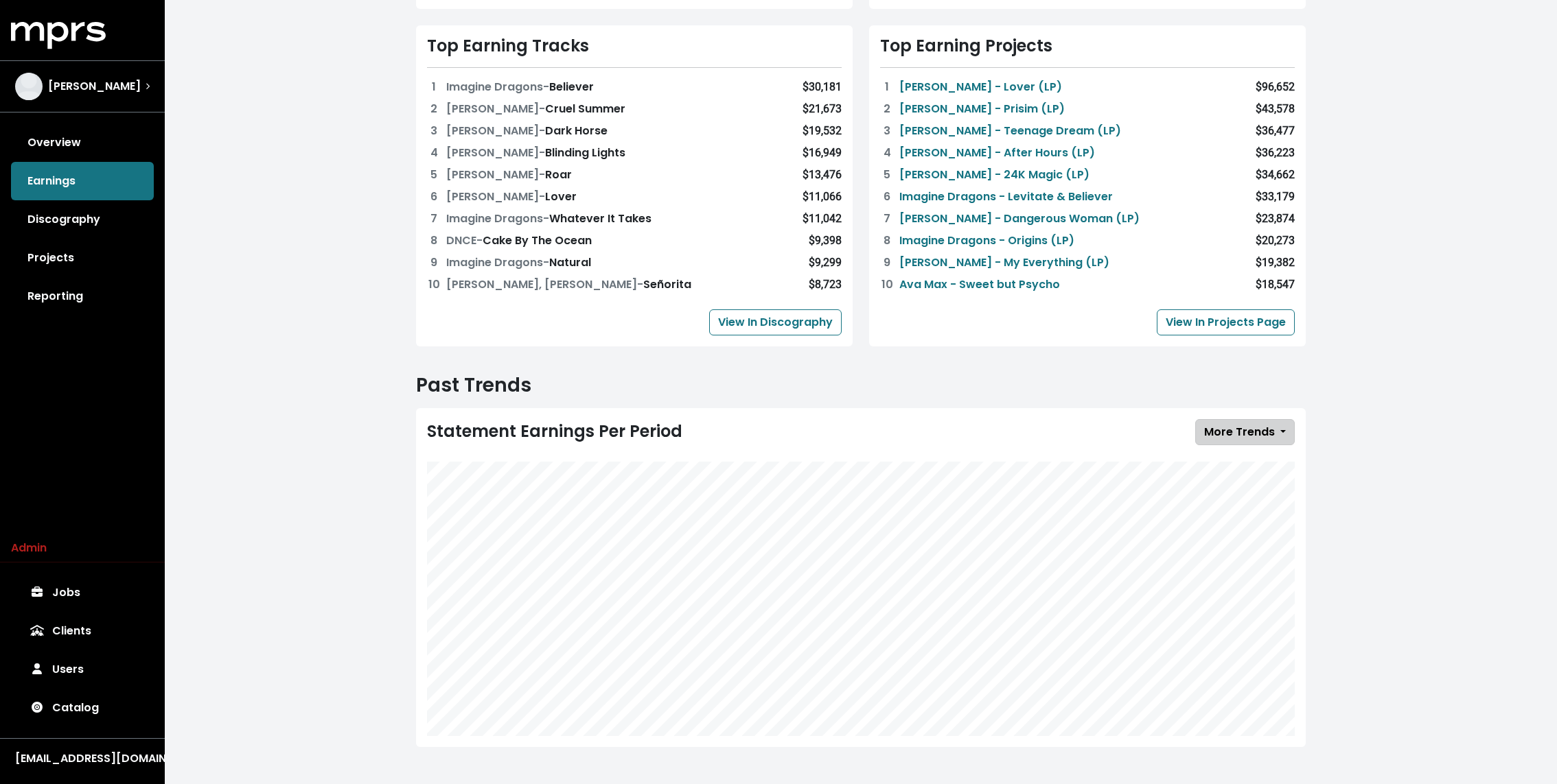
click at [1235, 432] on span "More Trends" at bounding box center [1239, 432] width 71 height 16
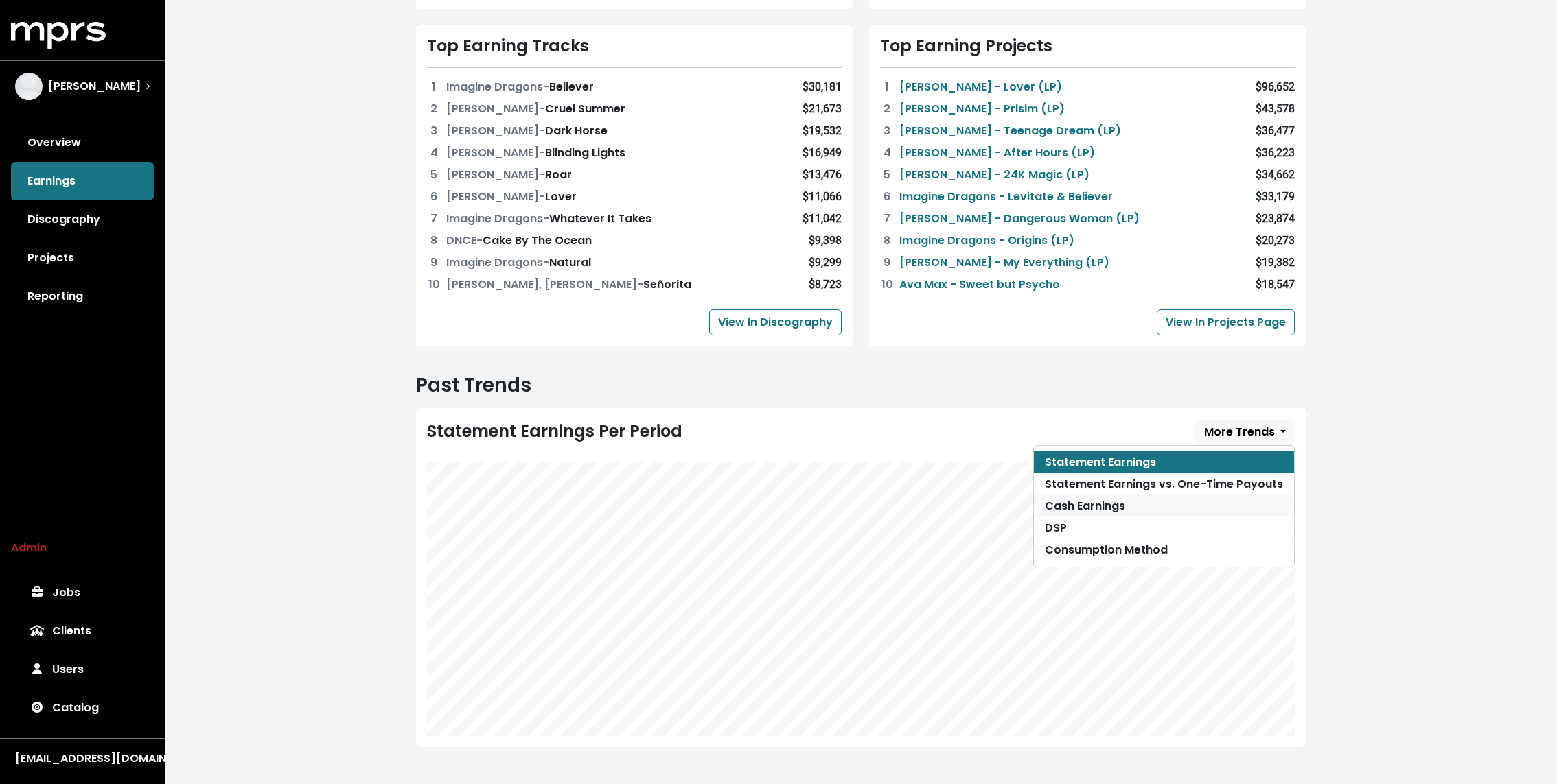
click at [1160, 503] on link "Cash Earnings" at bounding box center [1164, 507] width 260 height 22
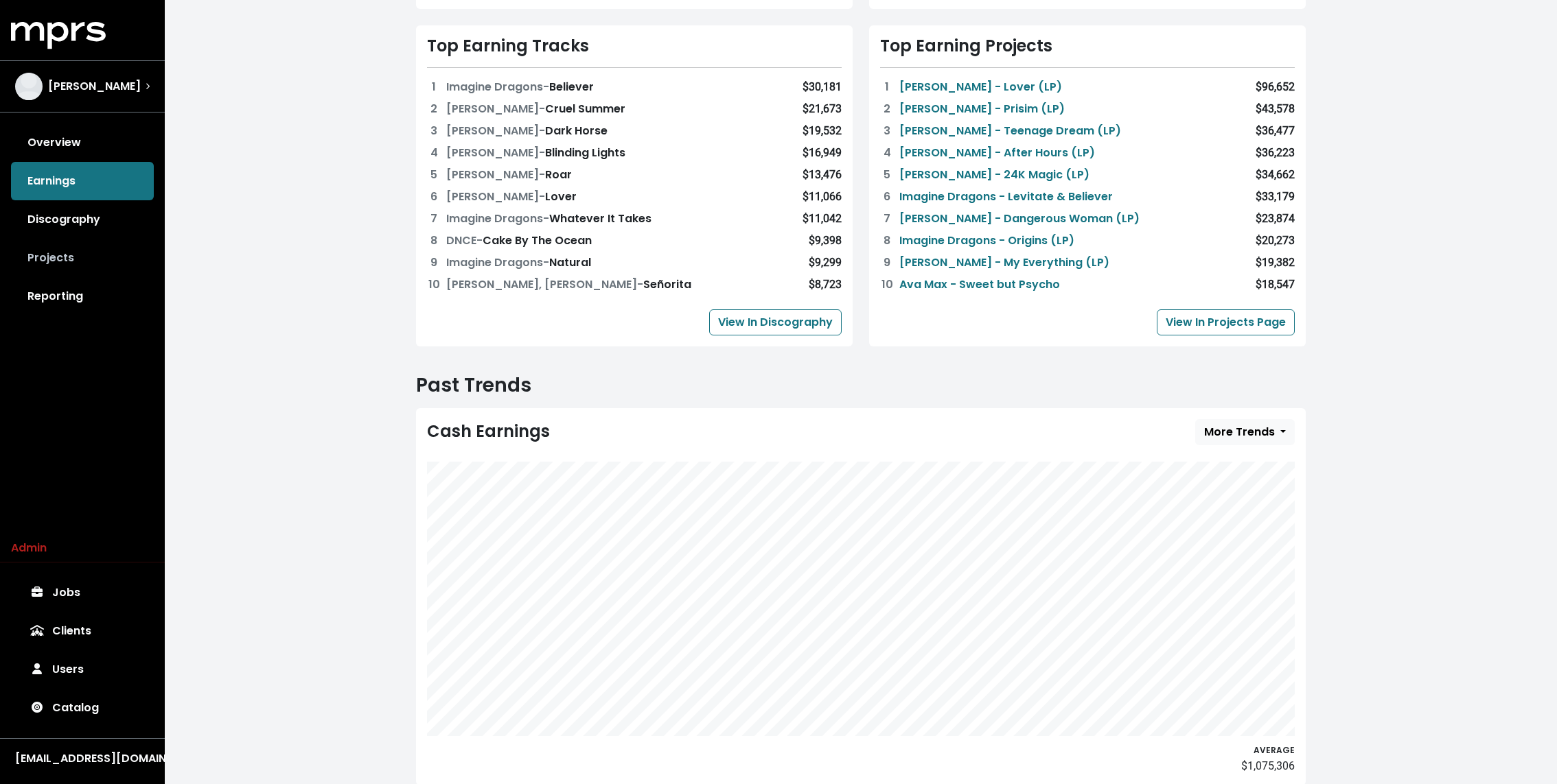
click at [98, 249] on link "Projects" at bounding box center [82, 257] width 143 height 39
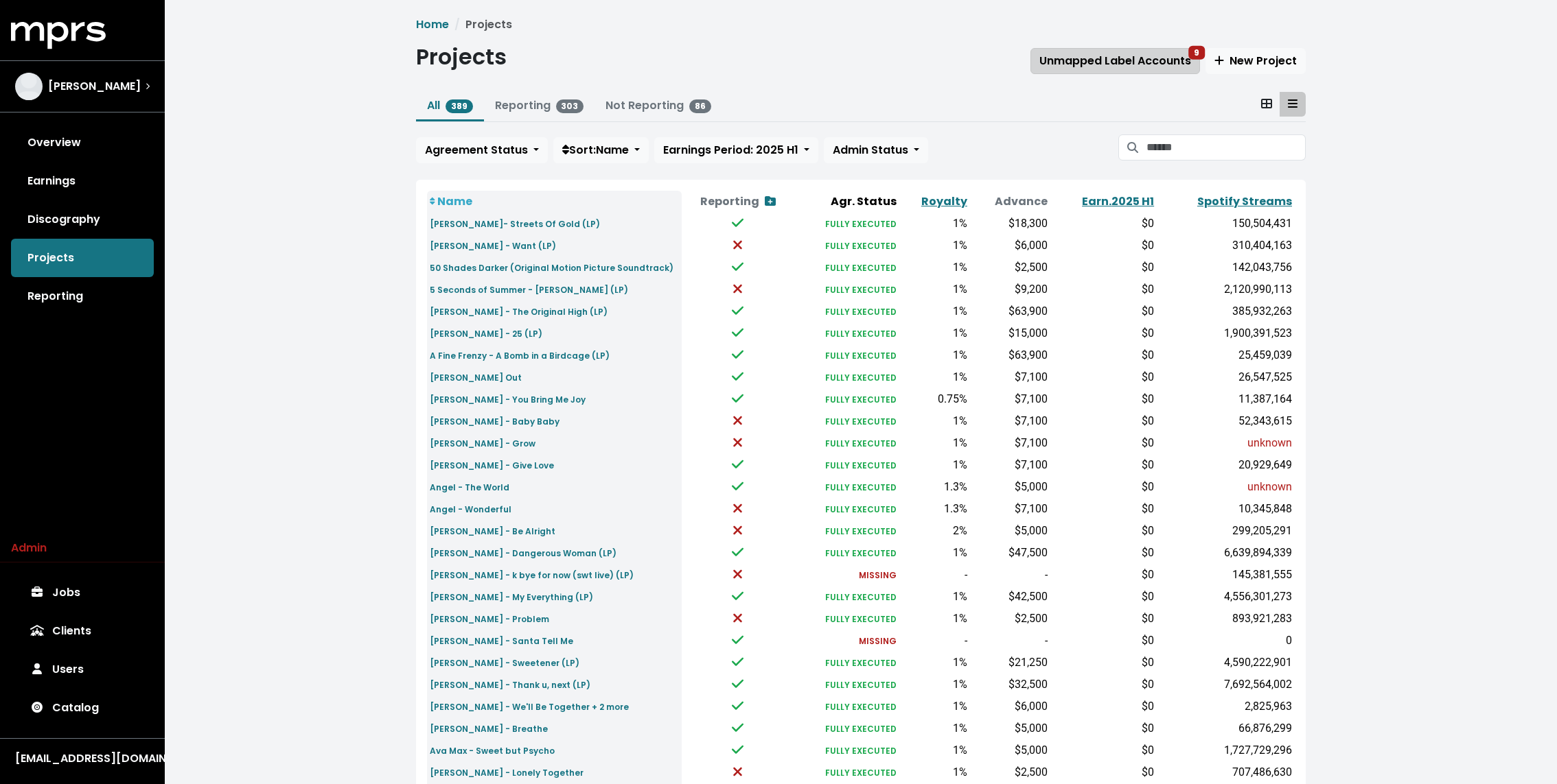
click at [1104, 54] on span "Unmapped Label Accounts 9" at bounding box center [1115, 61] width 152 height 16
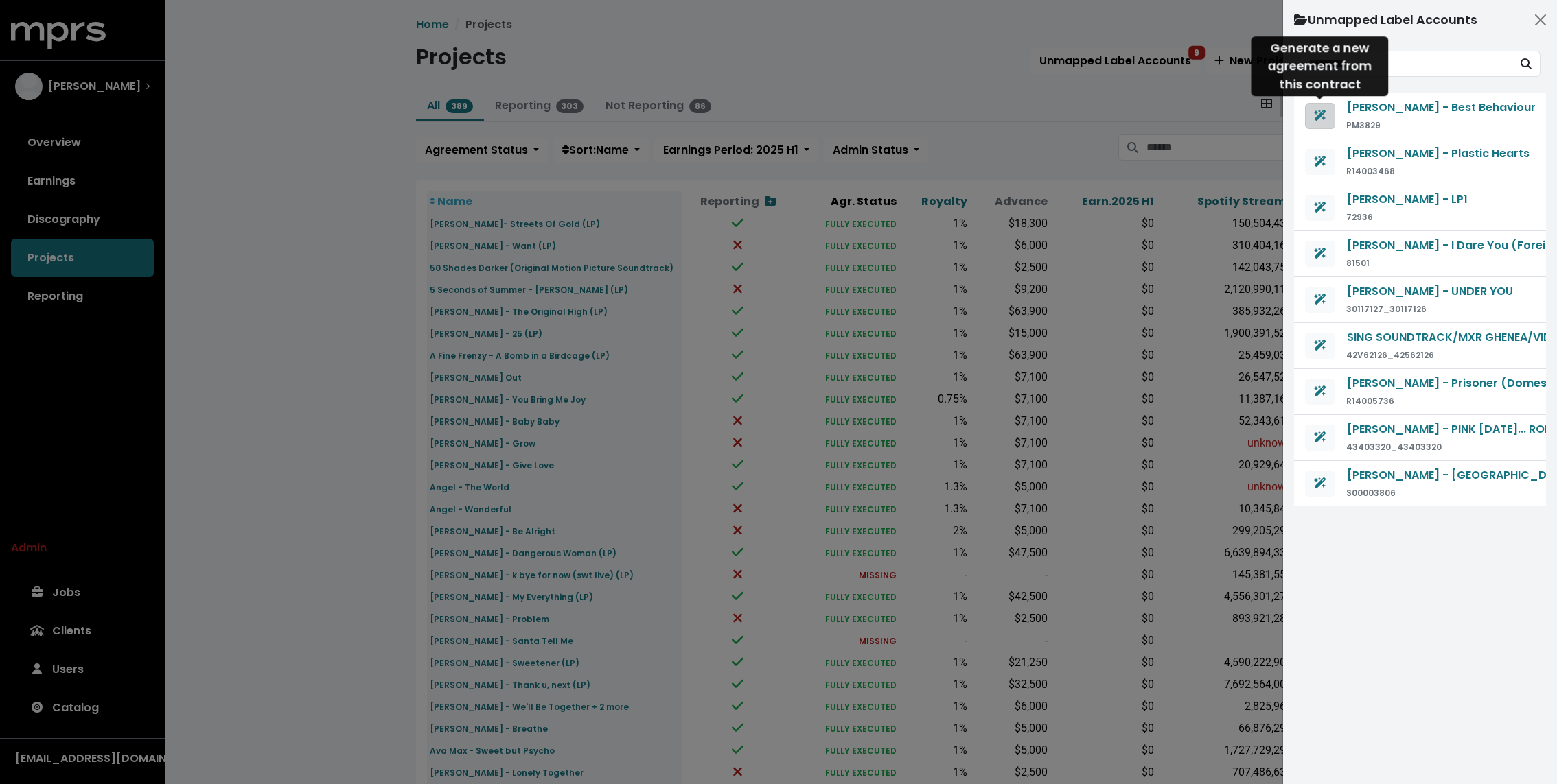
click at [1314, 118] on icon "Generate agreement from this contract" at bounding box center [1320, 115] width 12 height 11
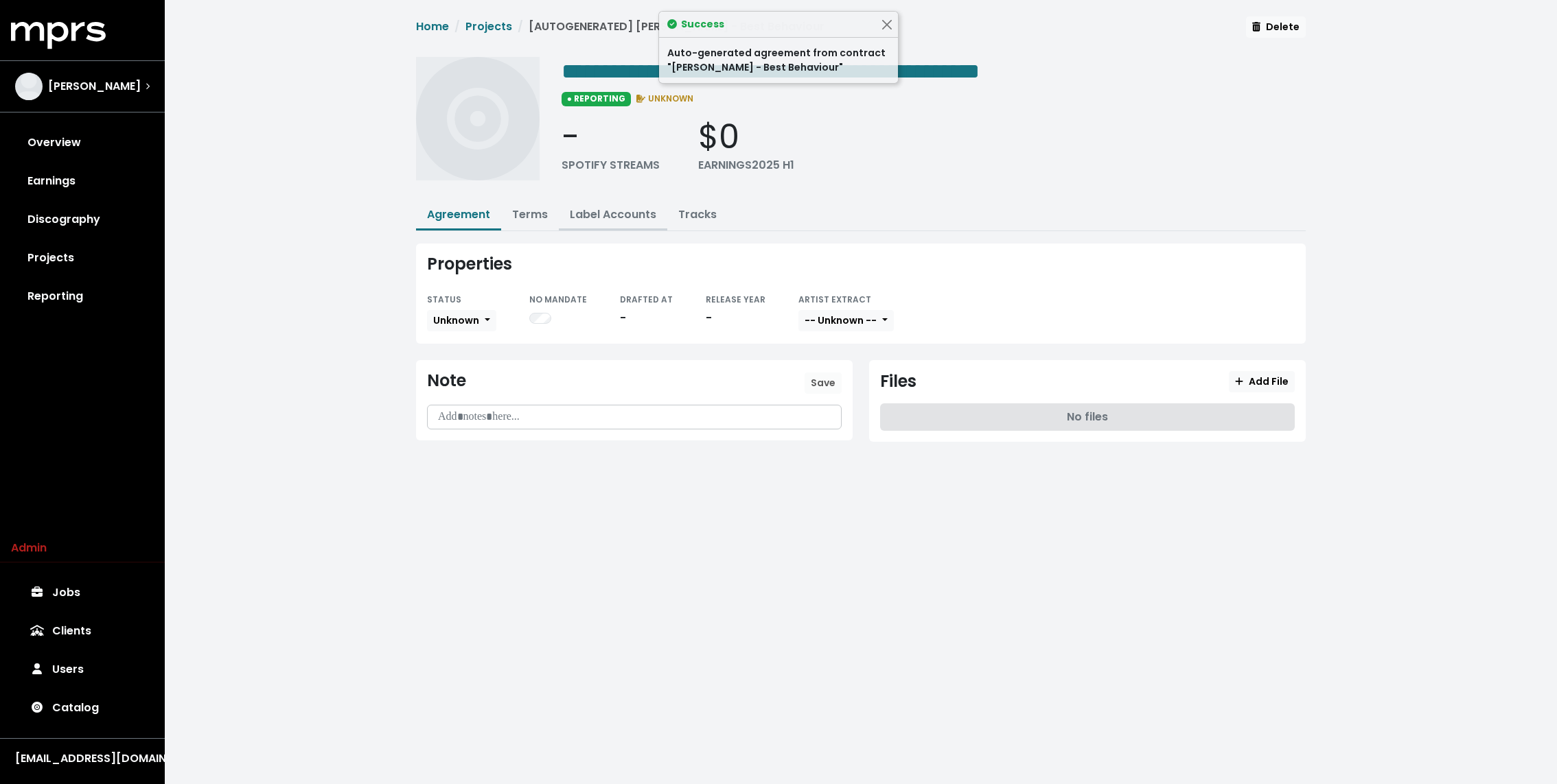
click at [602, 214] on link "Label Accounts" at bounding box center [613, 214] width 87 height 16
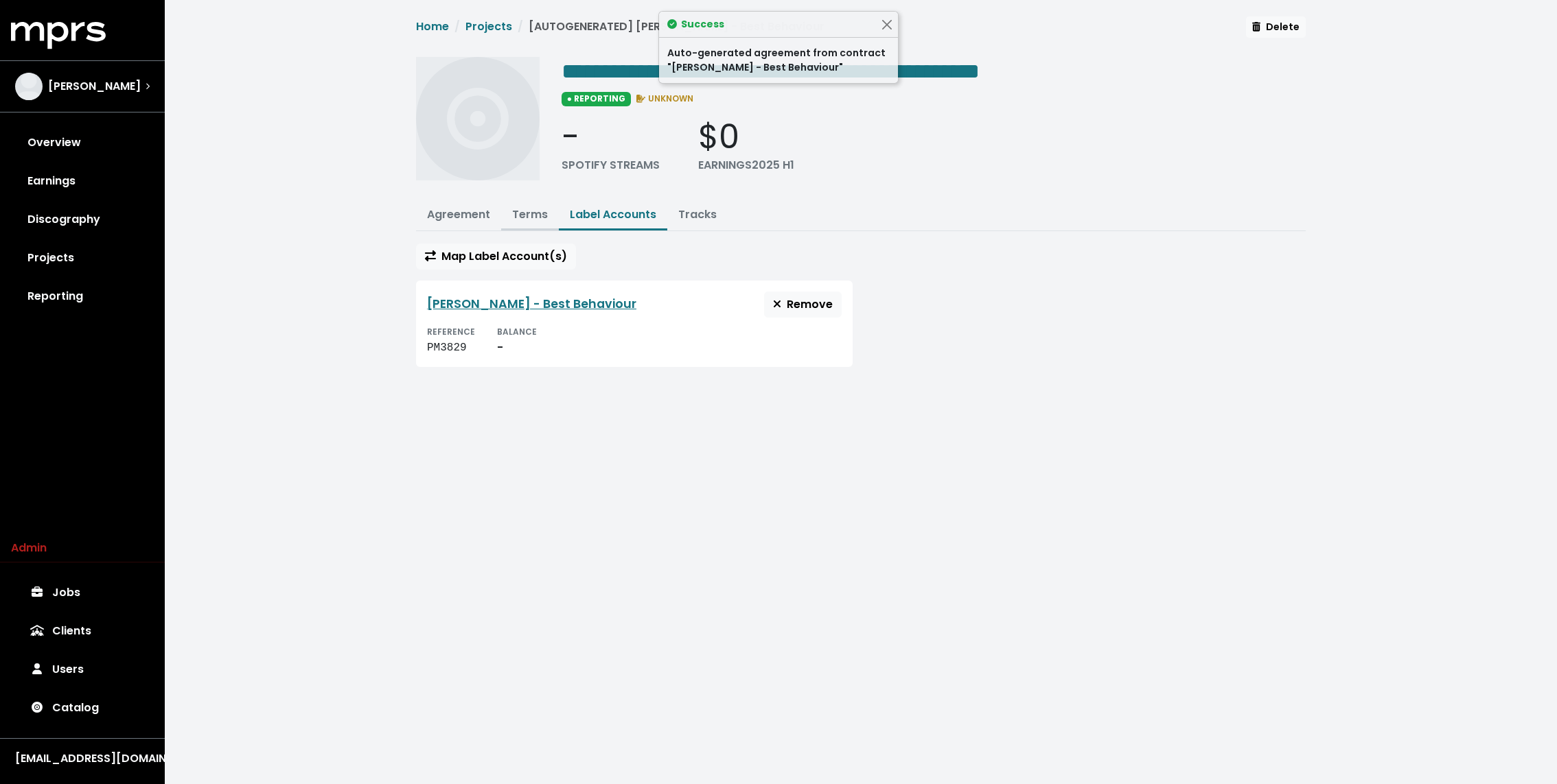
click at [532, 206] on link "Terms" at bounding box center [530, 214] width 36 height 16
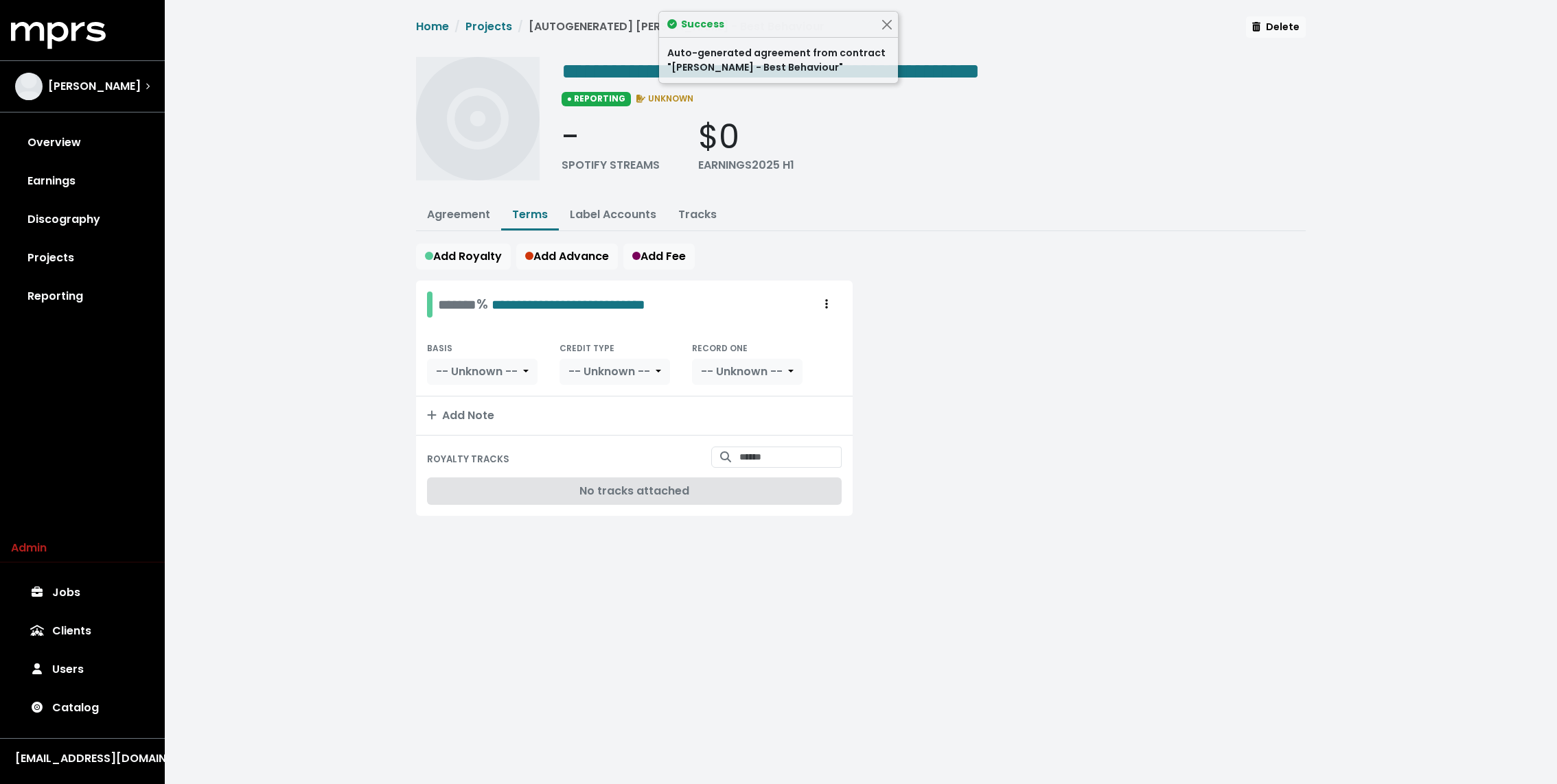
click at [878, 23] on div "Success" at bounding box center [778, 25] width 239 height 26
click at [888, 23] on button "Close" at bounding box center [886, 24] width 14 height 14
click at [684, 216] on link "Tracks" at bounding box center [698, 214] width 39 height 16
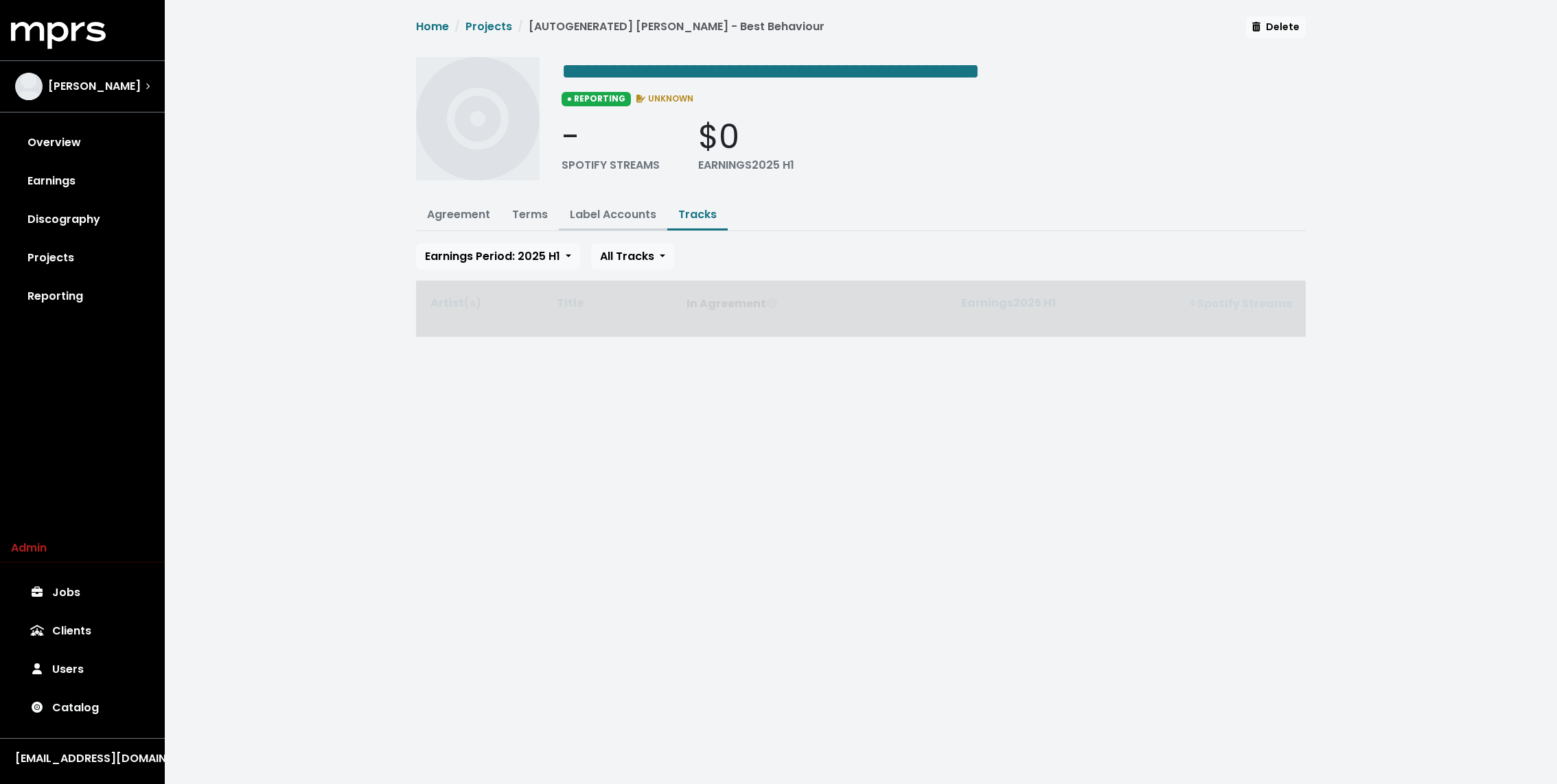
click at [617, 208] on link "Label Accounts" at bounding box center [613, 214] width 87 height 16
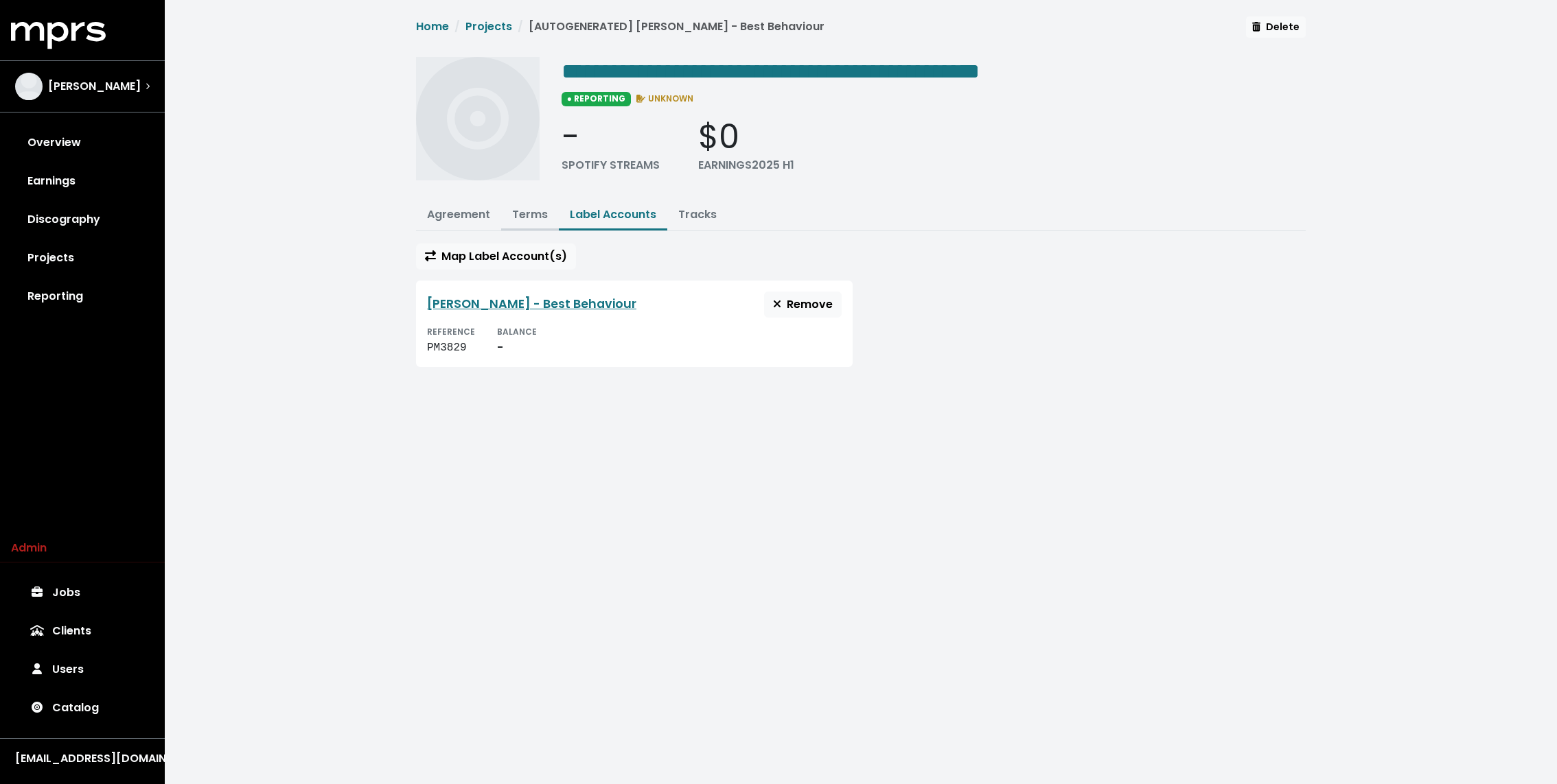
click at [545, 216] on link "Terms" at bounding box center [530, 214] width 36 height 16
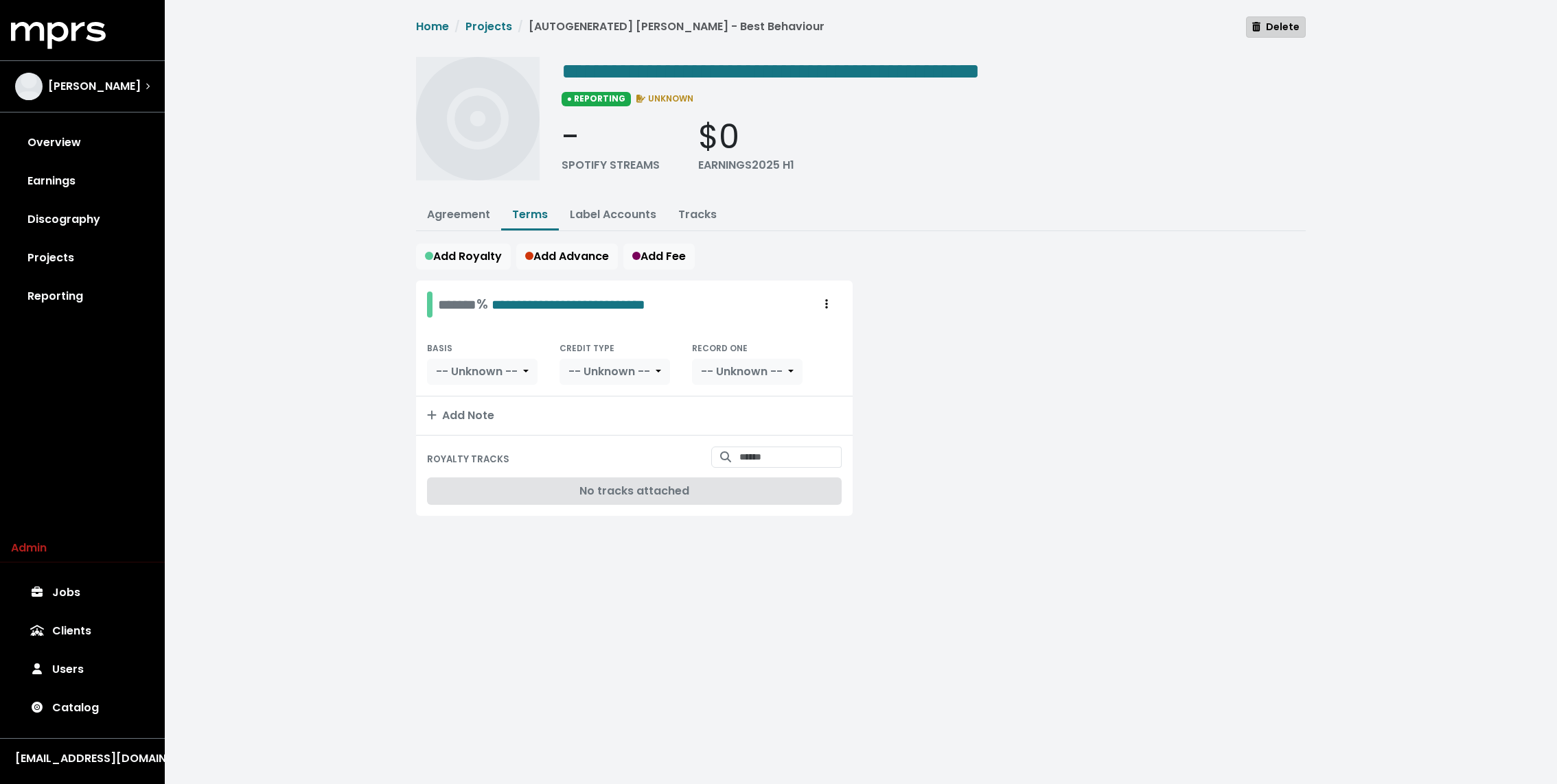
click at [1283, 25] on span "Delete" at bounding box center [1276, 27] width 47 height 14
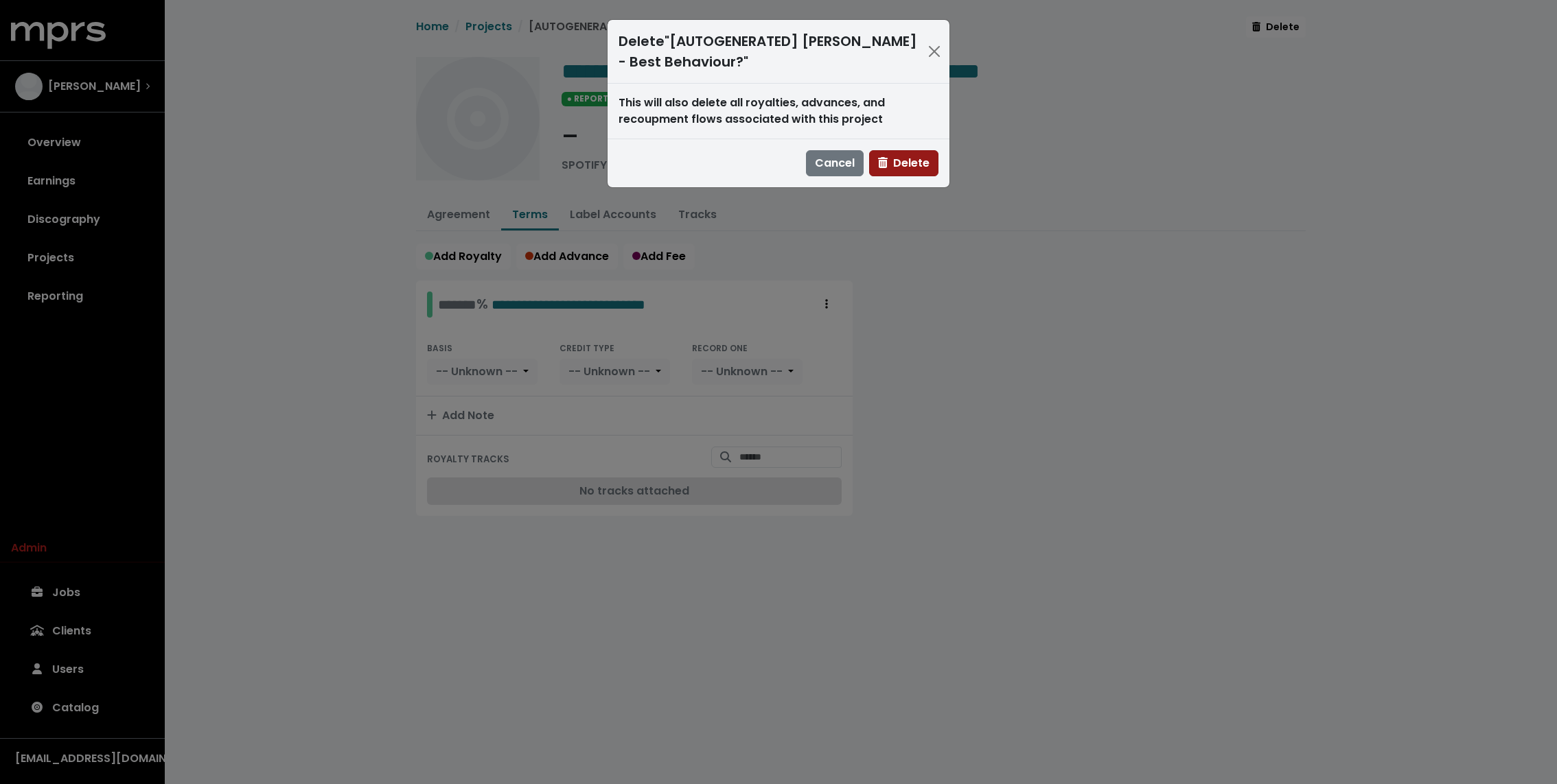
click at [886, 160] on icon "button" at bounding box center [883, 163] width 10 height 11
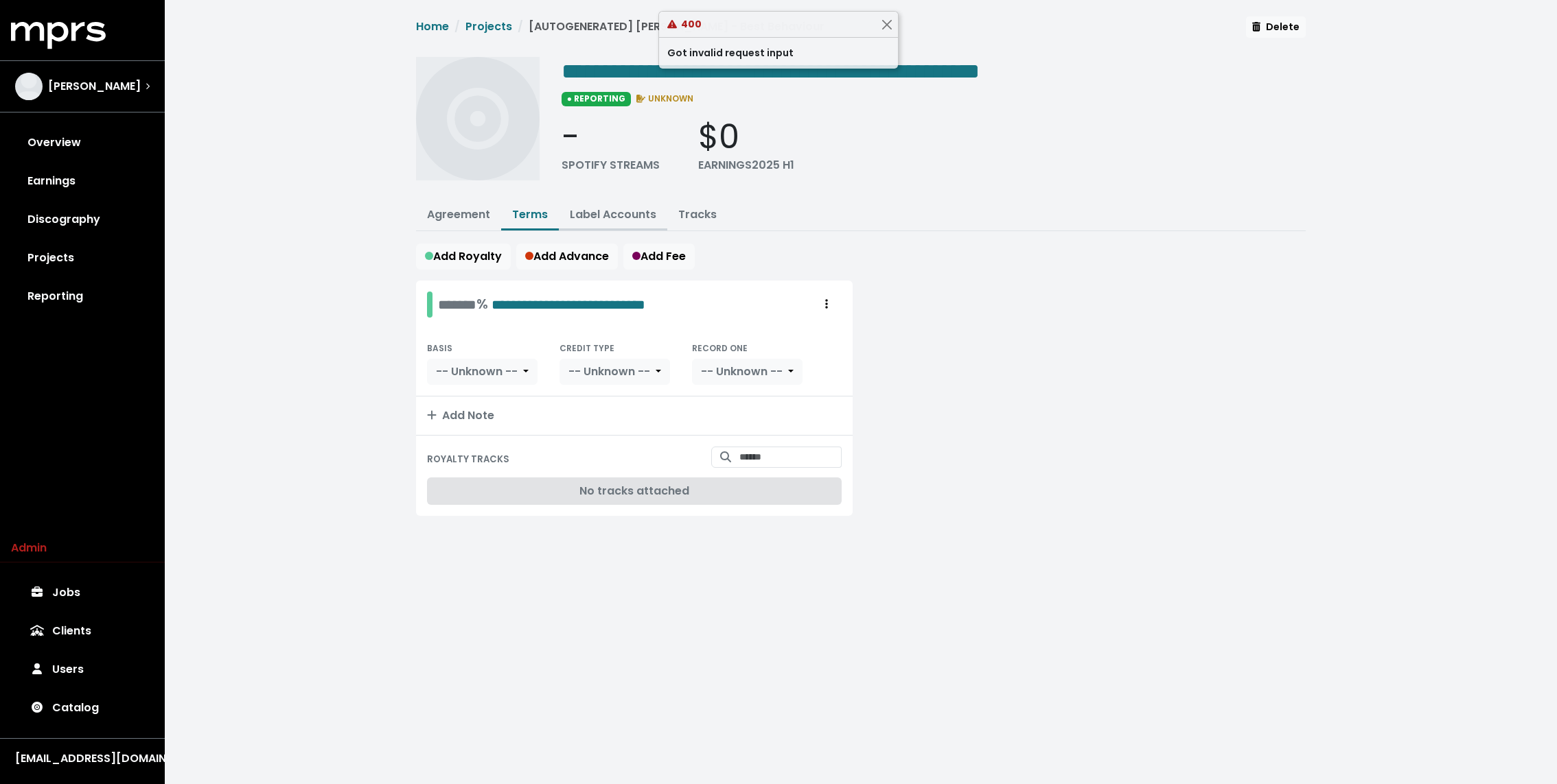
click at [593, 214] on link "Label Accounts" at bounding box center [613, 214] width 87 height 16
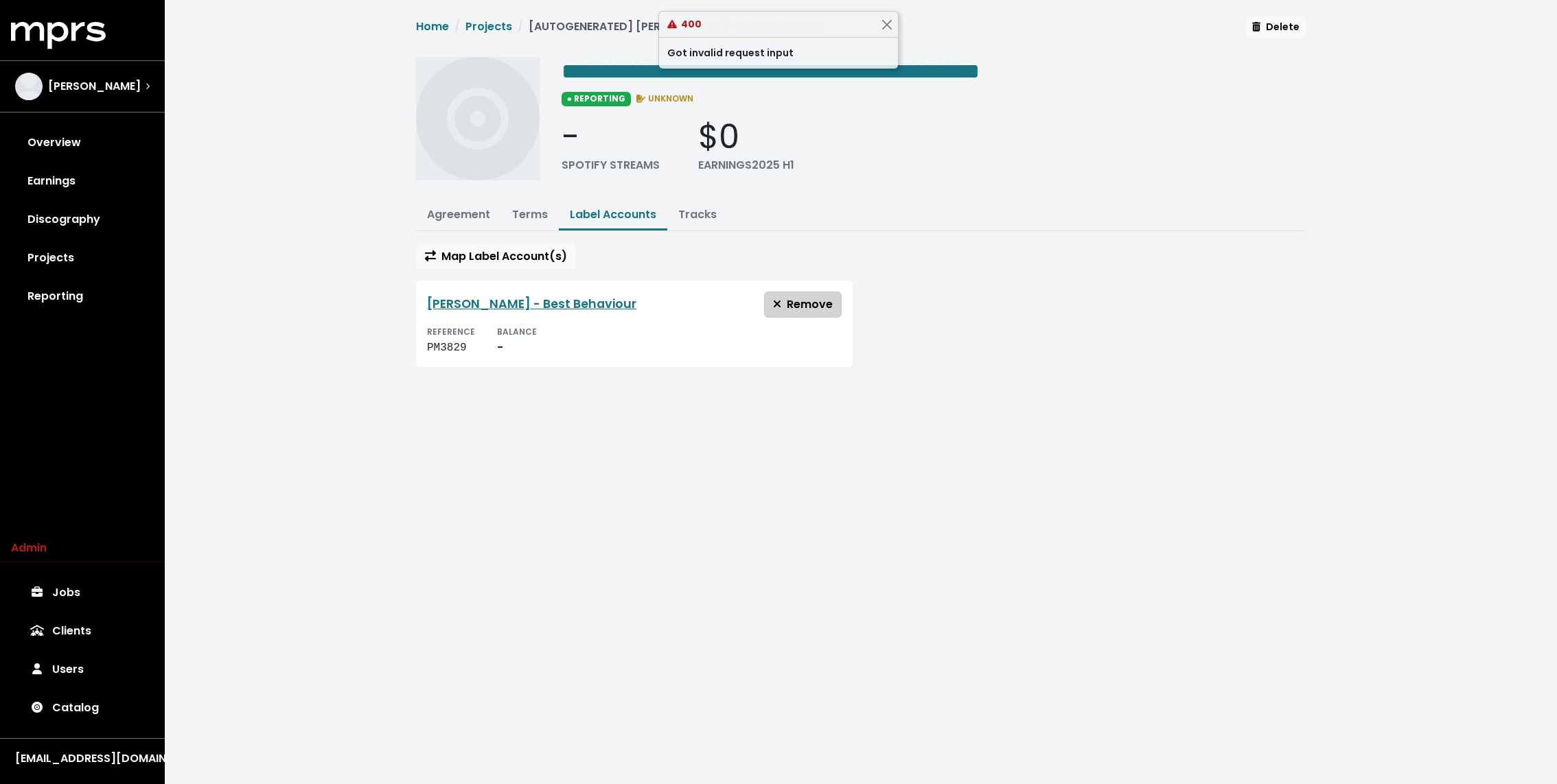
click at [814, 311] on button "Remove" at bounding box center [803, 304] width 78 height 26
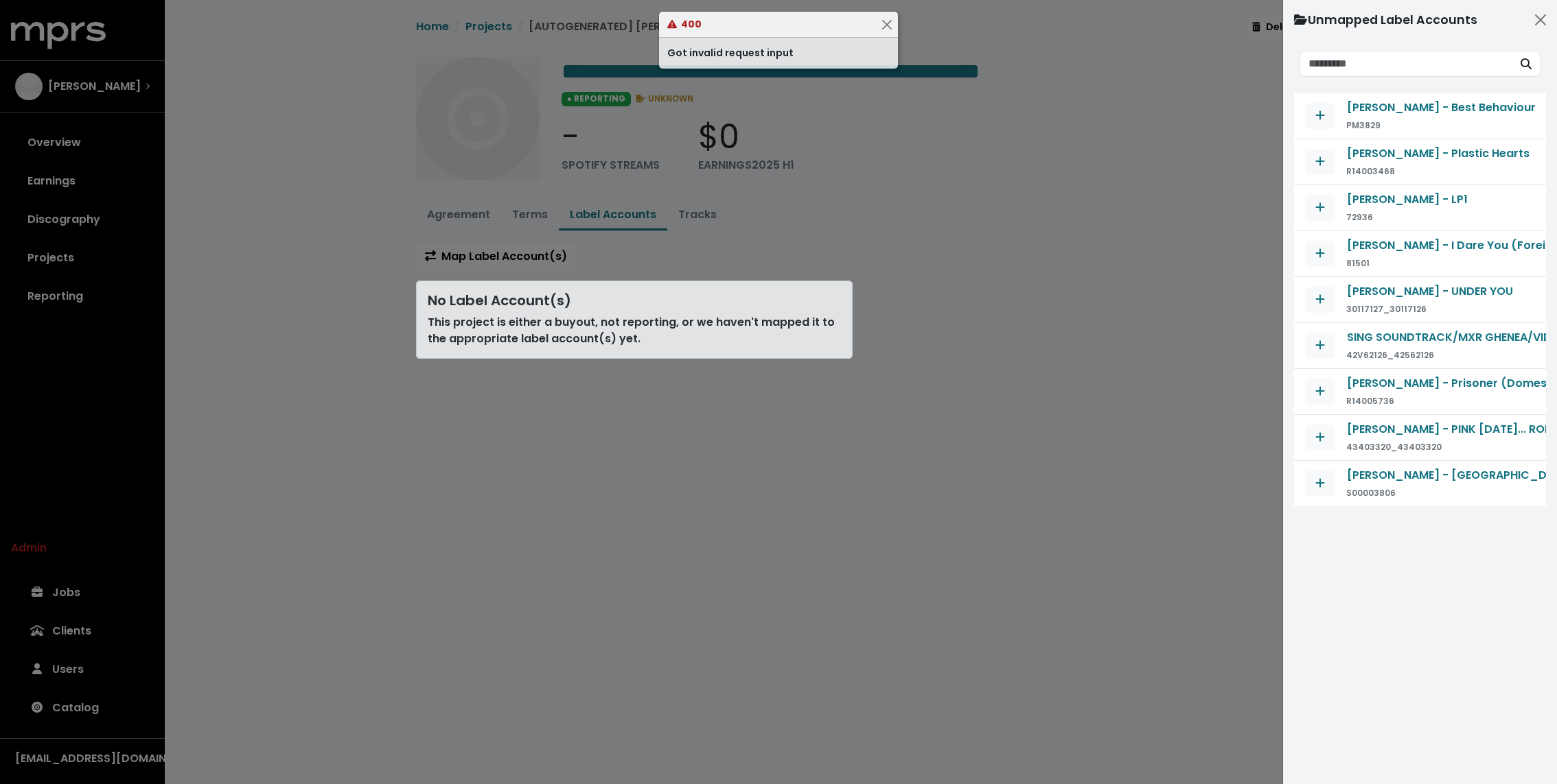
click at [1246, 32] on div at bounding box center [778, 392] width 1557 height 784
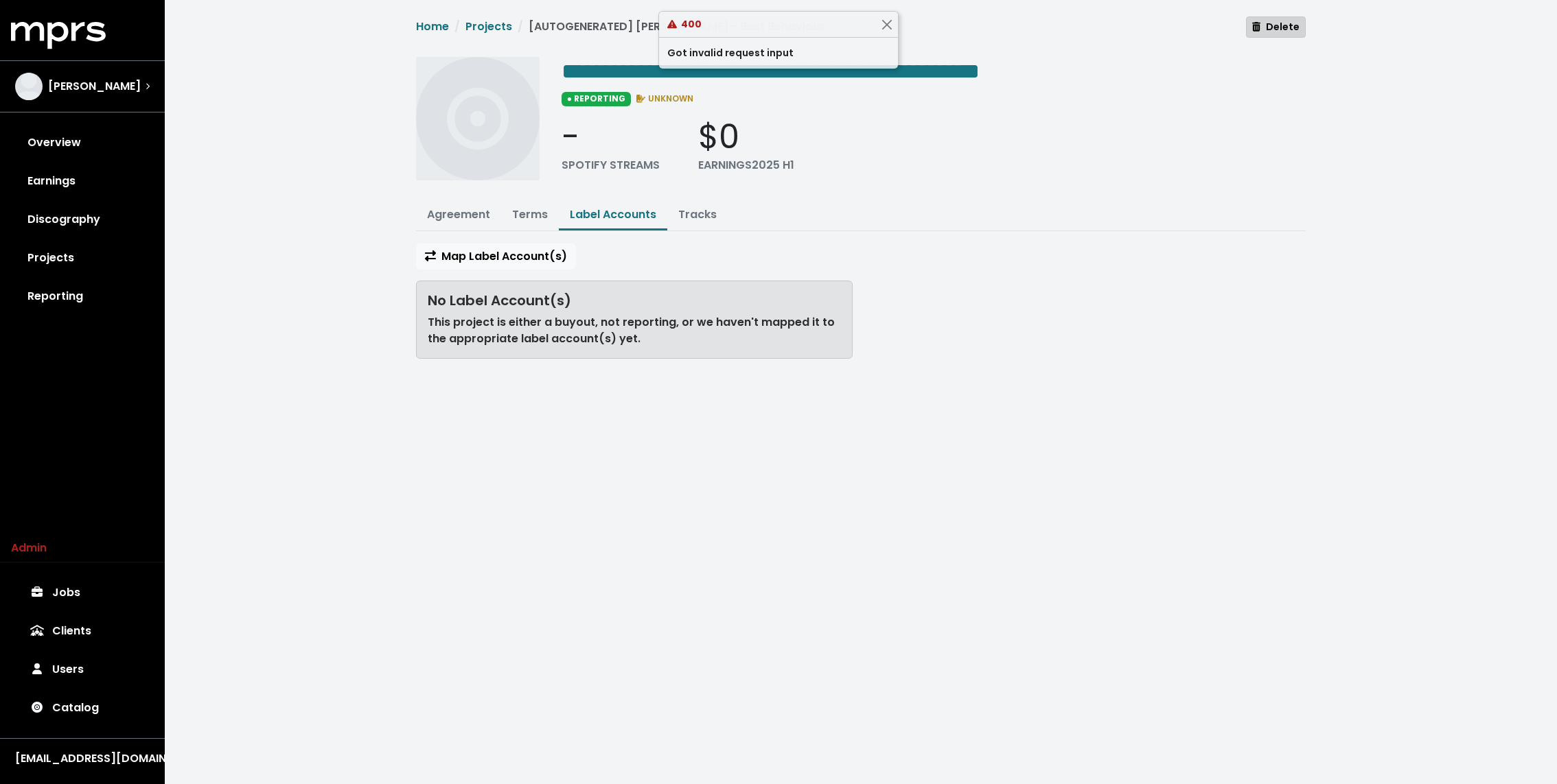
click at [1249, 35] on button "Delete" at bounding box center [1276, 27] width 60 height 21
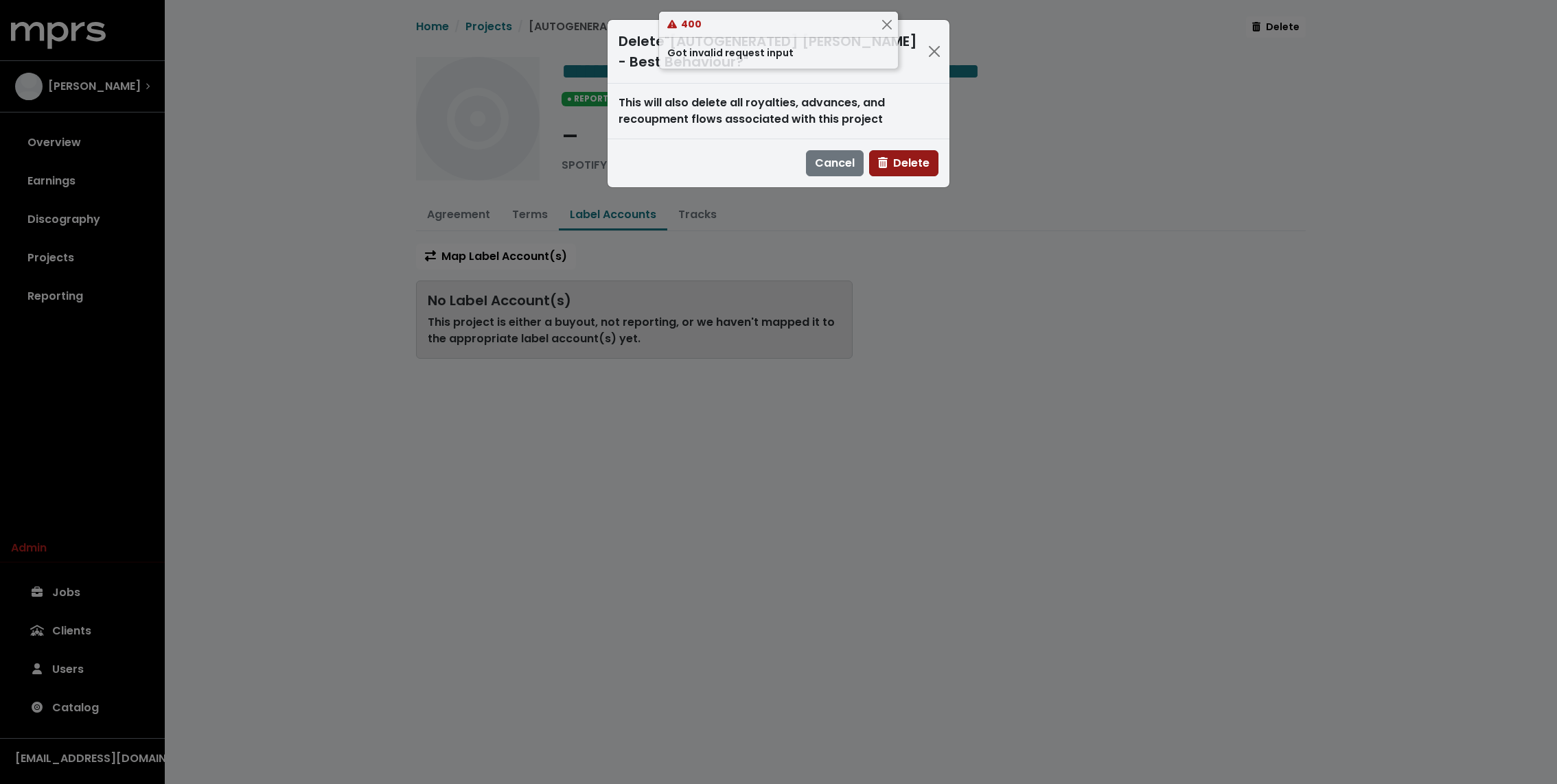
click at [878, 171] on button "Delete" at bounding box center [903, 164] width 69 height 26
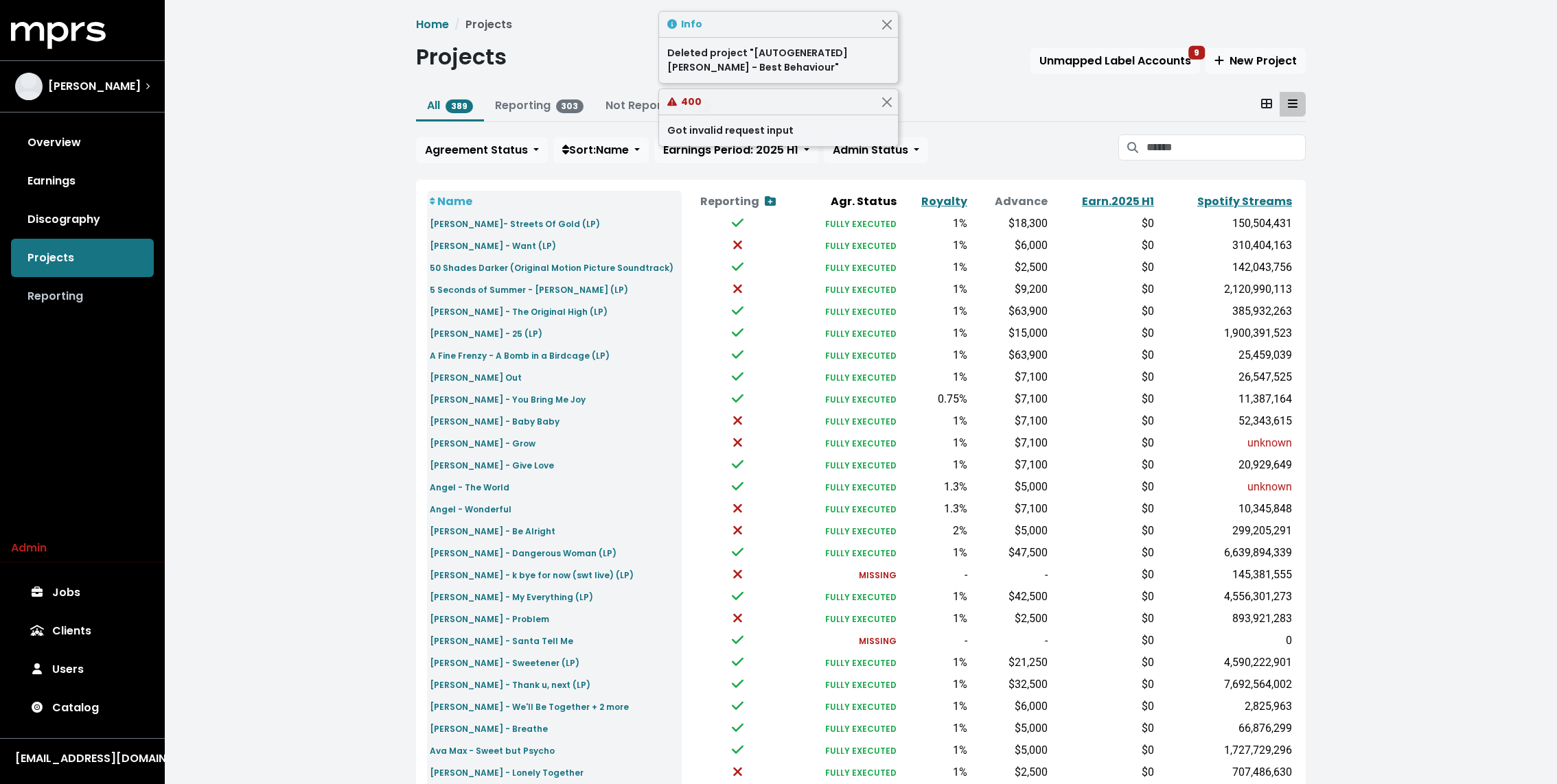
click at [53, 295] on link "Reporting" at bounding box center [82, 296] width 143 height 39
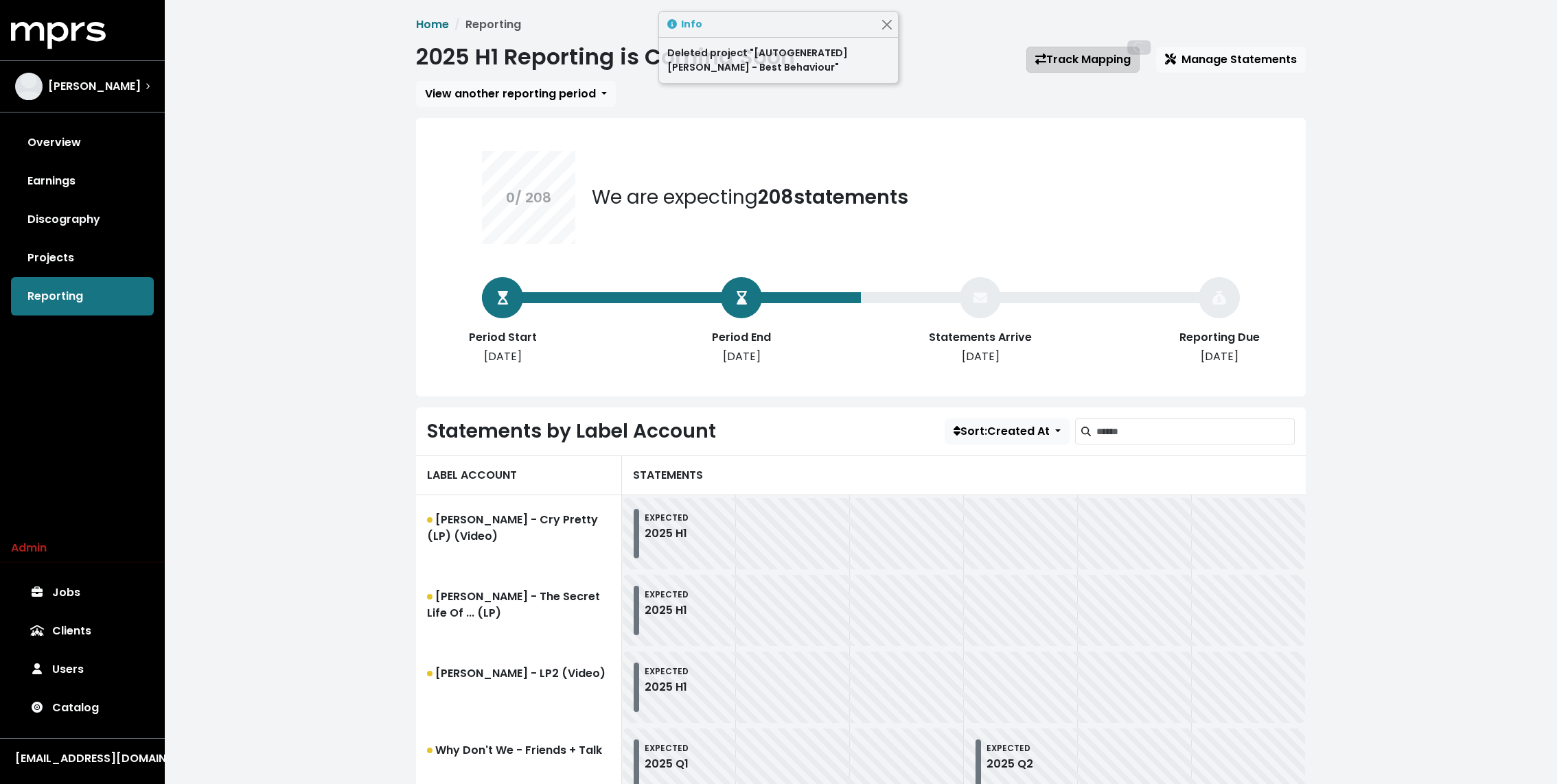
click at [1086, 54] on link "Track Mapping" at bounding box center [1082, 60] width 113 height 26
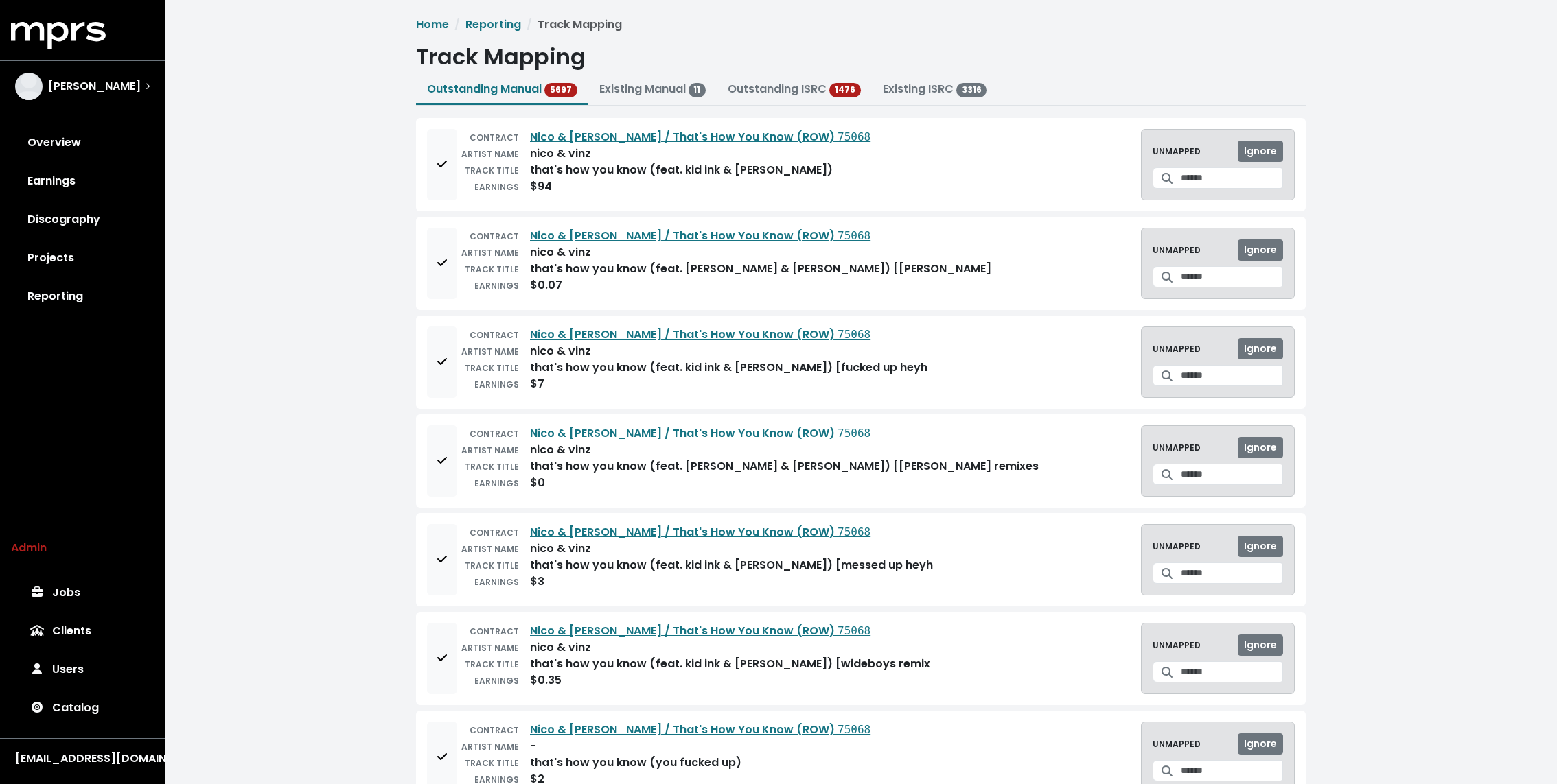
click at [1185, 98] on ul "Outstanding Manual 5697 Existing Manual 11 Outstanding ISRC 1476 Existing ISRC …" at bounding box center [860, 91] width 889 height 30
click at [93, 246] on link "Projects" at bounding box center [82, 257] width 143 height 39
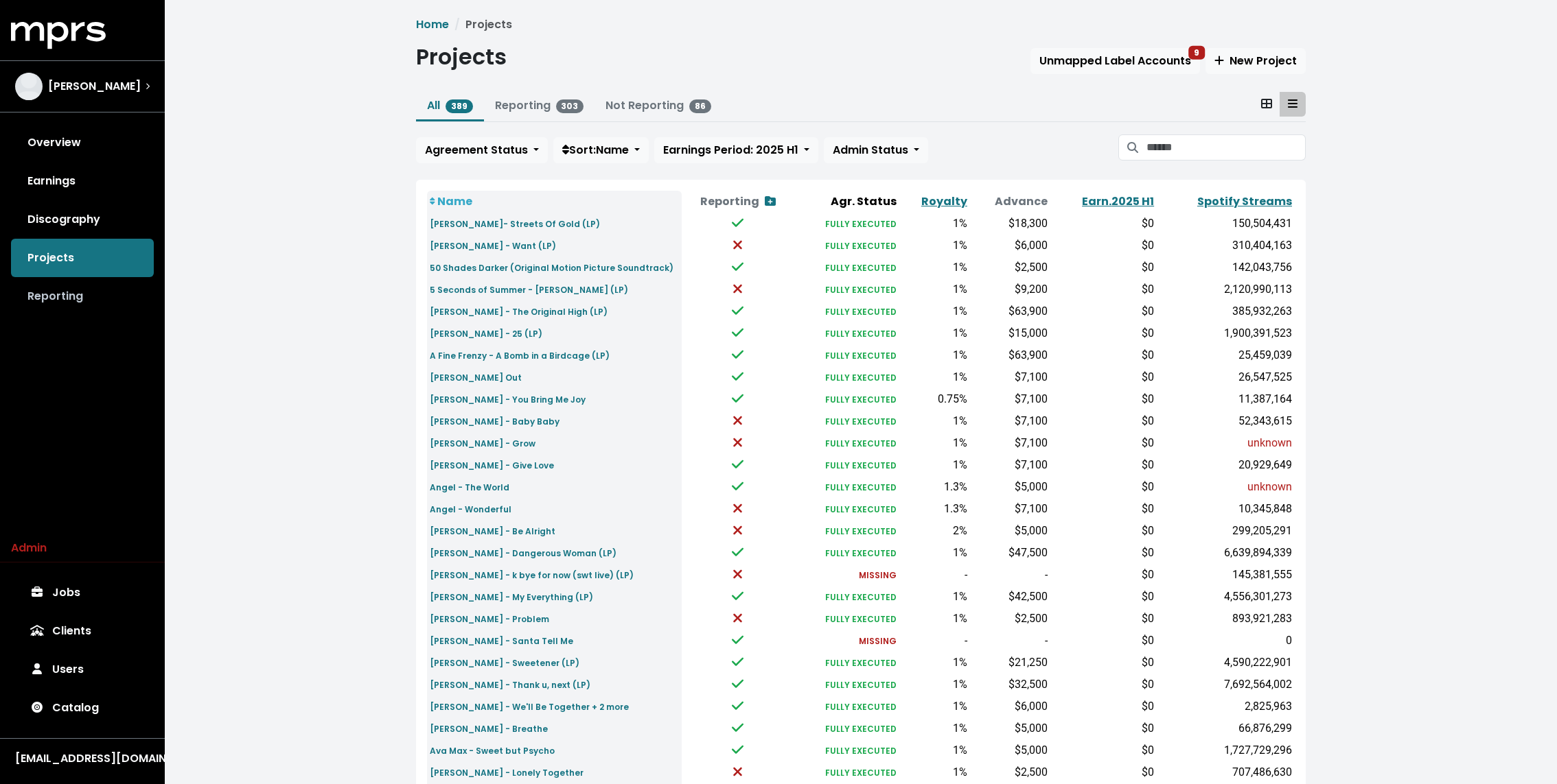
click at [103, 289] on link "Reporting" at bounding box center [82, 296] width 143 height 39
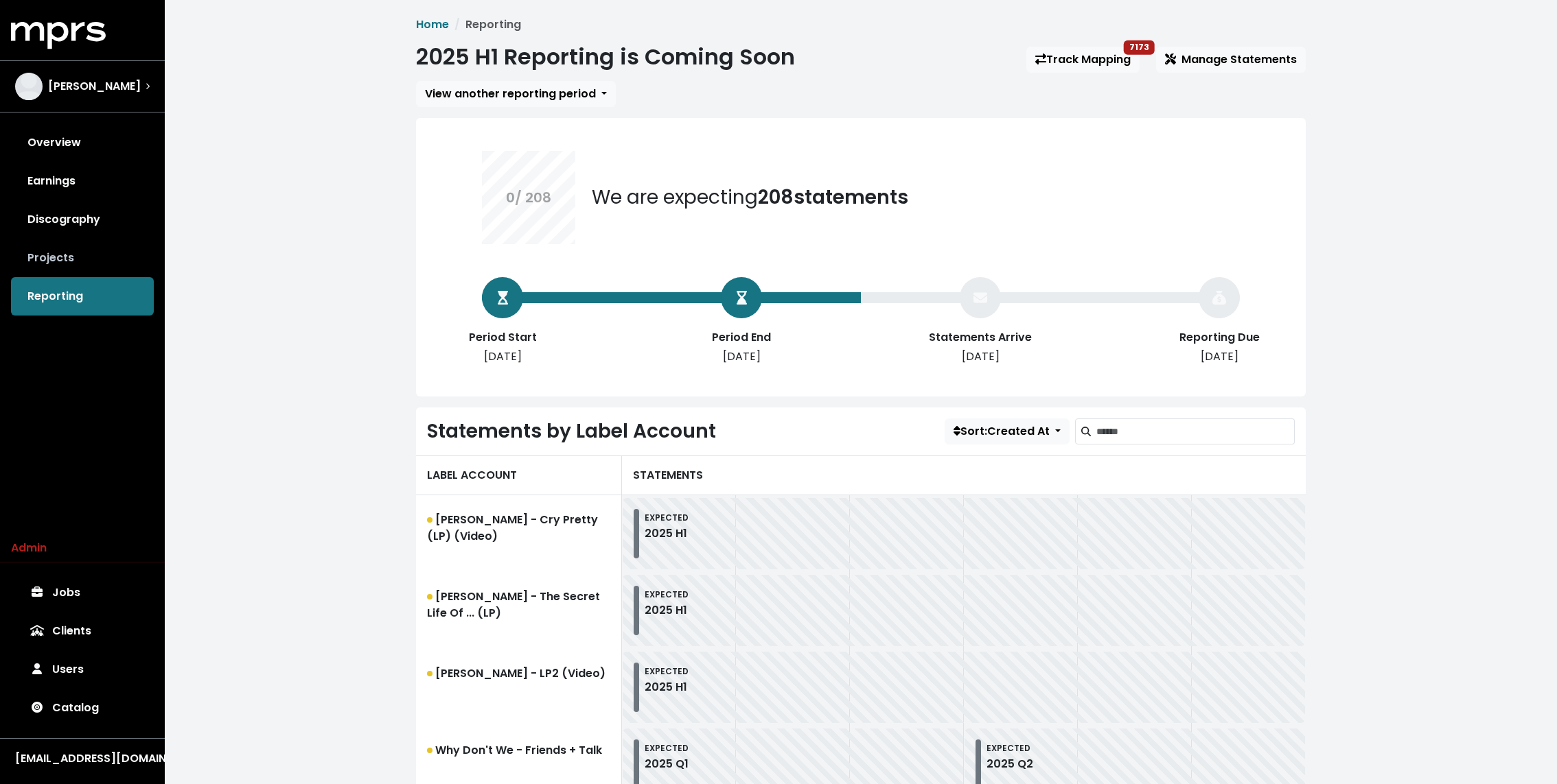
click at [80, 238] on link "Projects" at bounding box center [82, 257] width 143 height 39
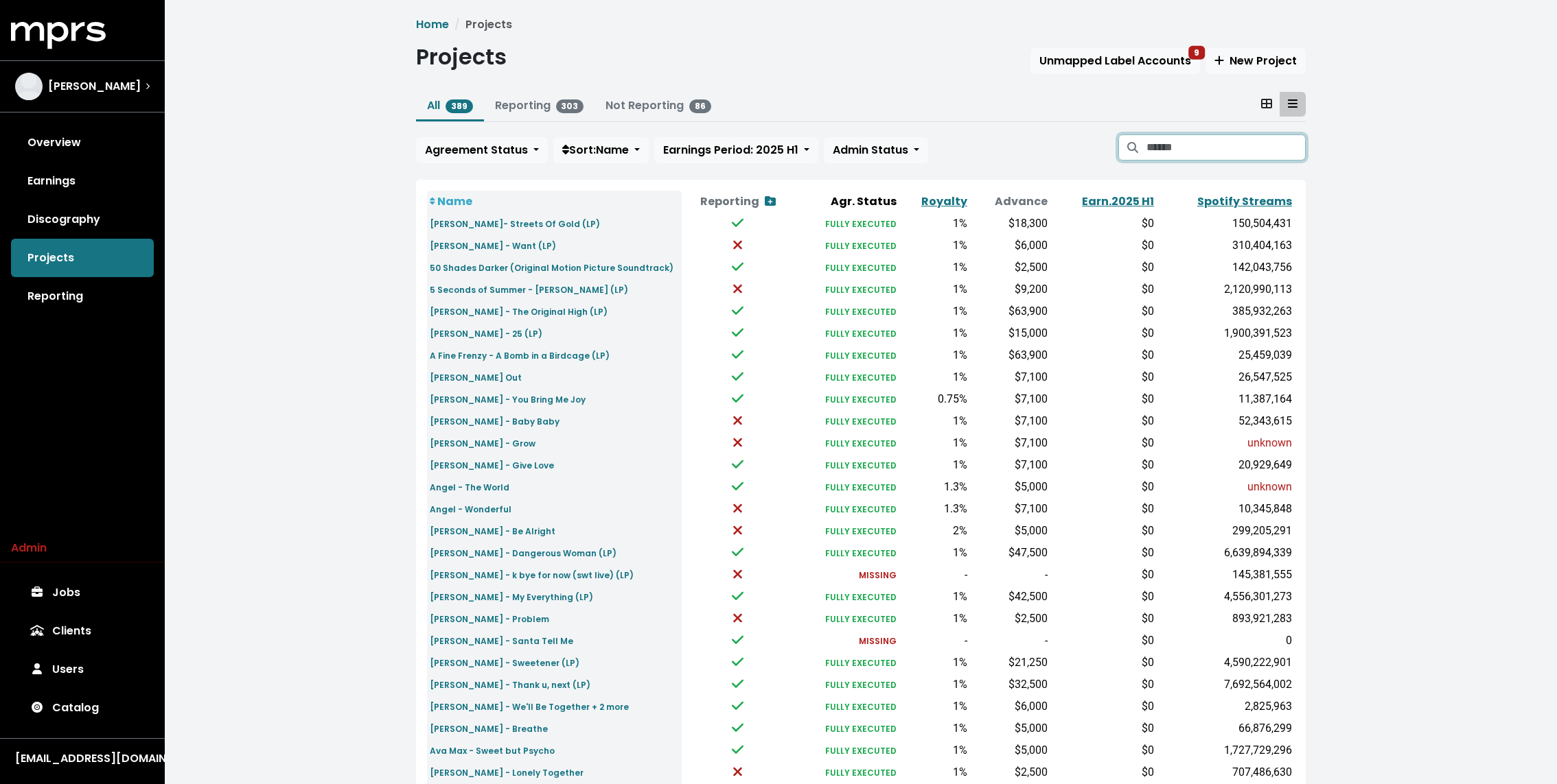
click at [1220, 140] on input "Search projects" at bounding box center [1227, 148] width 160 height 26
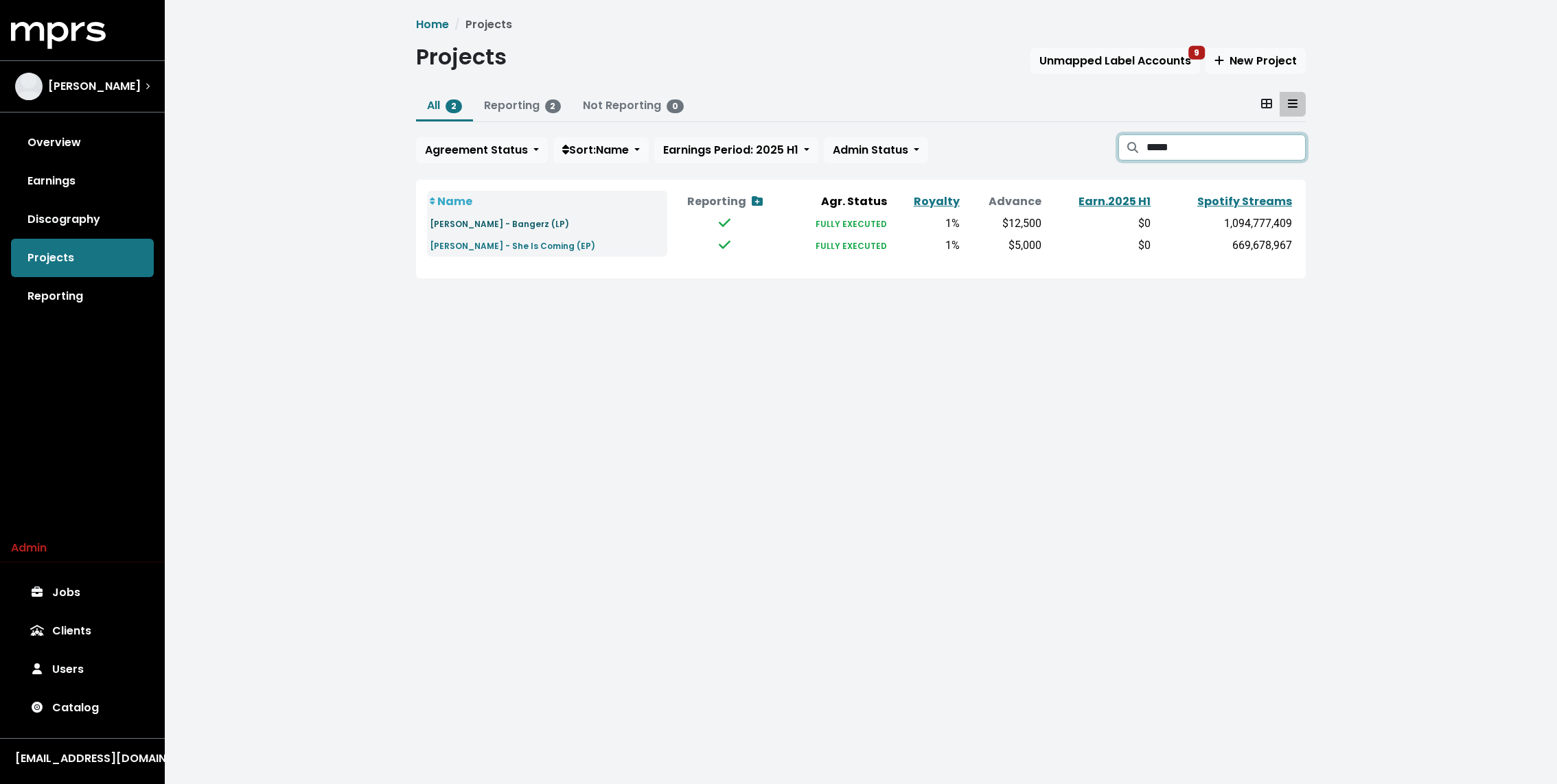
type input "*****"
click at [507, 218] on small "[PERSON_NAME] - Bangerz (LP)" at bounding box center [500, 224] width 140 height 12
click at [514, 240] on small "Miley Cyrus - She Is Coming (EP)" at bounding box center [513, 246] width 166 height 12
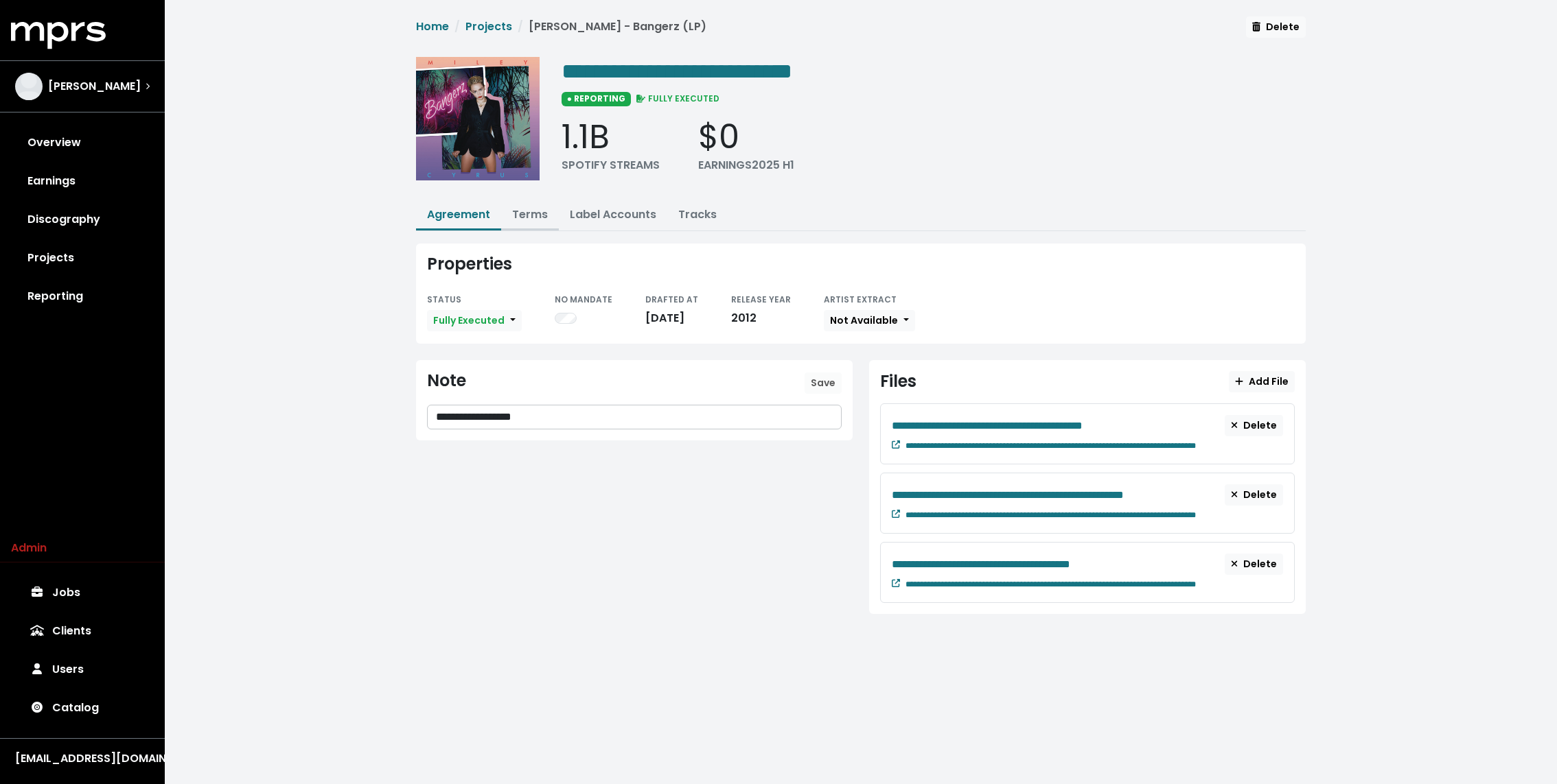
click at [525, 212] on link "Terms" at bounding box center [530, 214] width 36 height 16
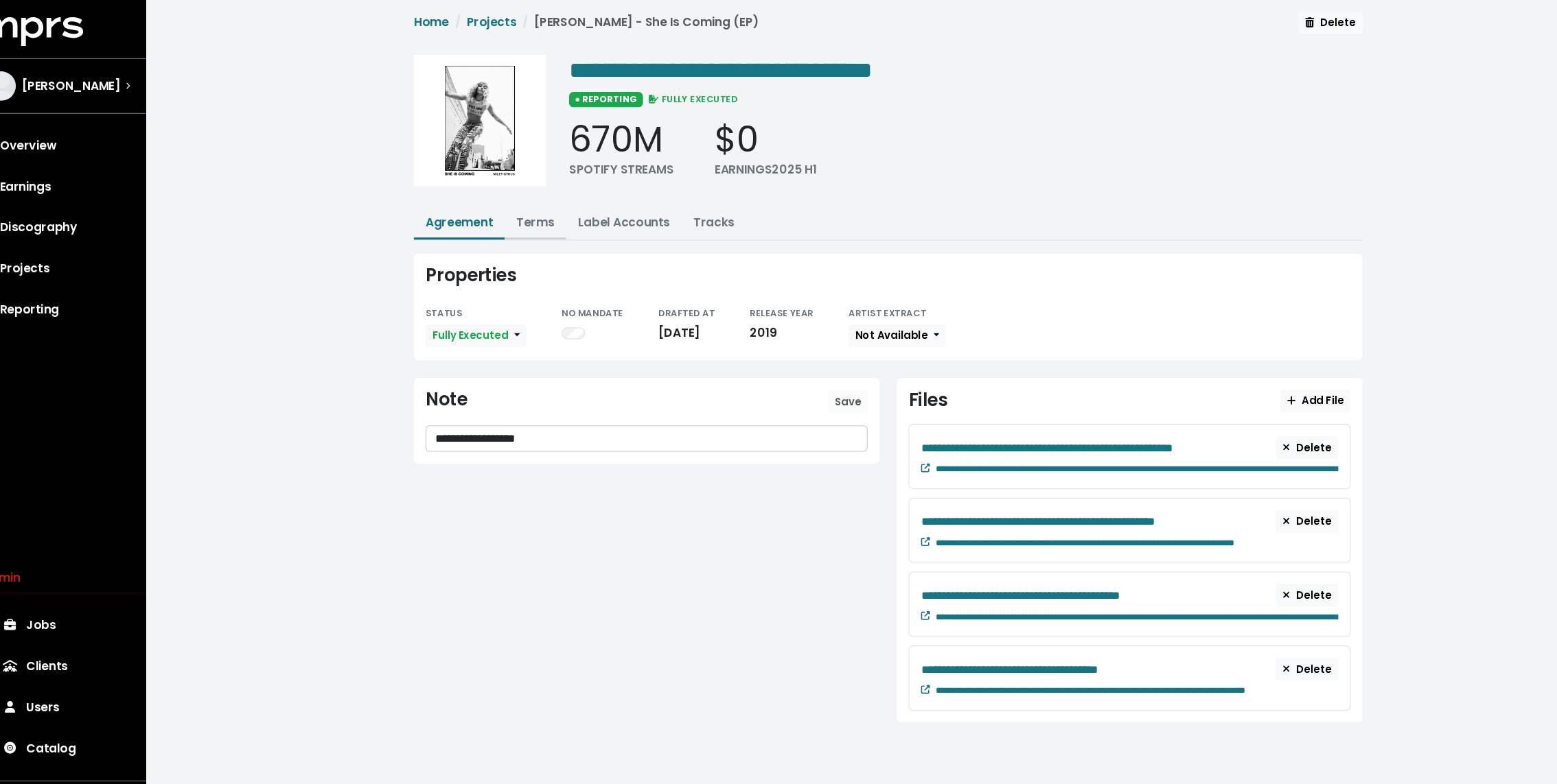
click at [540, 221] on button "Terms" at bounding box center [530, 216] width 58 height 30
click at [627, 213] on link "Label Accounts" at bounding box center [613, 214] width 87 height 16
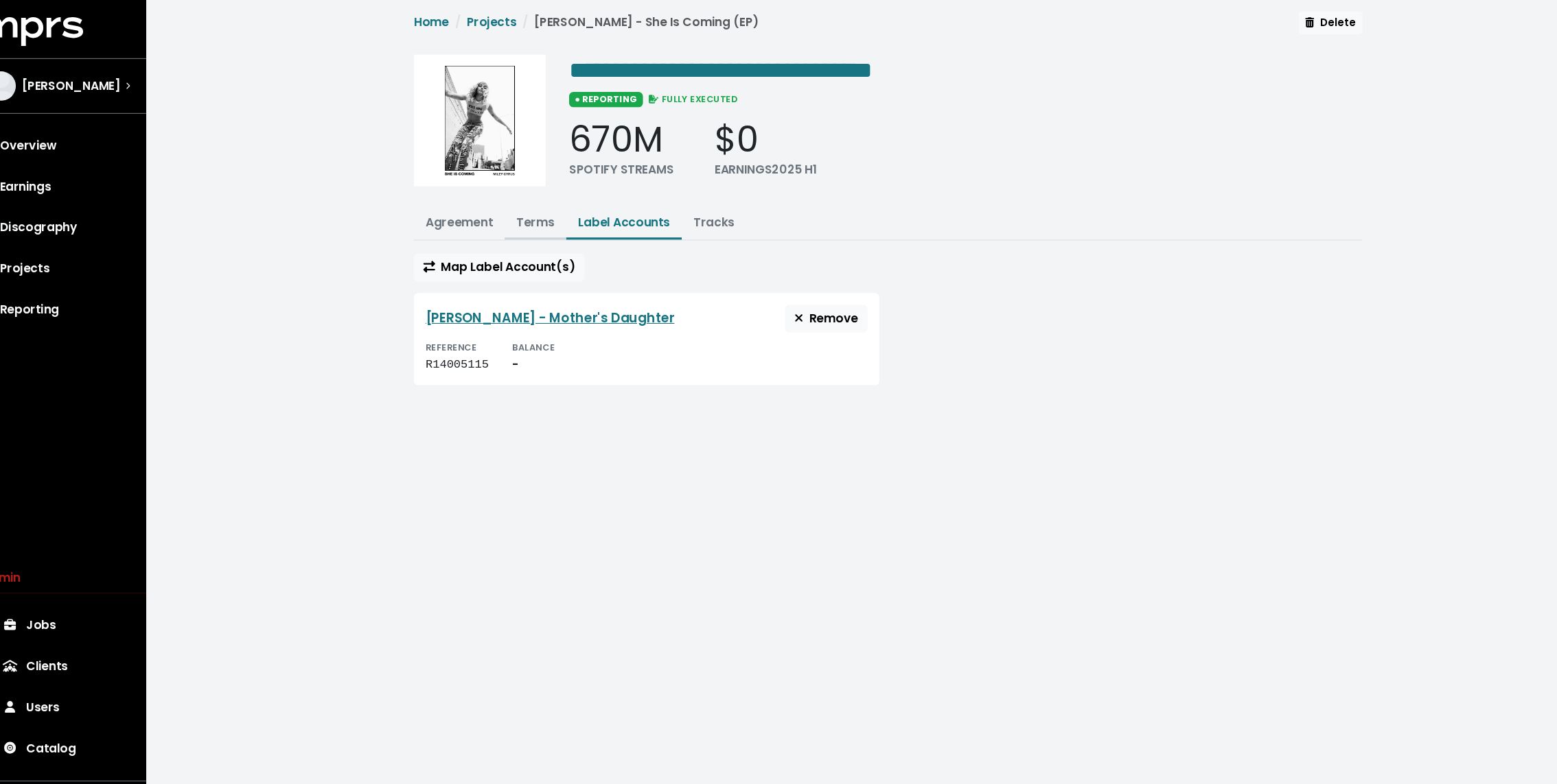
click at [547, 212] on link "Terms" at bounding box center [530, 214] width 36 height 16
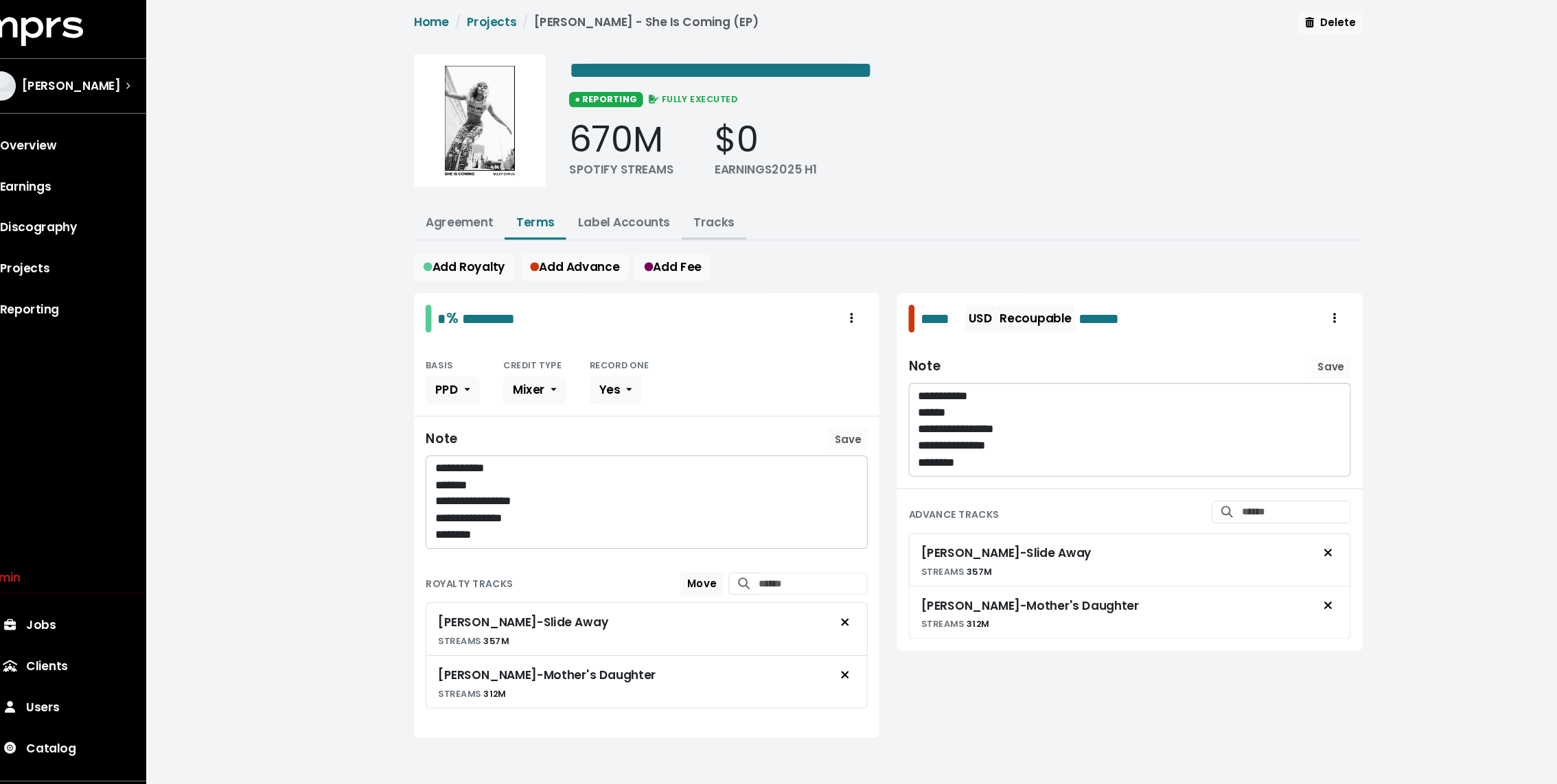
click at [694, 212] on link "Tracks" at bounding box center [698, 214] width 39 height 16
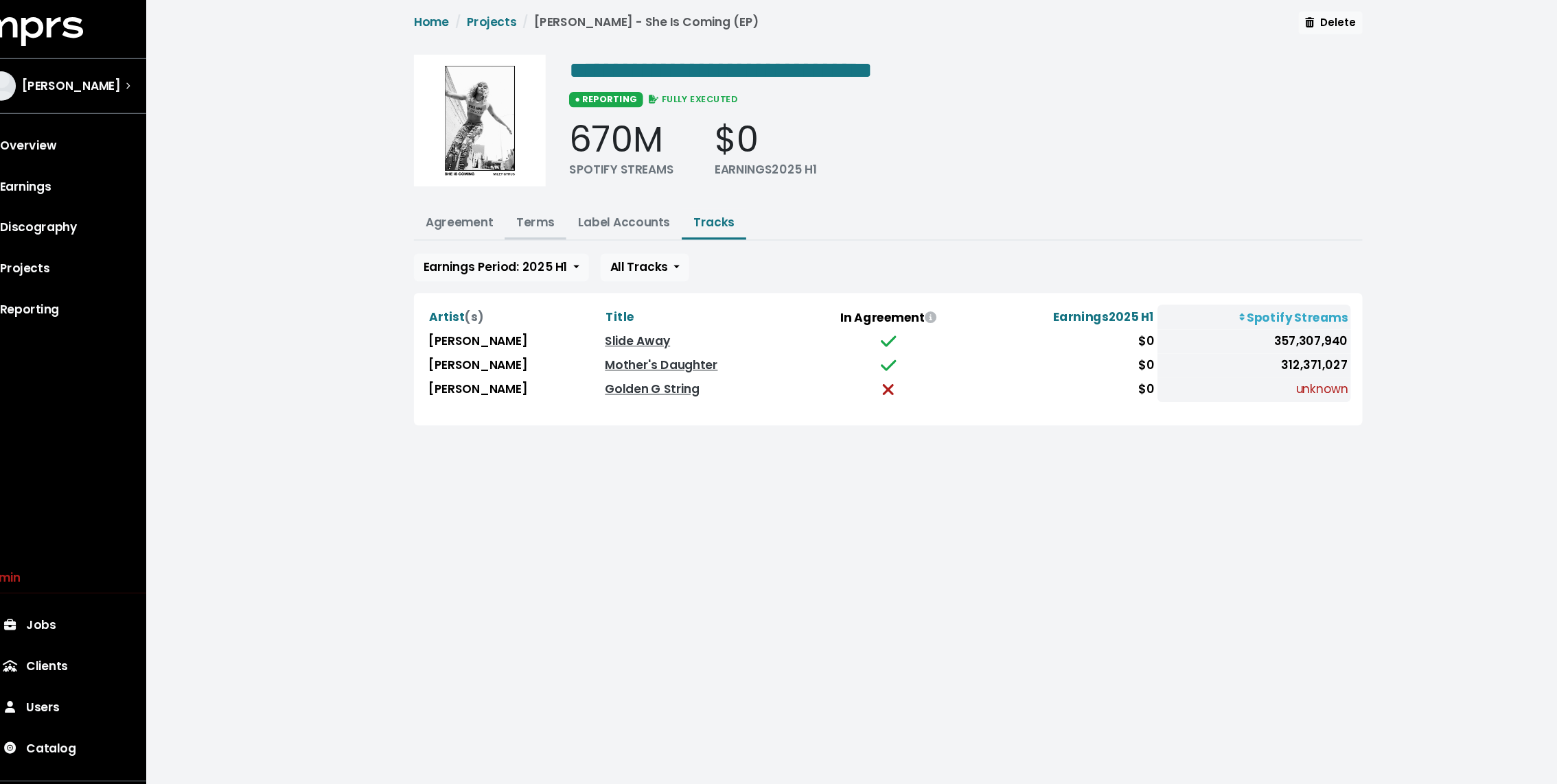
click at [536, 220] on button "Terms" at bounding box center [530, 216] width 58 height 30
click at [531, 214] on link "Terms" at bounding box center [530, 214] width 36 height 16
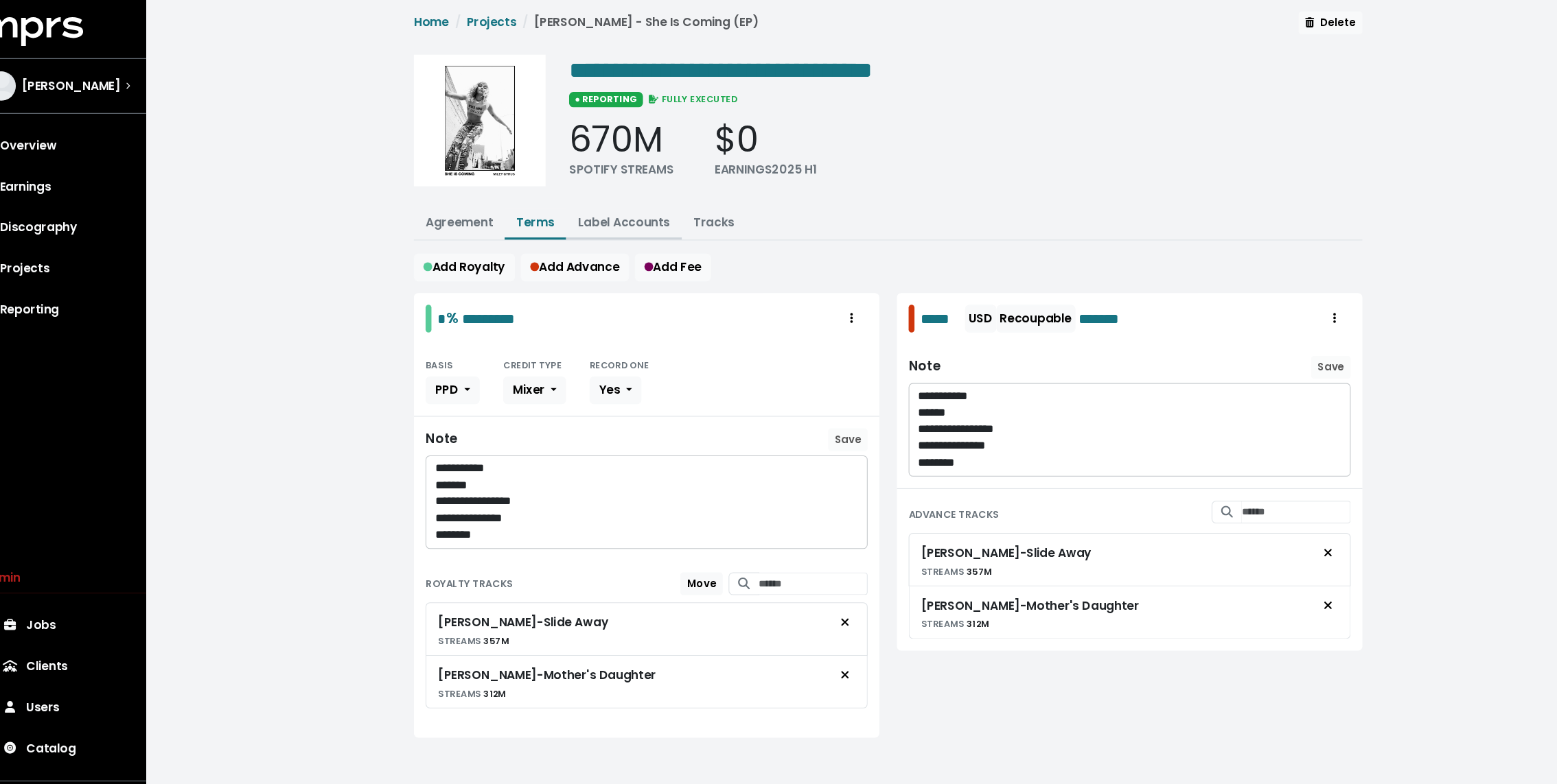
click at [584, 219] on button "Label Accounts" at bounding box center [613, 216] width 109 height 30
click at [598, 217] on link "Label Accounts" at bounding box center [613, 214] width 87 height 16
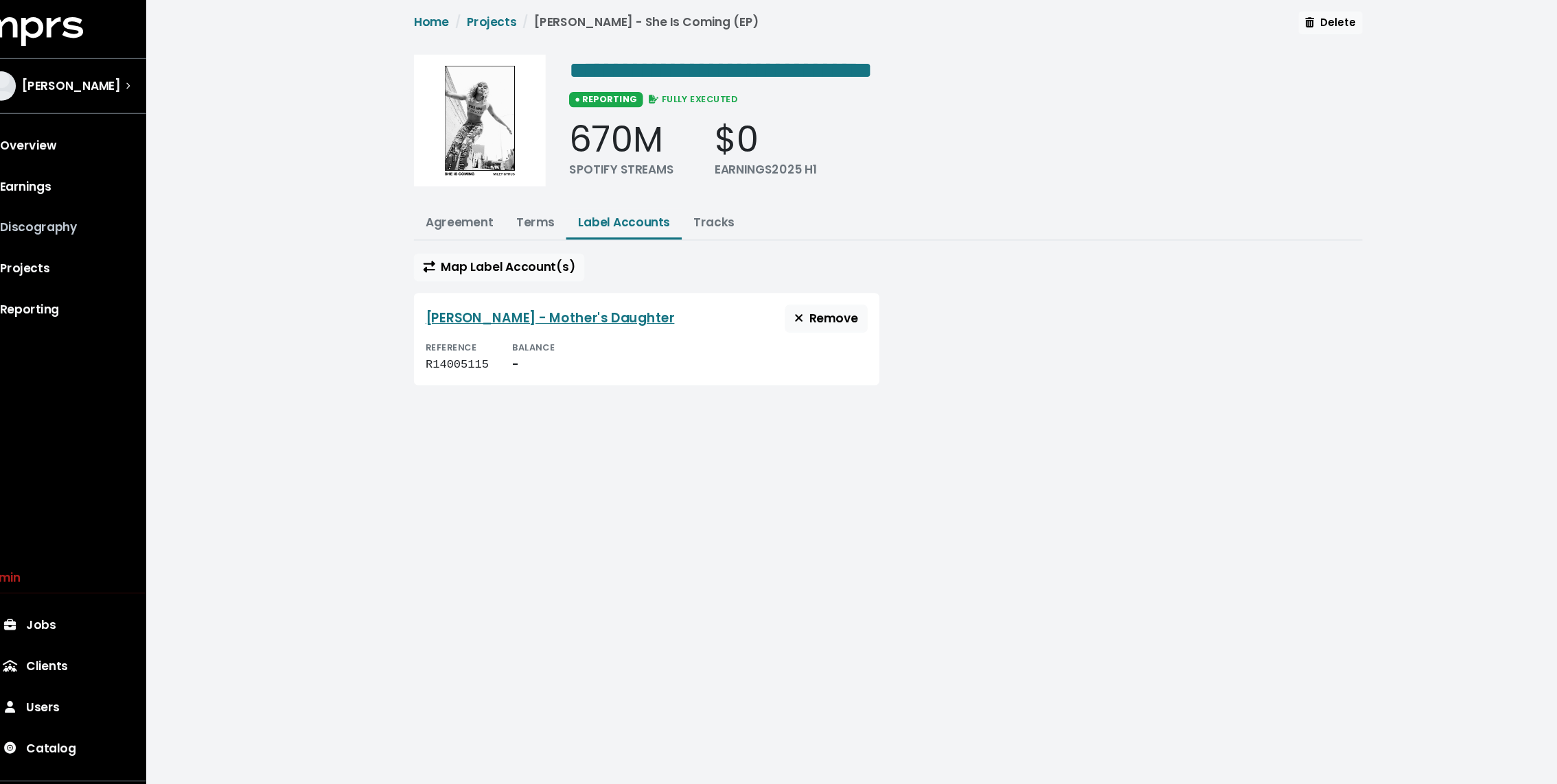
click at [69, 217] on link "Discography" at bounding box center [82, 219] width 143 height 39
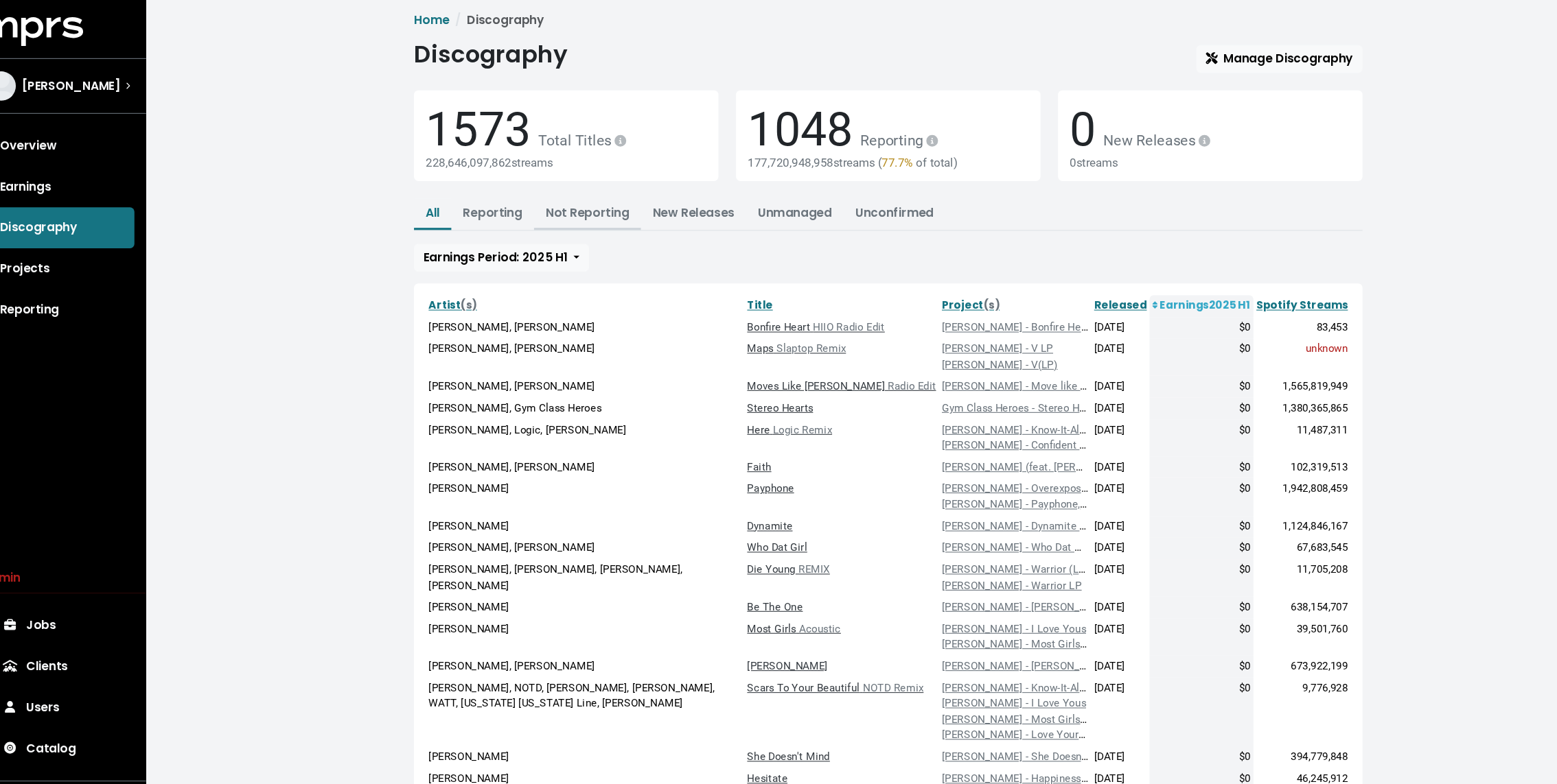
click at [562, 207] on link "Not Reporting" at bounding box center [579, 205] width 78 height 16
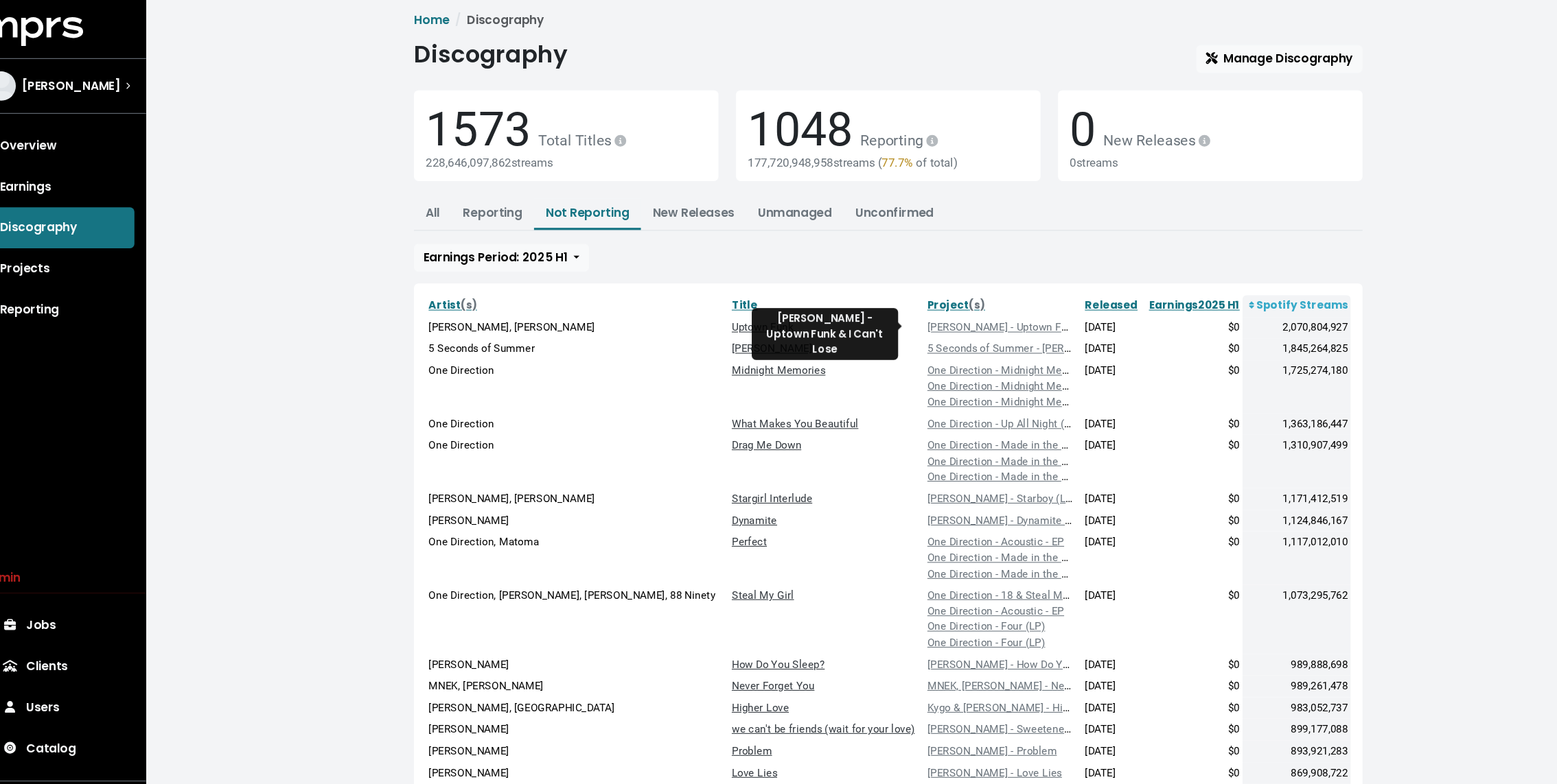
click at [932, 317] on div "[PERSON_NAME] - Uptown Funk & I Can't Lose" at bounding box center [966, 313] width 138 height 15
click at [925, 315] on link "[PERSON_NAME] - Uptown Funk & I Can't Lose" at bounding box center [999, 313] width 205 height 12
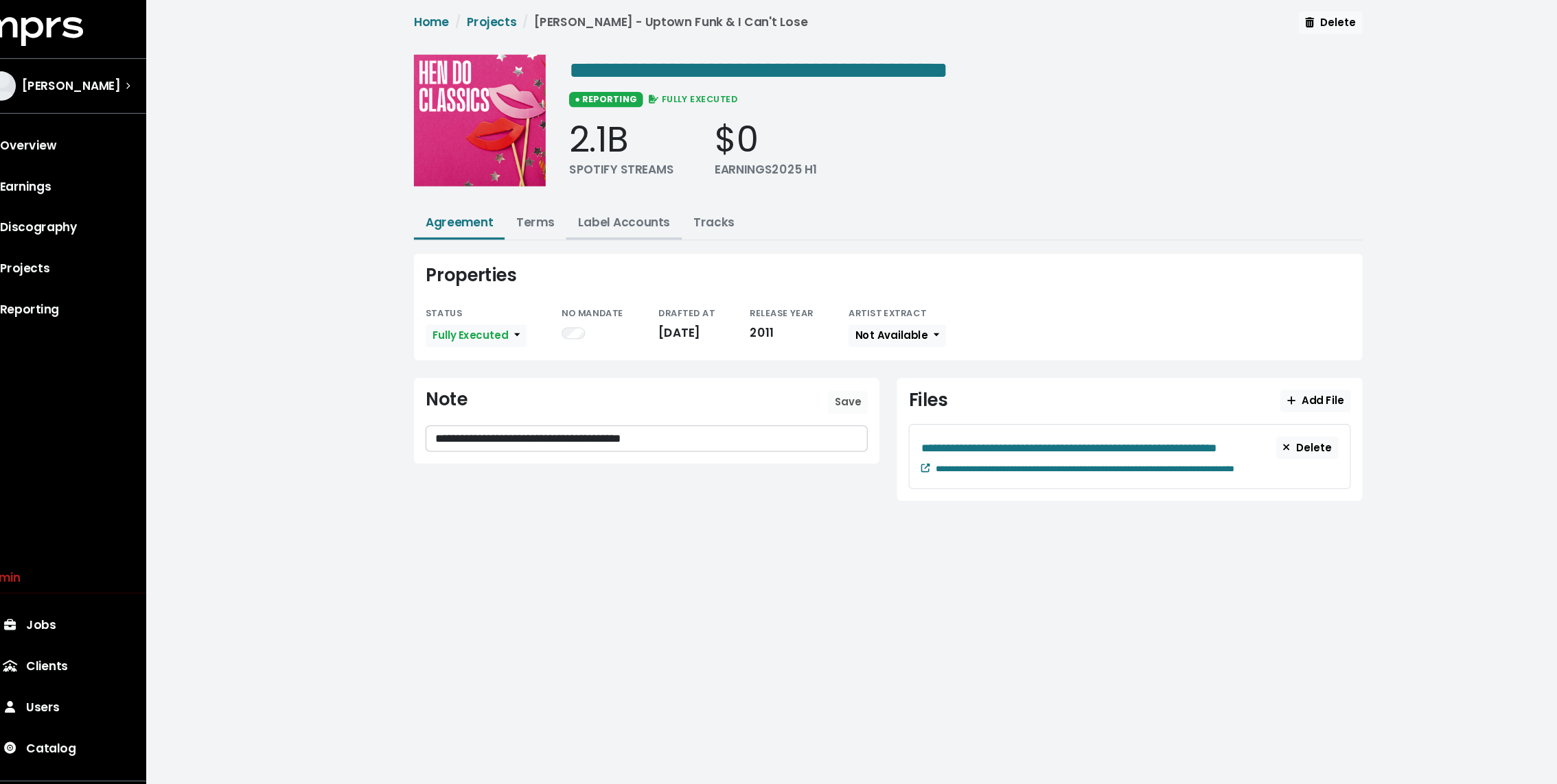
click at [637, 220] on button "Label Accounts" at bounding box center [613, 216] width 109 height 30
click at [694, 215] on link "Tracks" at bounding box center [698, 214] width 39 height 16
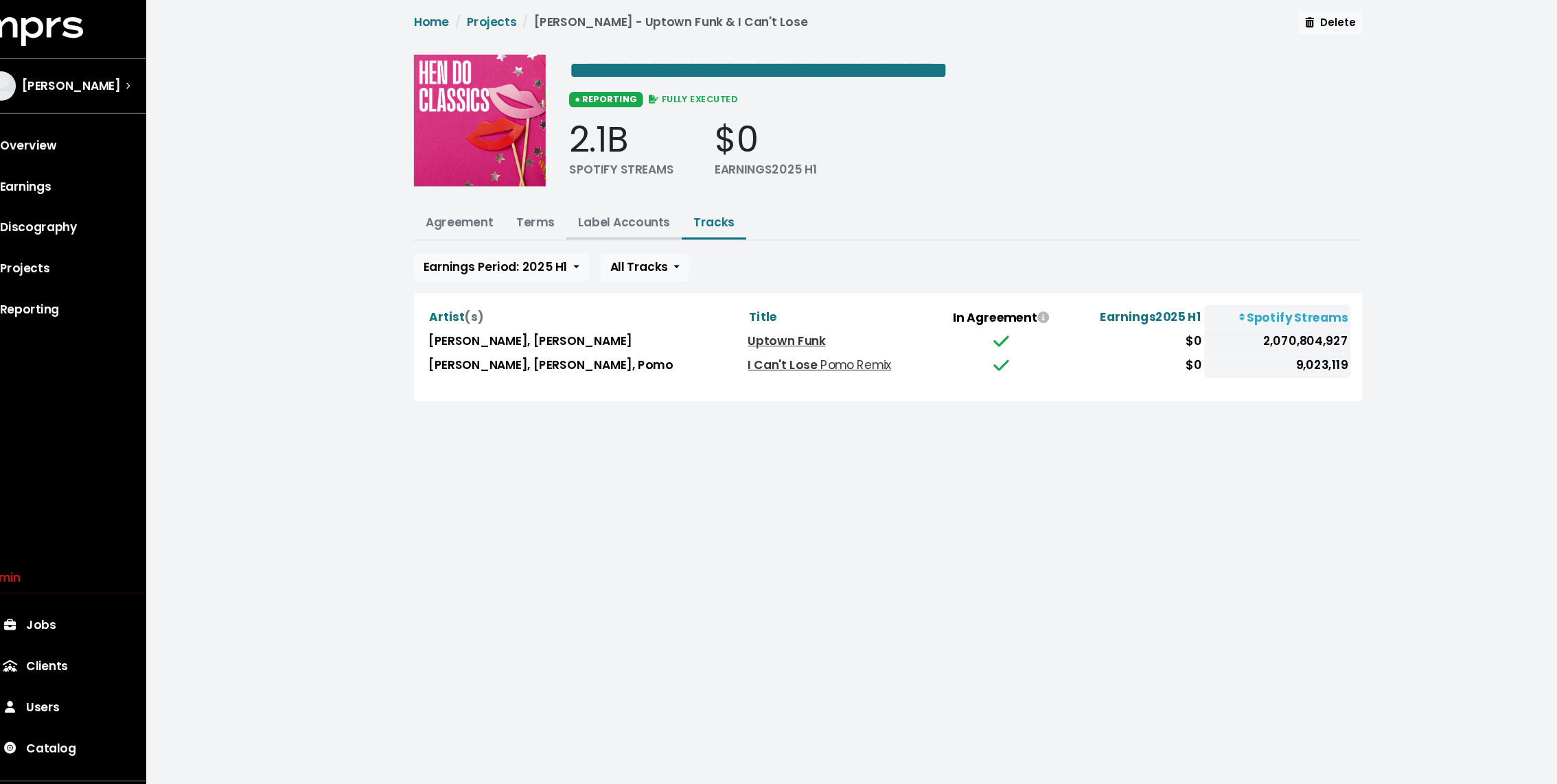
click at [609, 218] on link "Label Accounts" at bounding box center [613, 214] width 87 height 16
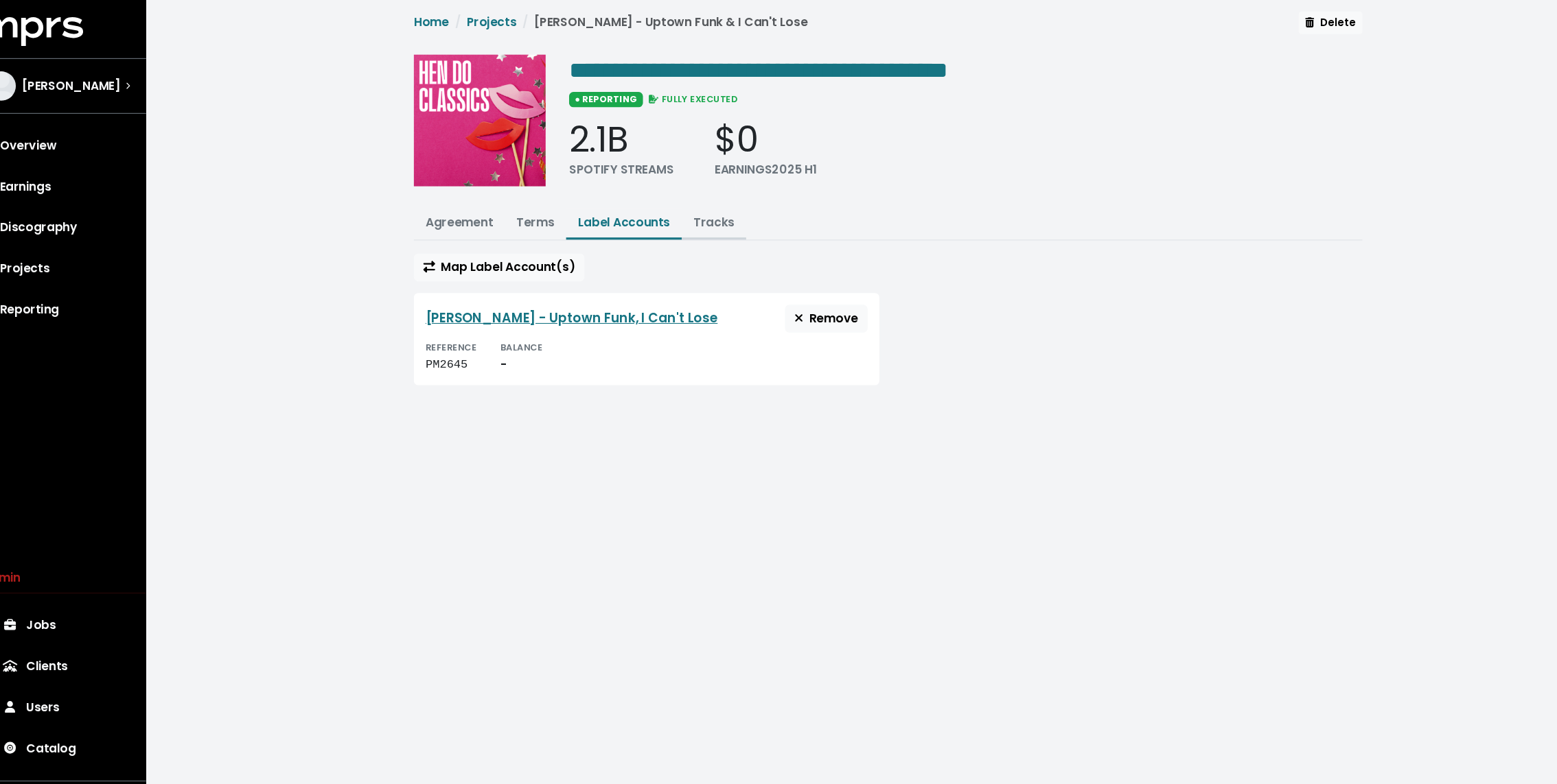
click at [707, 206] on link "Tracks" at bounding box center [698, 214] width 39 height 16
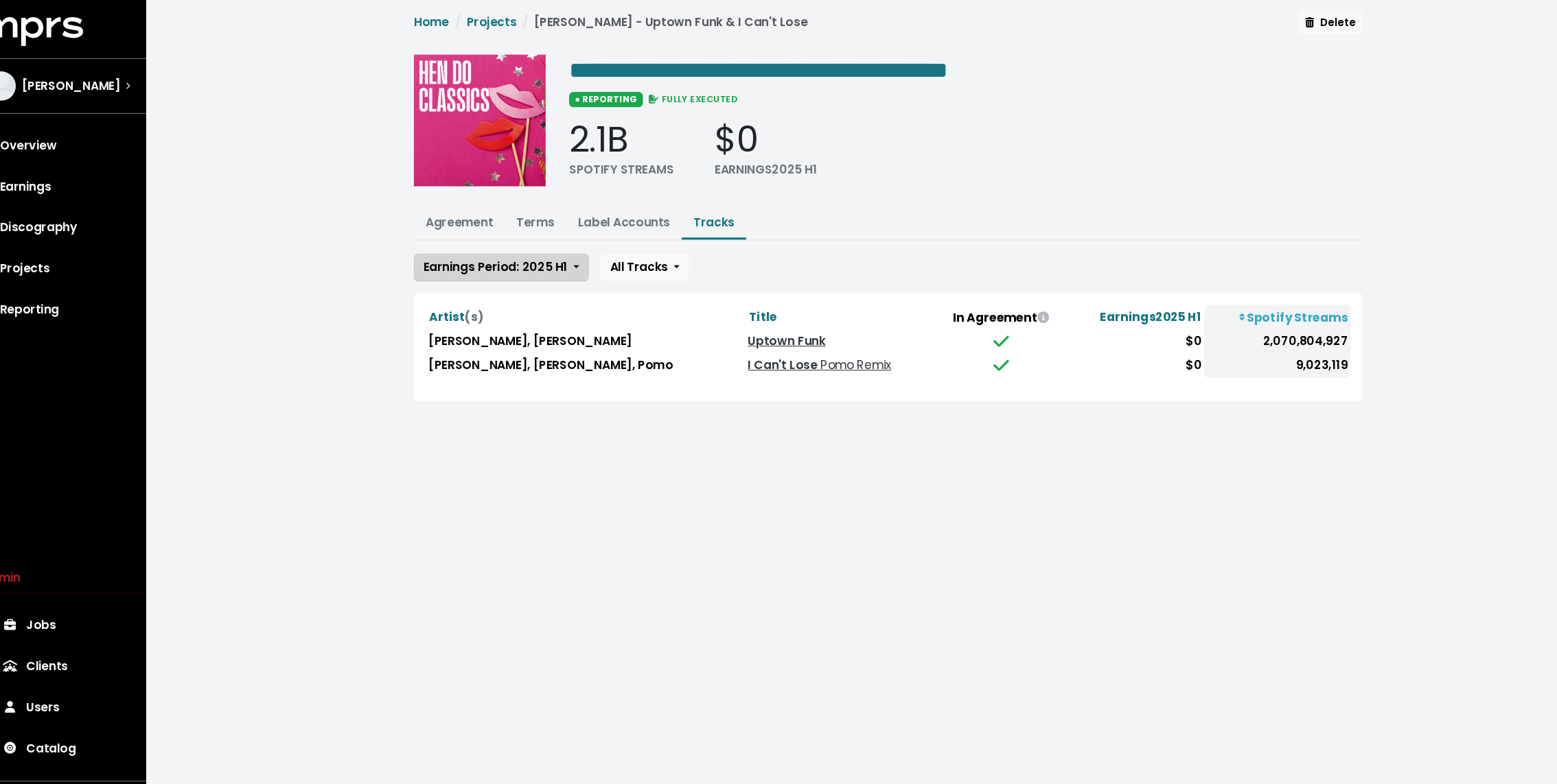
click at [543, 251] on span "Earnings Period: 2025 H1" at bounding box center [493, 256] width 136 height 16
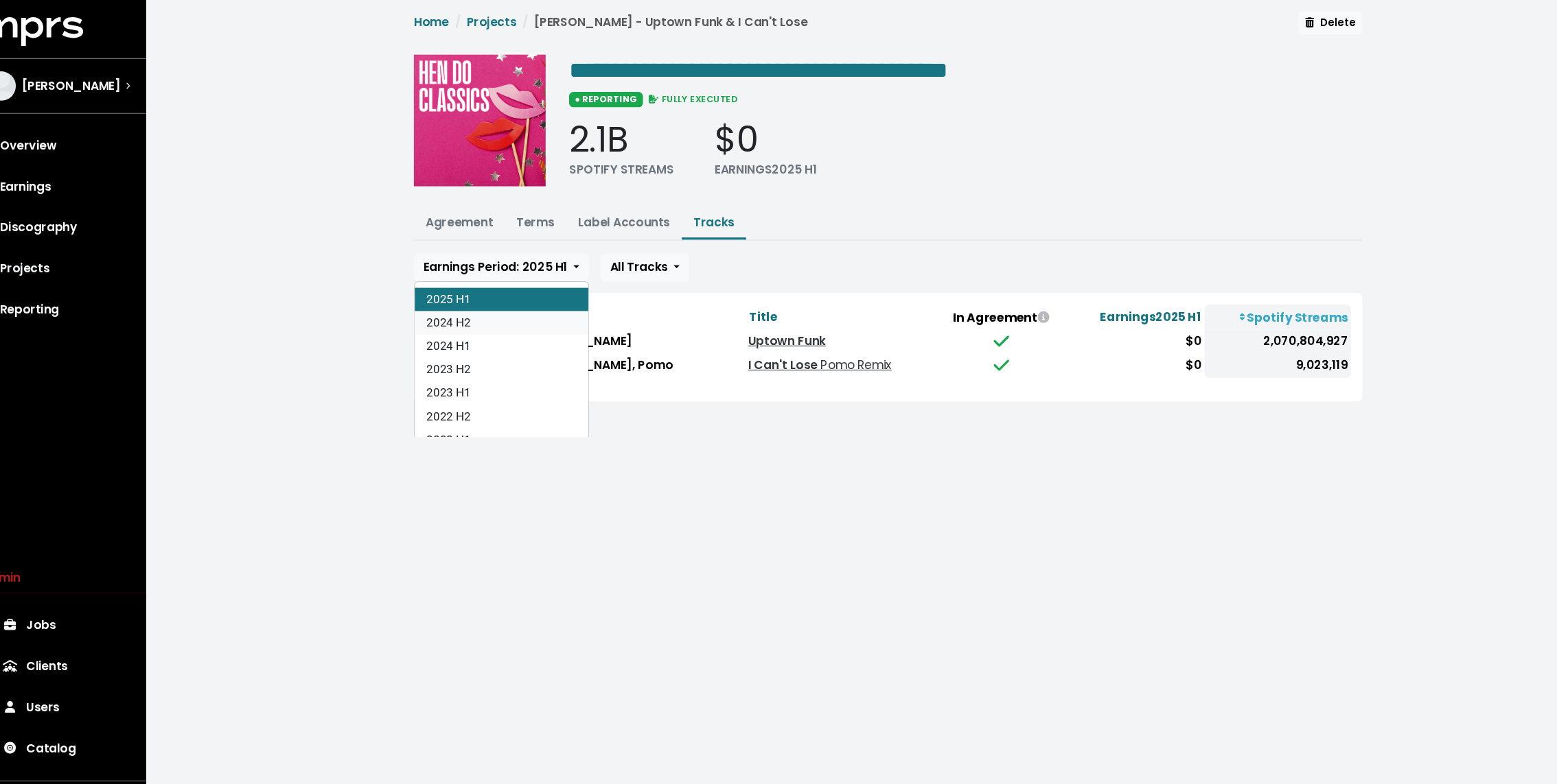
click at [512, 300] on link "2024 H2" at bounding box center [498, 309] width 163 height 22
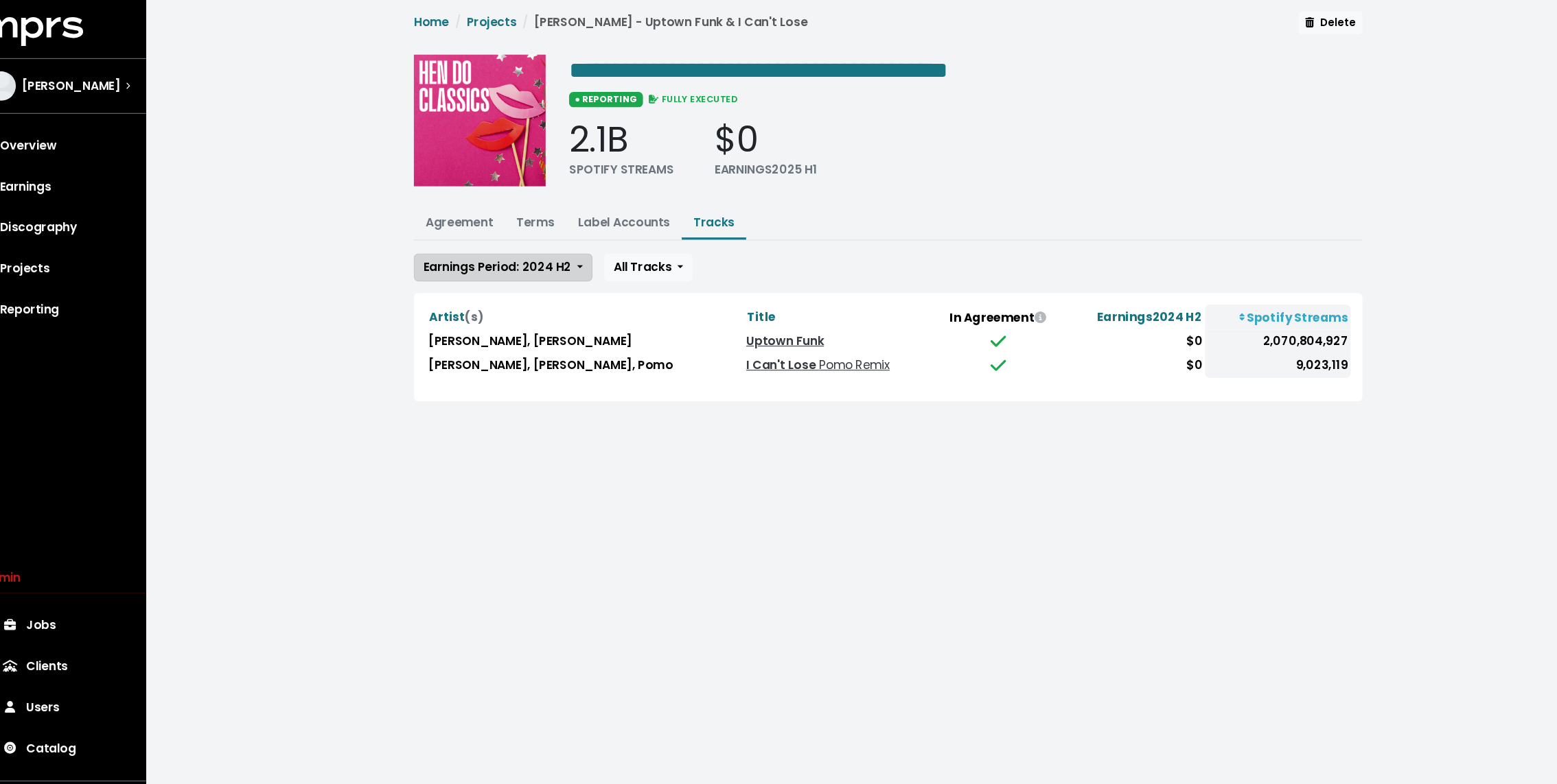
click at [503, 255] on span "Earnings Period: 2024 H2" at bounding box center [494, 256] width 139 height 16
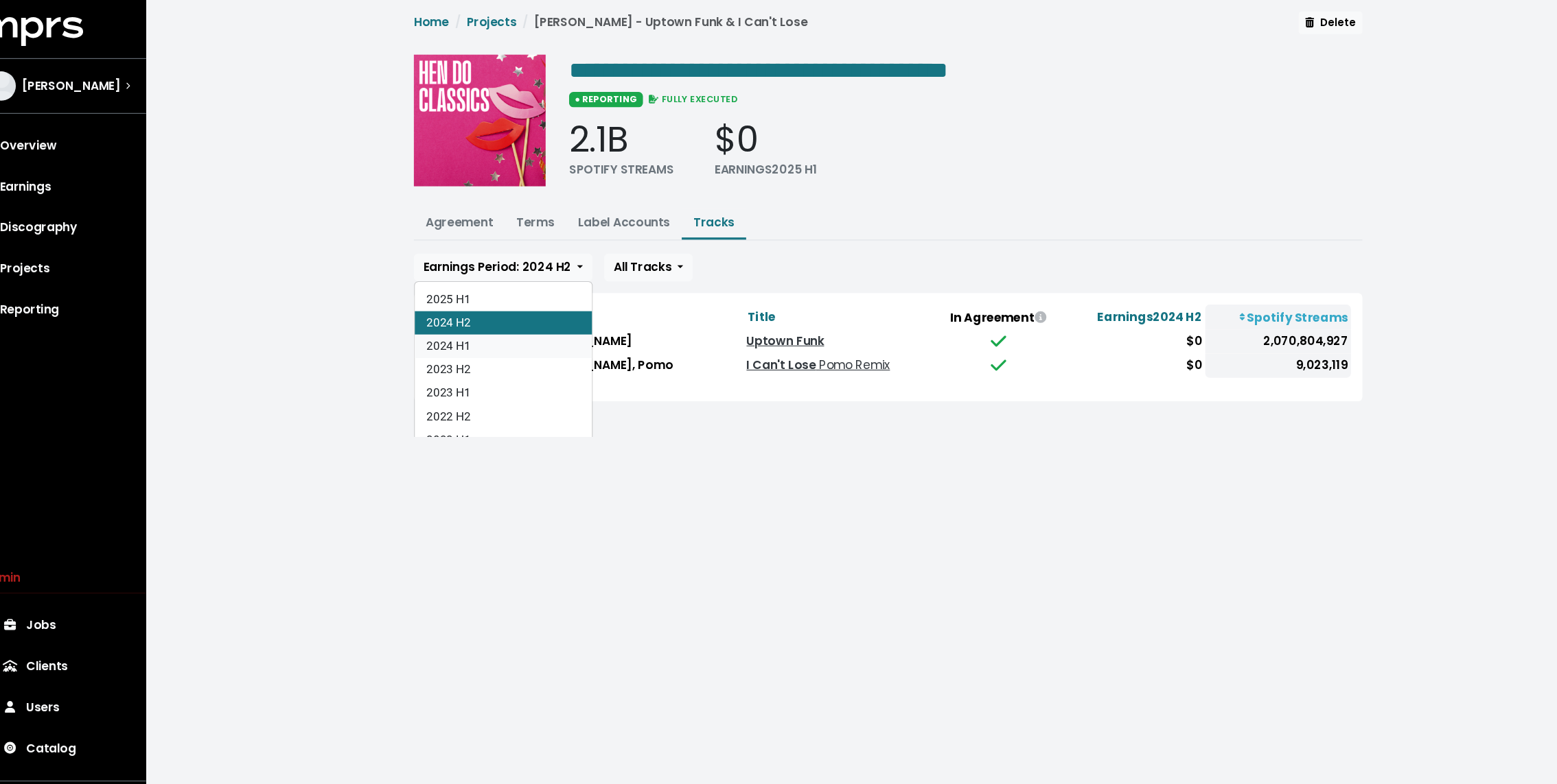
click at [491, 330] on link "2024 H1" at bounding box center [500, 331] width 166 height 22
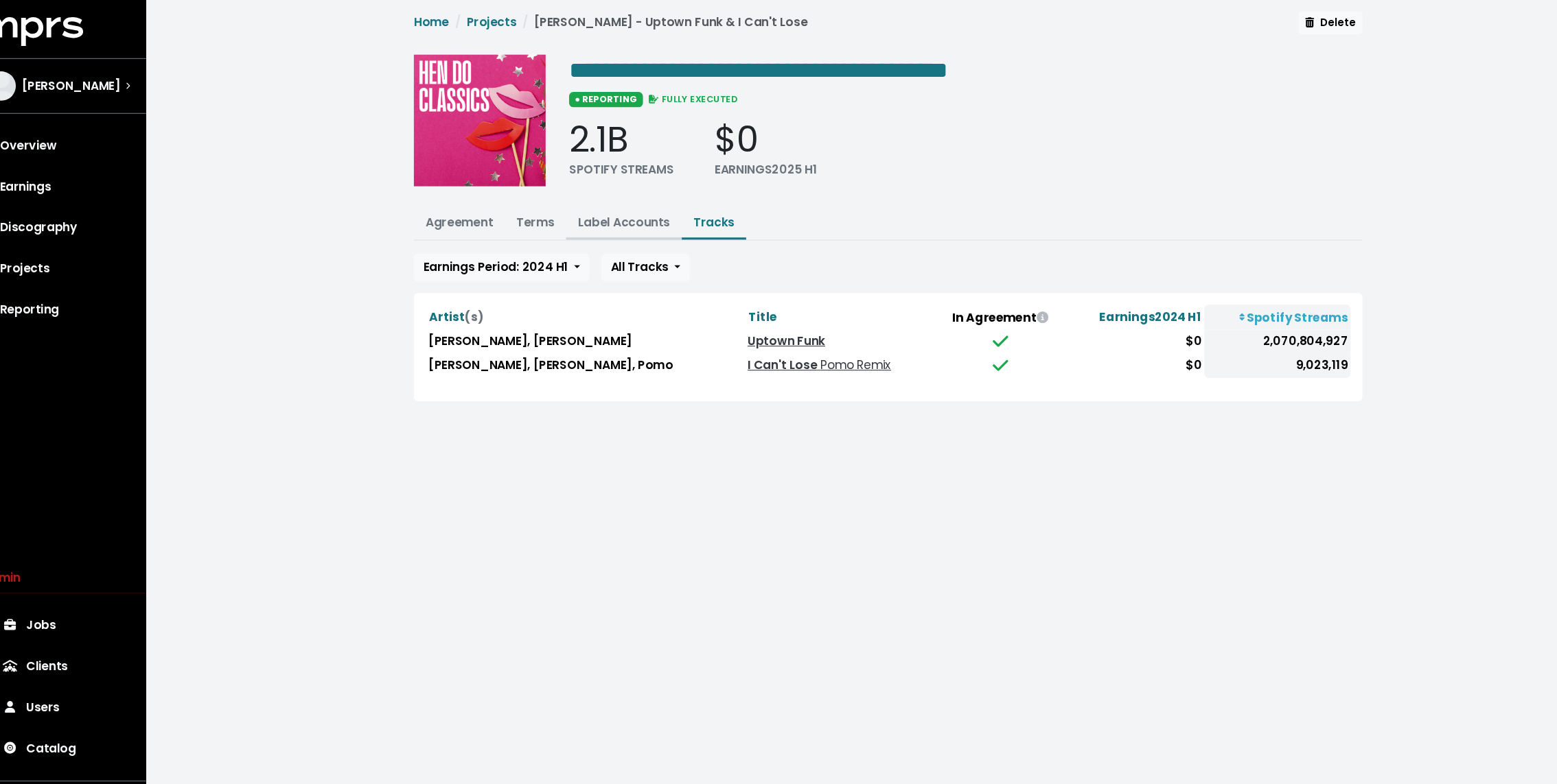
click at [595, 215] on link "Label Accounts" at bounding box center [613, 214] width 87 height 16
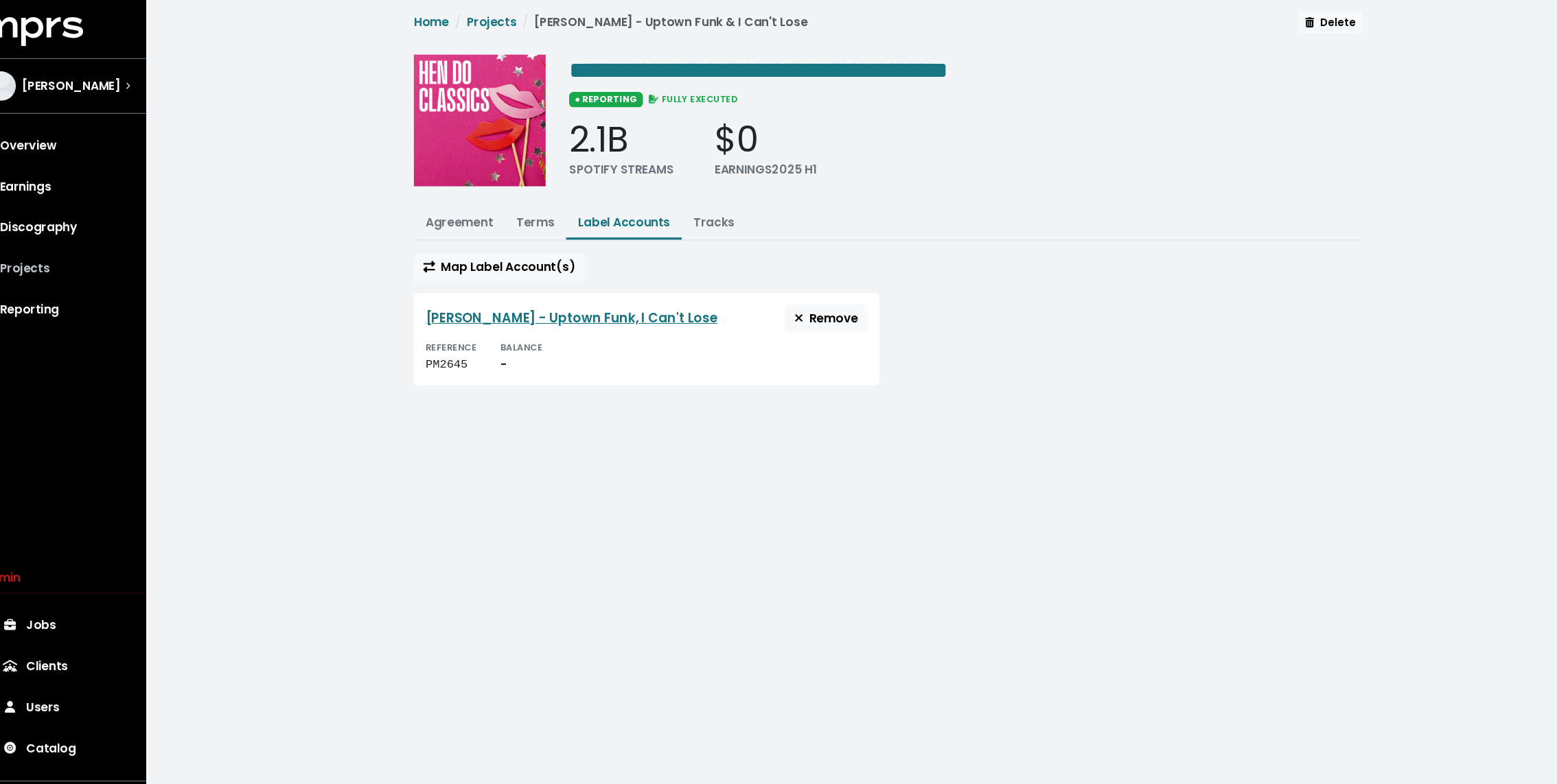
click at [96, 257] on link "Projects" at bounding box center [82, 257] width 143 height 39
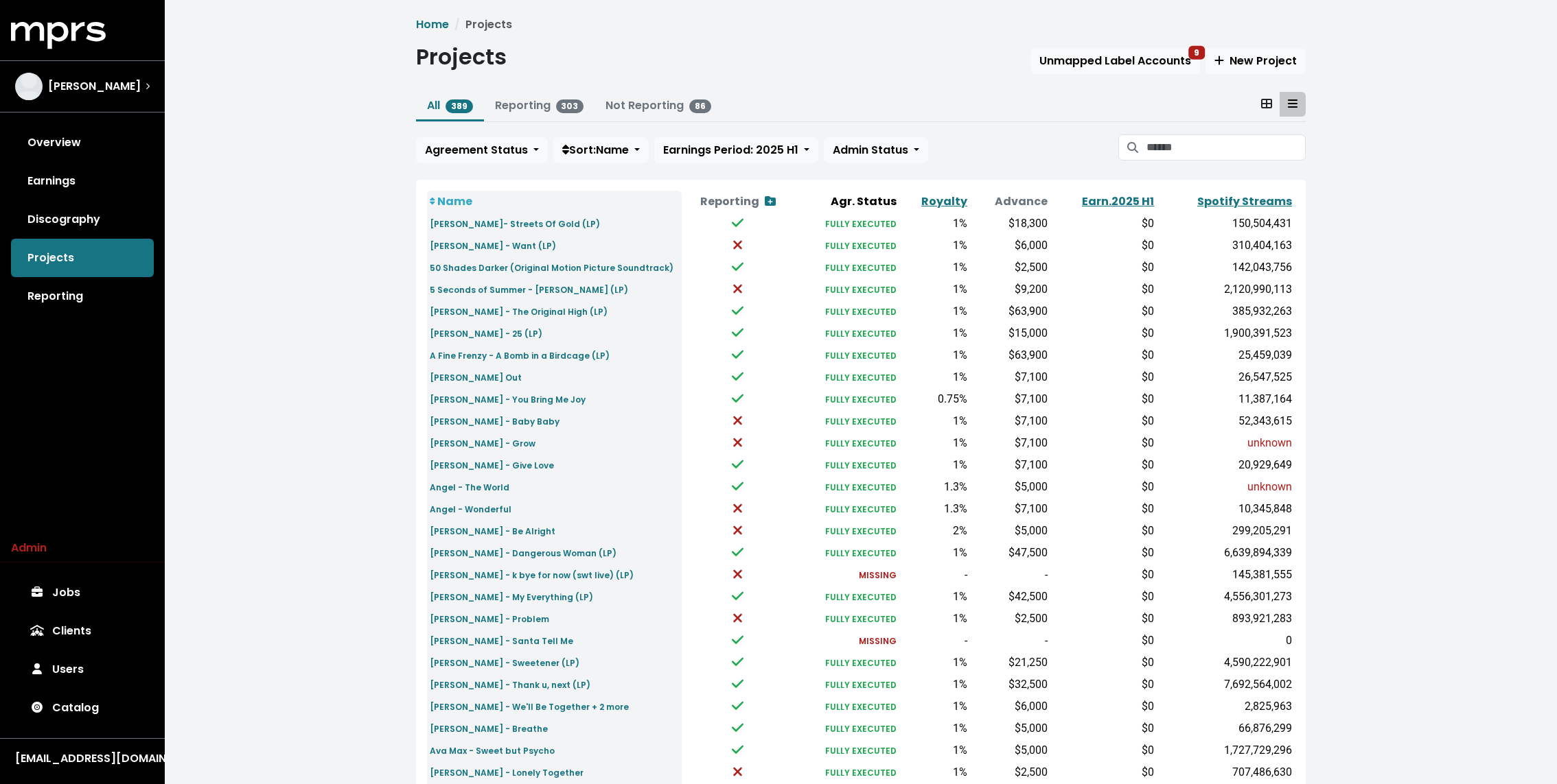
click at [320, 215] on div "Home Projects Projects Unmapped Label Accounts 9 New Project All 389 Reporting …" at bounding box center [860, 513] width 1392 height 1025
click at [79, 309] on link "Reporting" at bounding box center [82, 296] width 143 height 39
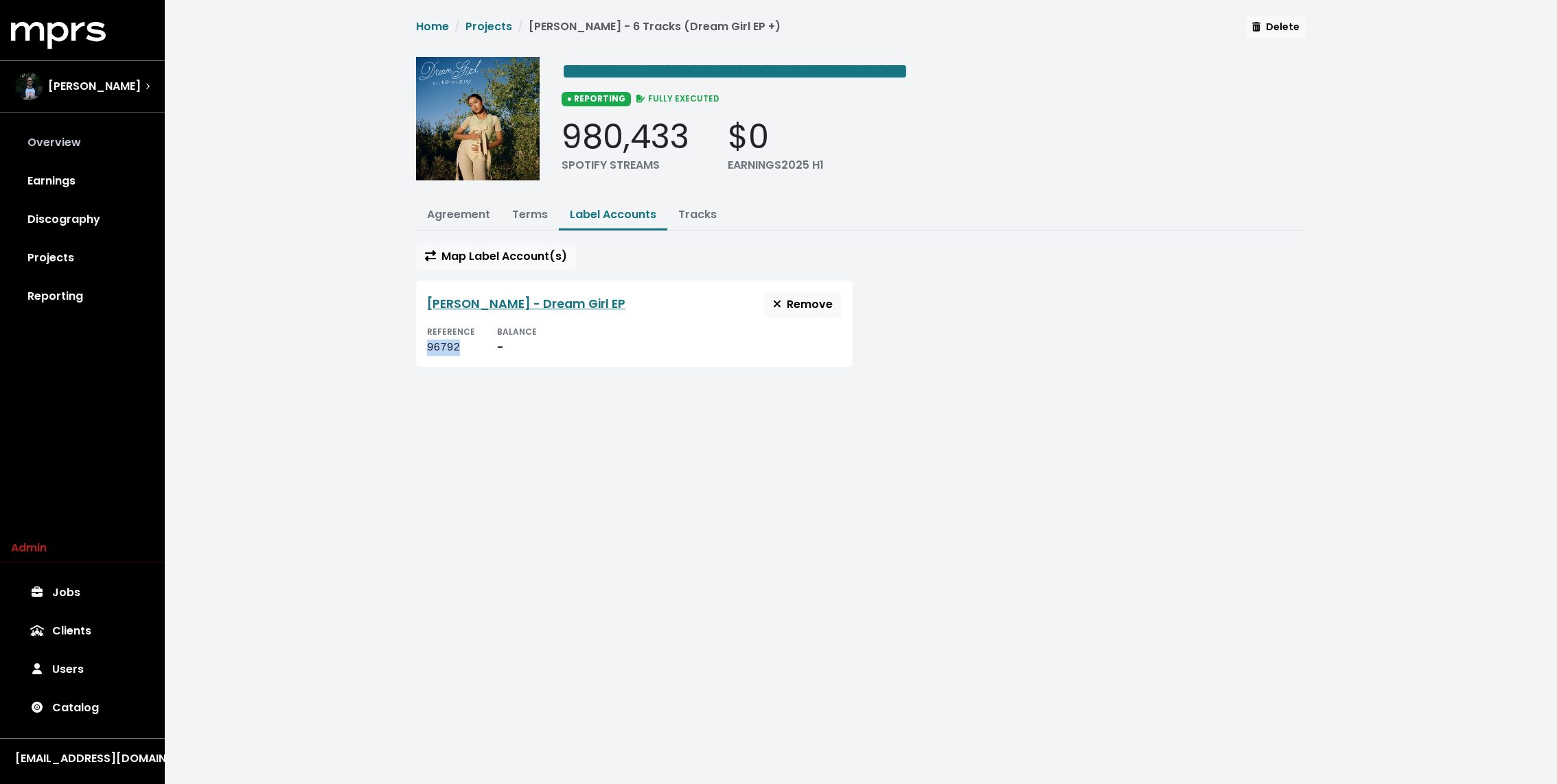
click at [79, 149] on link "Overview" at bounding box center [82, 143] width 143 height 39
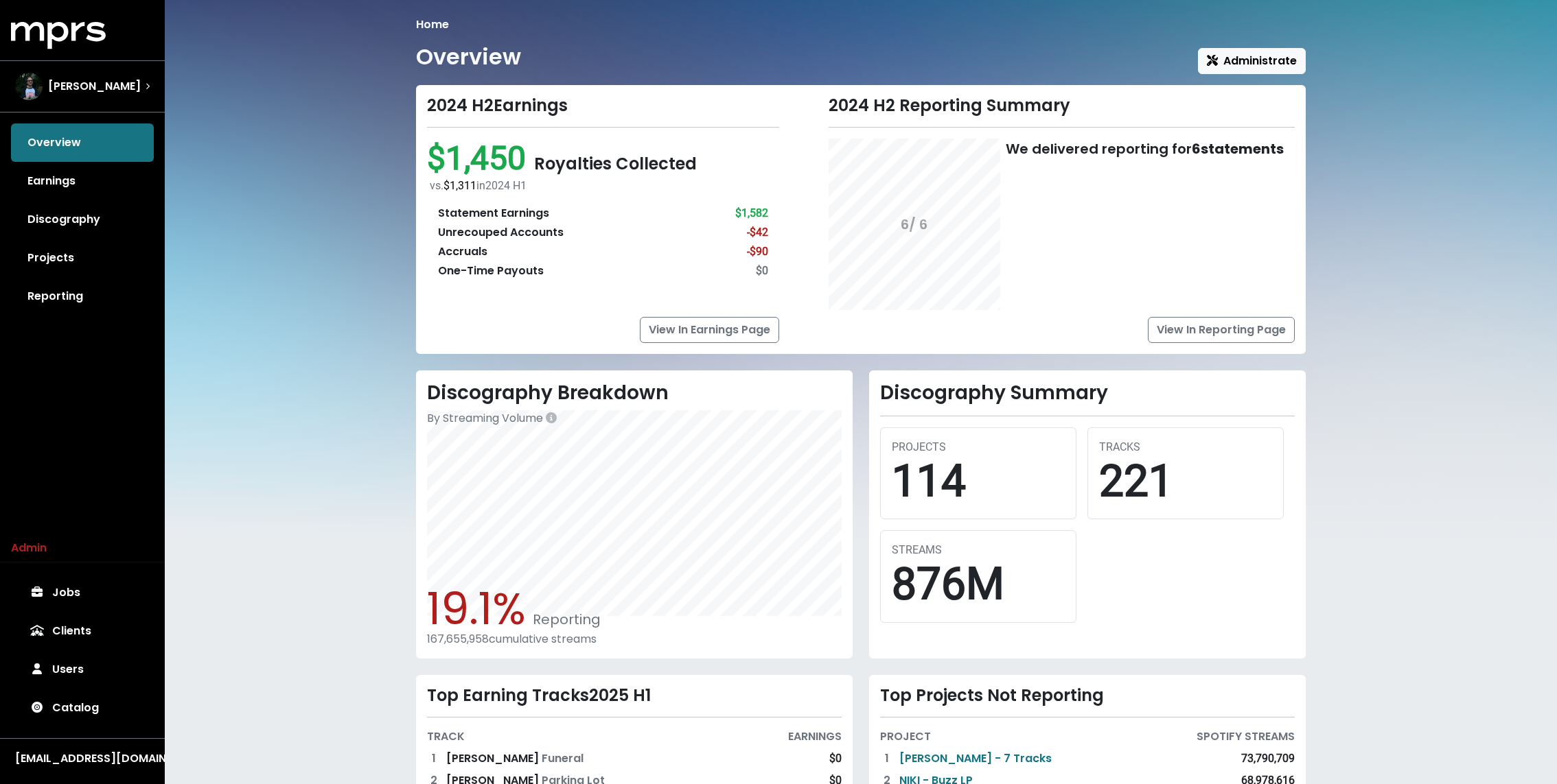
click at [1481, 138] on div "Home Overview Administrate 2024 H2 Earnings $1,450 Royalties Collected vs. $1,3…" at bounding box center [860, 473] width 1392 height 947
click at [1496, 176] on div "Home Overview Administrate 2024 H2 Earnings $1,450 Royalties Collected vs. $1,3…" at bounding box center [860, 473] width 1392 height 947
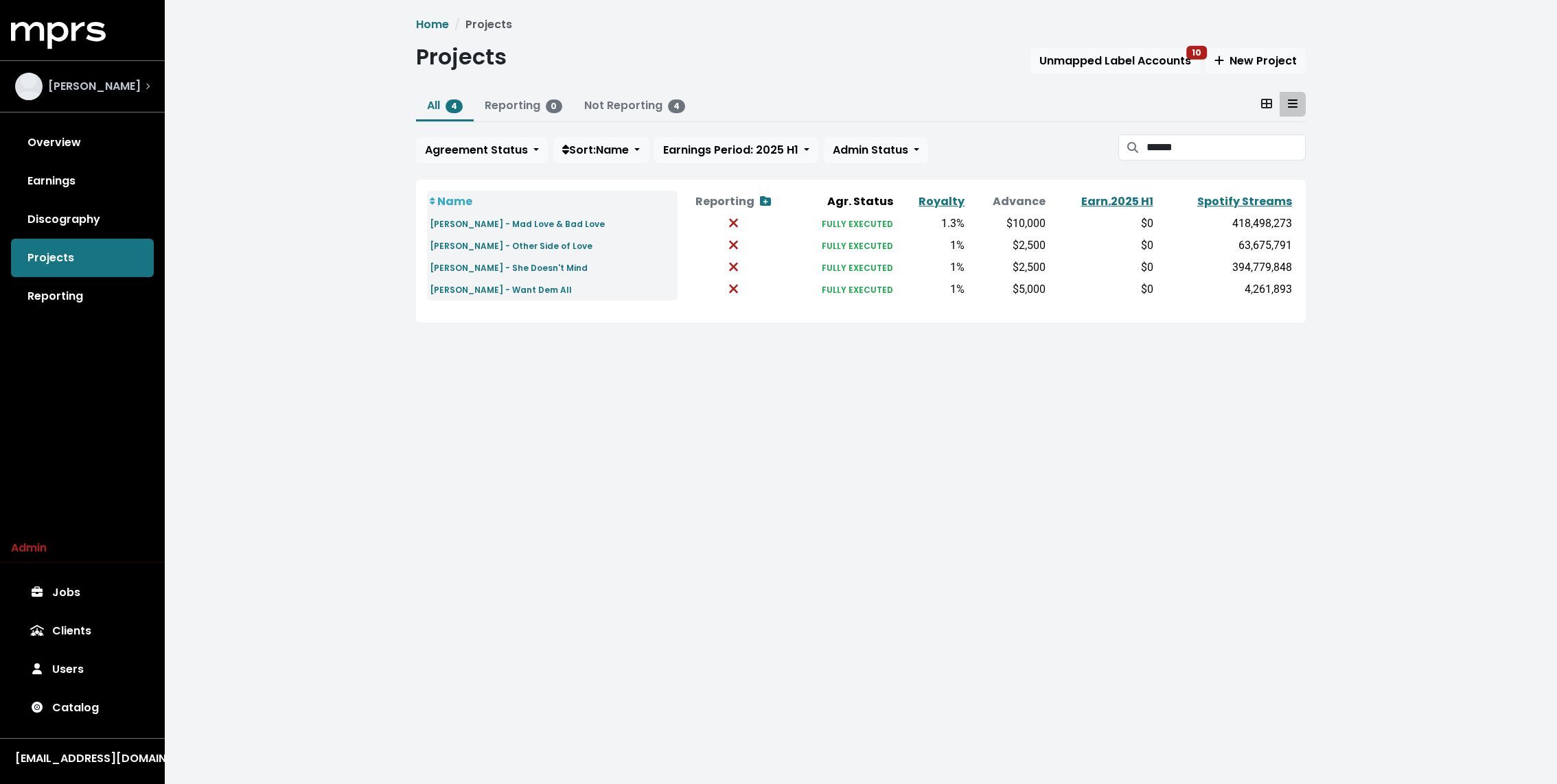
click at [119, 88] on span "[PERSON_NAME]" at bounding box center [94, 86] width 93 height 17
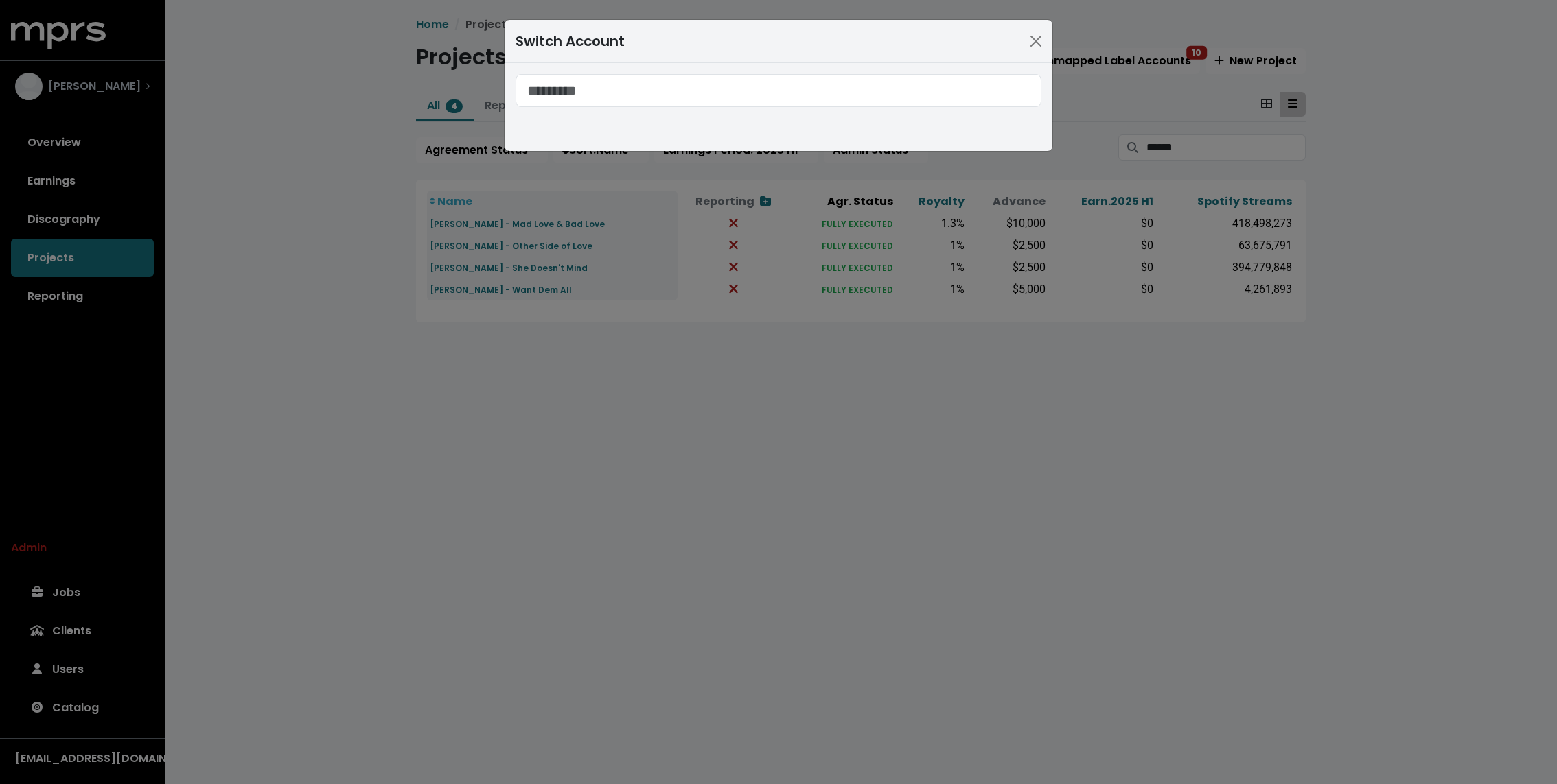
type input "*"
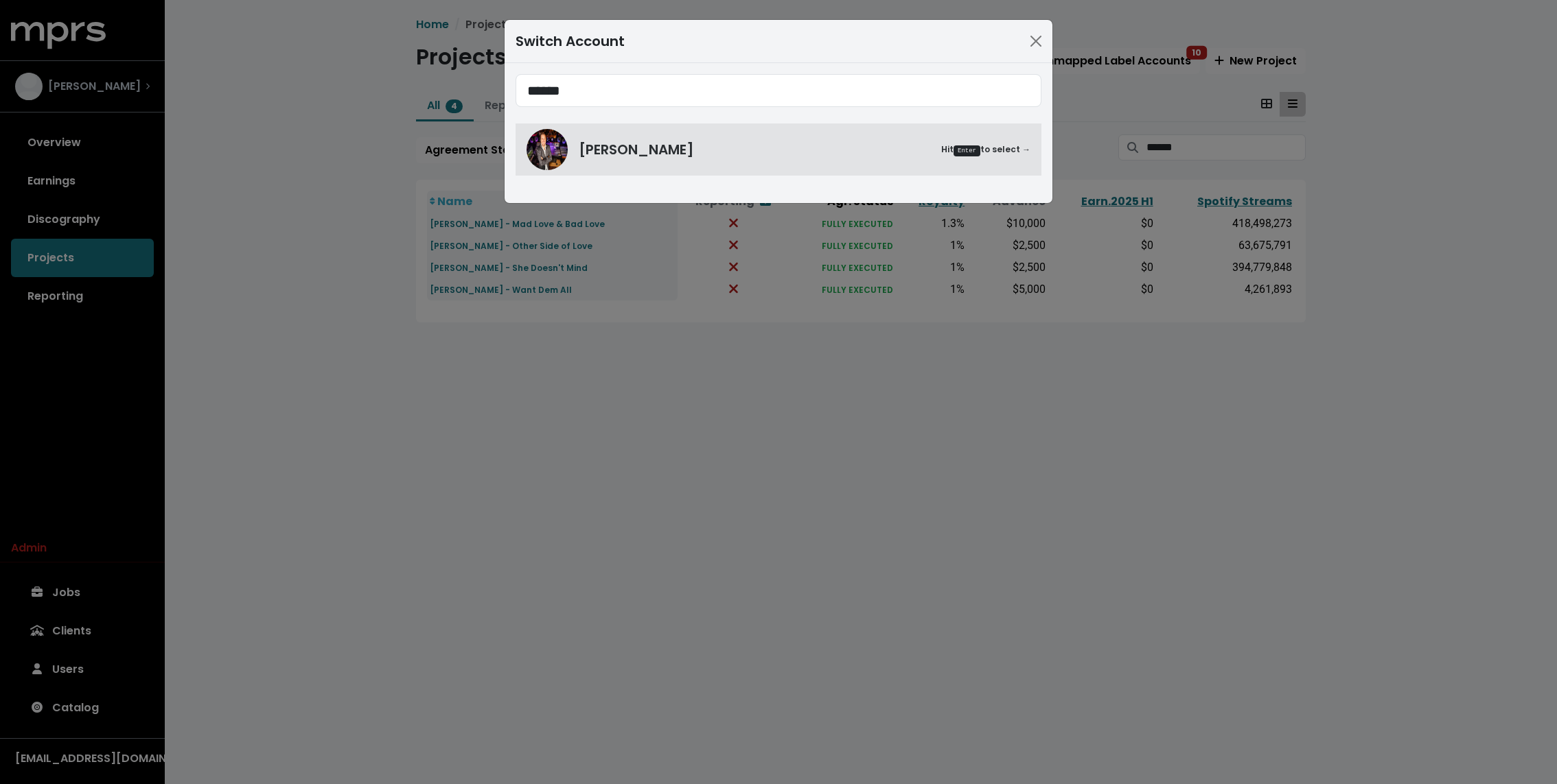
type input "******"
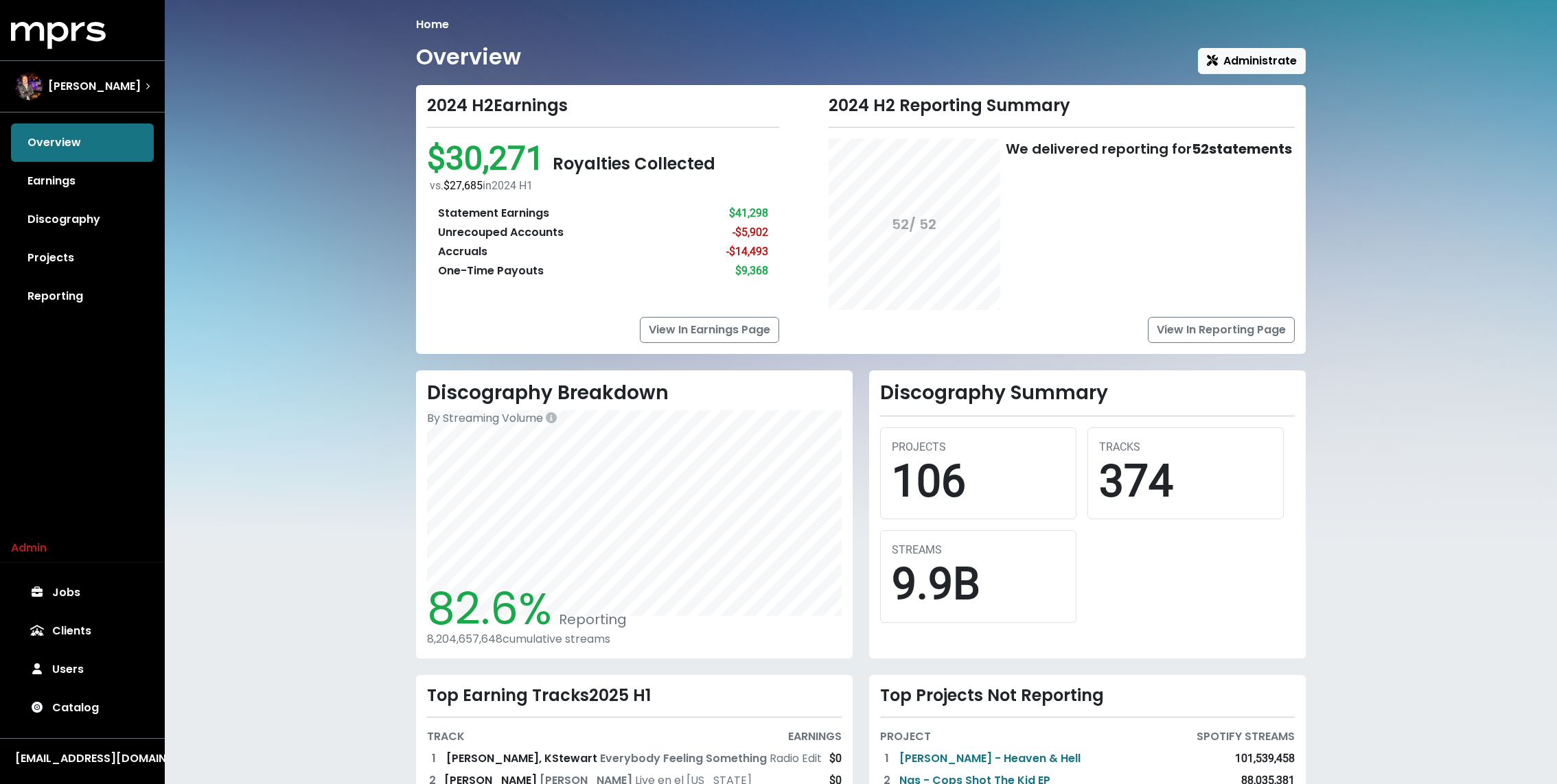
click at [276, 155] on div "Home Overview Administrate 2024 H2 Earnings $30,271 Royalties Collected vs. $27…" at bounding box center [860, 482] width 1392 height 964
click at [72, 269] on link "Projects" at bounding box center [82, 257] width 143 height 39
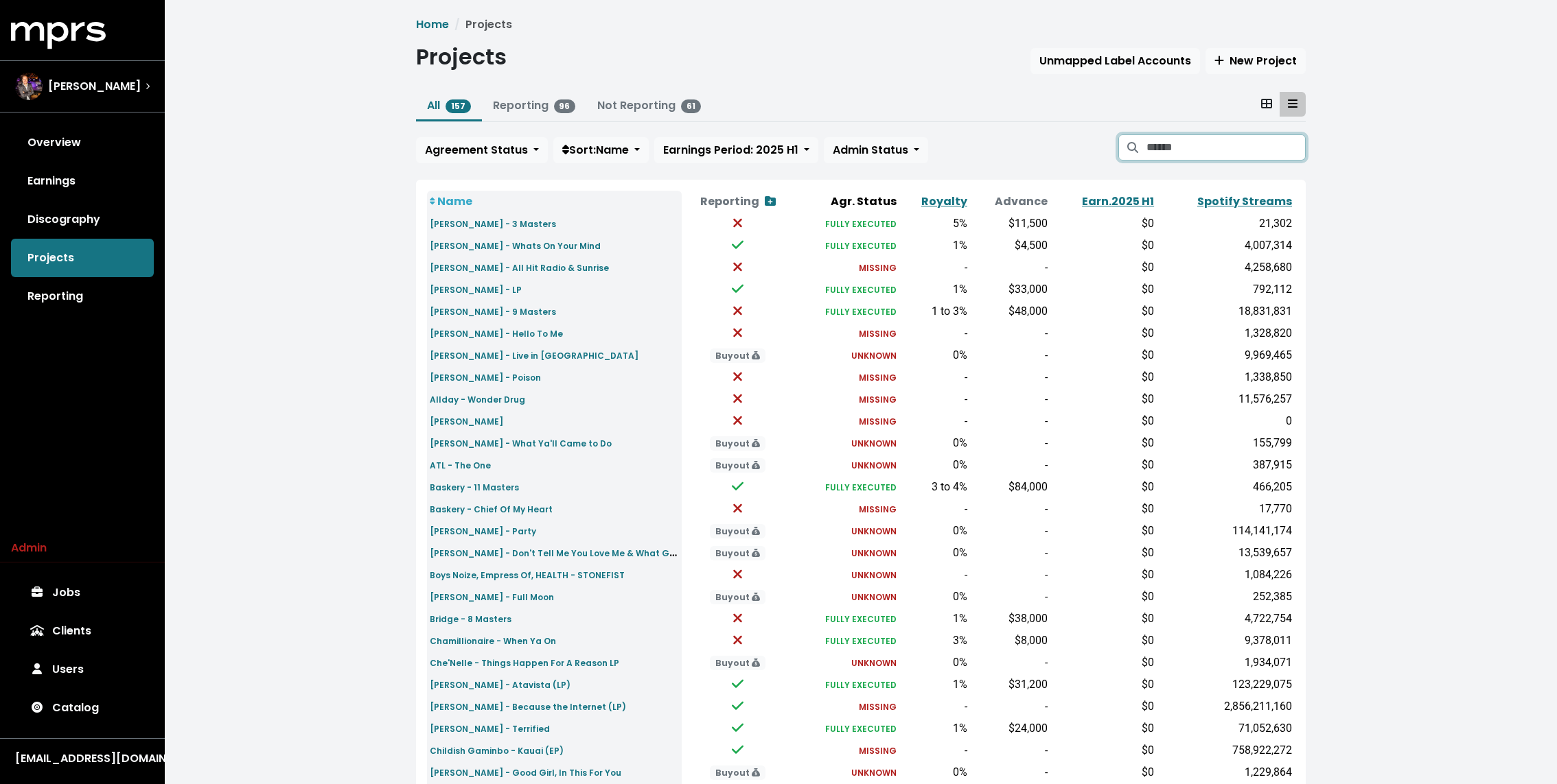
click at [1204, 142] on input "Search projects" at bounding box center [1227, 148] width 160 height 26
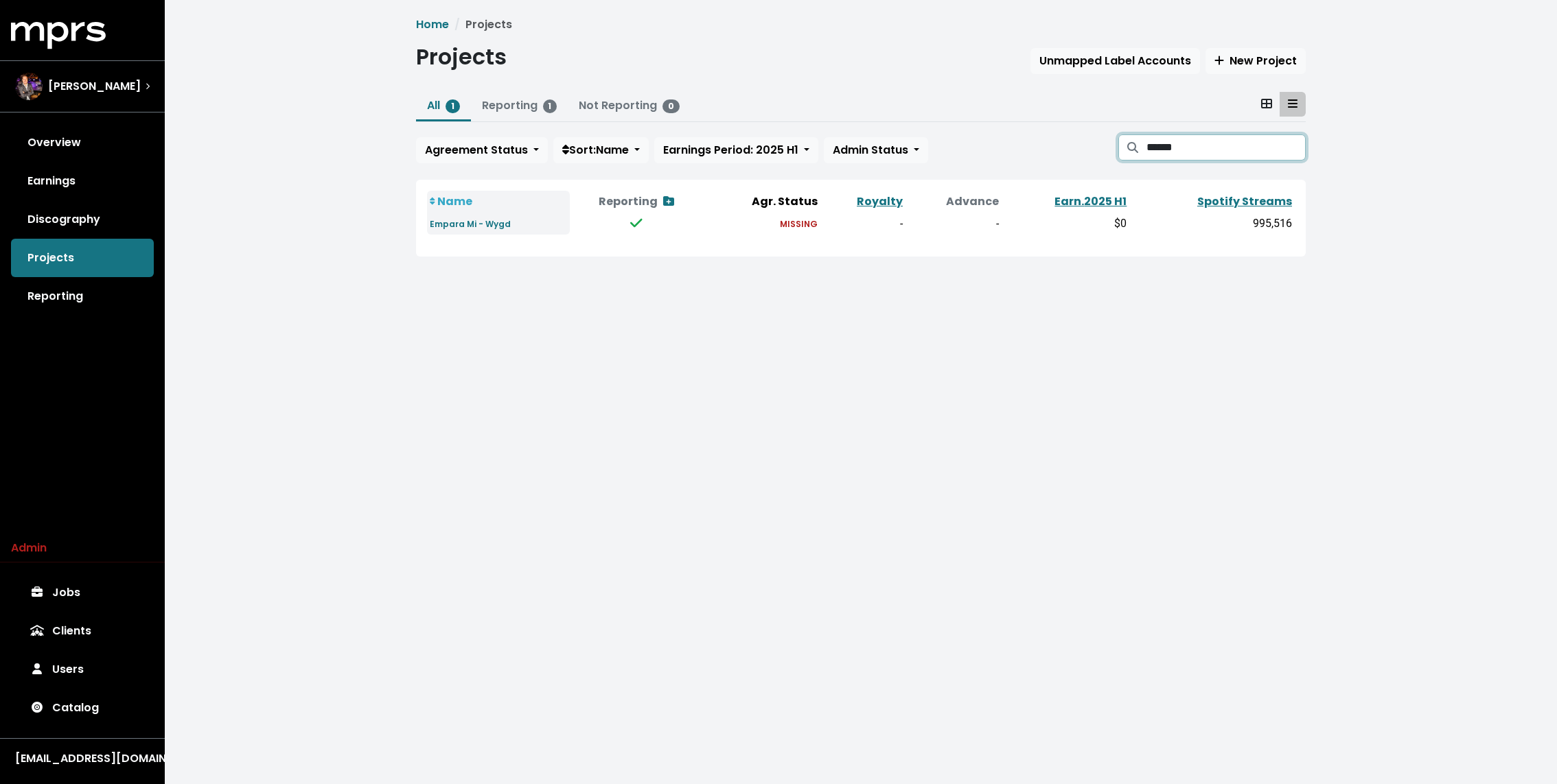
type input "******"
click at [495, 225] on small "Empara Mi - Wygd" at bounding box center [470, 224] width 81 height 12
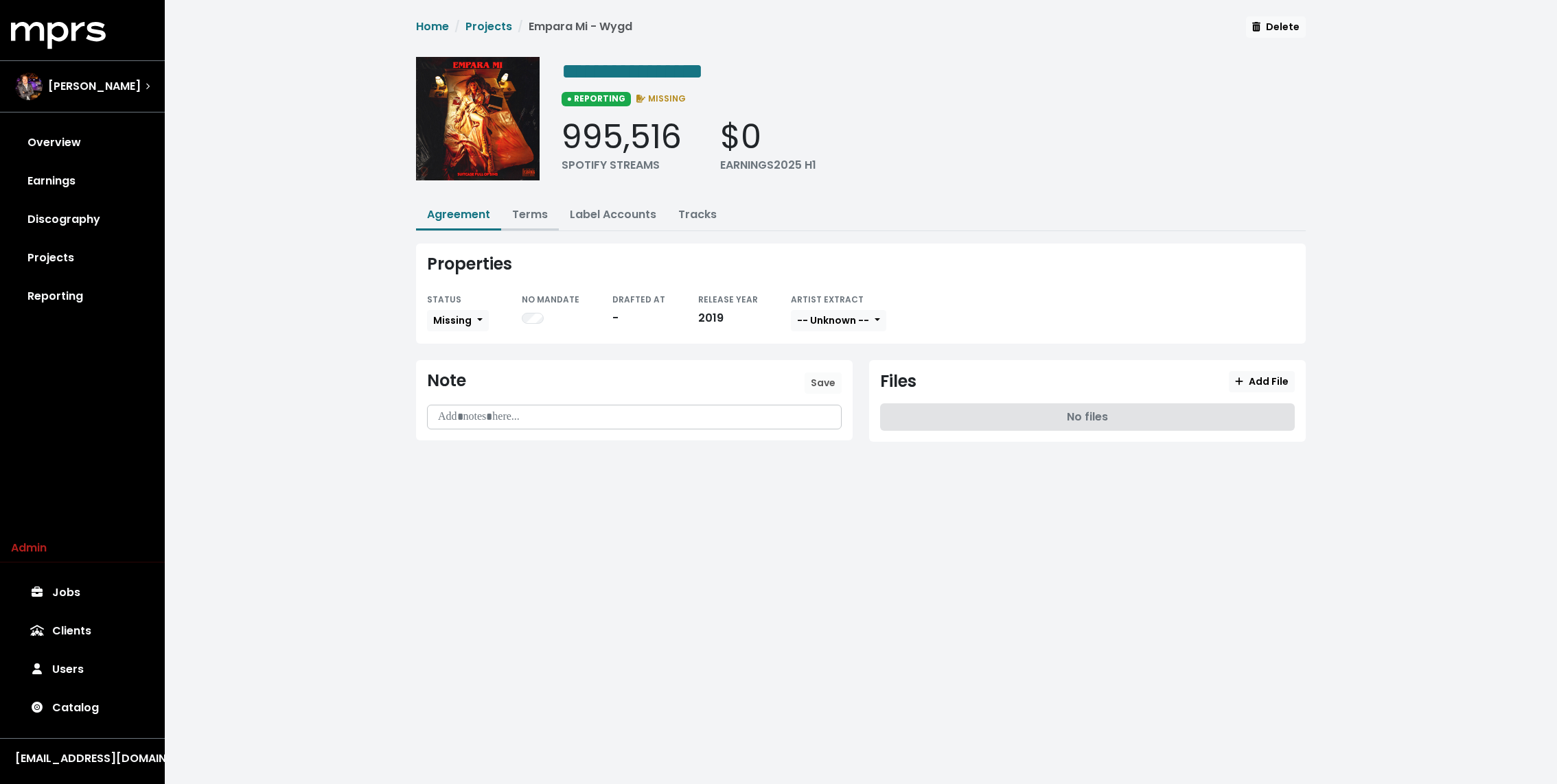
click at [538, 209] on link "Terms" at bounding box center [530, 214] width 36 height 16
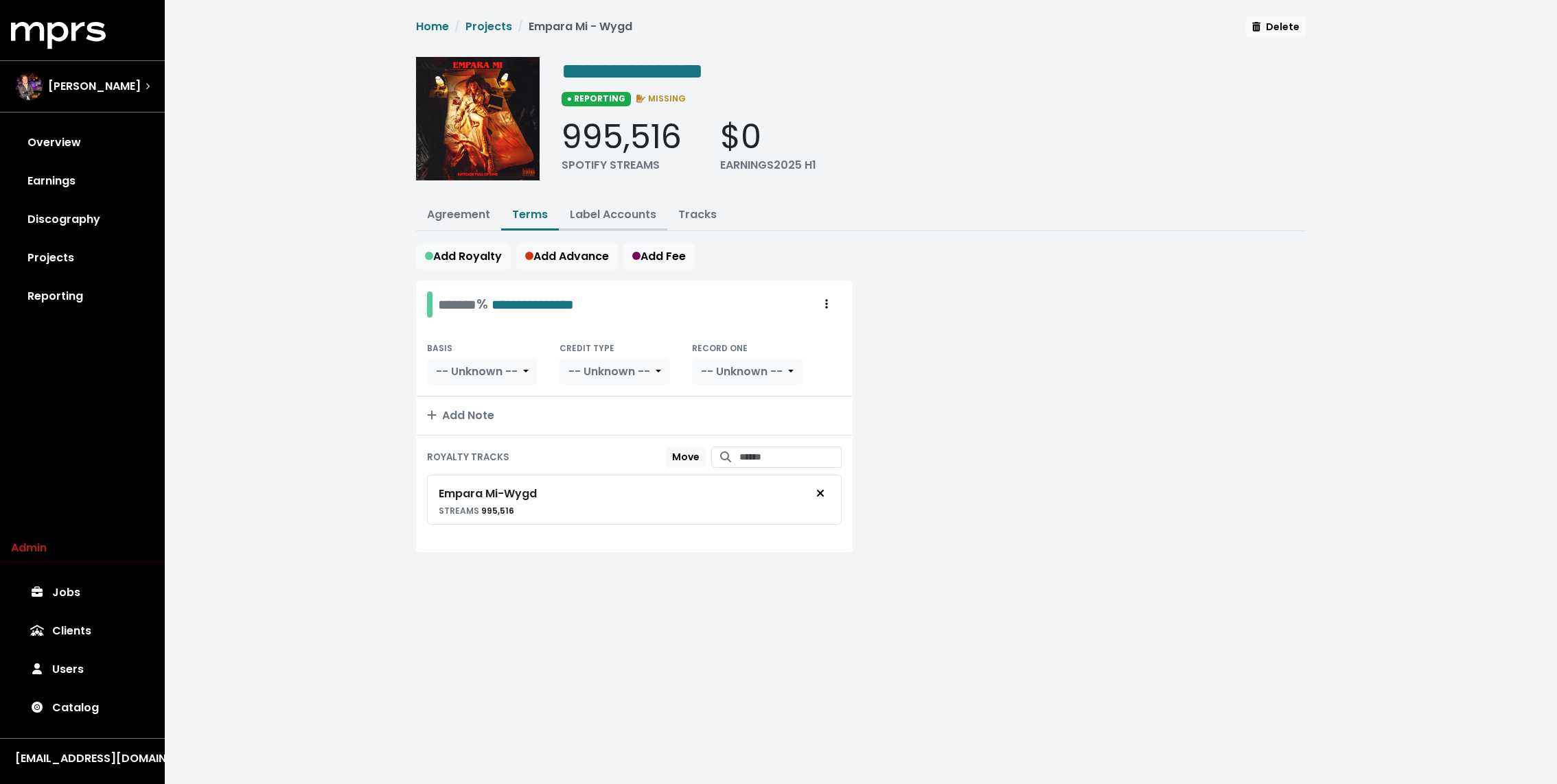
click at [595, 221] on button "Label Accounts" at bounding box center [613, 216] width 109 height 30
click at [613, 216] on link "Label Accounts" at bounding box center [613, 214] width 87 height 16
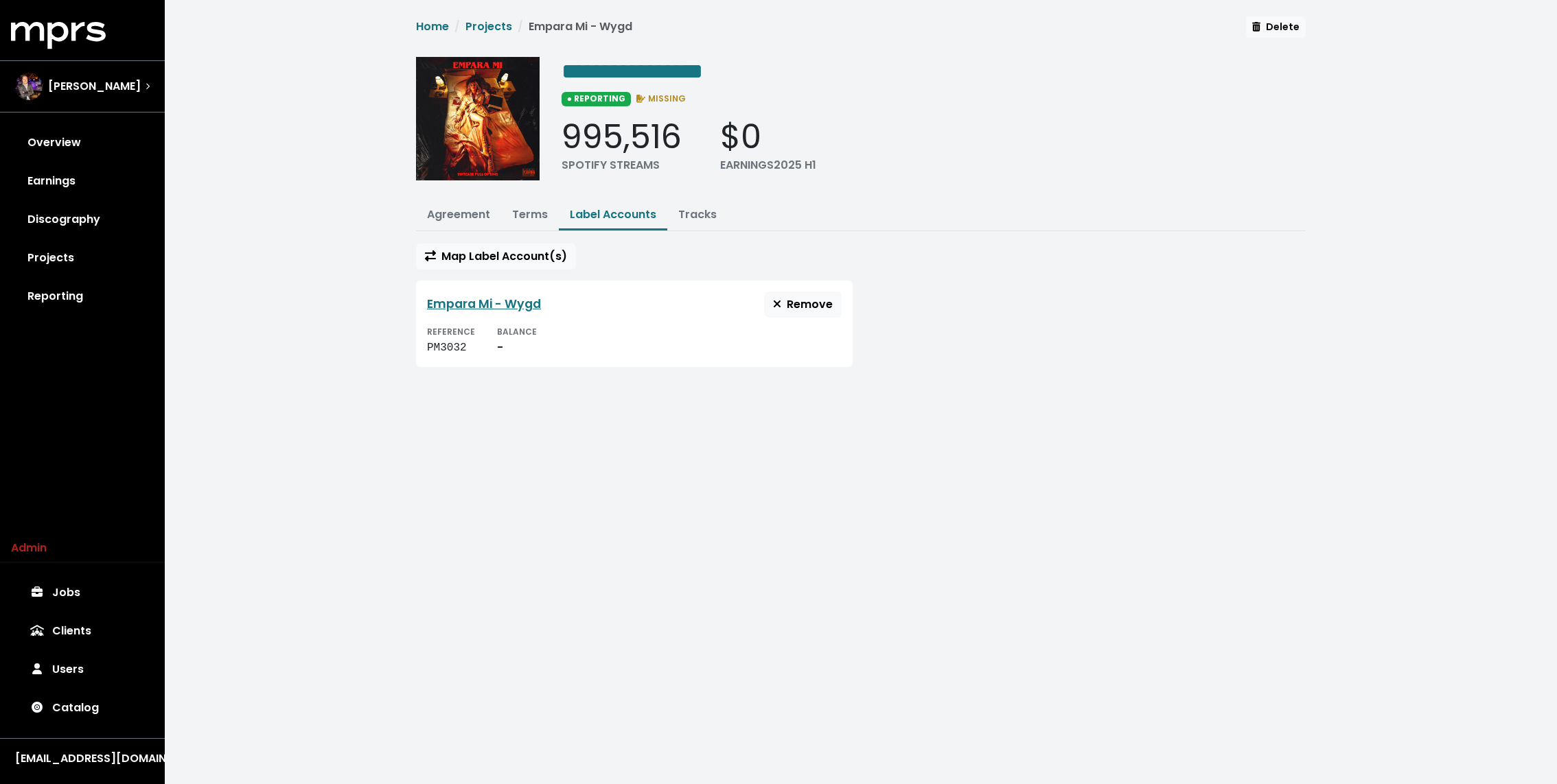
click at [438, 345] on div "PM3032" at bounding box center [451, 347] width 48 height 17
copy div "PM3032"
click at [322, 284] on div "**********" at bounding box center [860, 199] width 1392 height 400
click at [476, 218] on link "Agreement" at bounding box center [458, 214] width 63 height 16
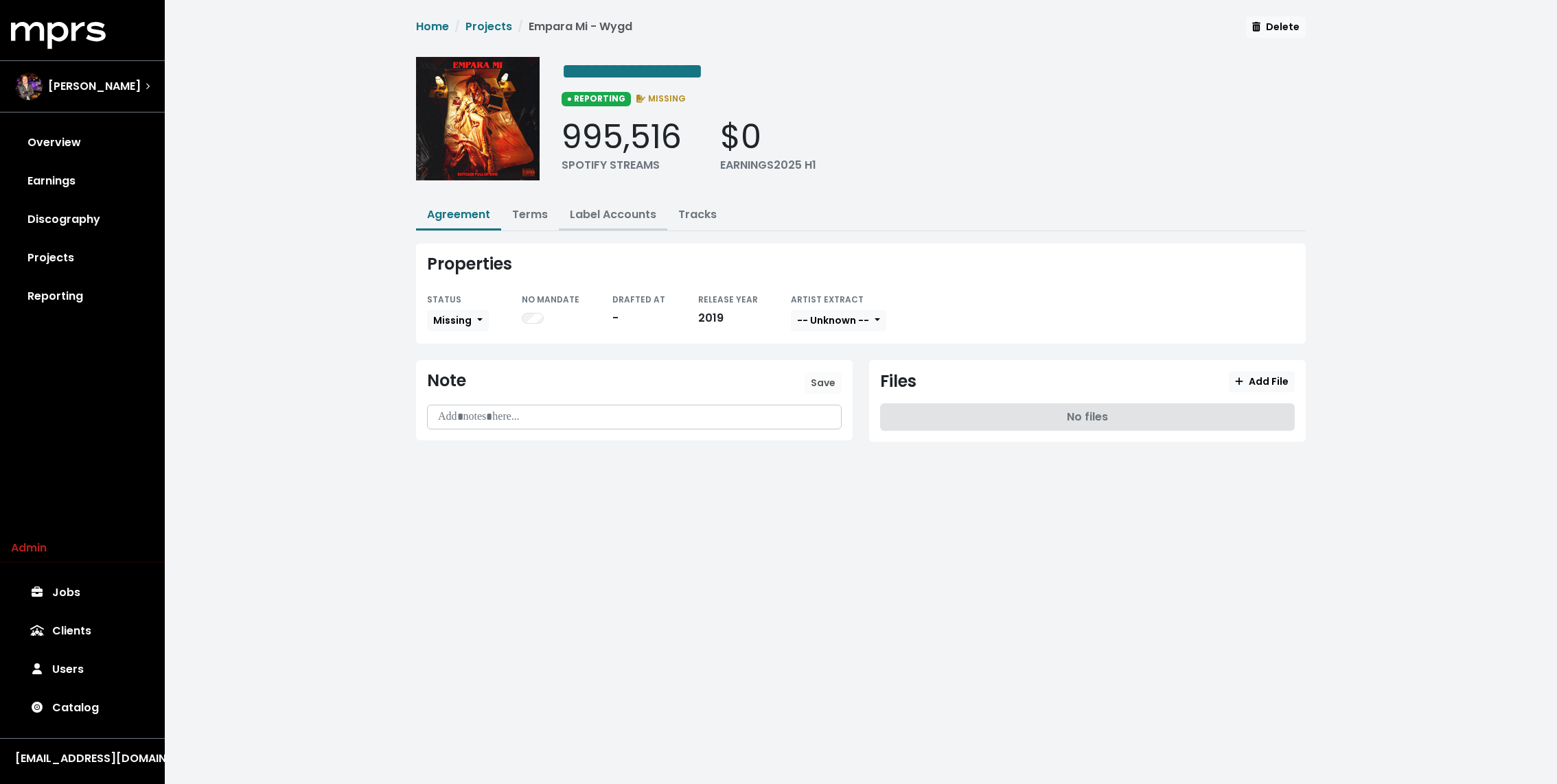
click at [620, 215] on link "Label Accounts" at bounding box center [613, 214] width 87 height 16
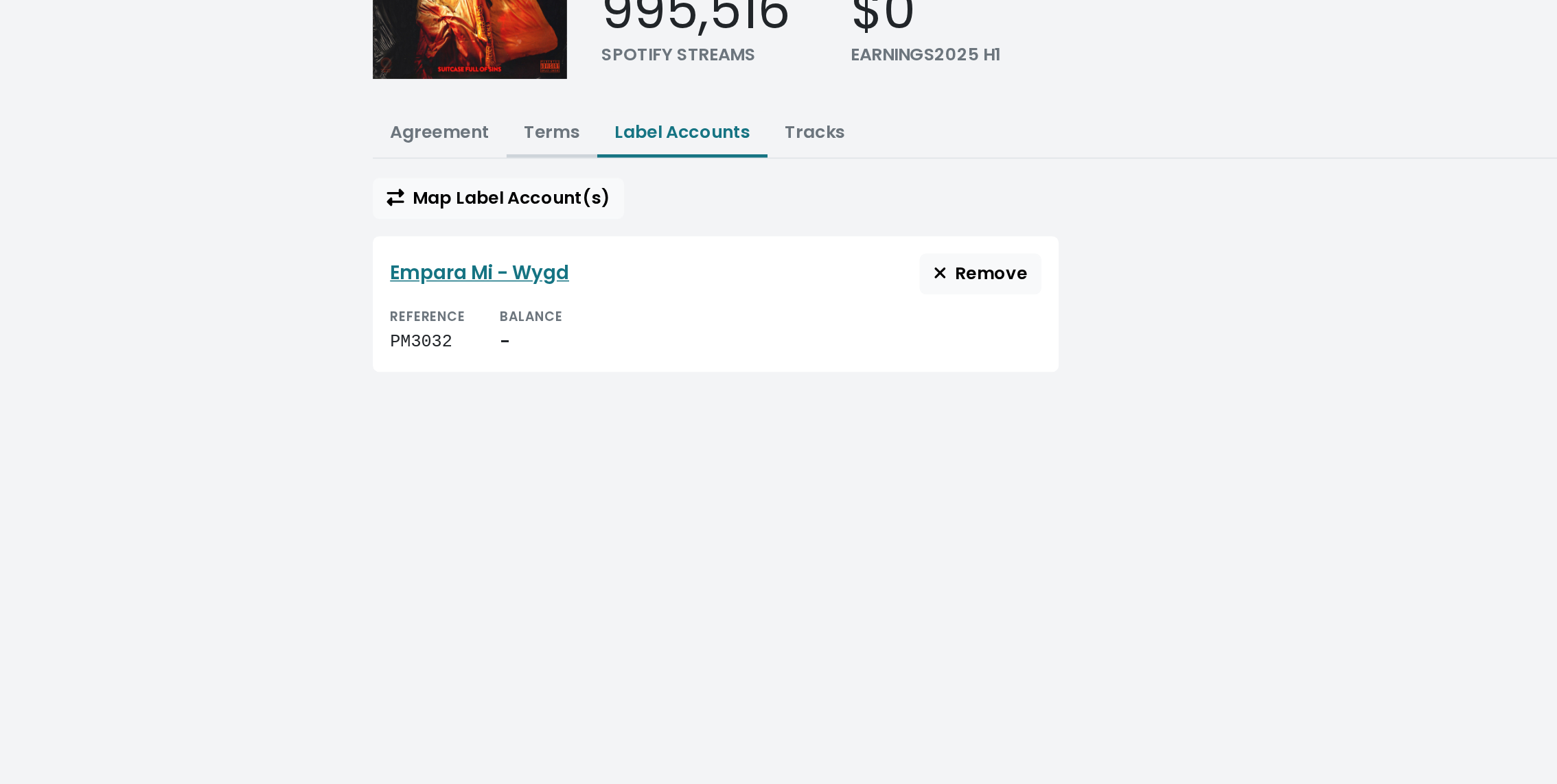
click at [546, 214] on link "Terms" at bounding box center [530, 214] width 36 height 16
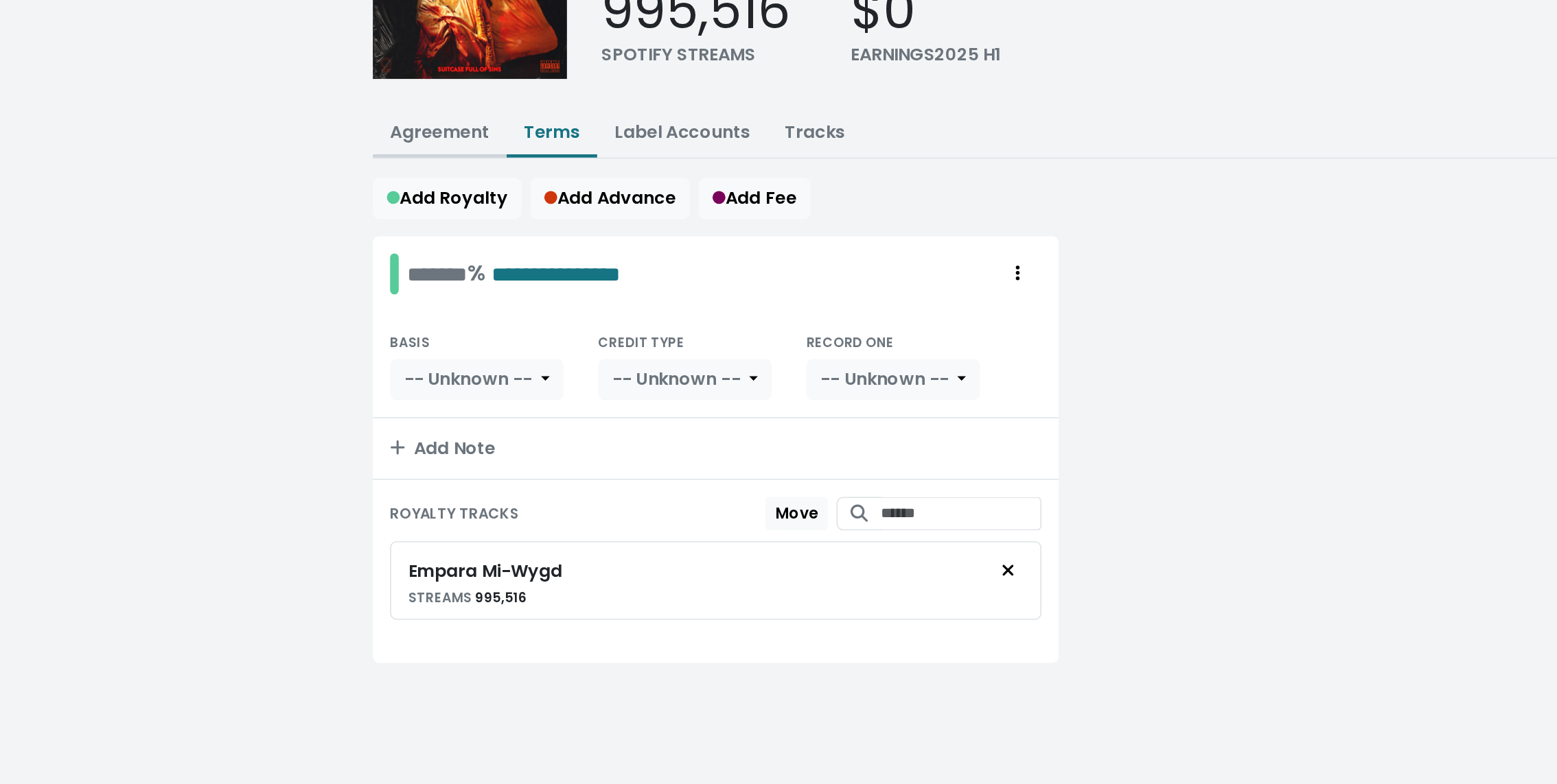
click at [469, 214] on link "Agreement" at bounding box center [458, 214] width 63 height 16
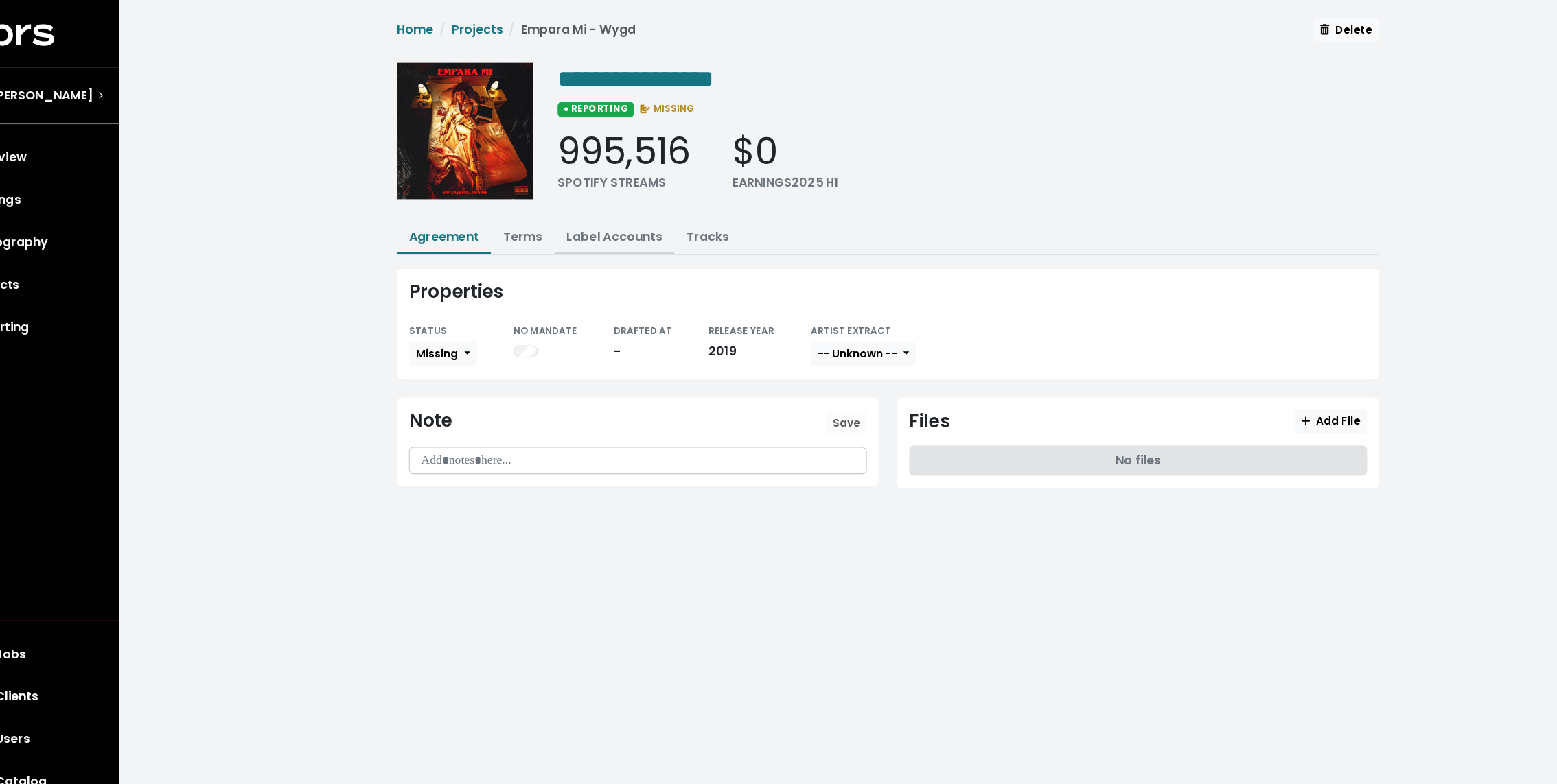
click at [596, 218] on link "Label Accounts" at bounding box center [613, 214] width 87 height 16
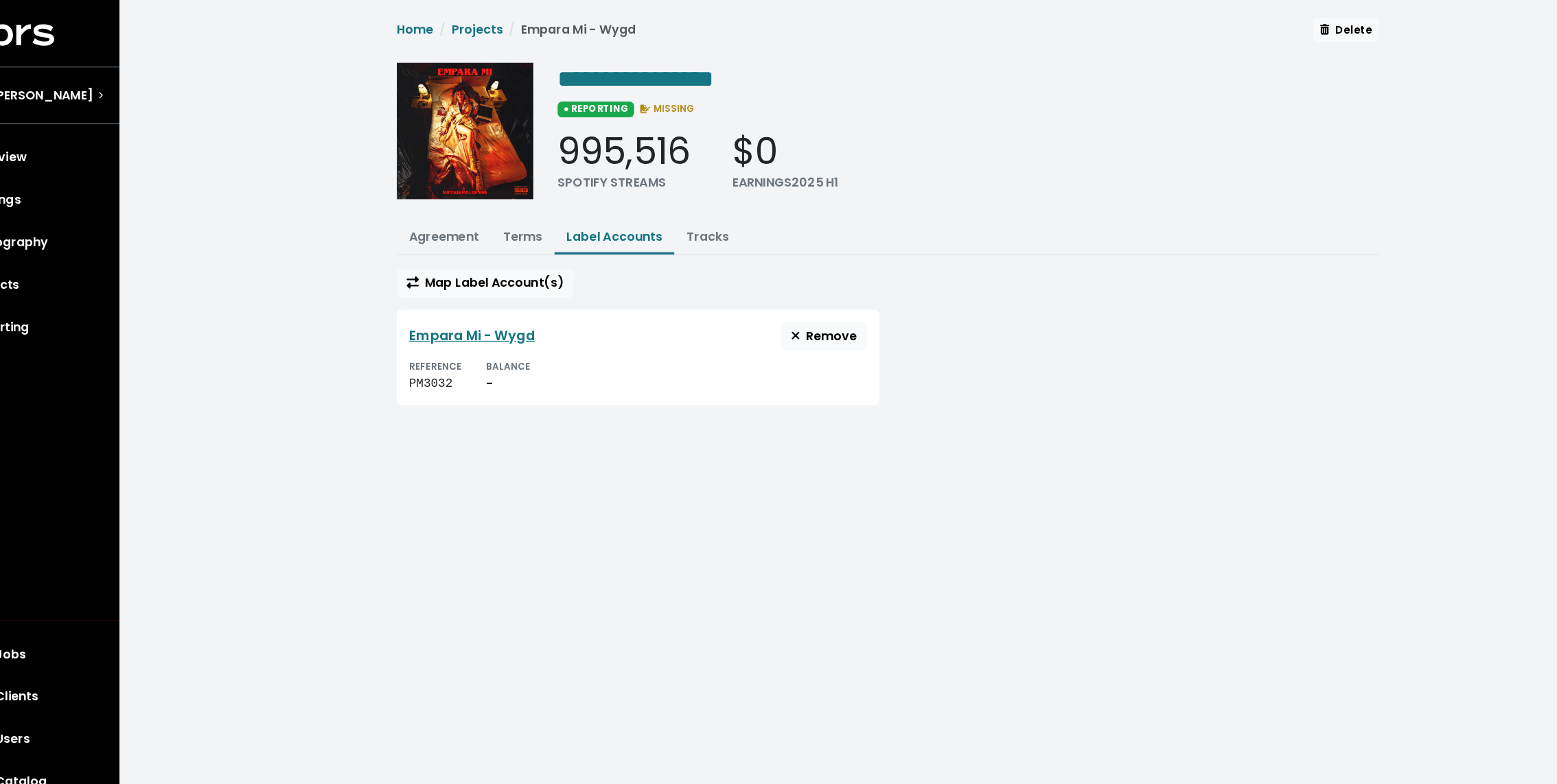
click at [1020, 214] on ul "Agreement Terms Label Accounts Tracks" at bounding box center [860, 216] width 889 height 30
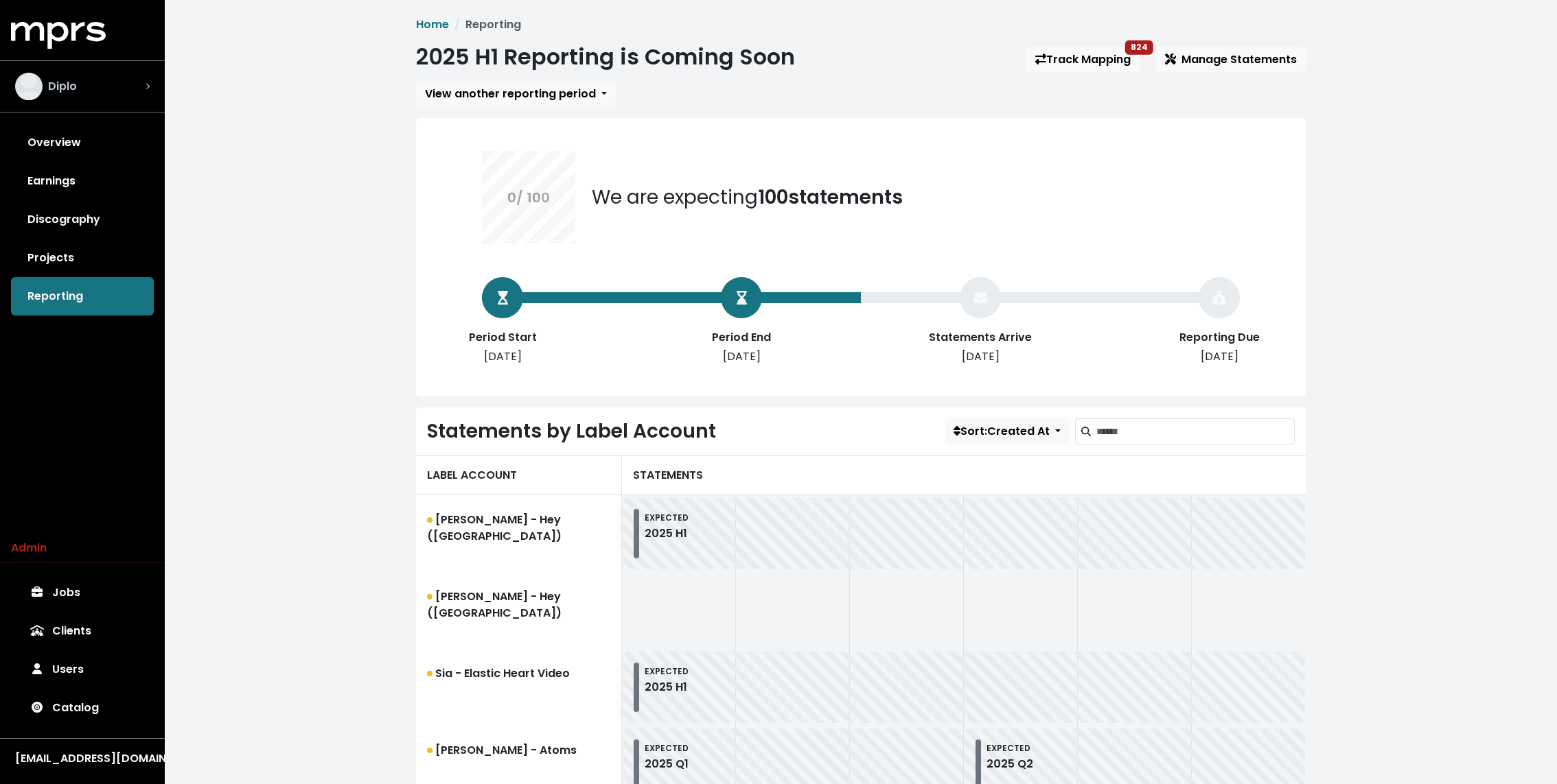
click at [113, 89] on div "Diplo" at bounding box center [82, 87] width 135 height 28
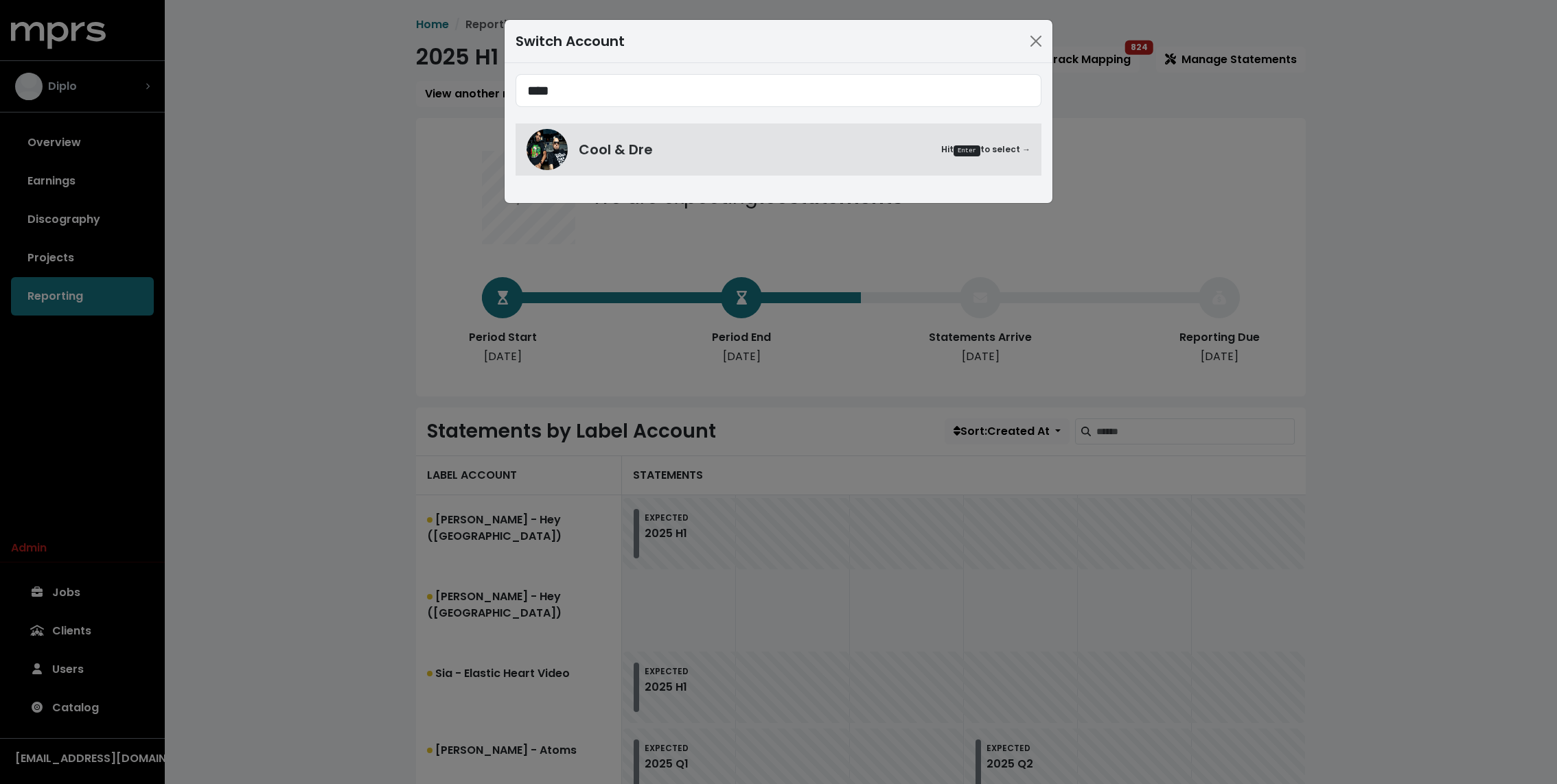
type input "****"
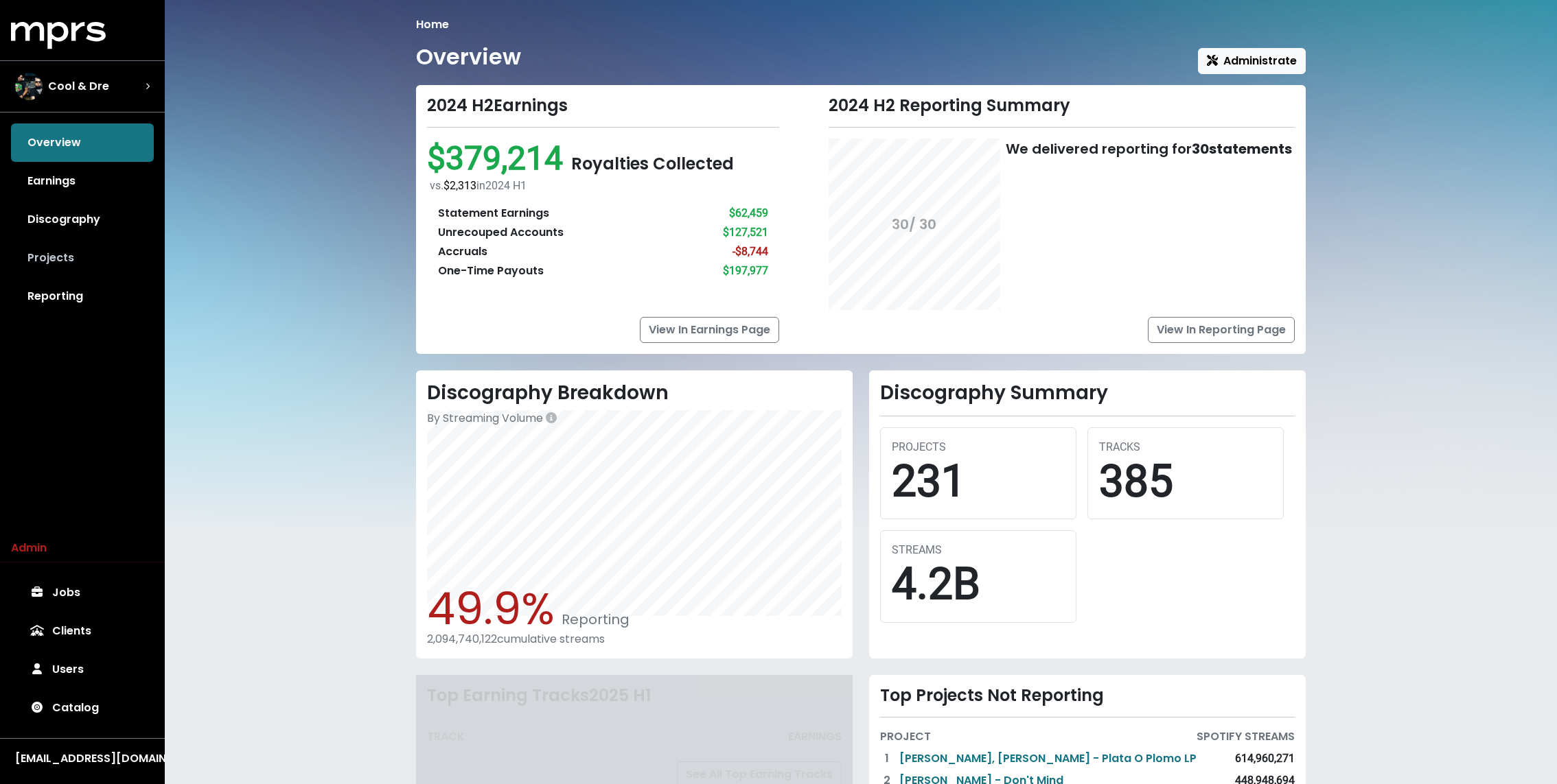
click at [79, 273] on link "Projects" at bounding box center [82, 257] width 143 height 39
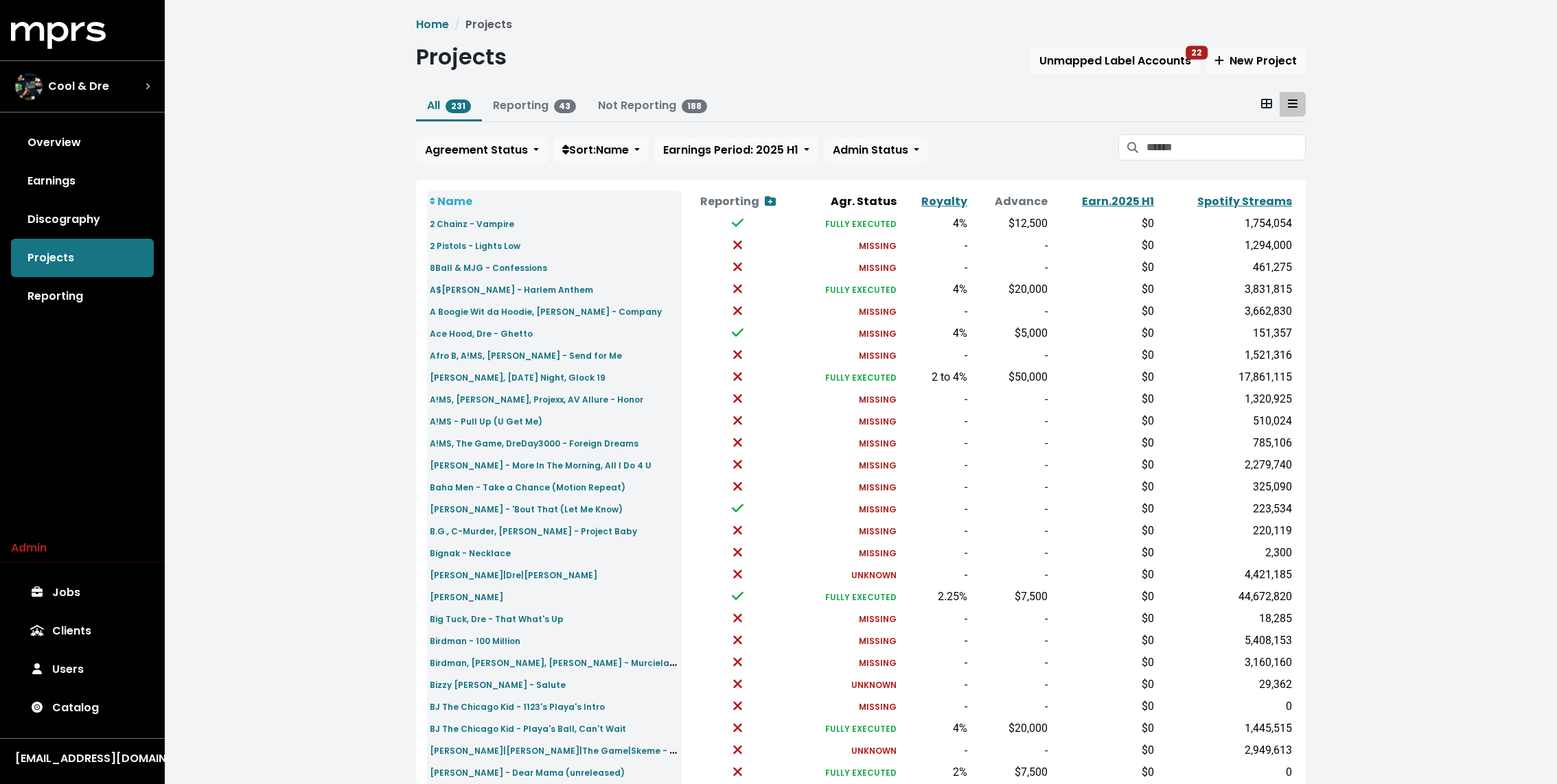
click at [79, 320] on div "MPRS Logo Cool & Dre Overview Earnings Discography Projects Reporting Admin Job…" at bounding box center [82, 397] width 165 height 751
click at [63, 296] on link "Reporting" at bounding box center [82, 296] width 143 height 39
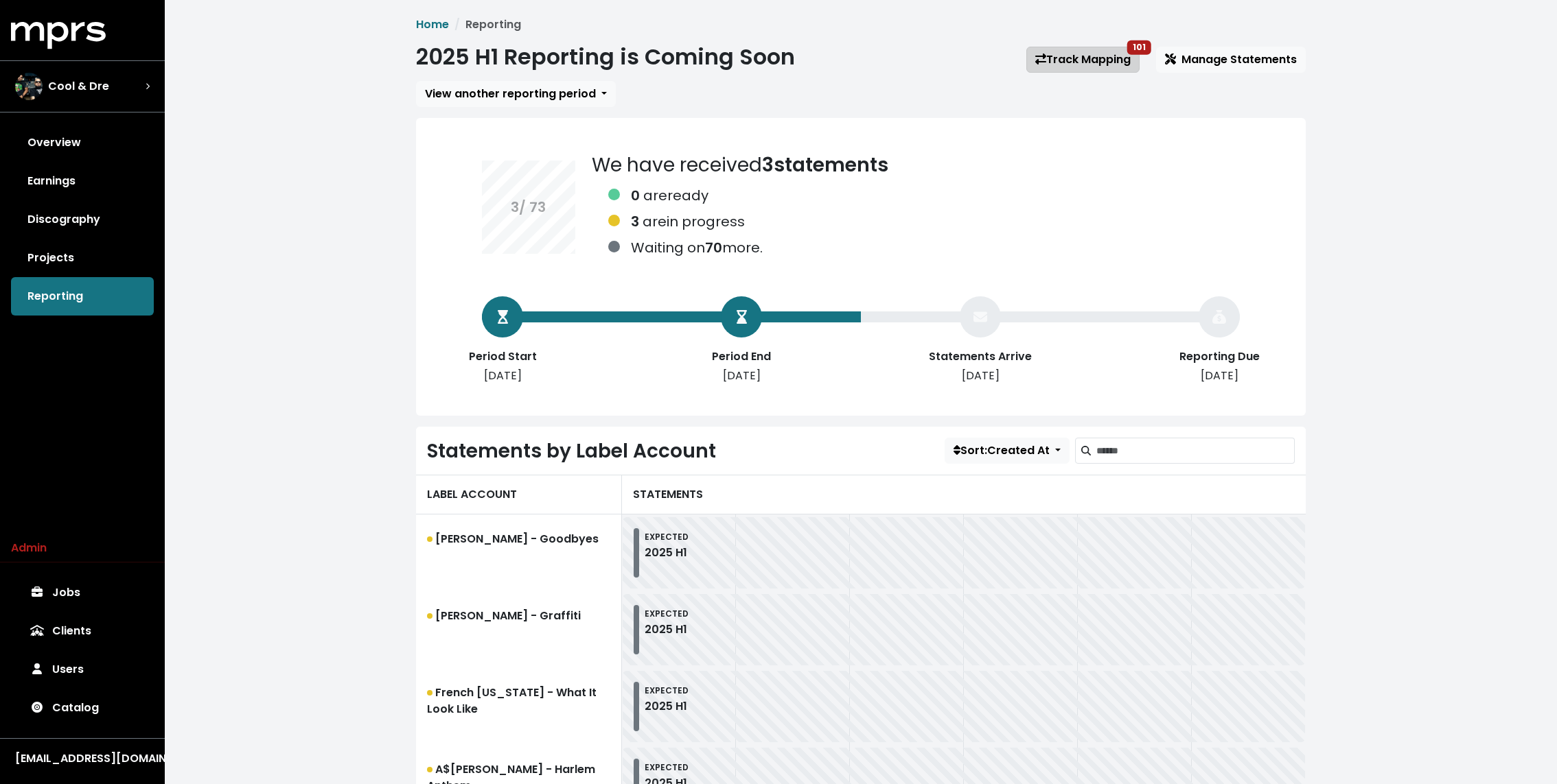
click at [1063, 56] on link "Track Mapping 101" at bounding box center [1082, 60] width 113 height 26
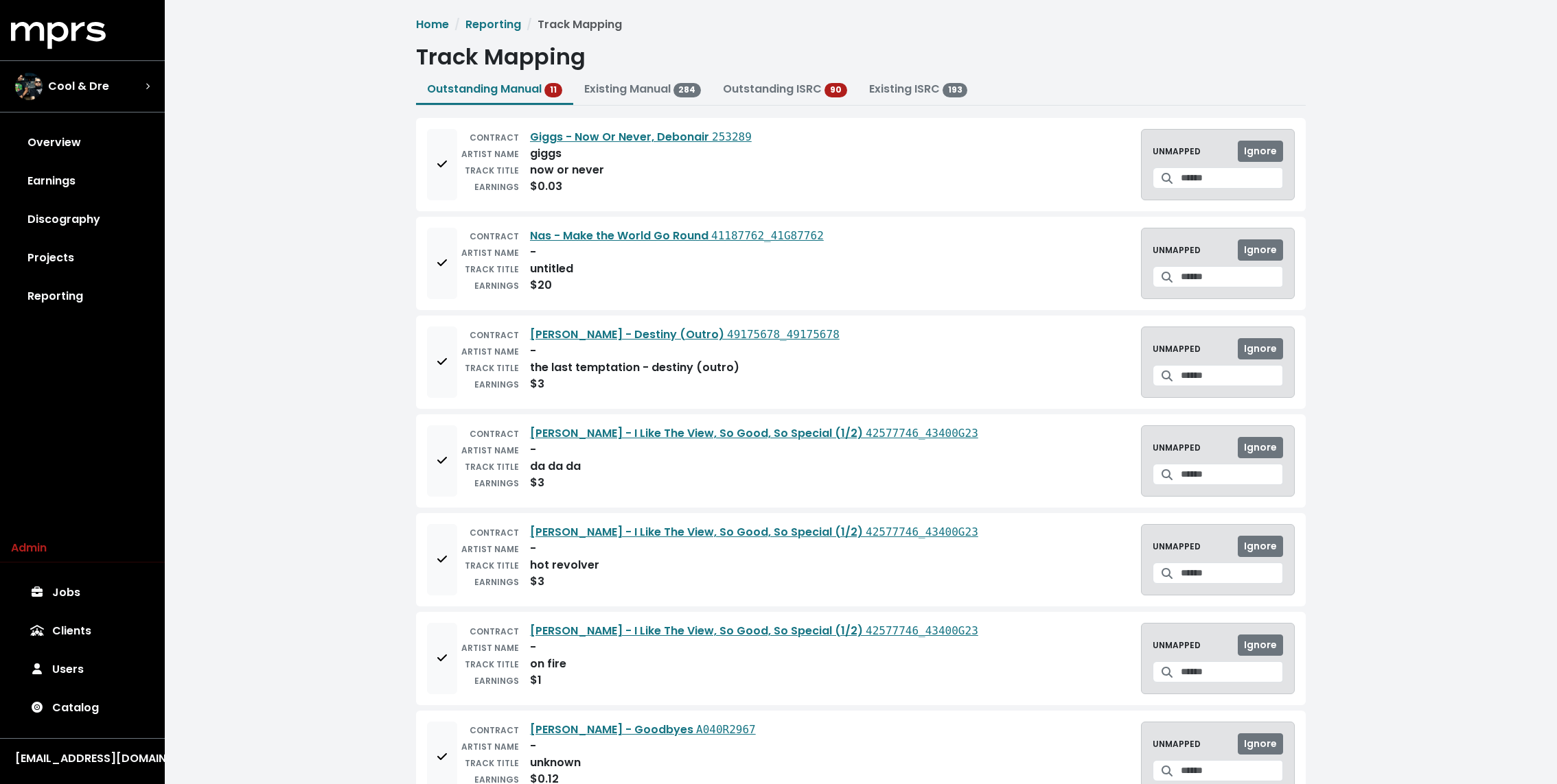
scroll to position [434, 0]
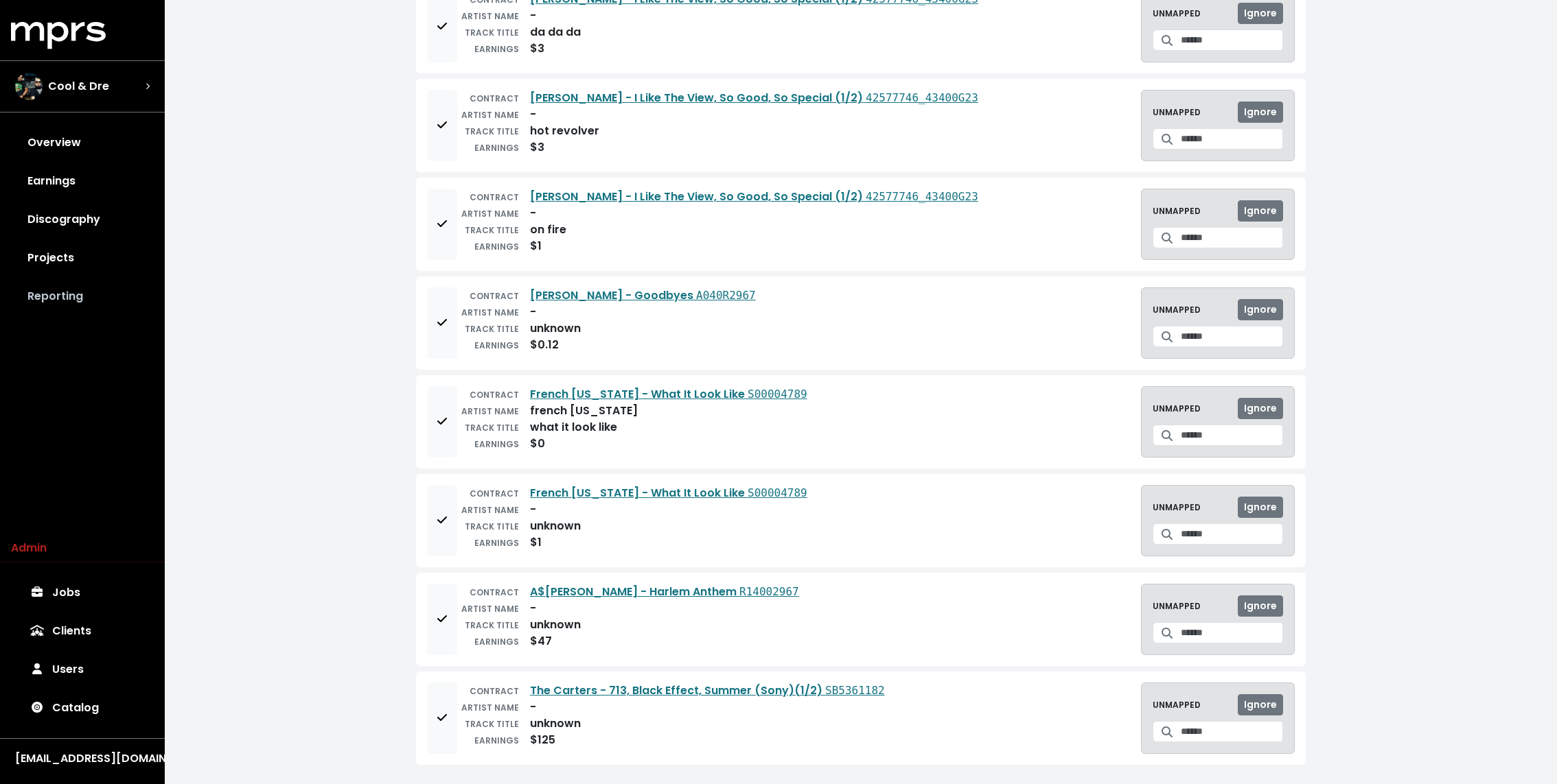
click at [98, 294] on link "Reporting" at bounding box center [82, 296] width 143 height 39
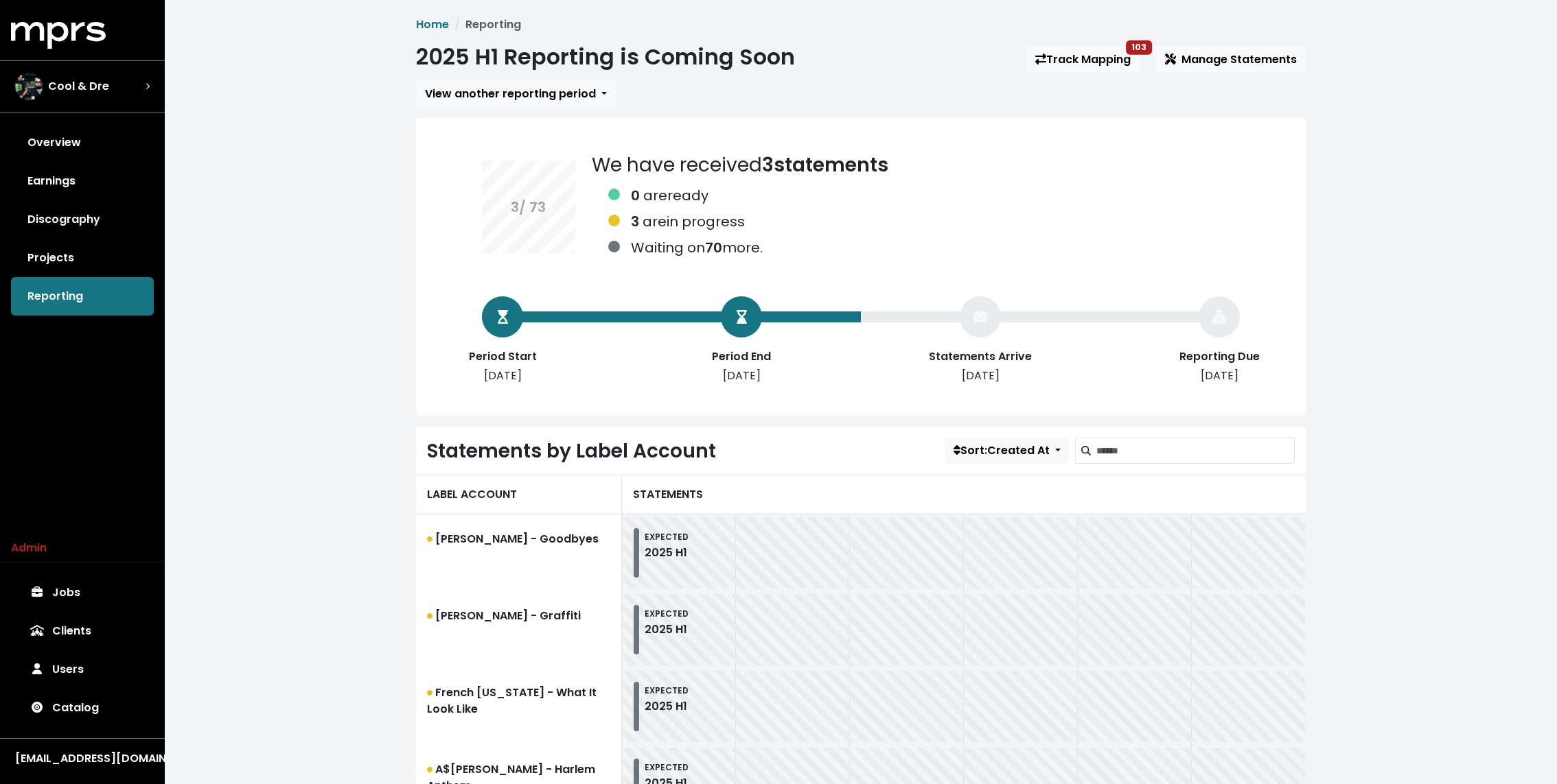
click at [1049, 50] on link "Track Mapping 103" at bounding box center [1082, 60] width 113 height 26
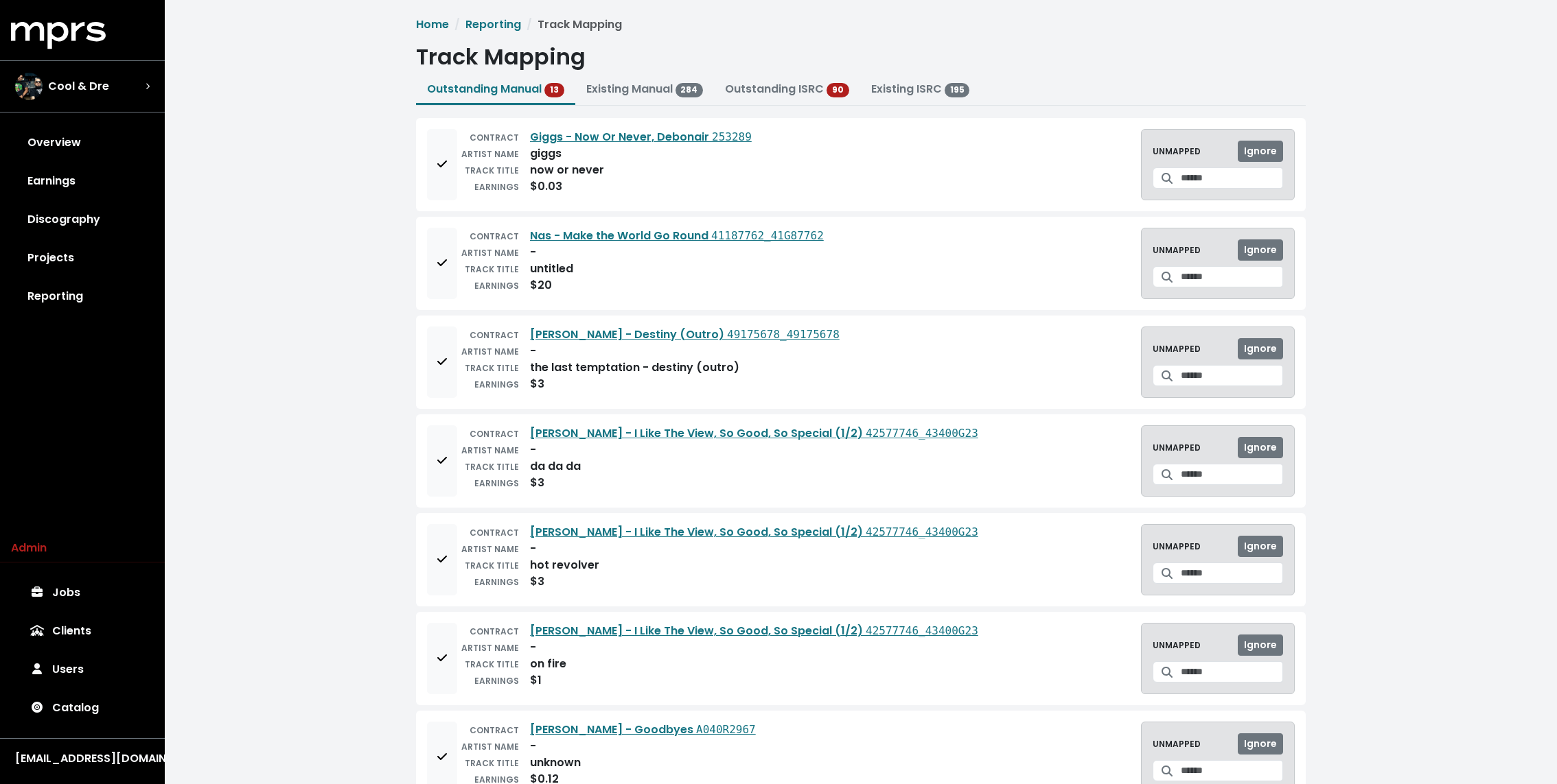
click at [361, 76] on div "Home Reporting Track Mapping Track Mapping Outstanding Manual 13 Existing Manua…" at bounding box center [860, 750] width 1392 height 1501
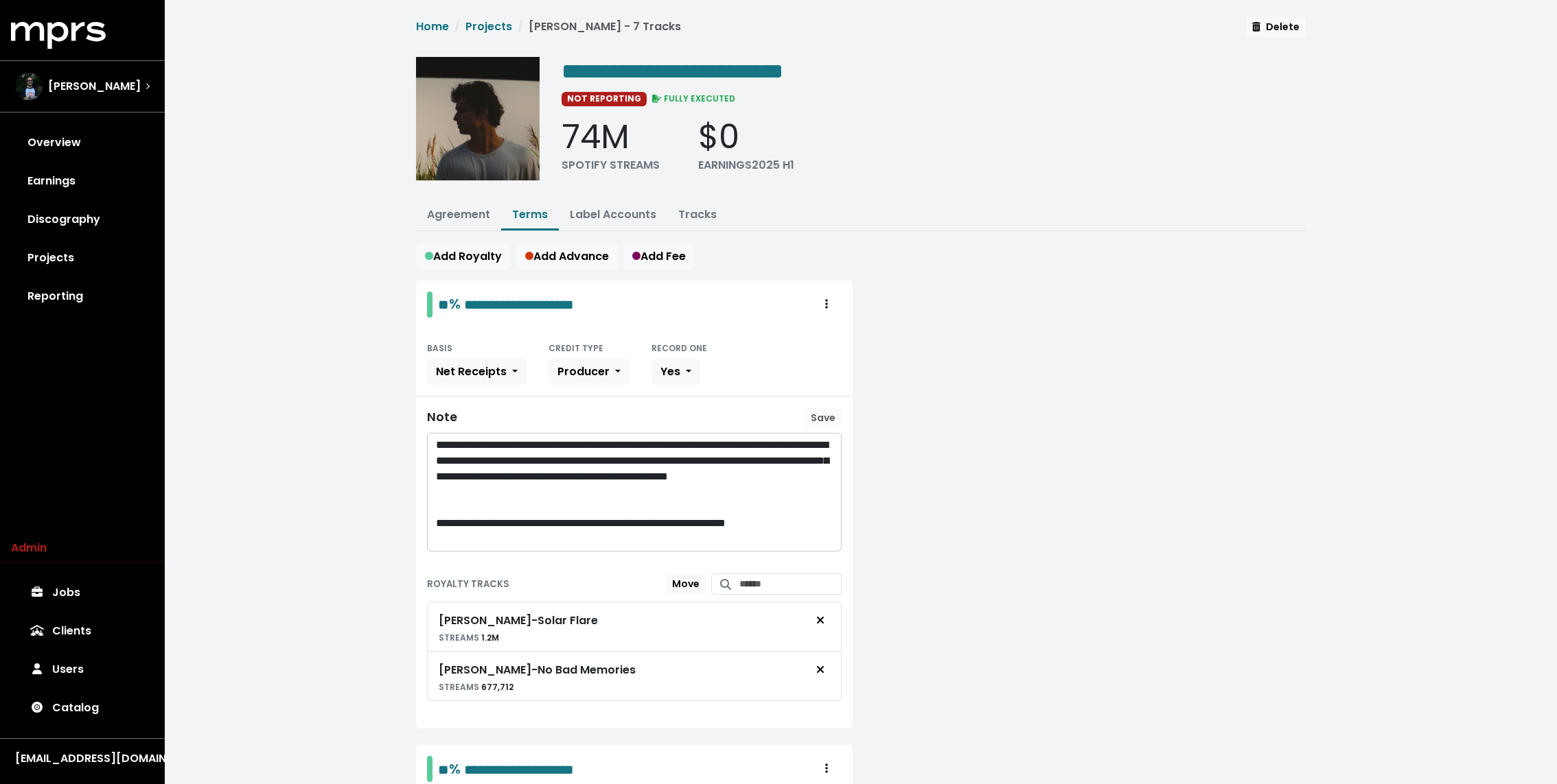
scroll to position [704, 0]
